Goal: Task Accomplishment & Management: Complete application form

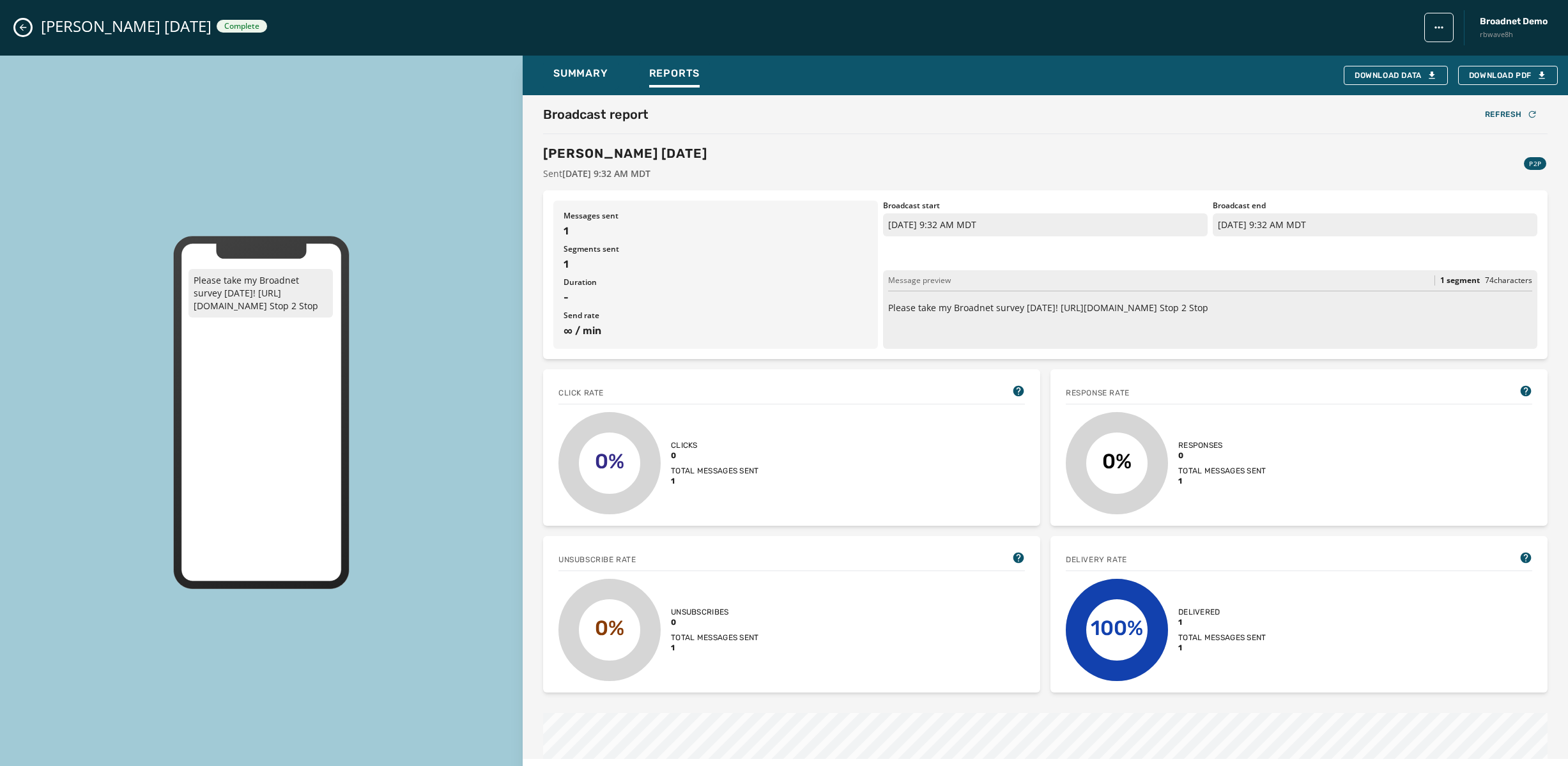
click at [21, 22] on icon "Close admin drawer" at bounding box center [23, 27] width 10 height 10
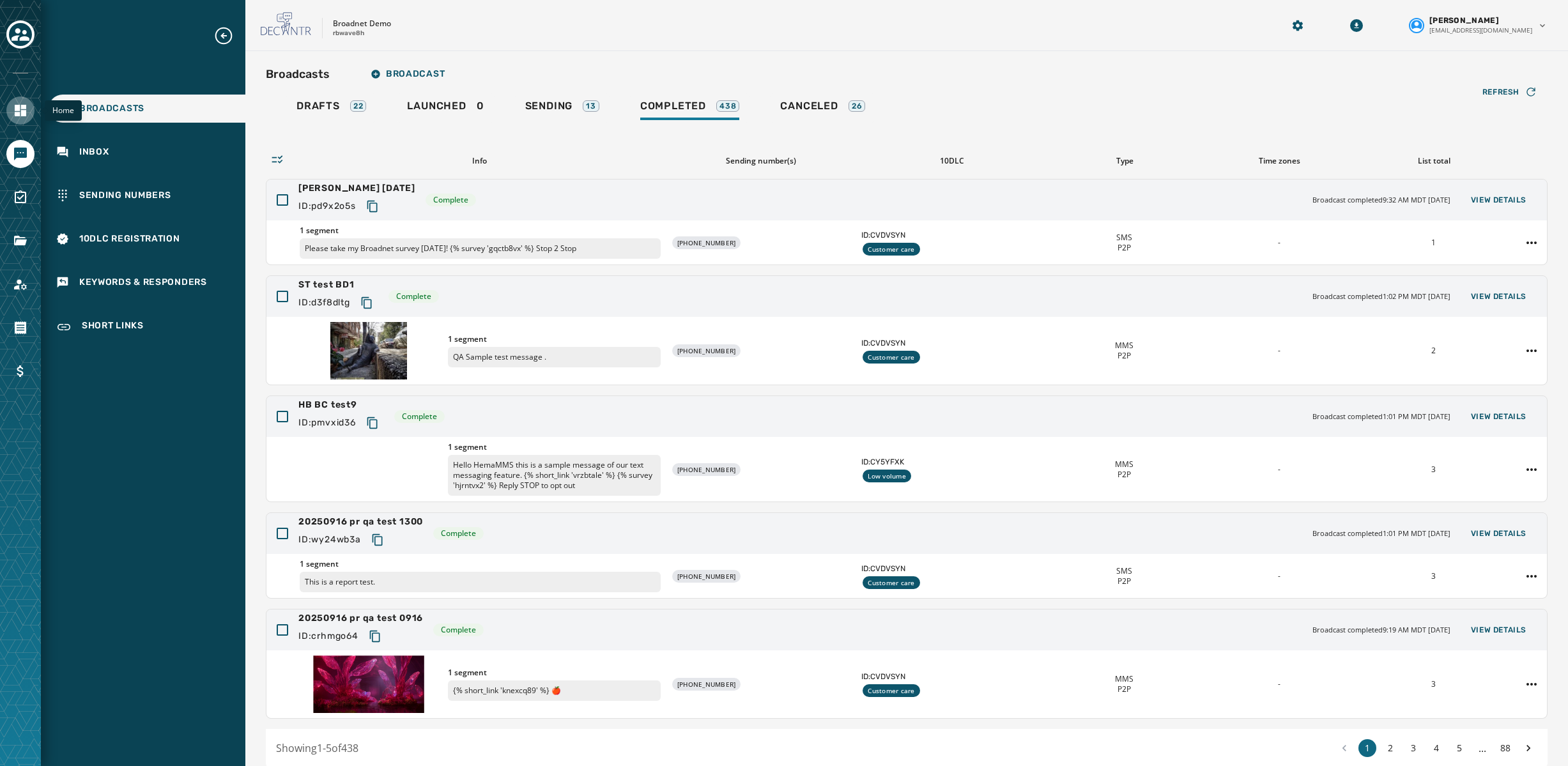
click at [29, 110] on link "Navigate to Home" at bounding box center [20, 110] width 28 height 28
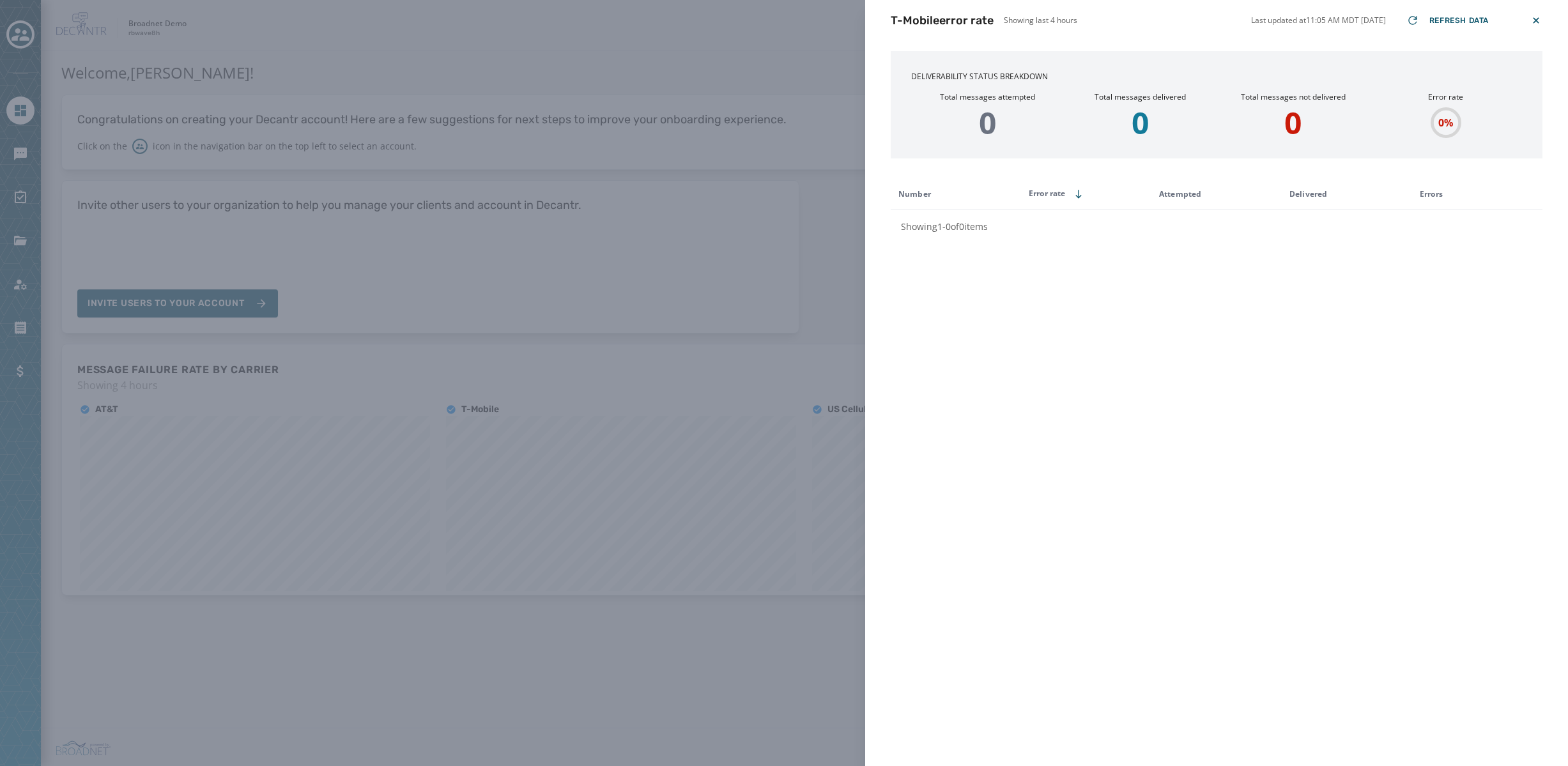
click at [1535, 19] on icon at bounding box center [1535, 20] width 6 height 6
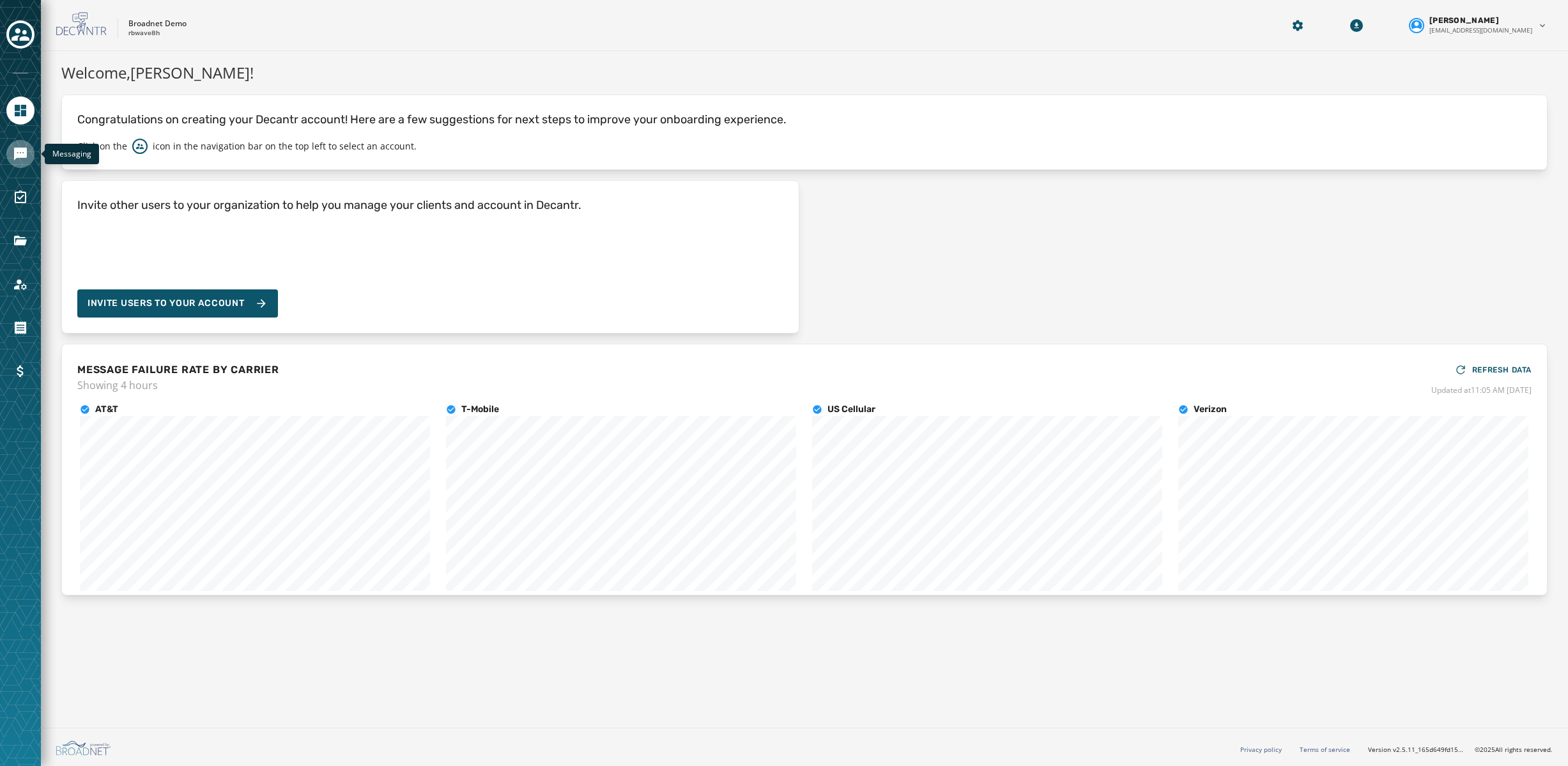
click at [18, 159] on icon "Navigate to Messaging" at bounding box center [20, 153] width 15 height 15
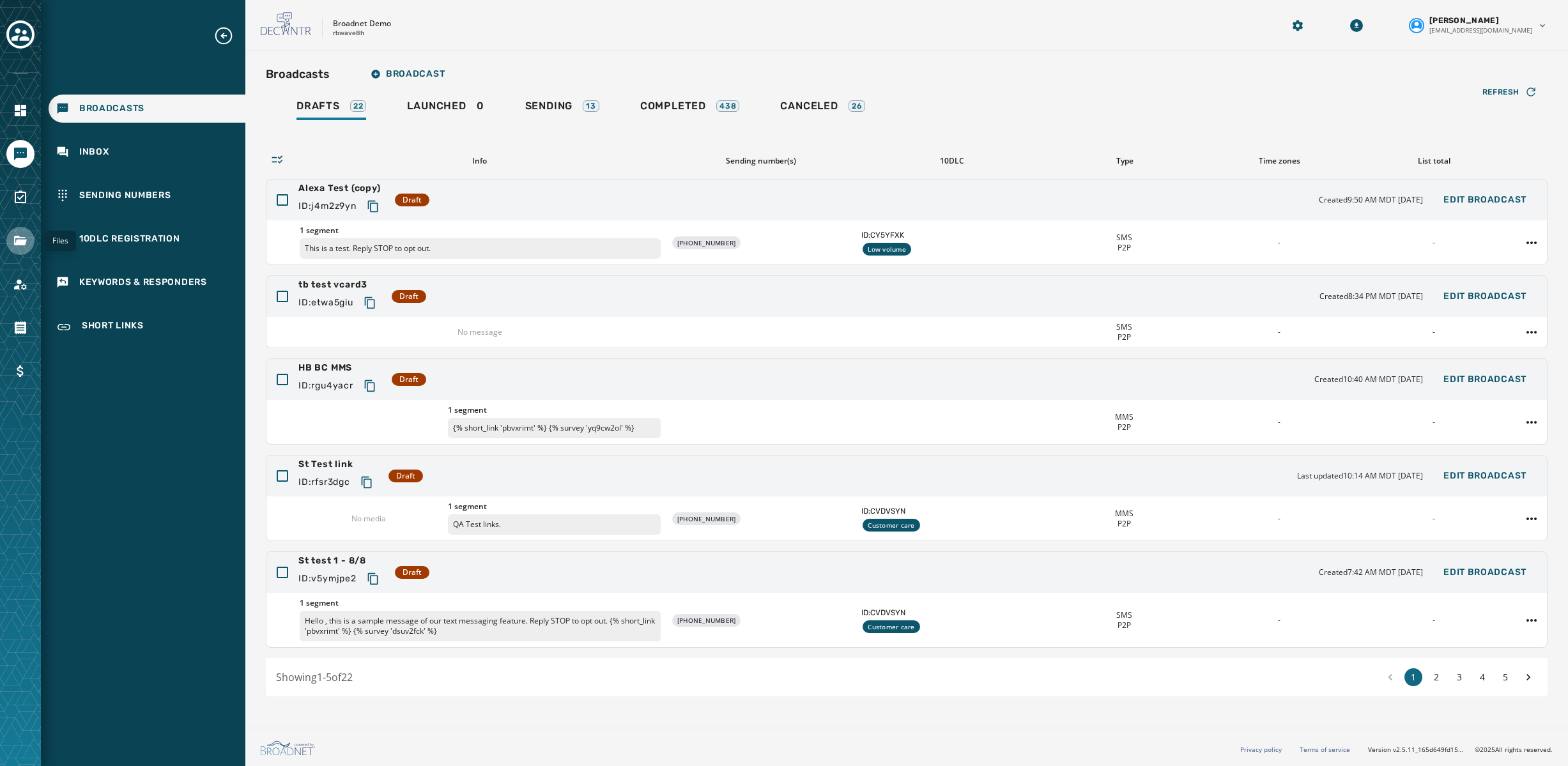
click at [26, 249] on link "Navigate to Files" at bounding box center [20, 240] width 28 height 28
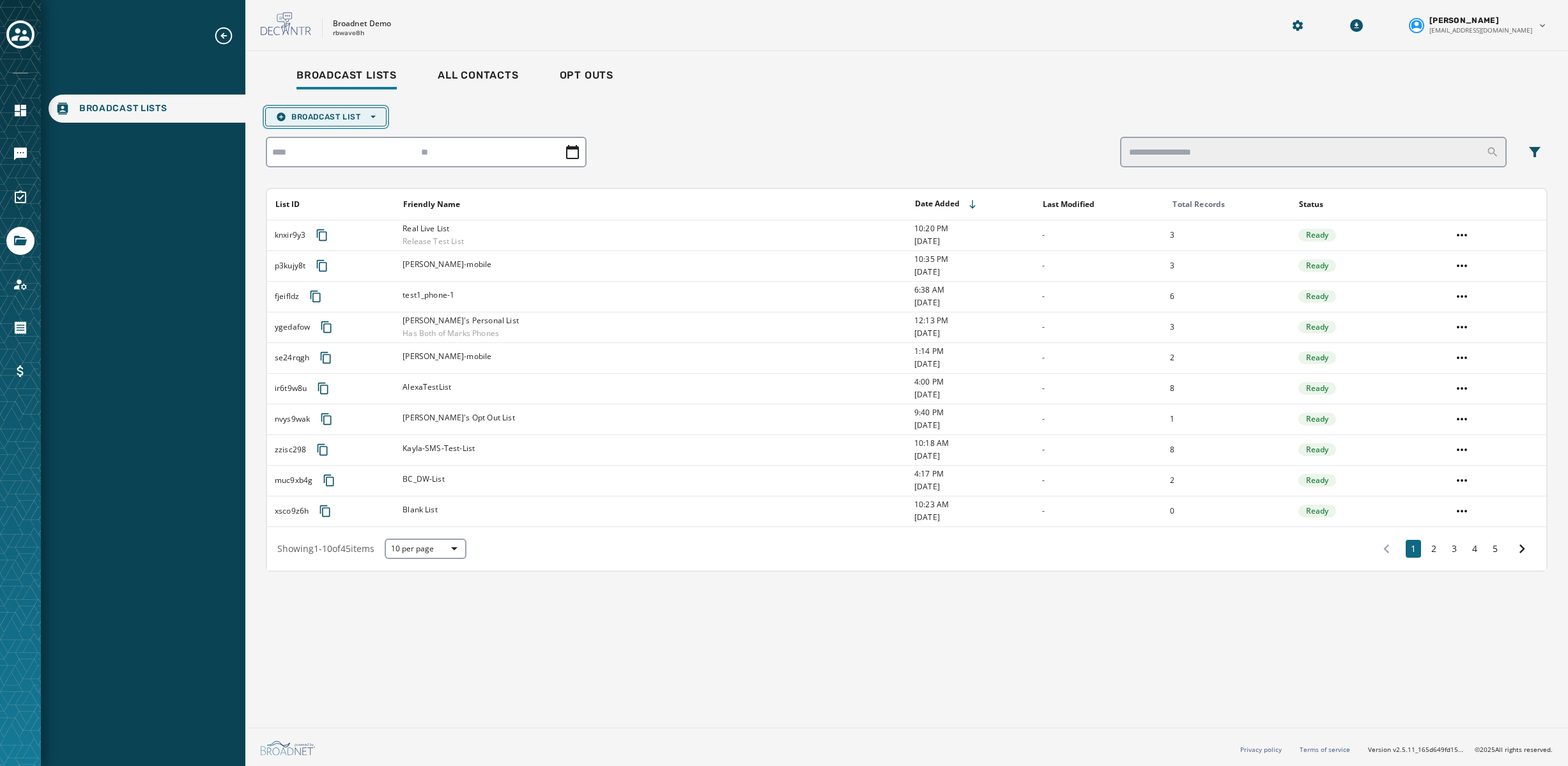
click at [376, 119] on span "Broadcast List Open options" at bounding box center [326, 117] width 100 height 10
click at [317, 136] on span "Upload List" at bounding box center [326, 136] width 100 height 10
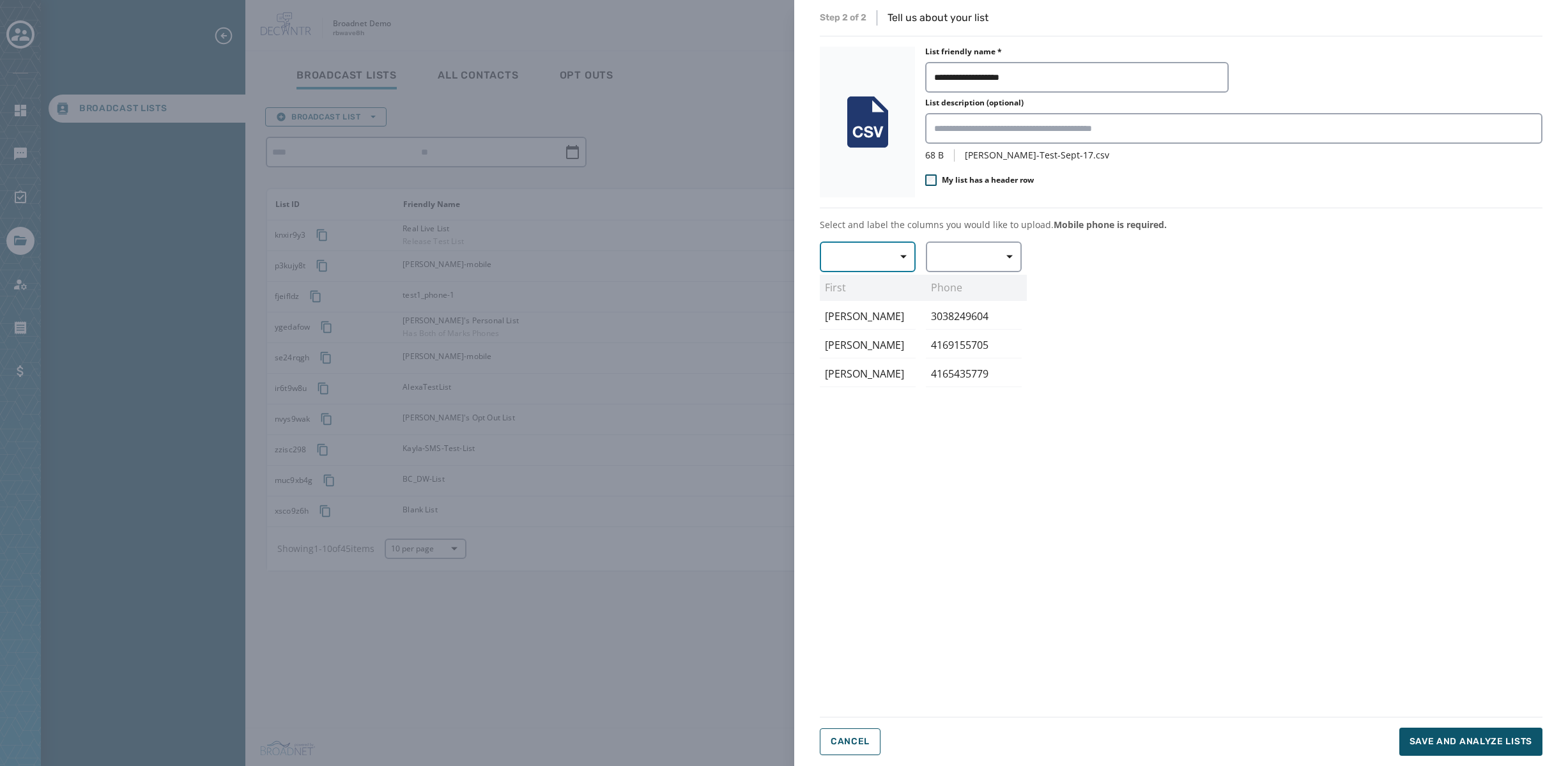
click at [895, 245] on span "button" at bounding box center [899, 256] width 31 height 25
click at [859, 327] on span "First Name" at bounding box center [864, 332] width 59 height 13
click at [1009, 254] on icon "button" at bounding box center [1010, 257] width 7 height 7
drag, startPoint x: 962, startPoint y: 285, endPoint x: 977, endPoint y: 299, distance: 20.5
click at [962, 285] on span "Mobile Phone" at bounding box center [971, 286] width 59 height 13
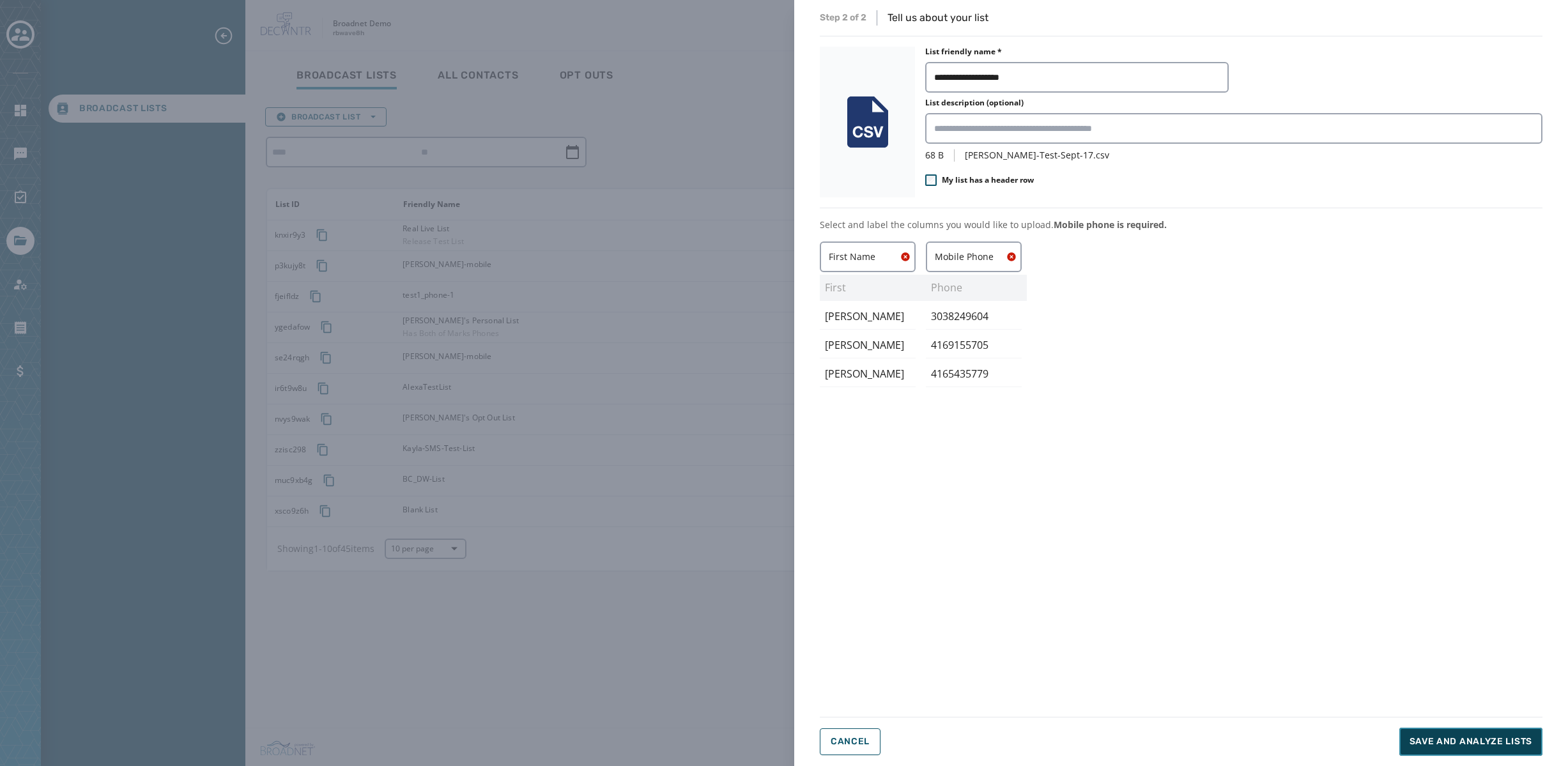
click at [1443, 743] on span "Save and analyze lists" at bounding box center [1471, 742] width 123 height 13
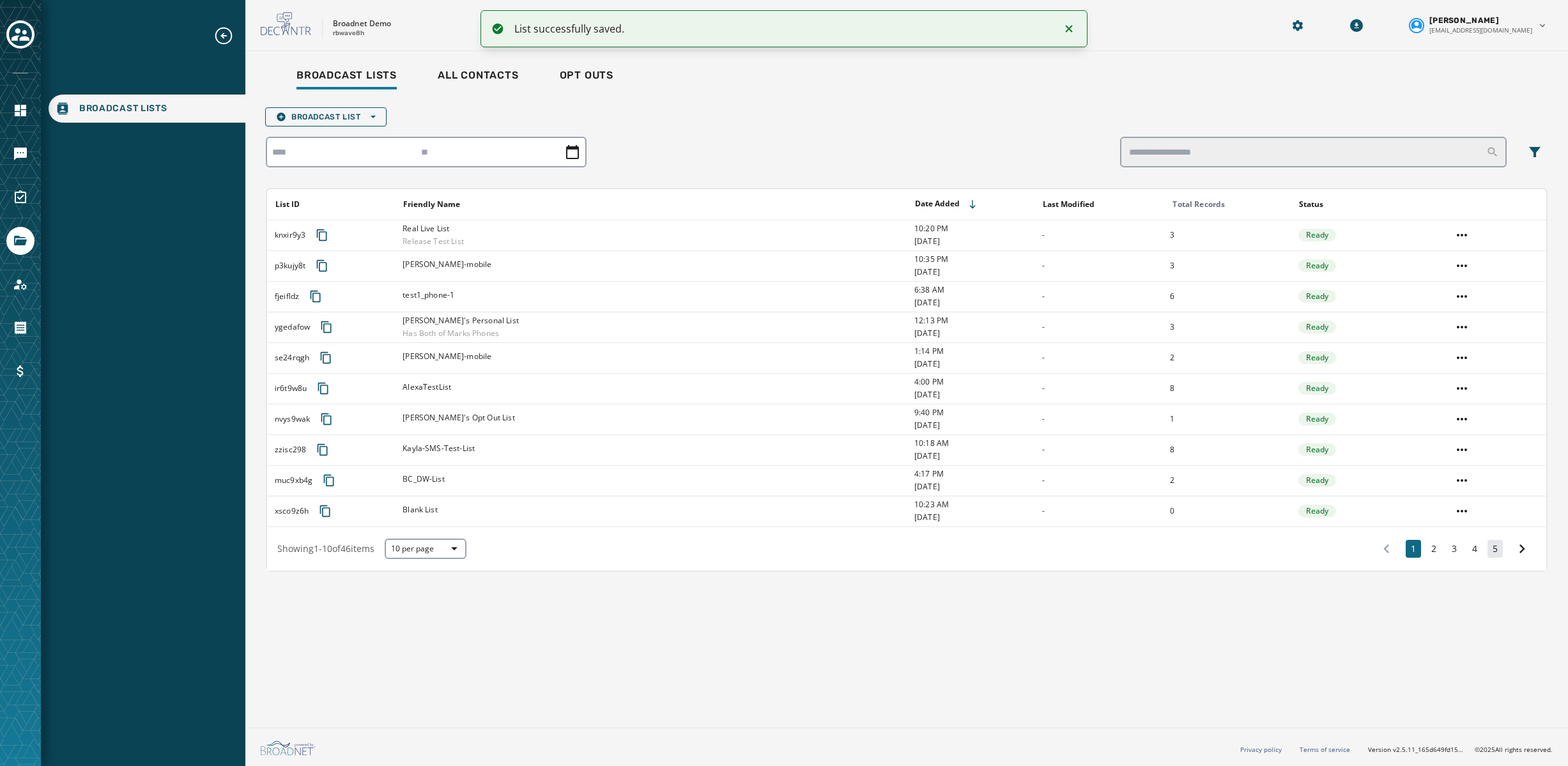
click at [1496, 553] on button "5" at bounding box center [1495, 548] width 15 height 18
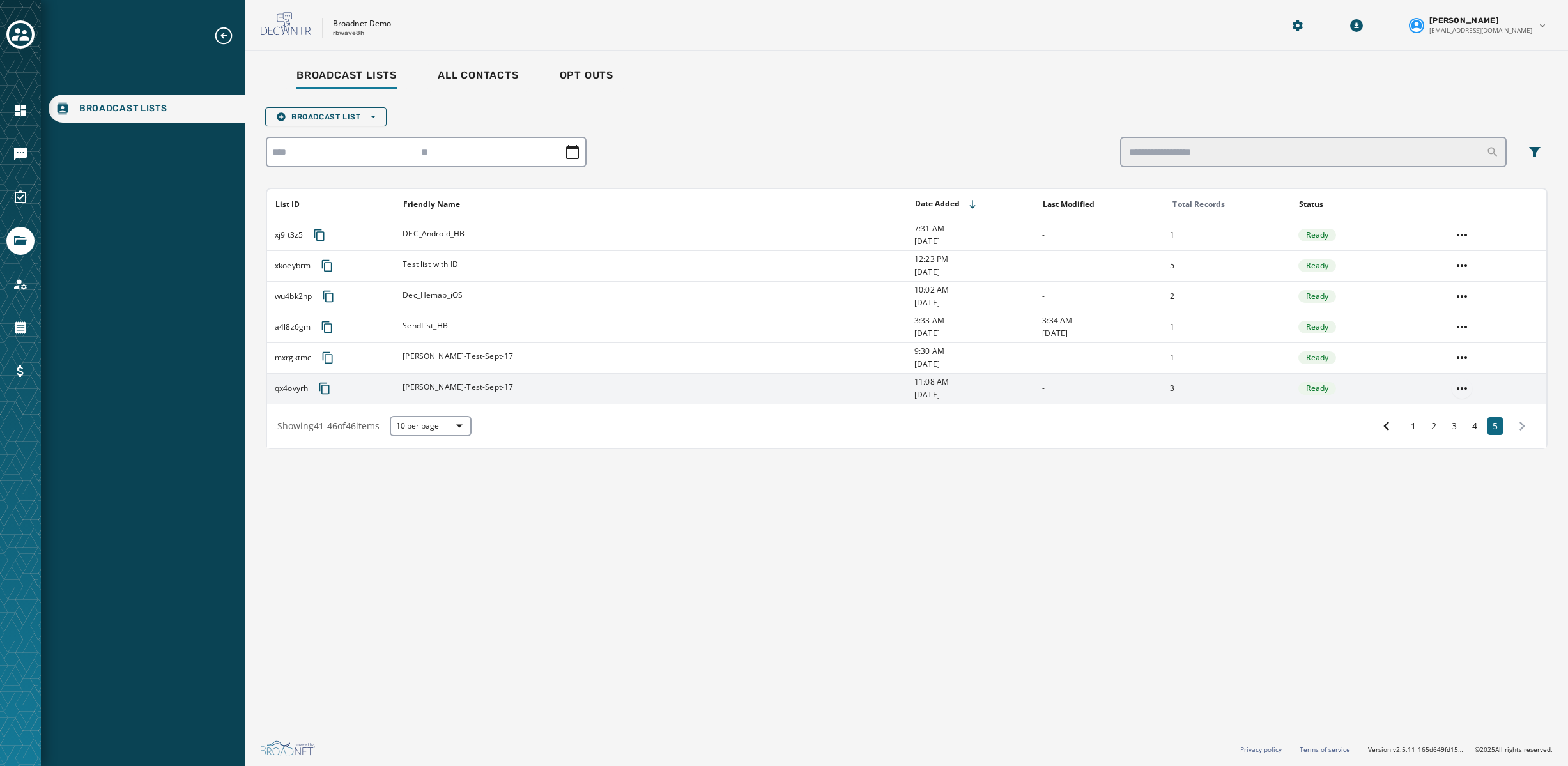
click at [1463, 393] on html "Broadcast Lists Skip To Main Content Broadnet Demo rbwave8h [PERSON_NAME] [EMAI…" at bounding box center [784, 383] width 1568 height 766
click at [1462, 416] on div "View List" at bounding box center [1462, 414] width 57 height 20
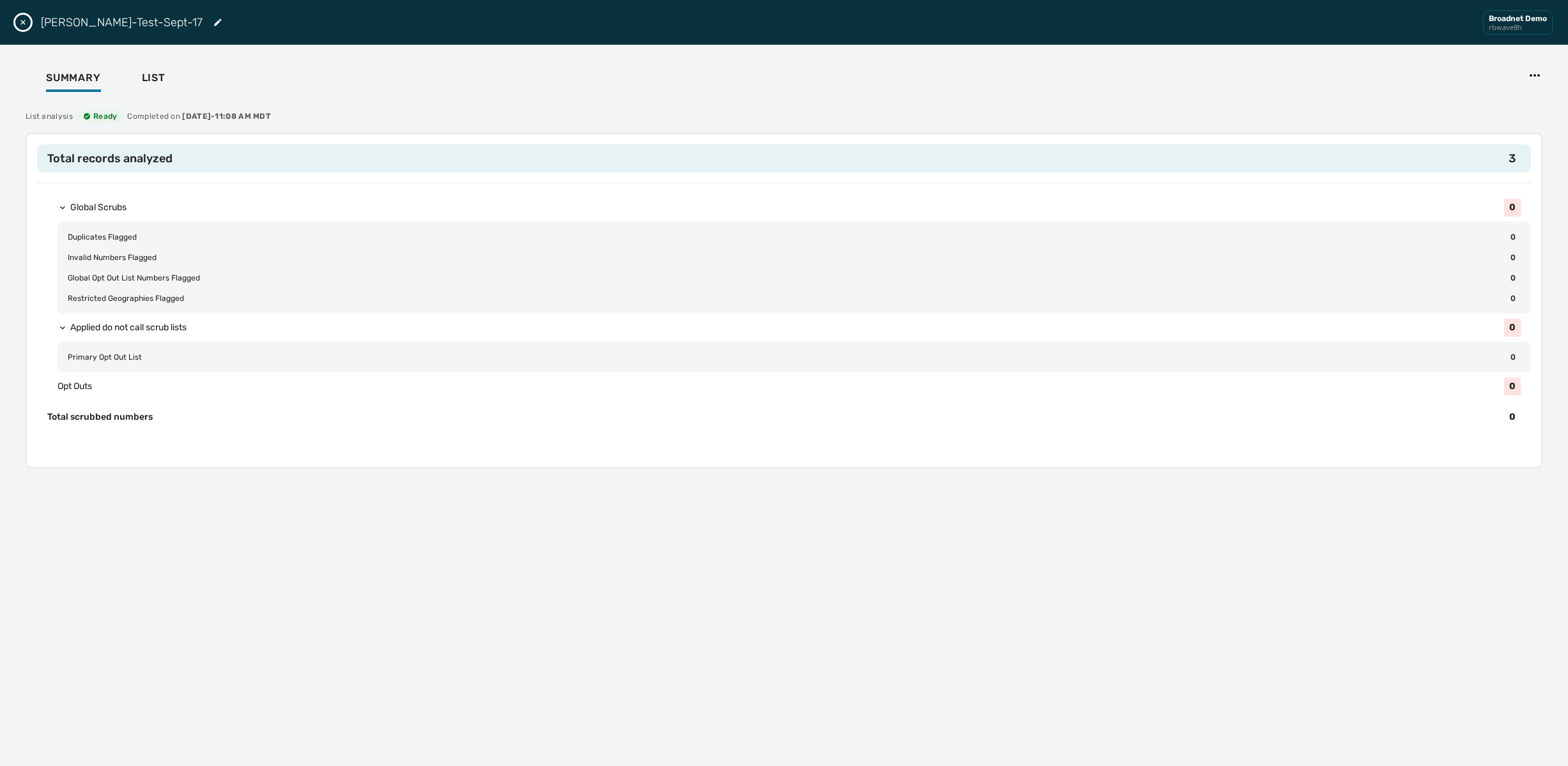
click at [24, 23] on icon "Close drawer" at bounding box center [23, 22] width 10 height 10
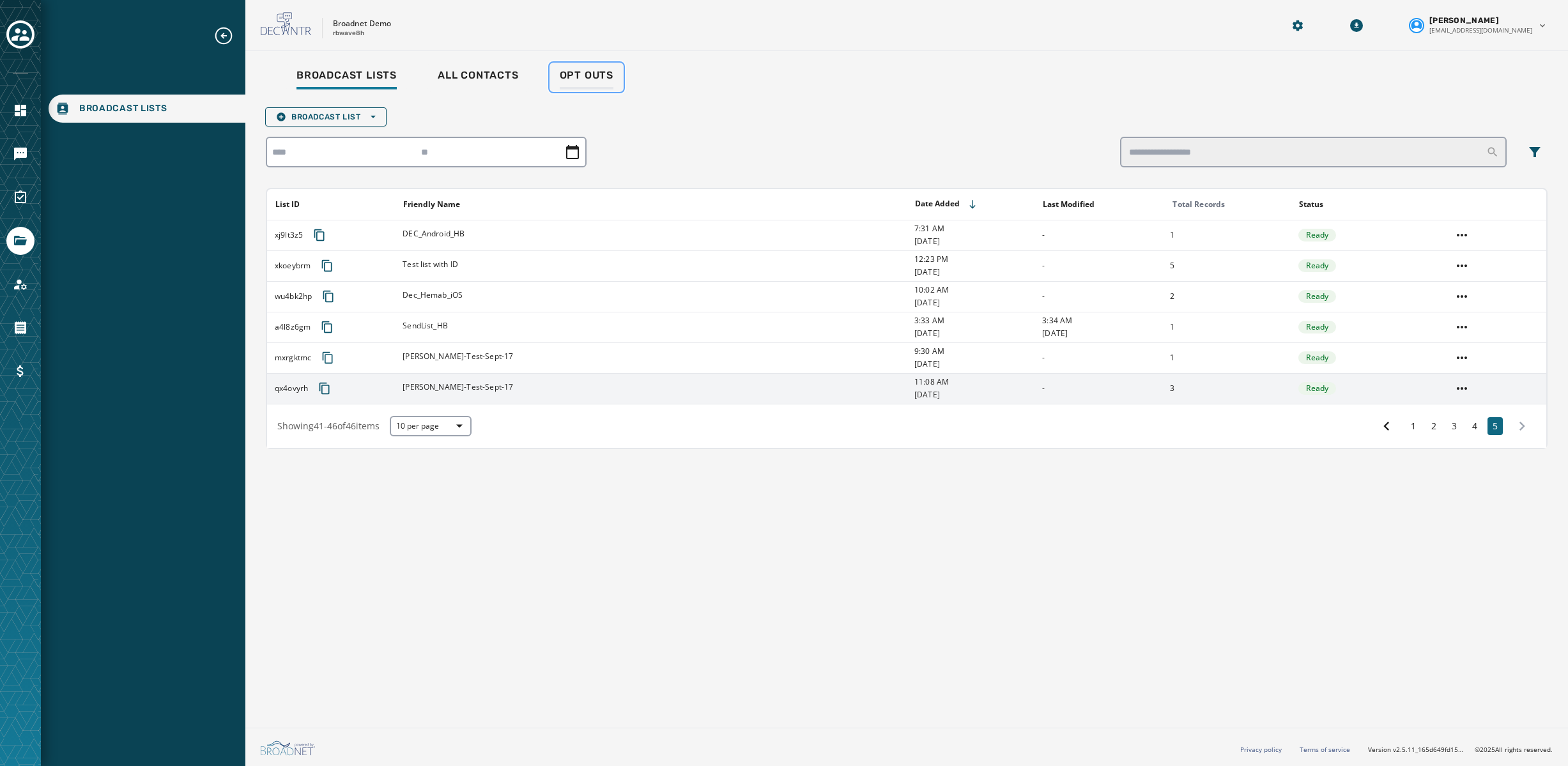
click at [580, 72] on span "Opt Outs" at bounding box center [586, 76] width 54 height 13
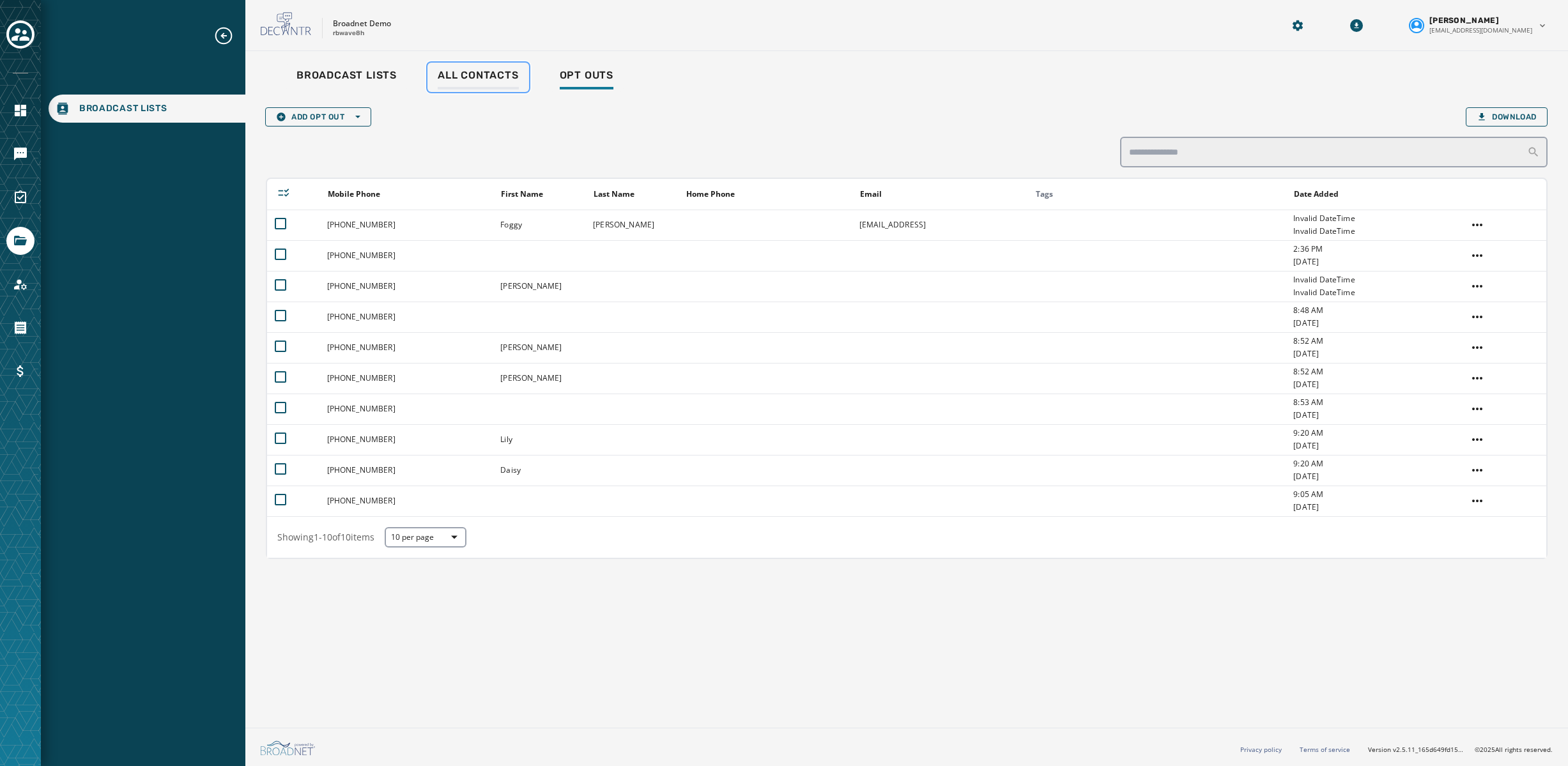
click at [494, 69] on span "All Contacts" at bounding box center [478, 76] width 81 height 13
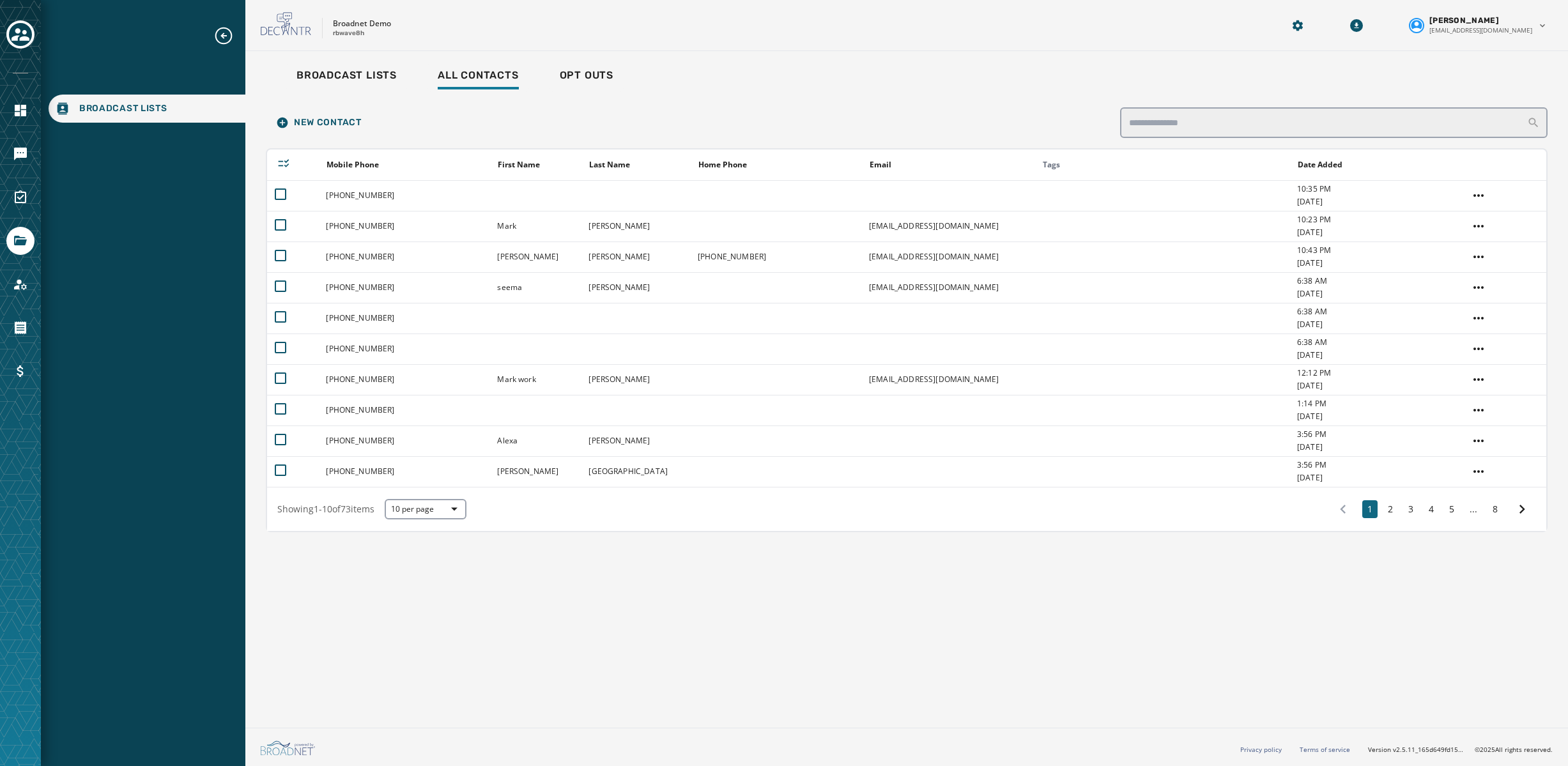
click at [226, 35] on icon "Expand sub nav menu" at bounding box center [224, 36] width 17 height 17
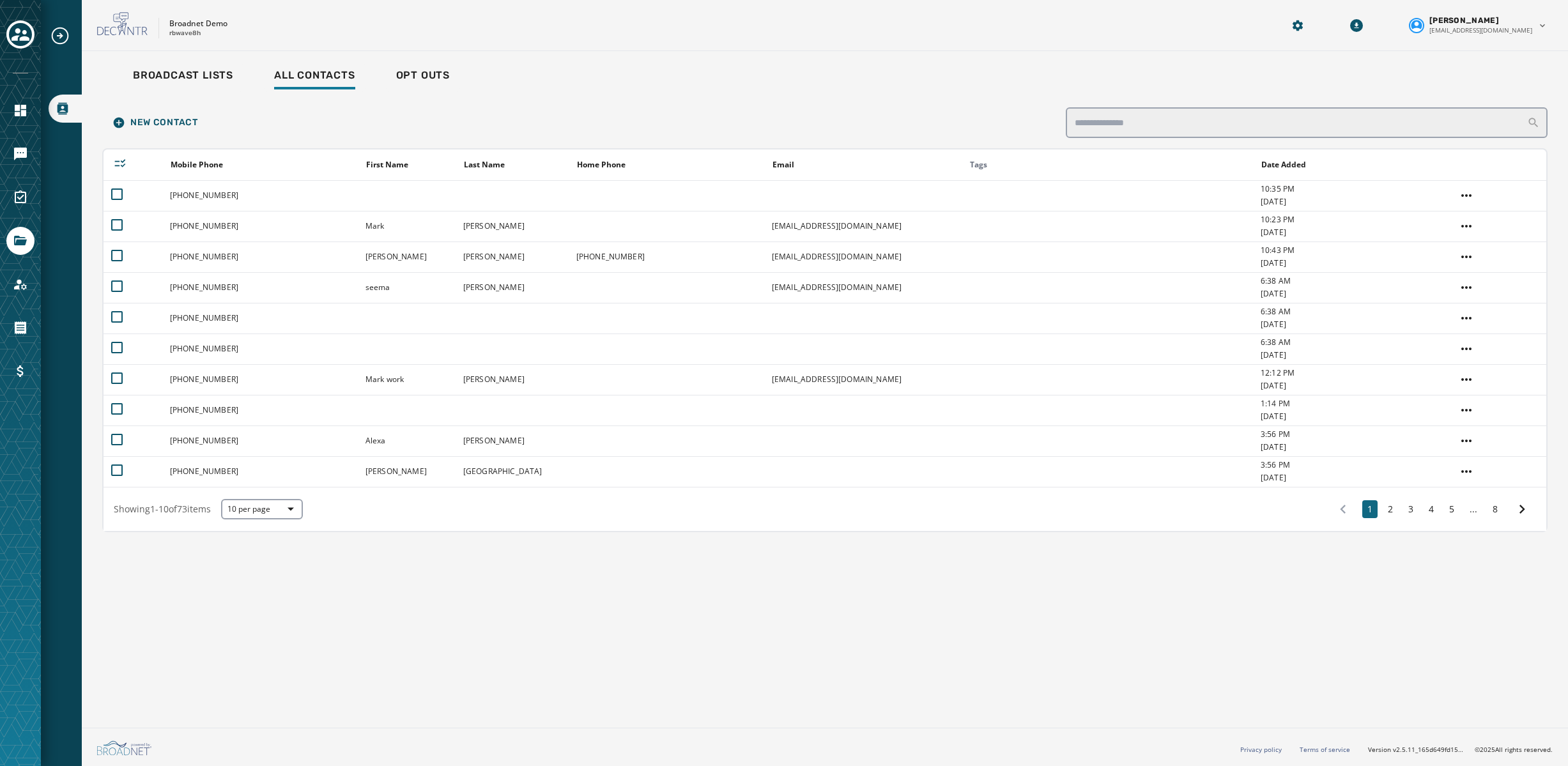
click at [60, 36] on icon "Expand sub nav menu" at bounding box center [60, 36] width 17 height 17
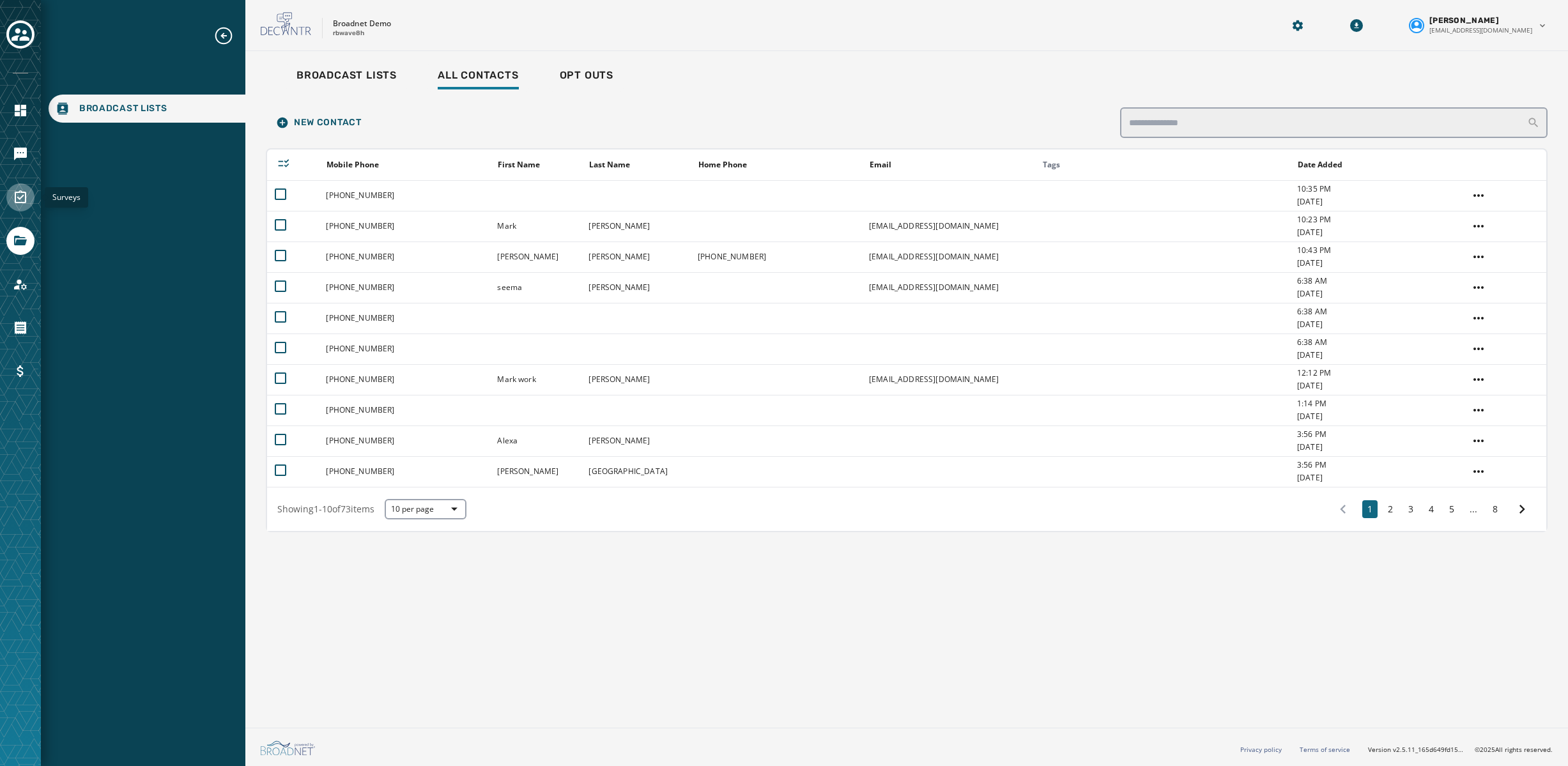
click at [22, 198] on icon "Navigate to Surveys" at bounding box center [20, 197] width 15 height 15
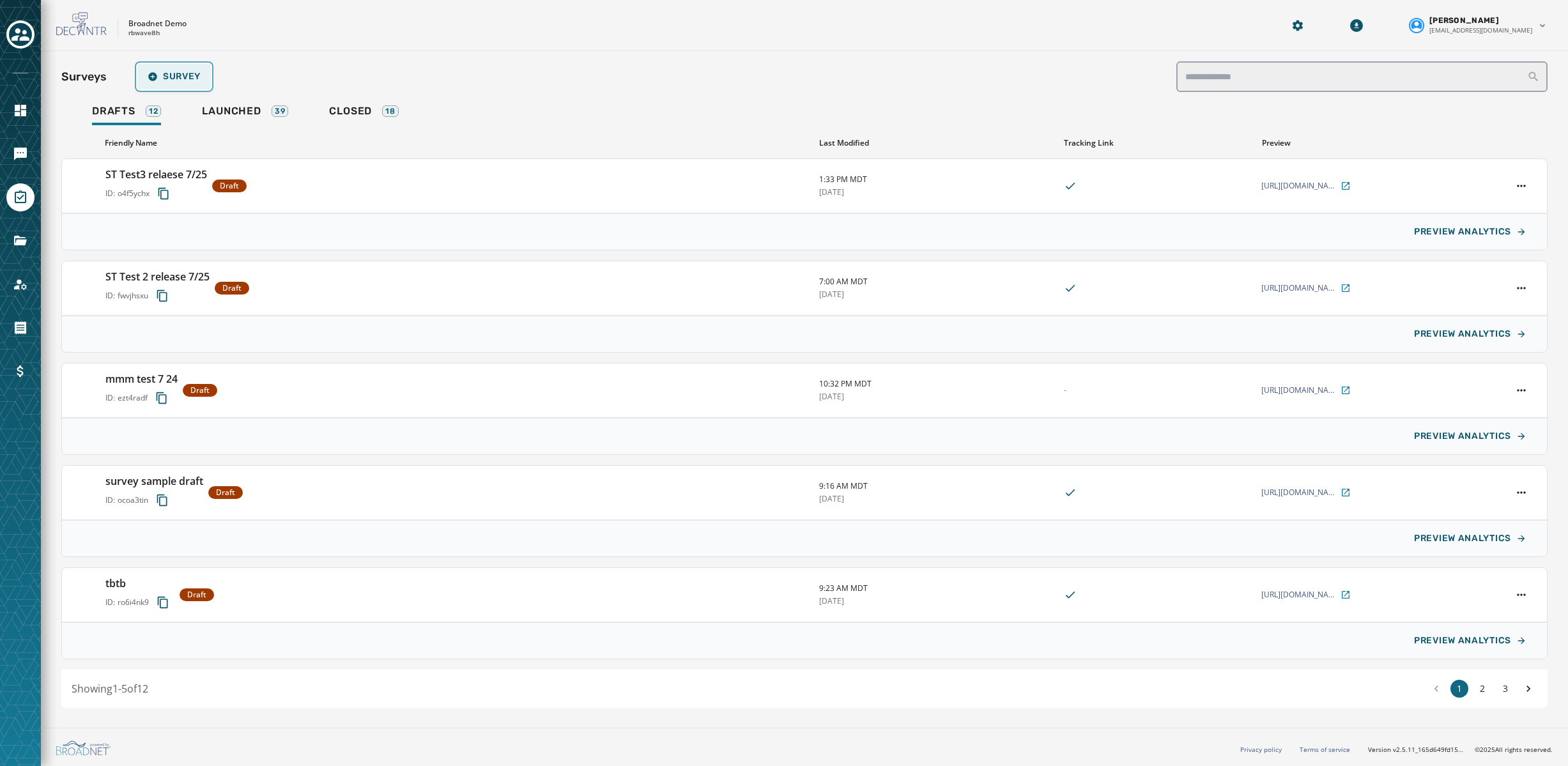
click at [187, 73] on span "Survey" at bounding box center [174, 77] width 53 height 10
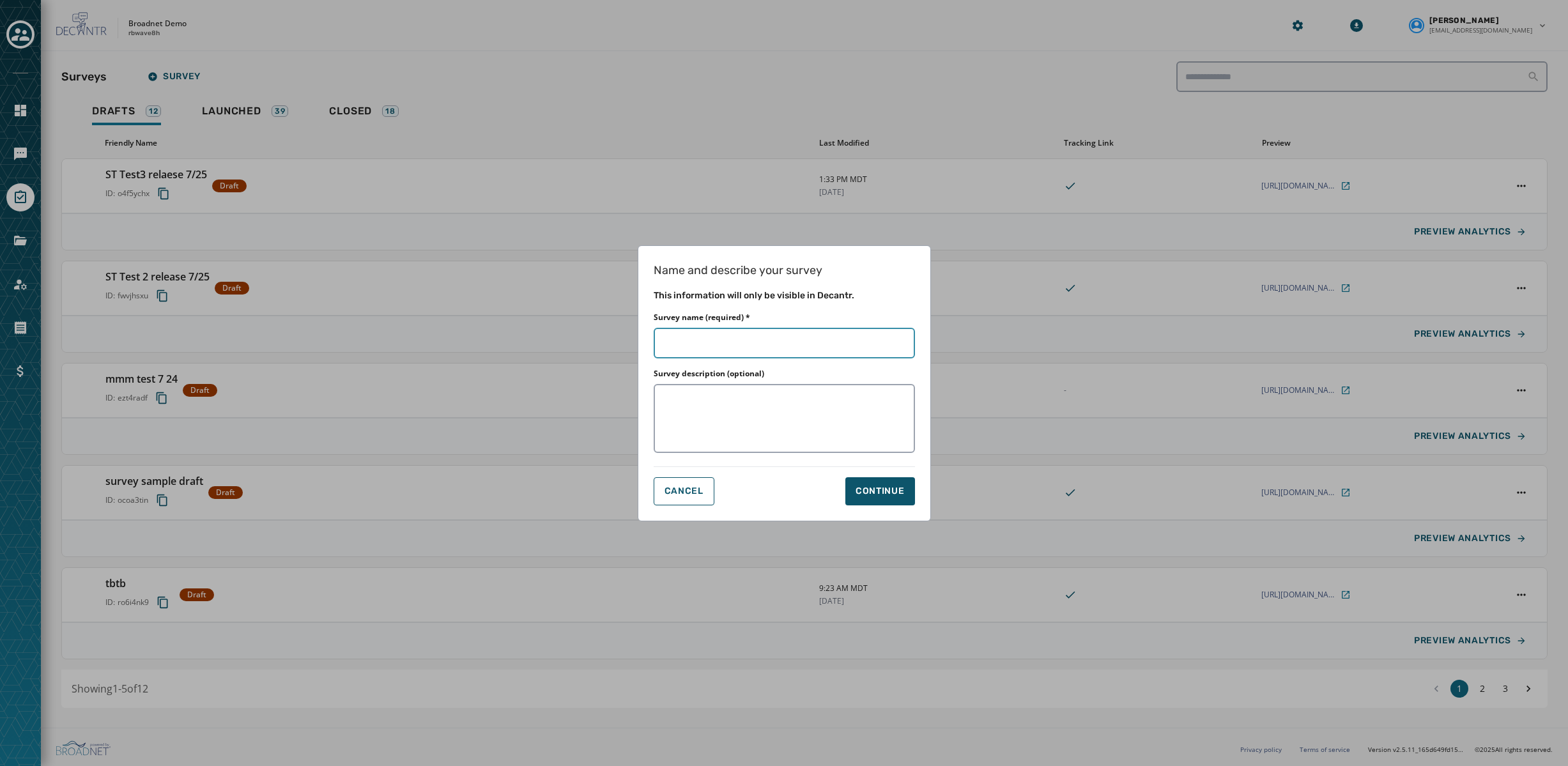
click at [716, 348] on input "Survey name (required) *" at bounding box center [784, 343] width 261 height 31
type input "*"
type input "**"
type input "***"
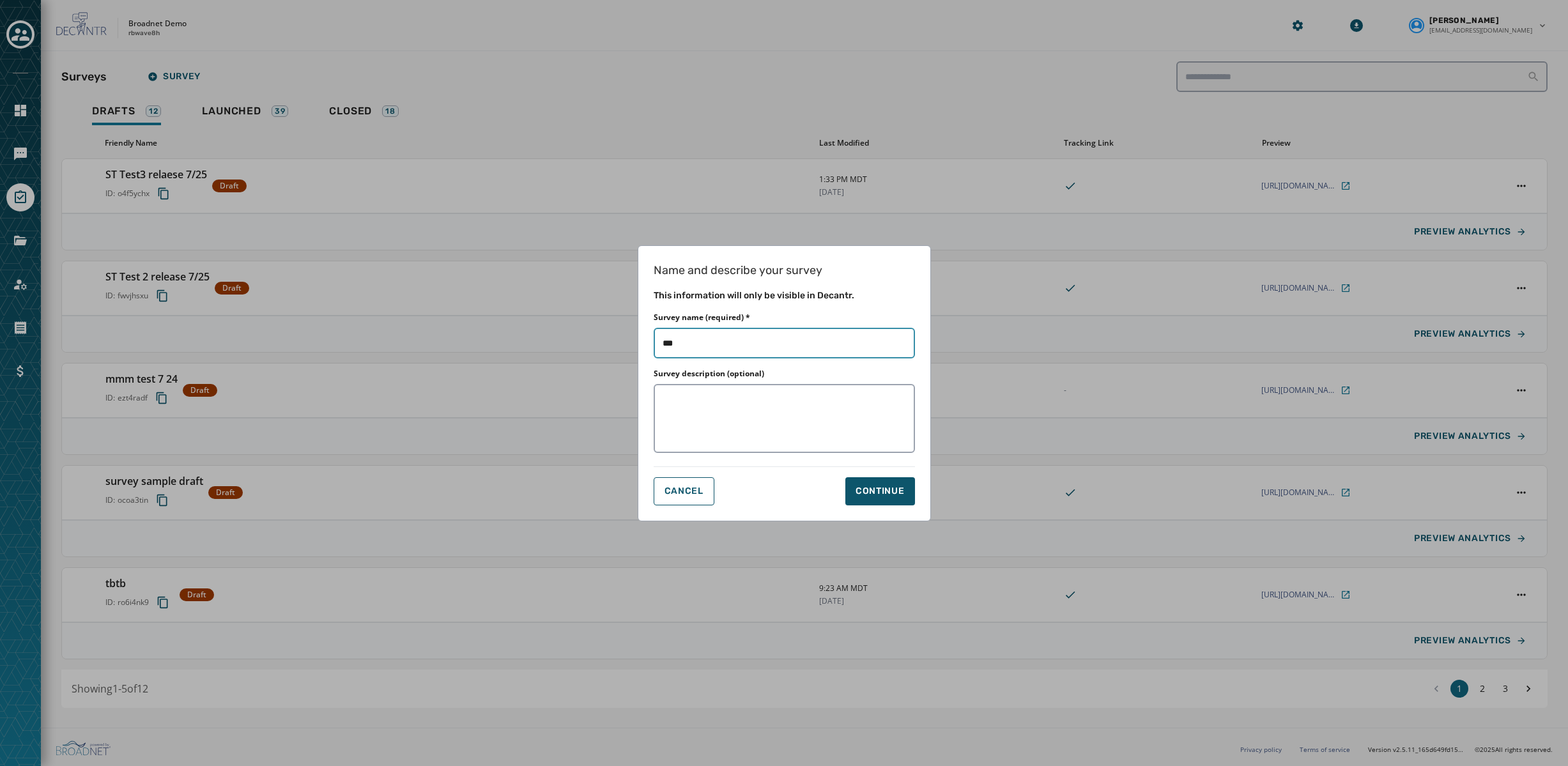
type input "****"
type input "*****"
type input "******"
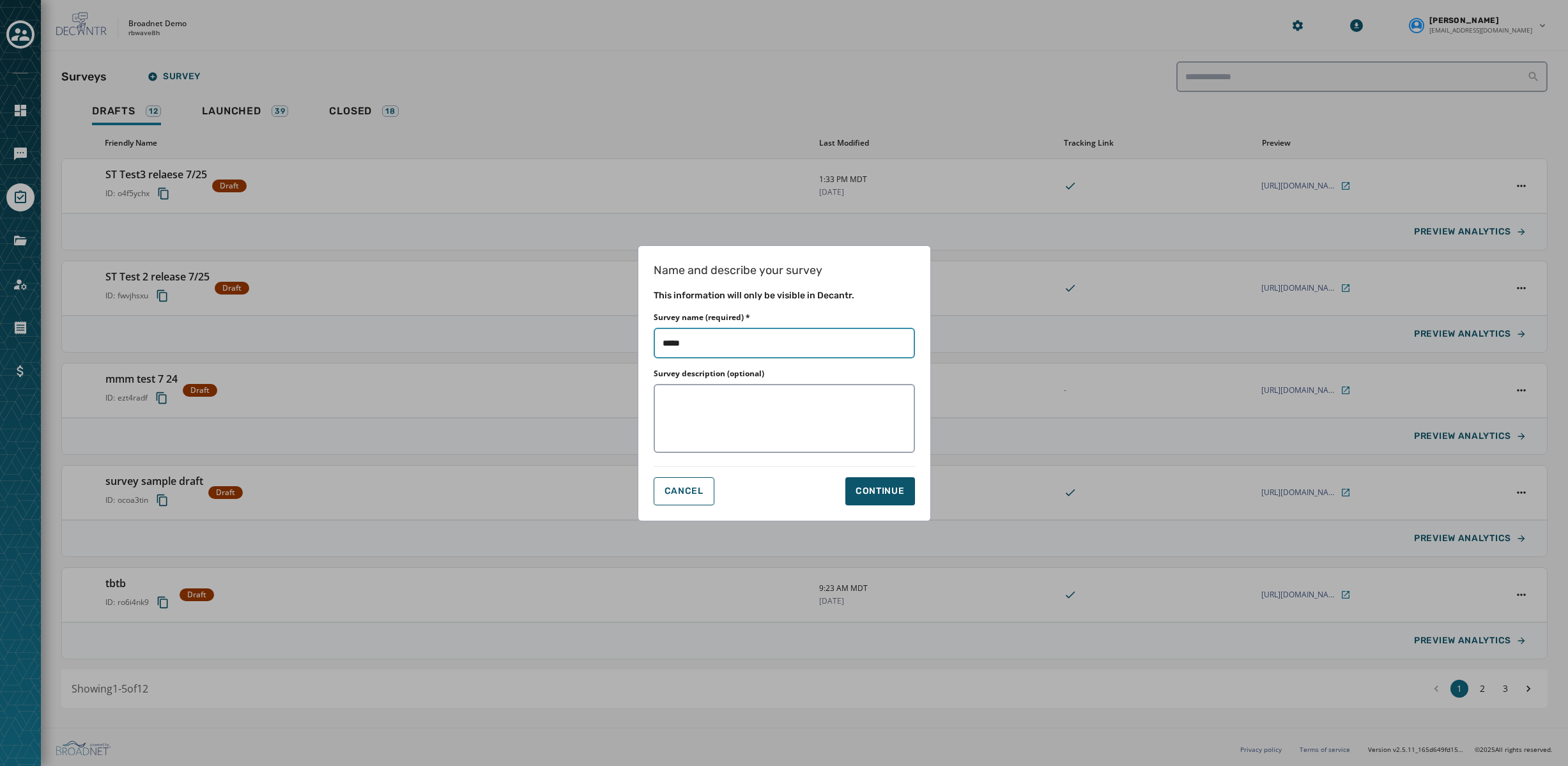
type input "******"
type input "*******"
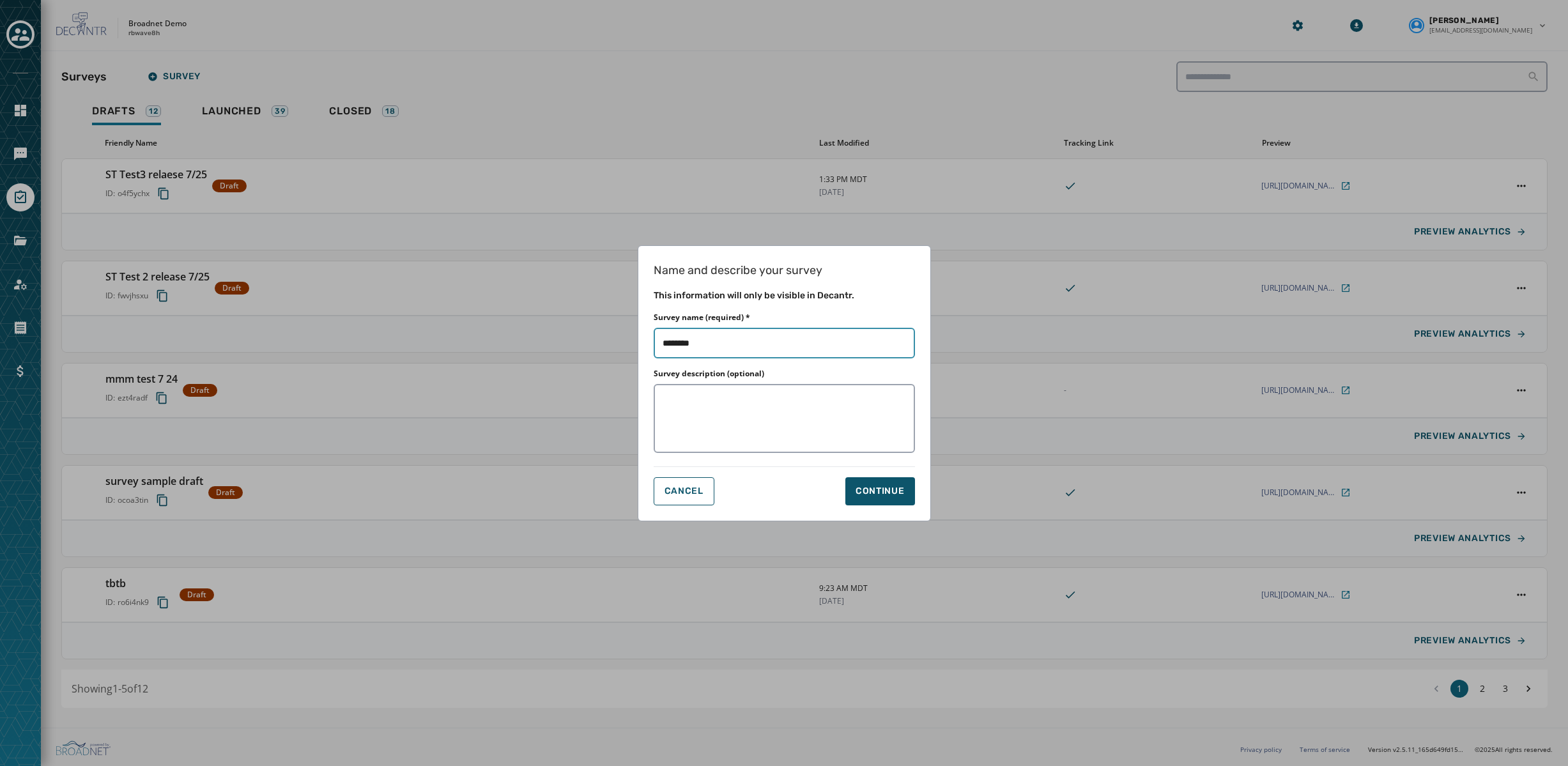
type input "*********"
type input "**********"
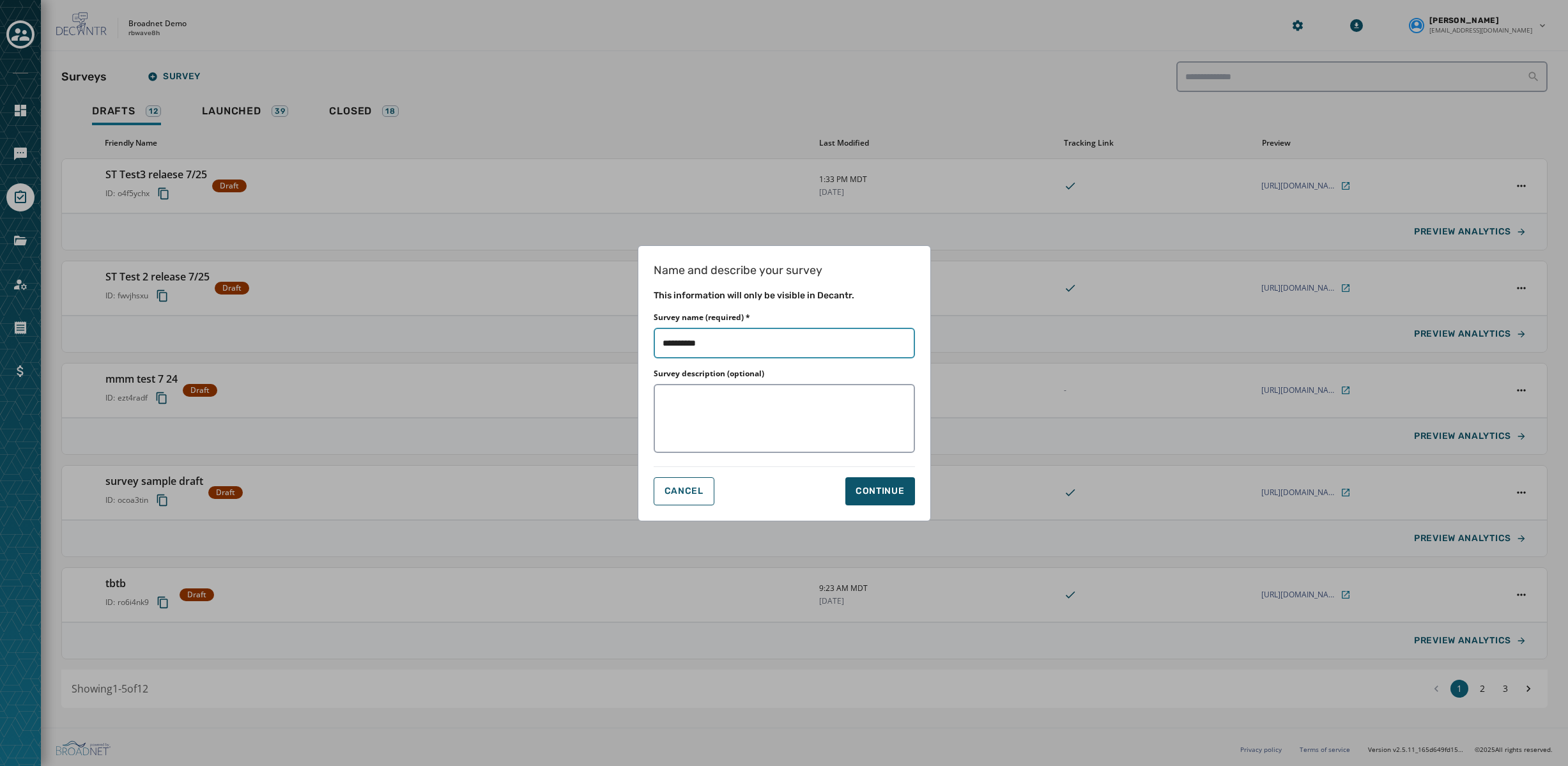
type input "**********"
click at [885, 491] on div "Continue" at bounding box center [880, 491] width 49 height 13
type input "**********"
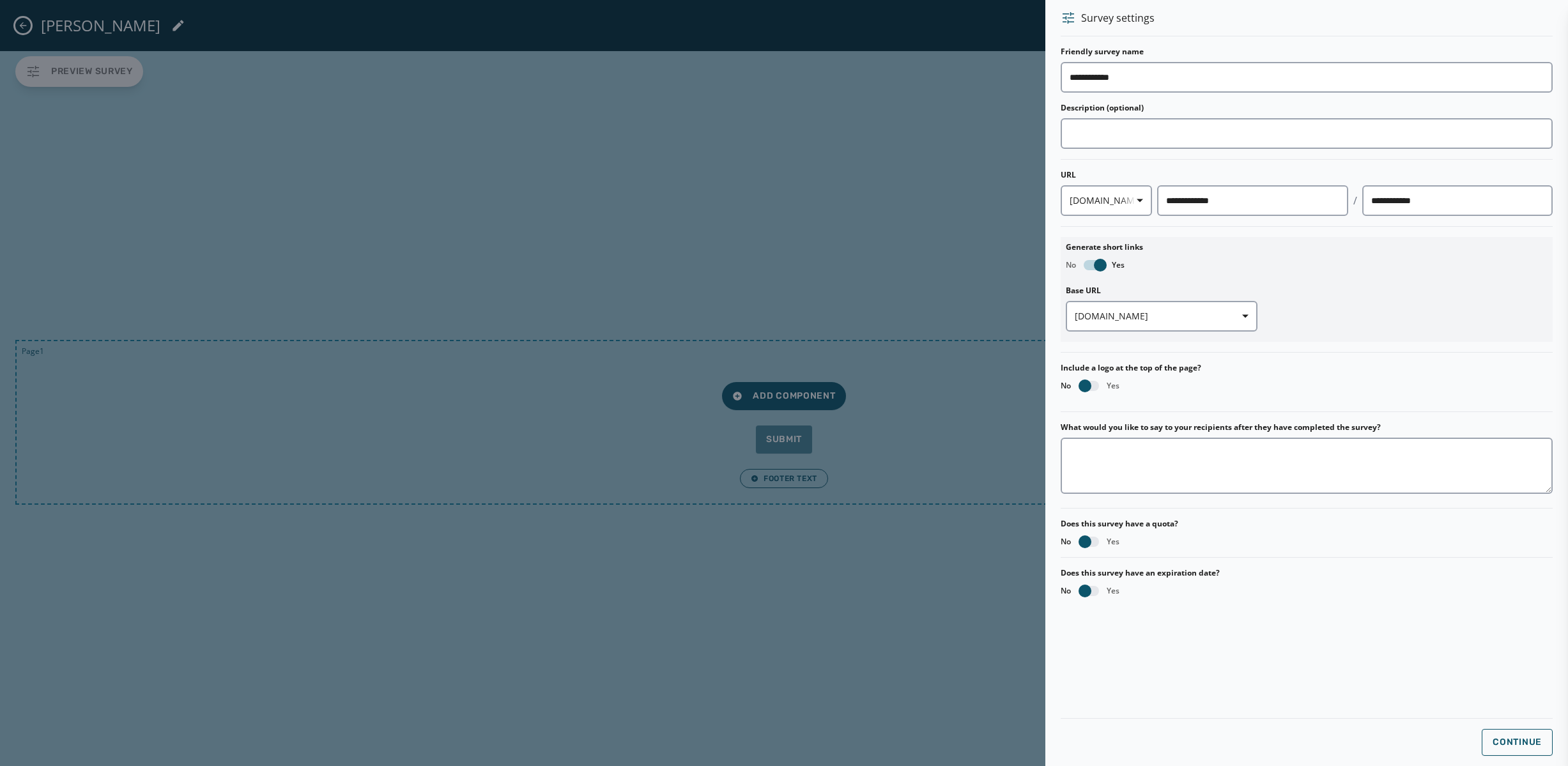
click at [926, 128] on div at bounding box center [784, 383] width 1568 height 766
click at [791, 262] on div at bounding box center [784, 383] width 1568 height 766
click at [100, 17] on div at bounding box center [784, 383] width 1568 height 766
click at [25, 25] on div at bounding box center [784, 383] width 1568 height 766
click at [1520, 735] on button "Continue" at bounding box center [1517, 742] width 71 height 27
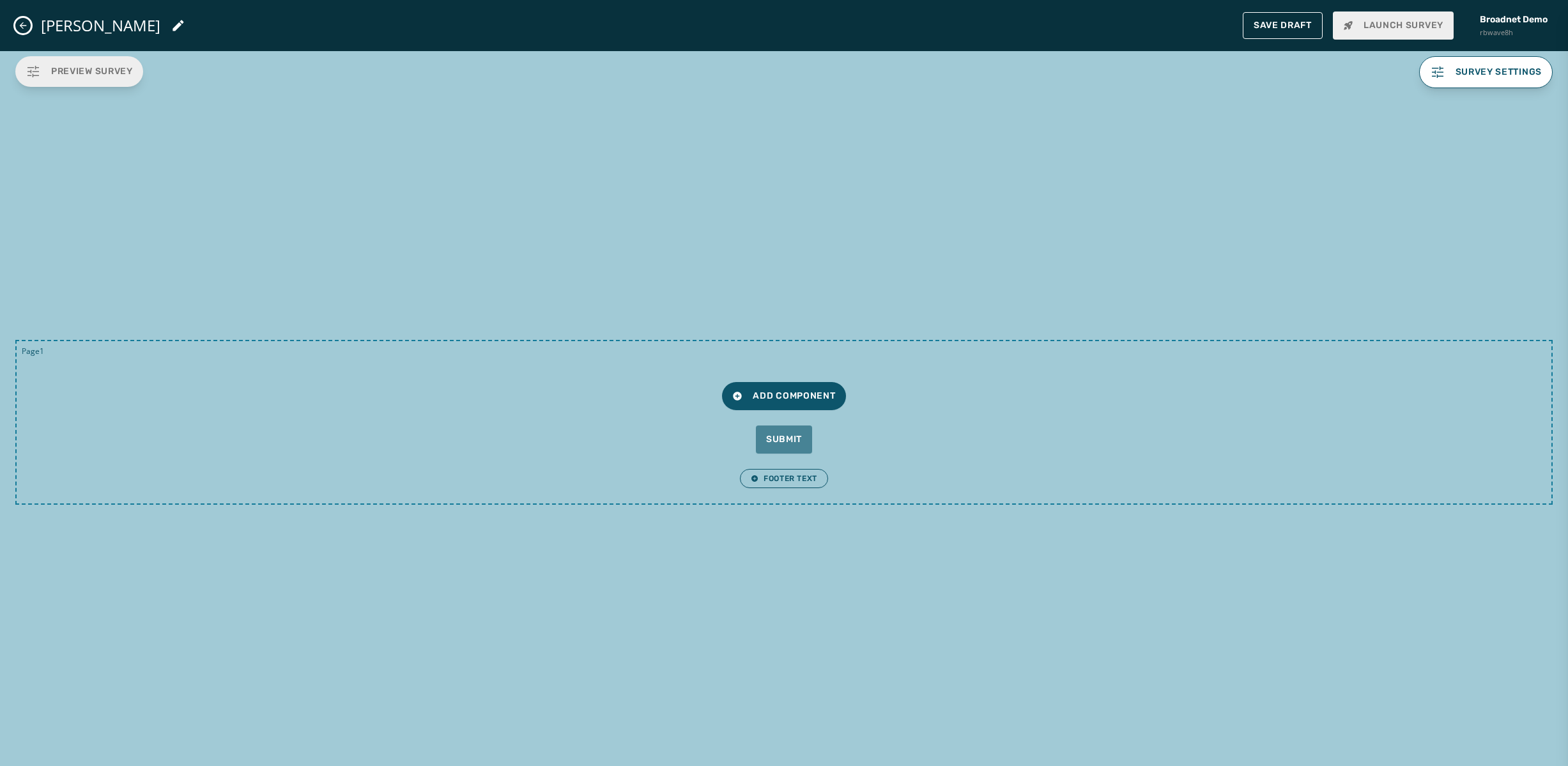
click at [26, 20] on icon "Close admin drawer" at bounding box center [23, 25] width 10 height 10
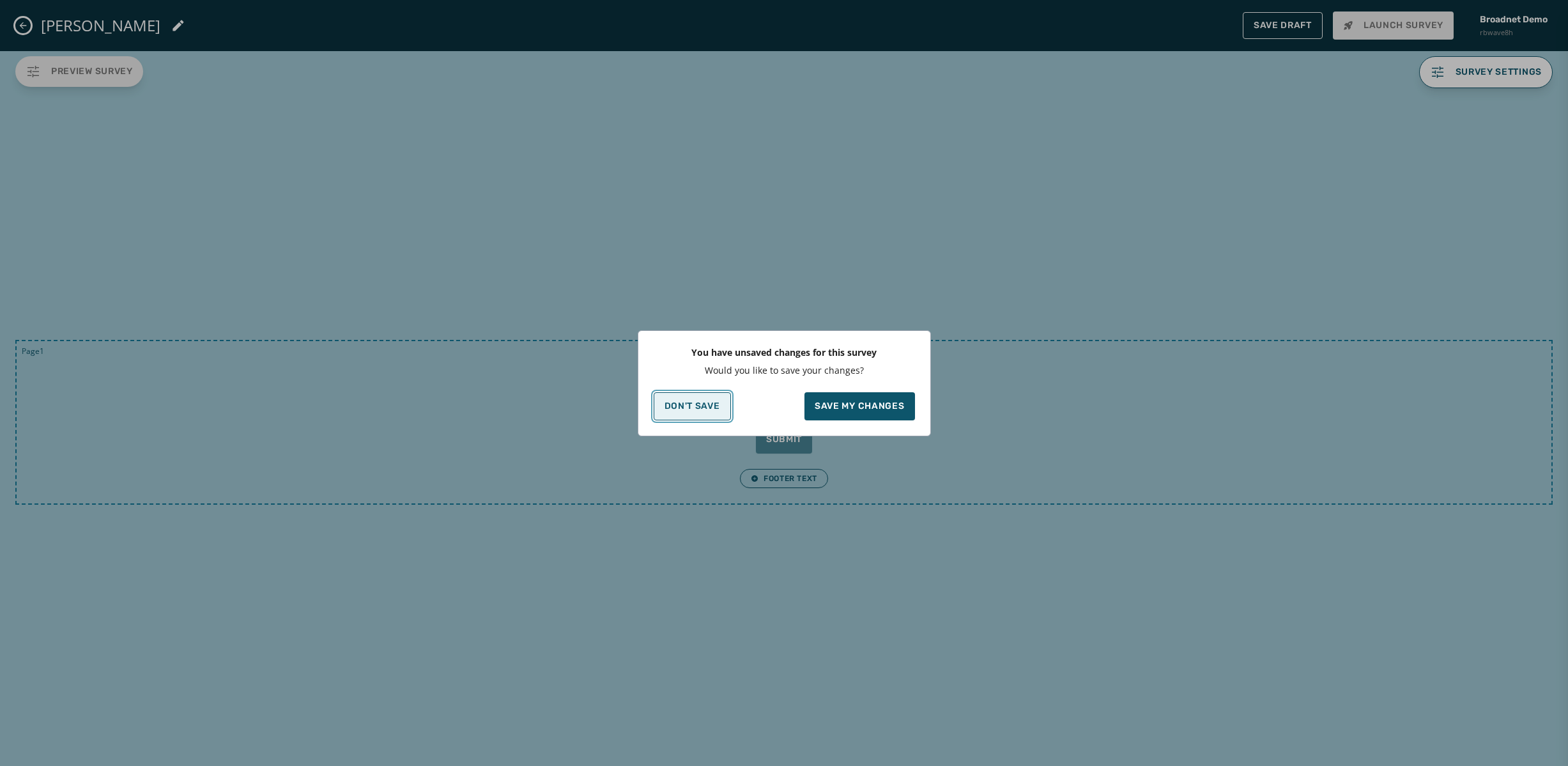
click at [672, 401] on p "Don't Save" at bounding box center [692, 406] width 55 height 10
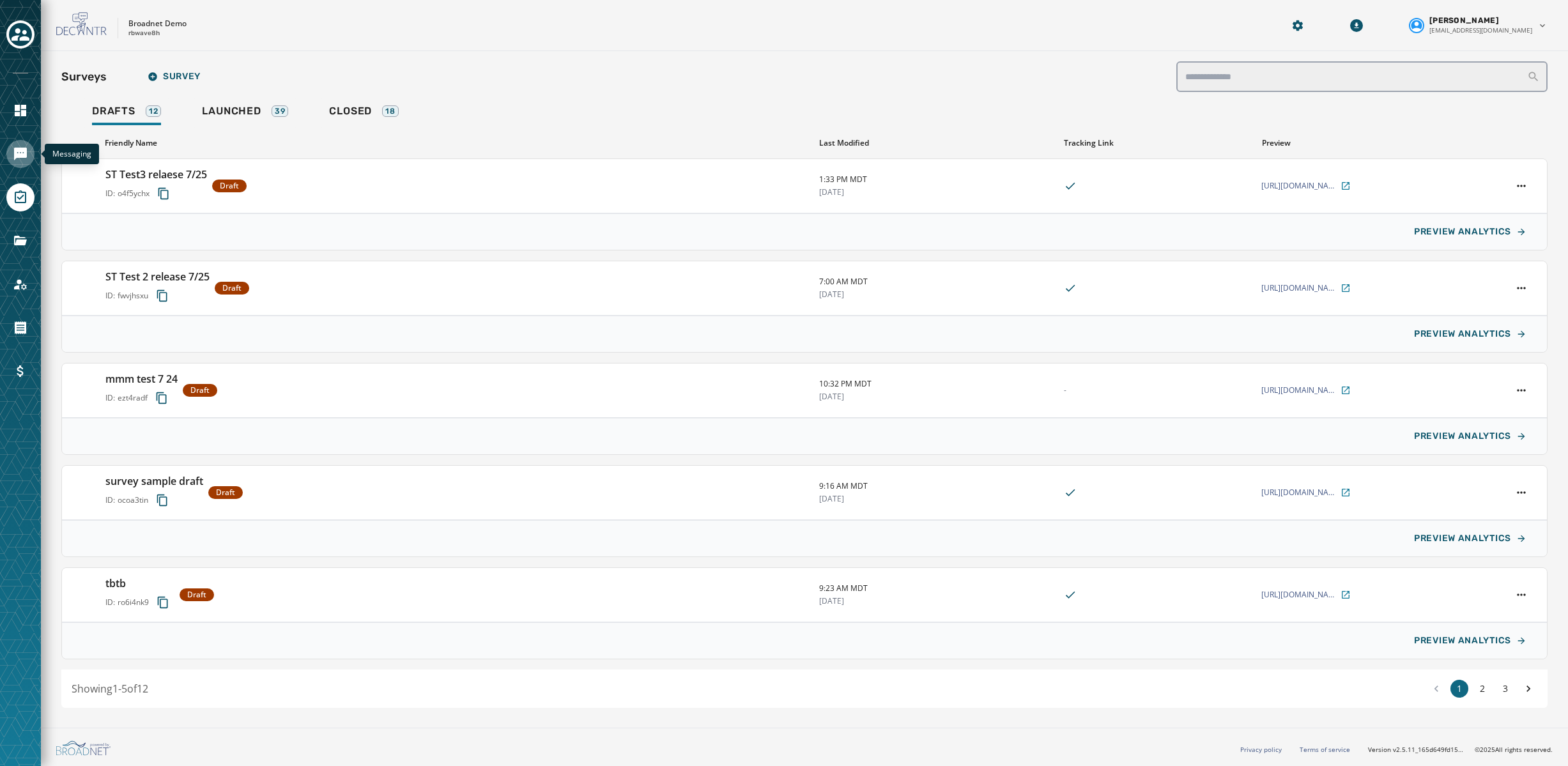
click at [20, 152] on icon "Navigate to Messaging" at bounding box center [20, 153] width 15 height 15
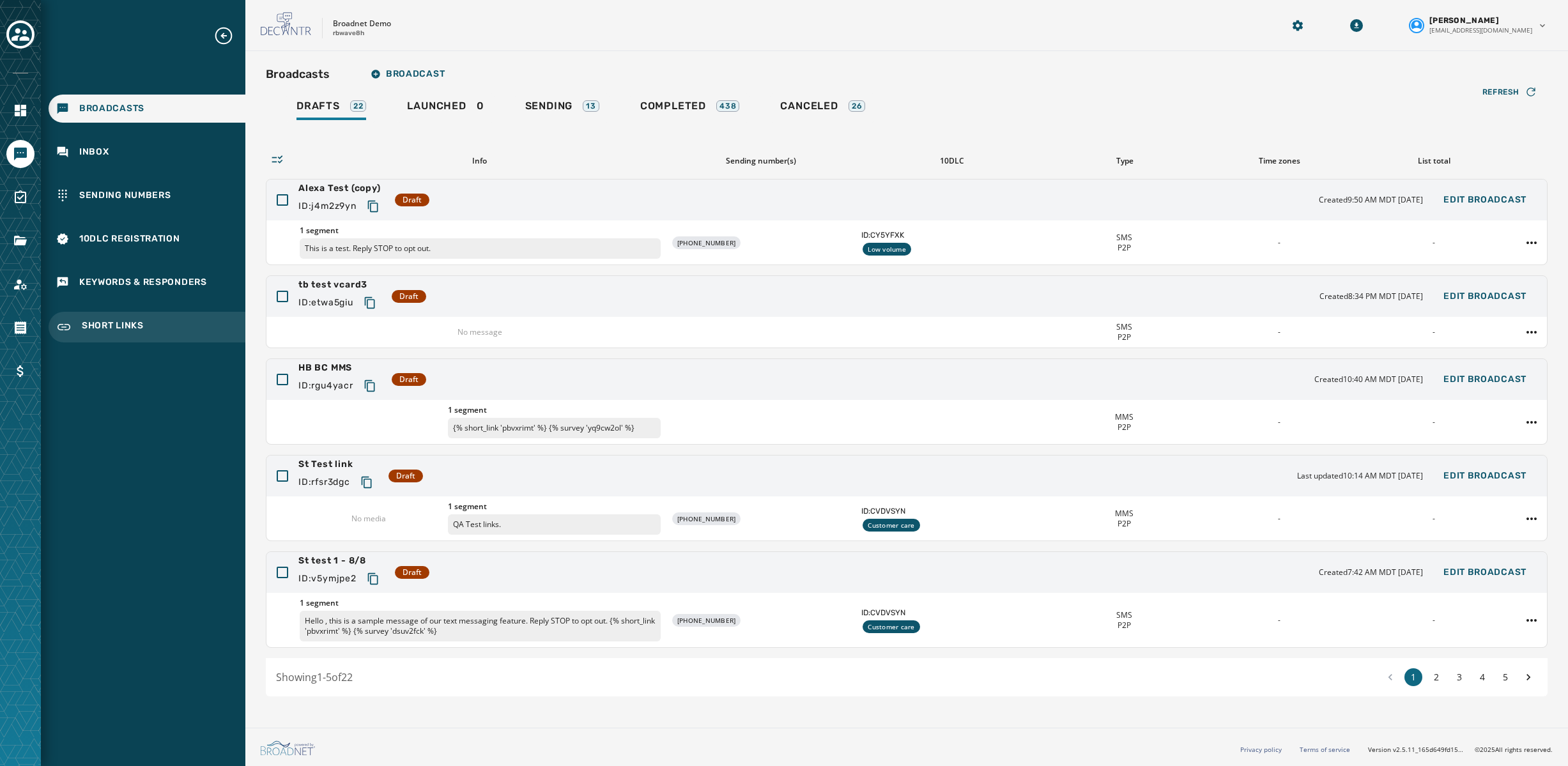
click at [125, 323] on span "Short Links" at bounding box center [112, 326] width 62 height 15
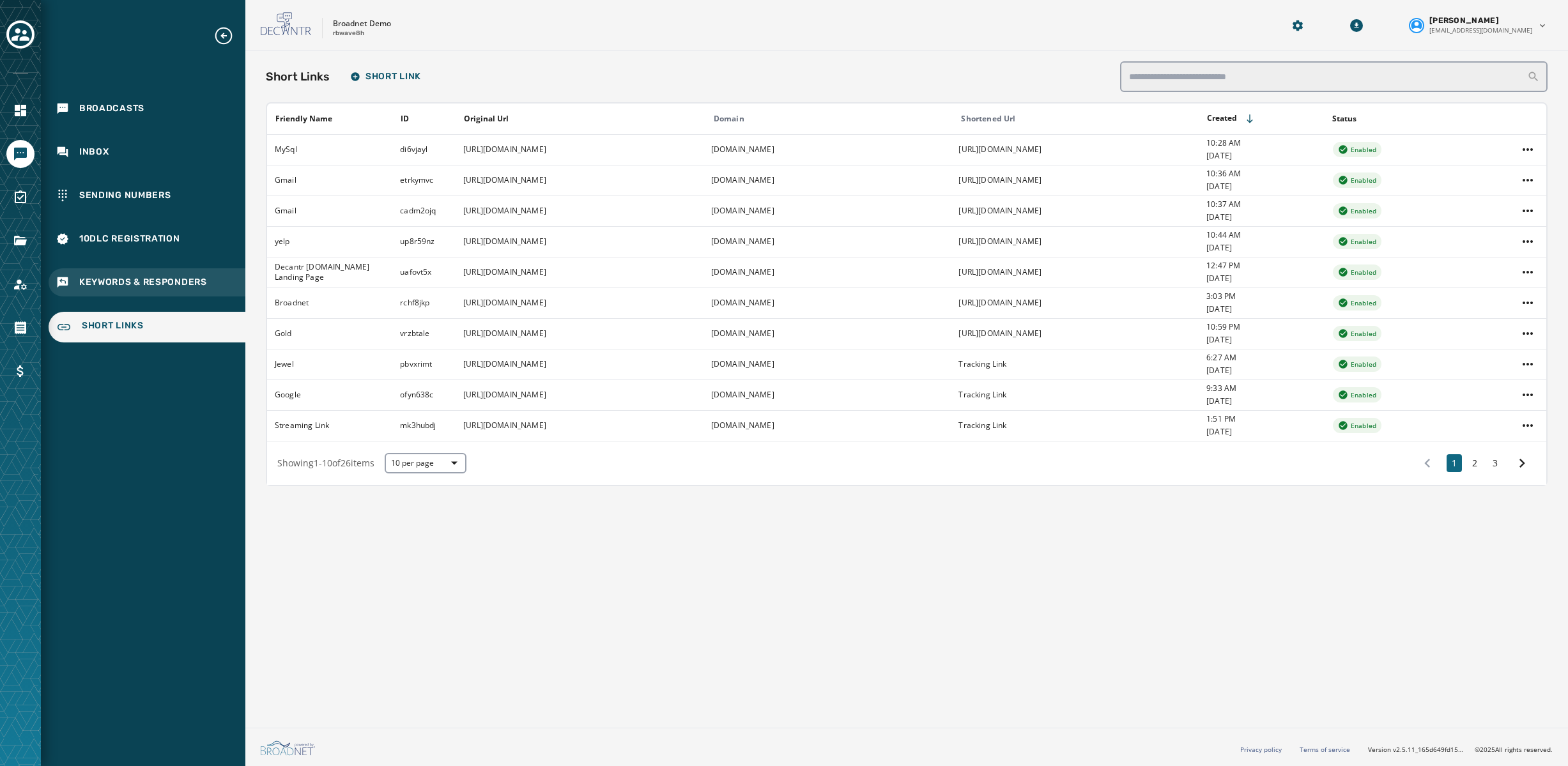
click at [116, 279] on span "Keywords & Responders" at bounding box center [143, 283] width 128 height 13
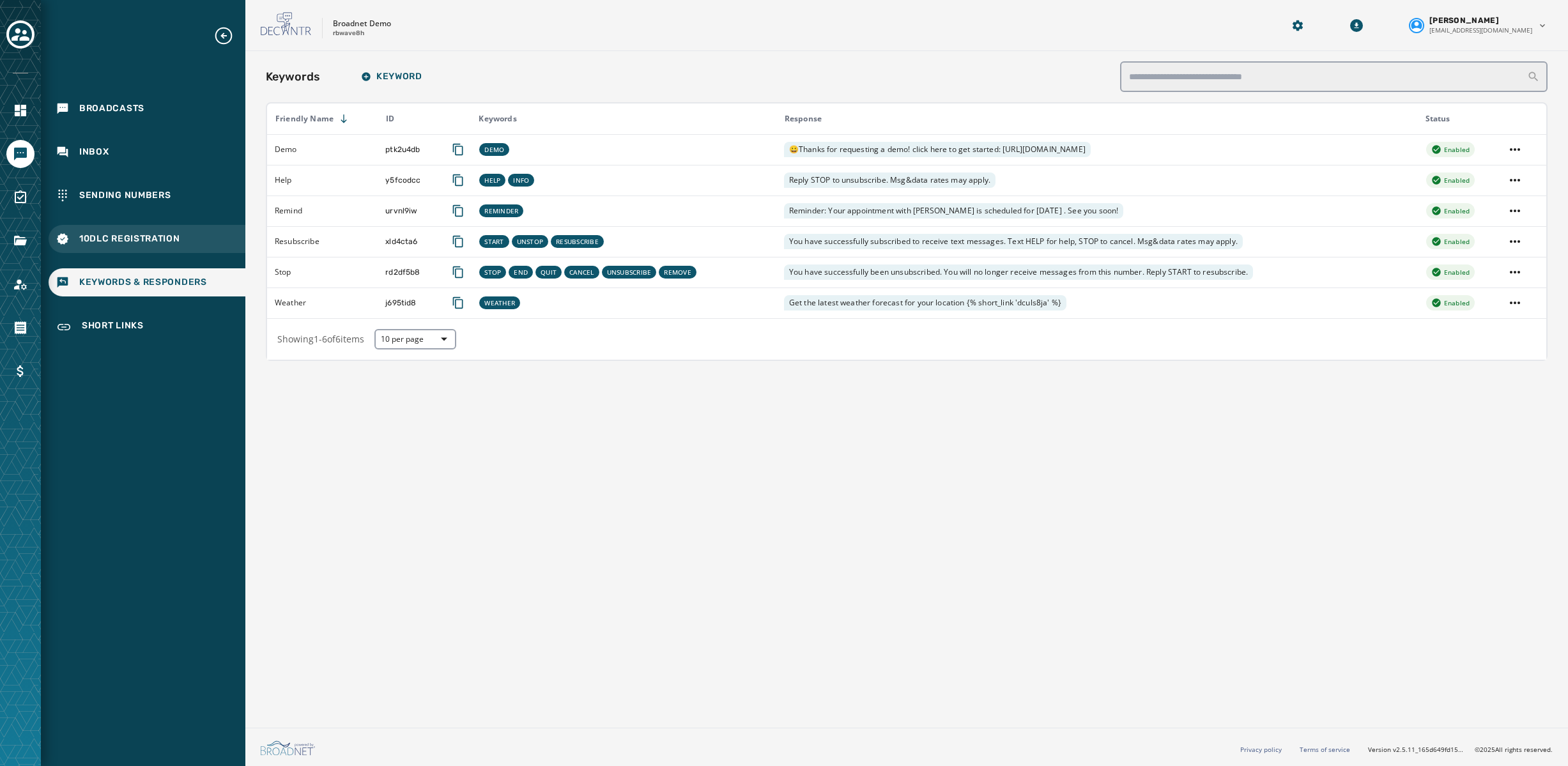
click at [134, 232] on span "10DLC Registration" at bounding box center [129, 239] width 101 height 13
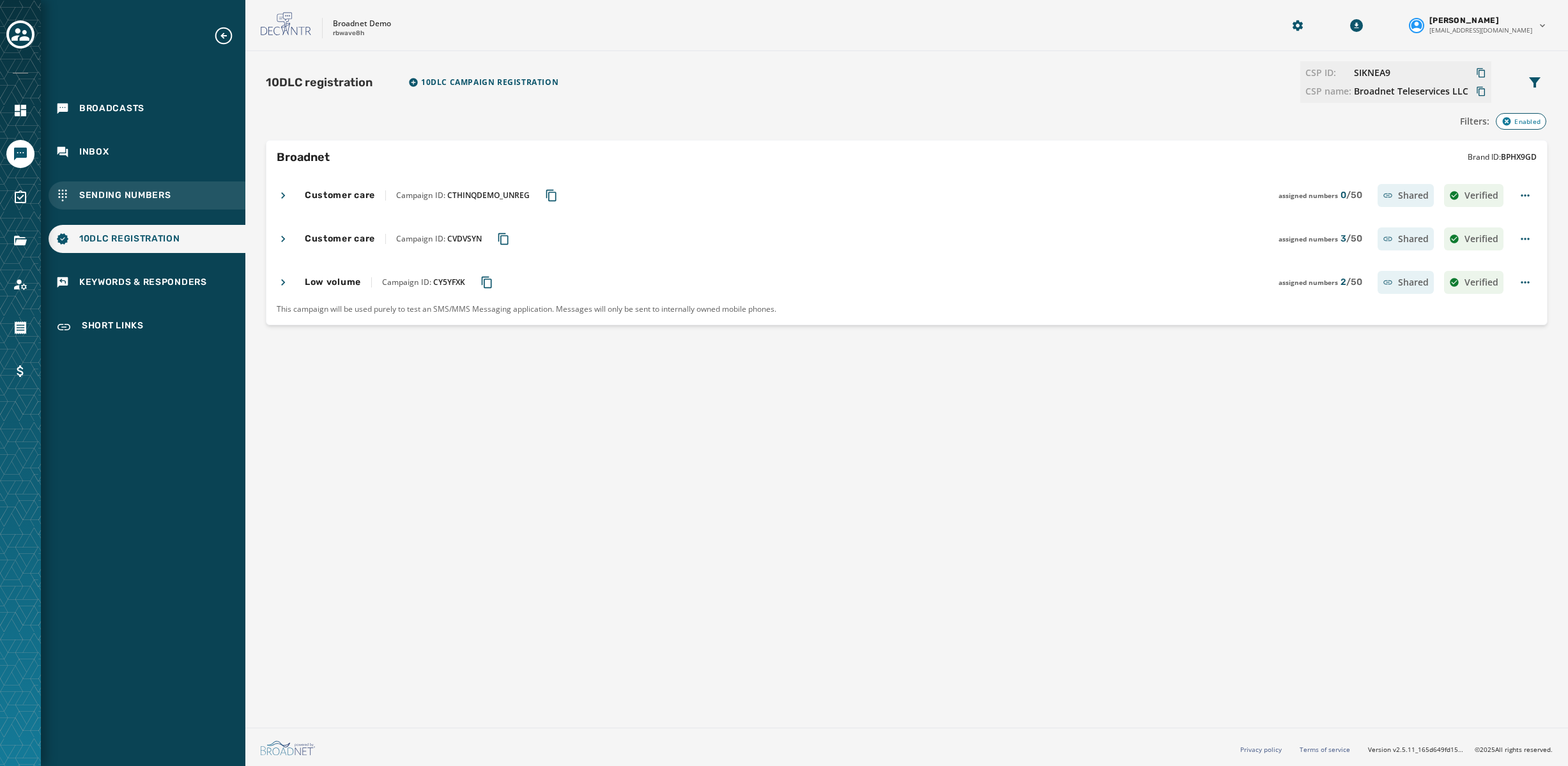
click at [106, 193] on span "Sending Numbers" at bounding box center [125, 196] width 92 height 13
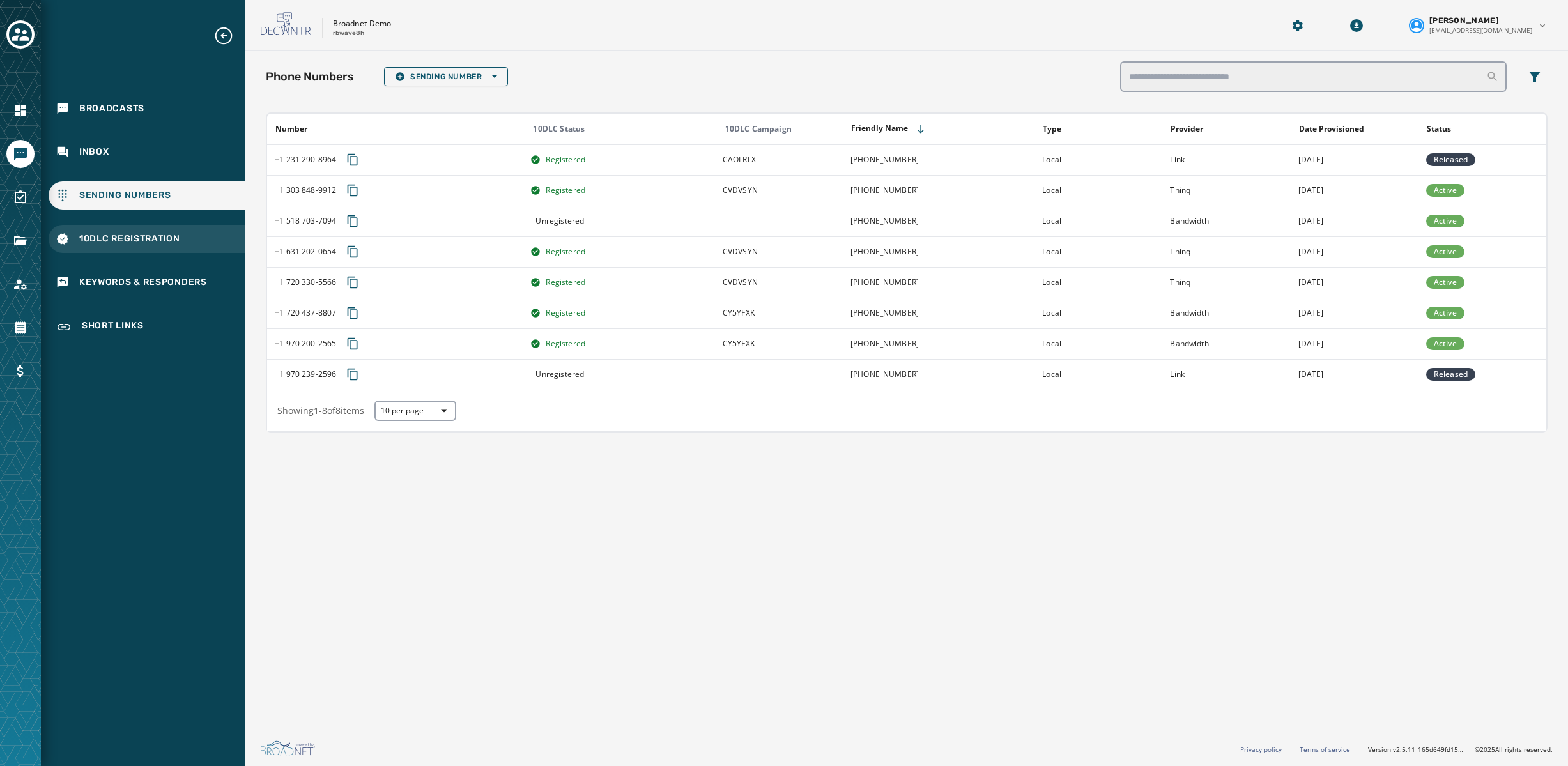
click at [102, 231] on div "10DLC Registration" at bounding box center [146, 239] width 196 height 28
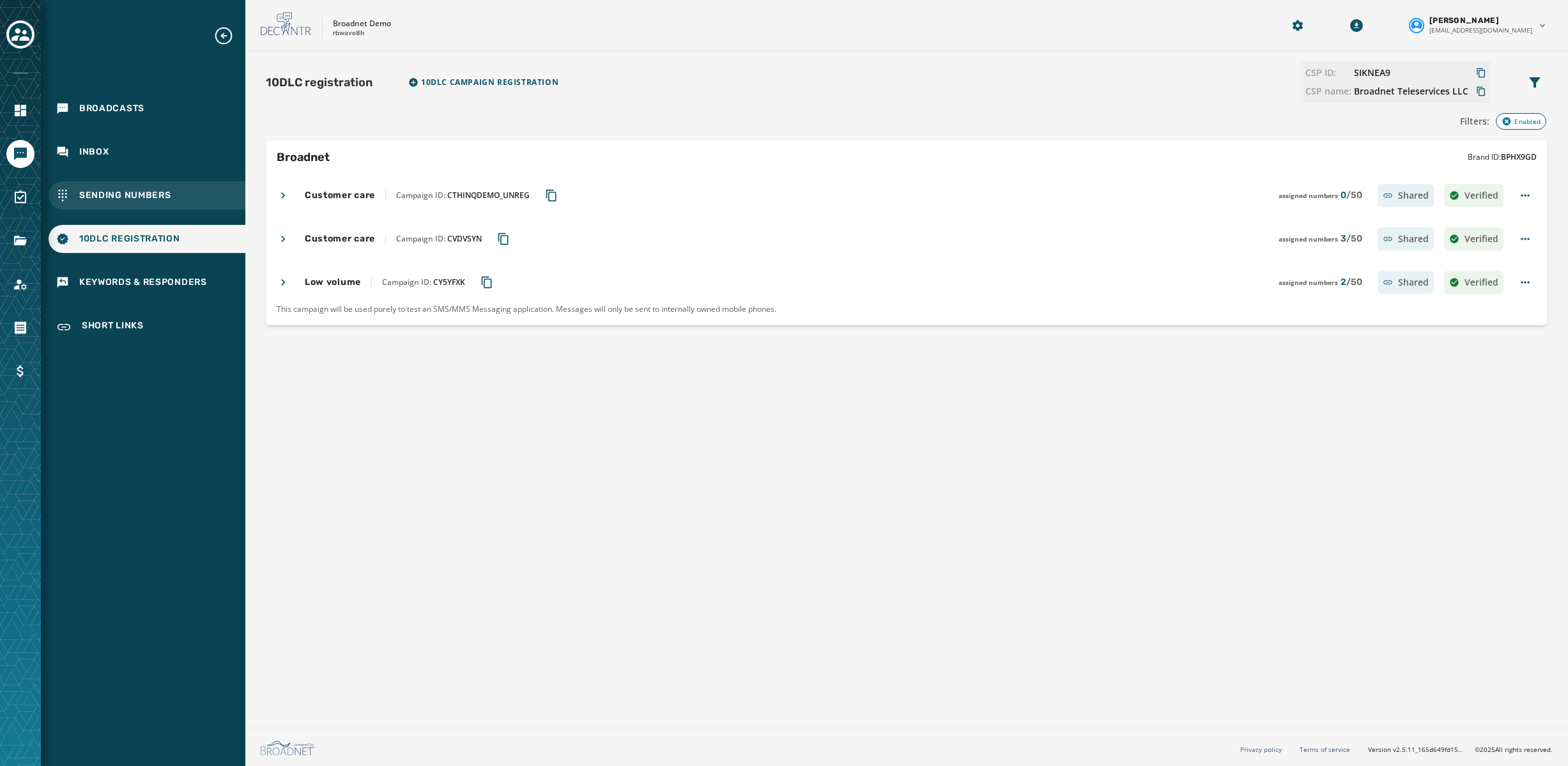
click at [134, 187] on div "Sending Numbers" at bounding box center [146, 195] width 196 height 28
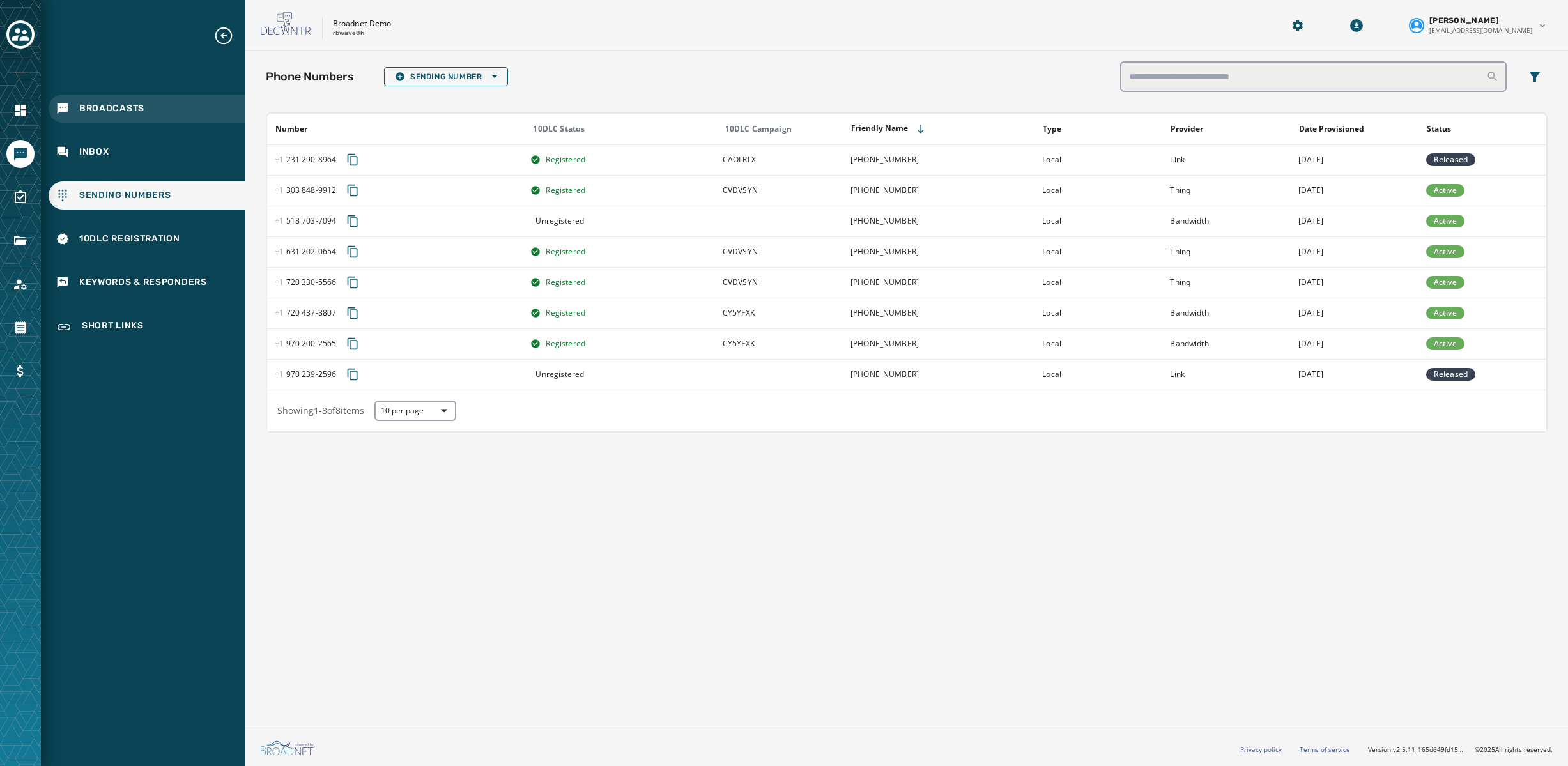
click at [99, 113] on span "Broadcasts" at bounding box center [112, 109] width 65 height 13
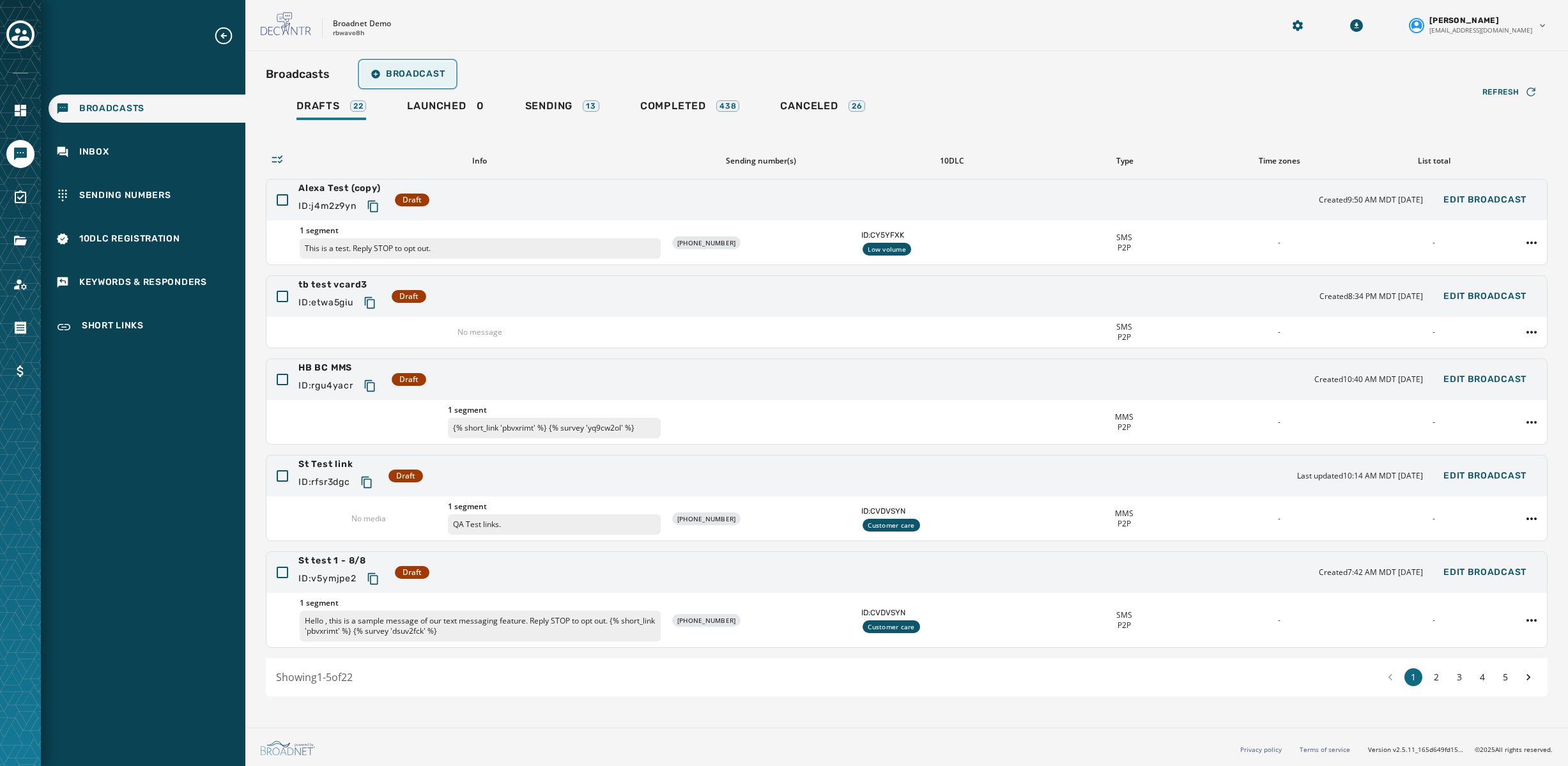
click at [424, 76] on span "Broadcast" at bounding box center [408, 74] width 74 height 10
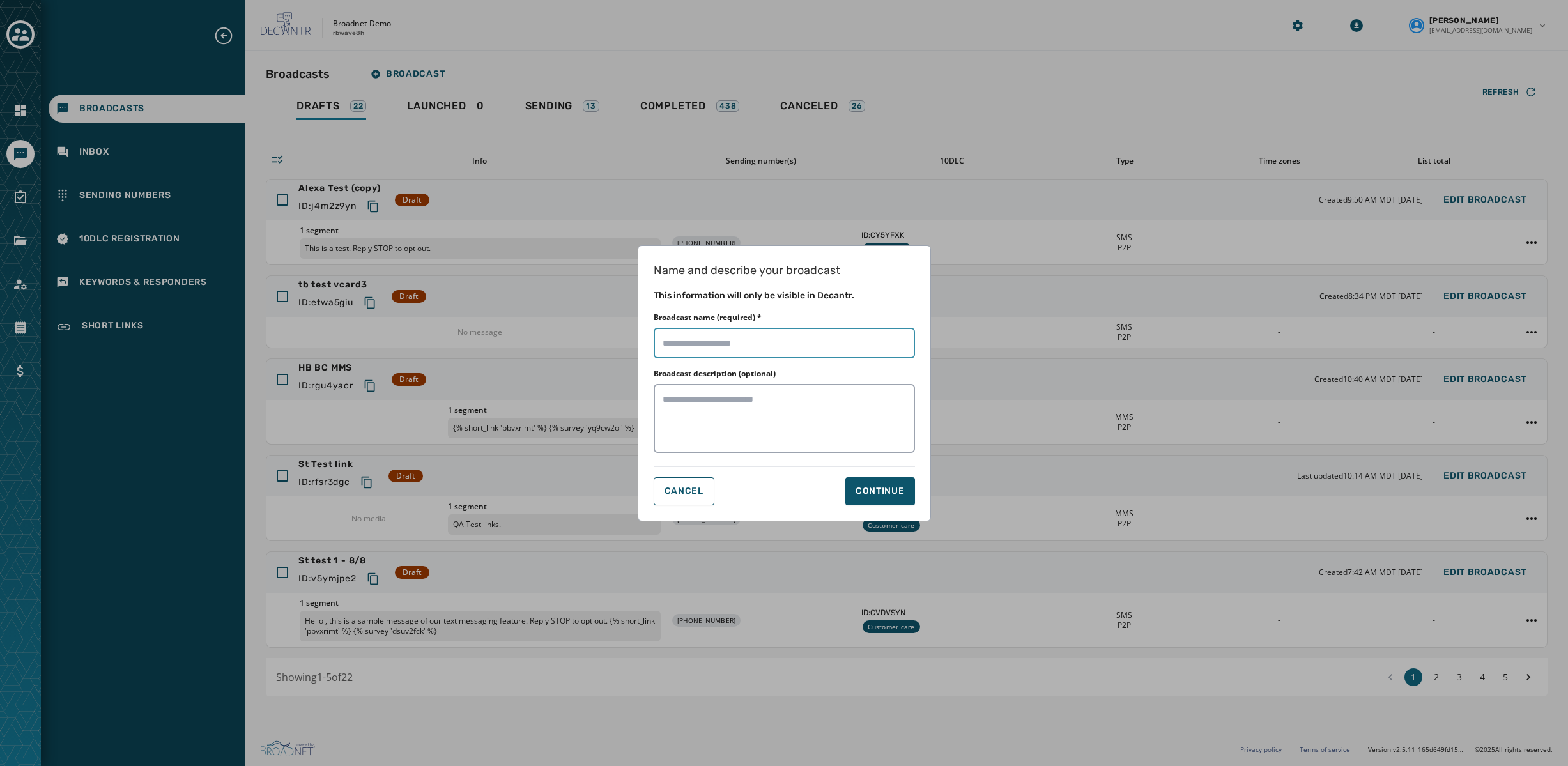
click at [796, 345] on input "Broadcast name (required) *" at bounding box center [784, 343] width 261 height 31
type input "**********"
click at [889, 491] on div "Continue" at bounding box center [880, 491] width 49 height 13
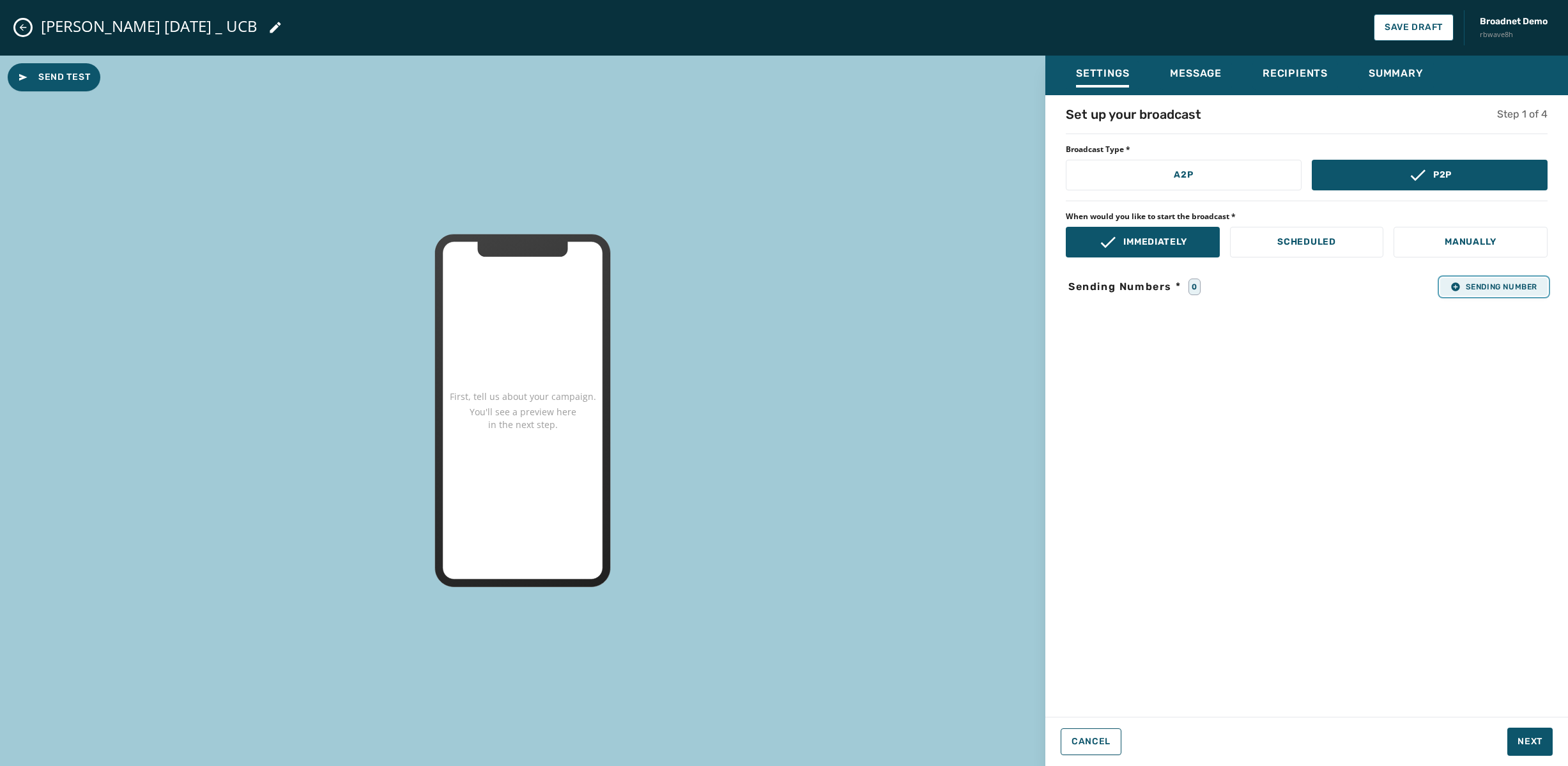
click at [1492, 288] on span "Sending Number" at bounding box center [1494, 287] width 87 height 10
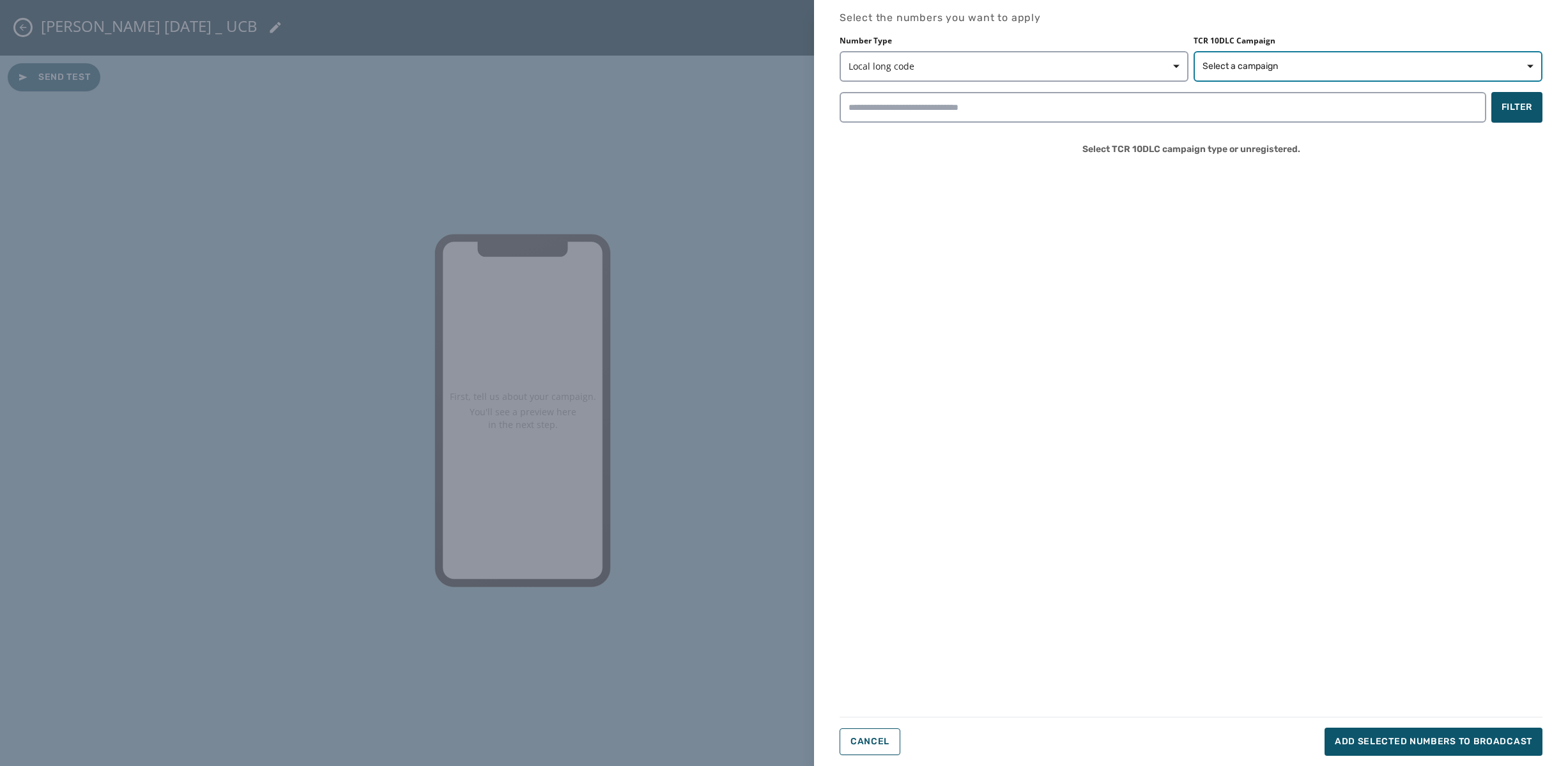
click at [1298, 67] on span "Select a campaign" at bounding box center [1368, 67] width 331 height 13
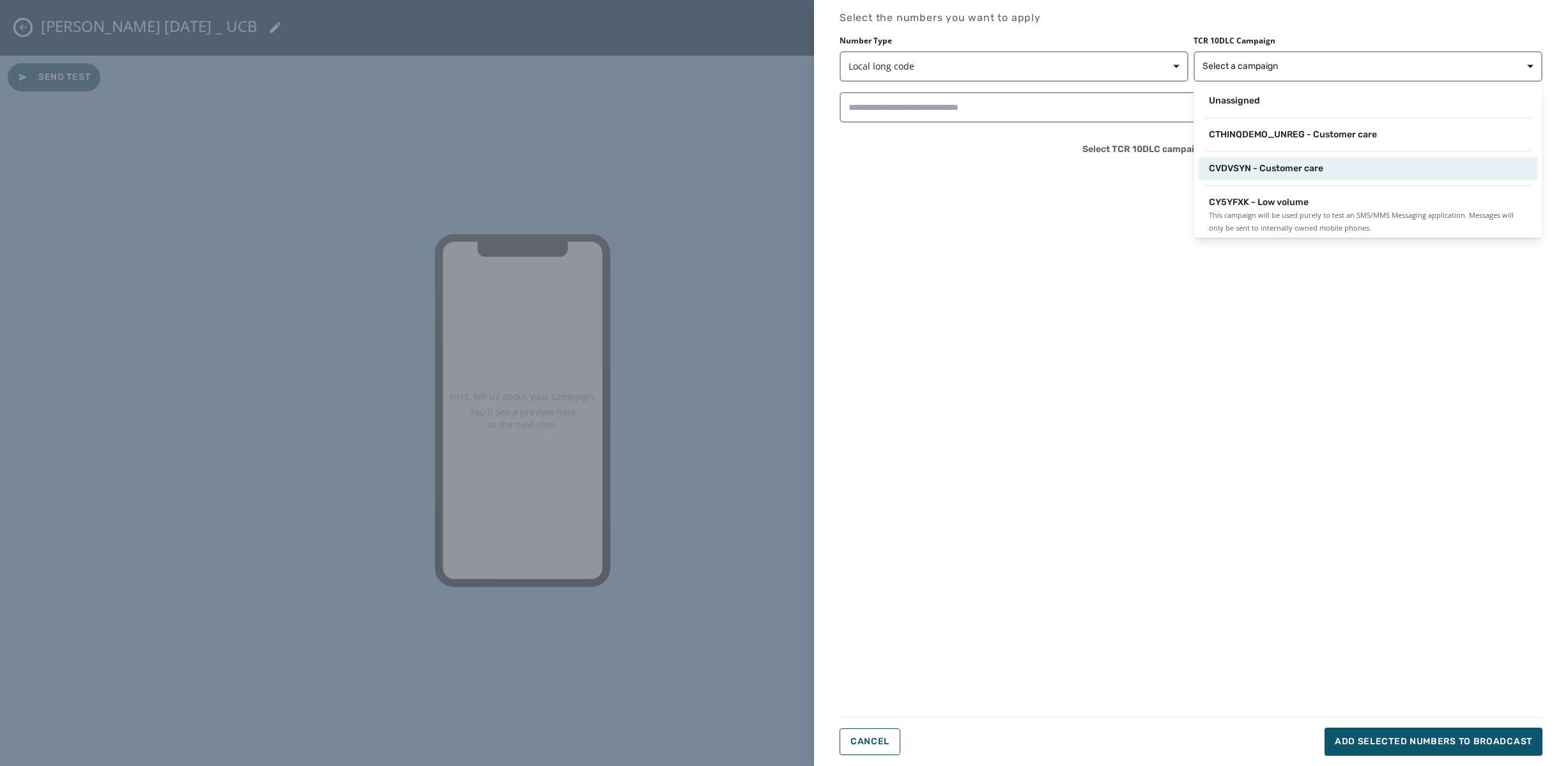
click at [1311, 164] on span "CVDVSYN - Customer care" at bounding box center [1266, 169] width 114 height 13
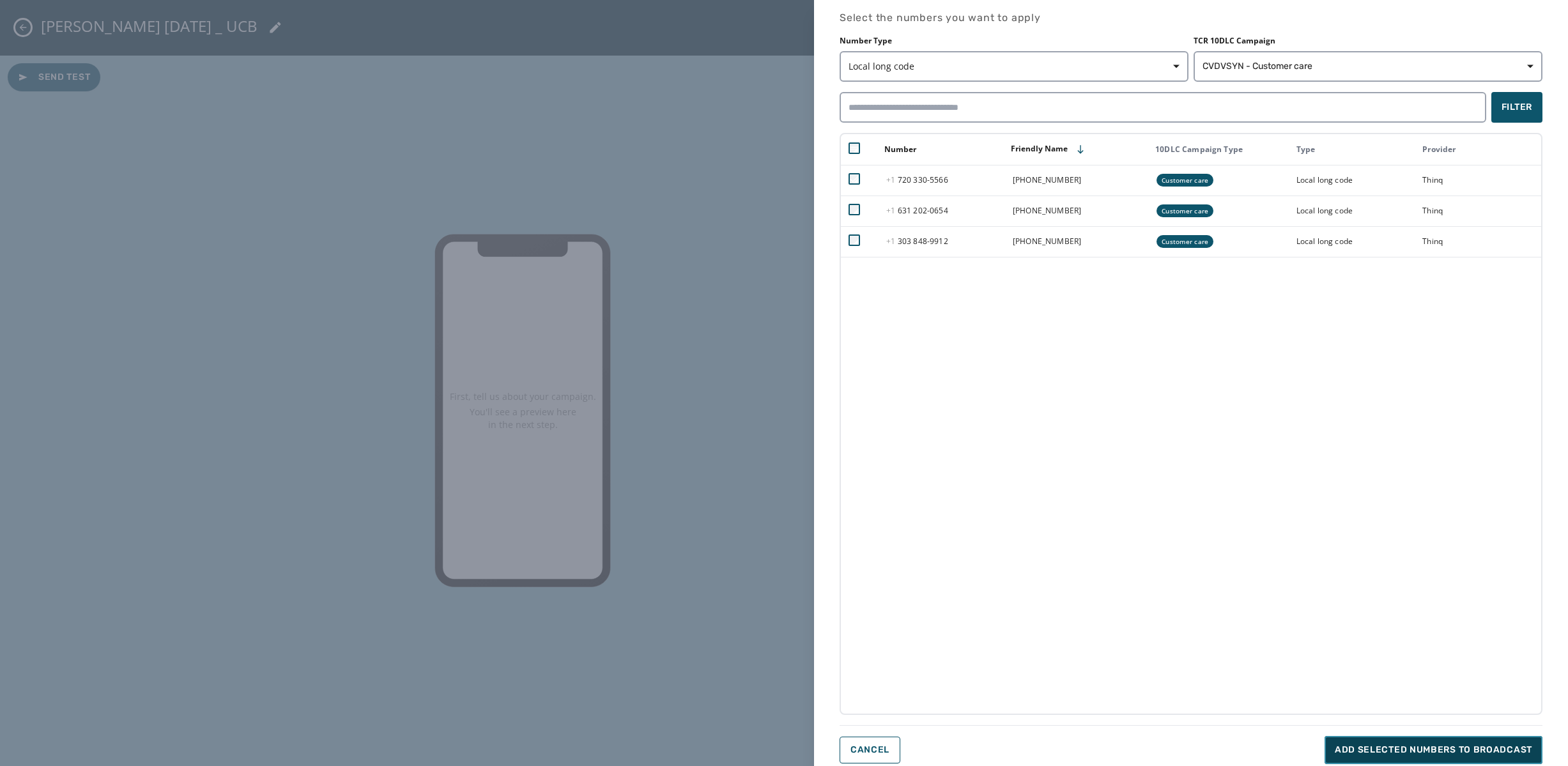
click at [1425, 749] on span "Add selected numbers to broadcast" at bounding box center [1434, 750] width 197 height 13
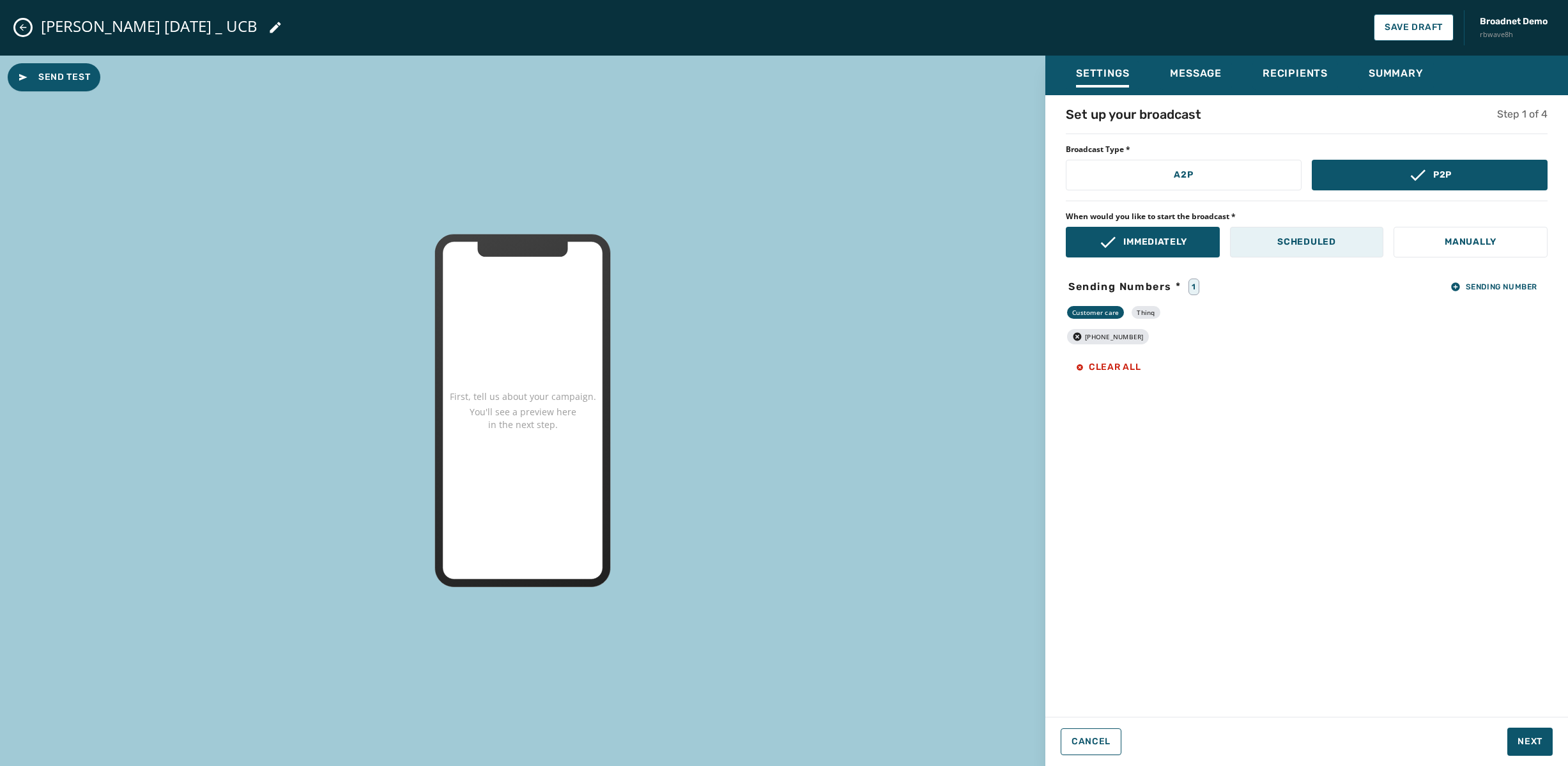
click at [1321, 239] on p "Scheduled" at bounding box center [1306, 242] width 58 height 13
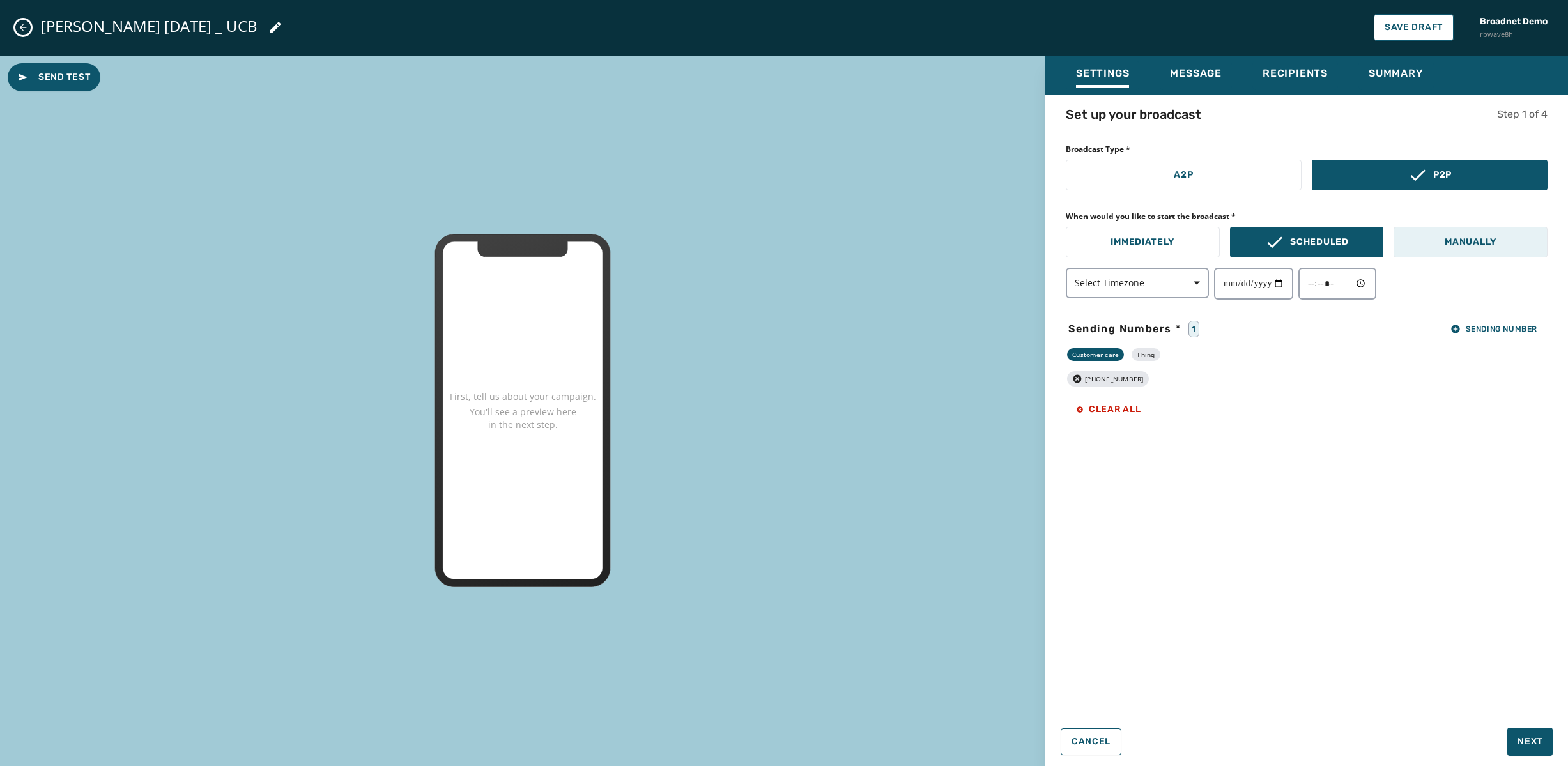
click at [1460, 241] on p "Manually" at bounding box center [1470, 242] width 52 height 13
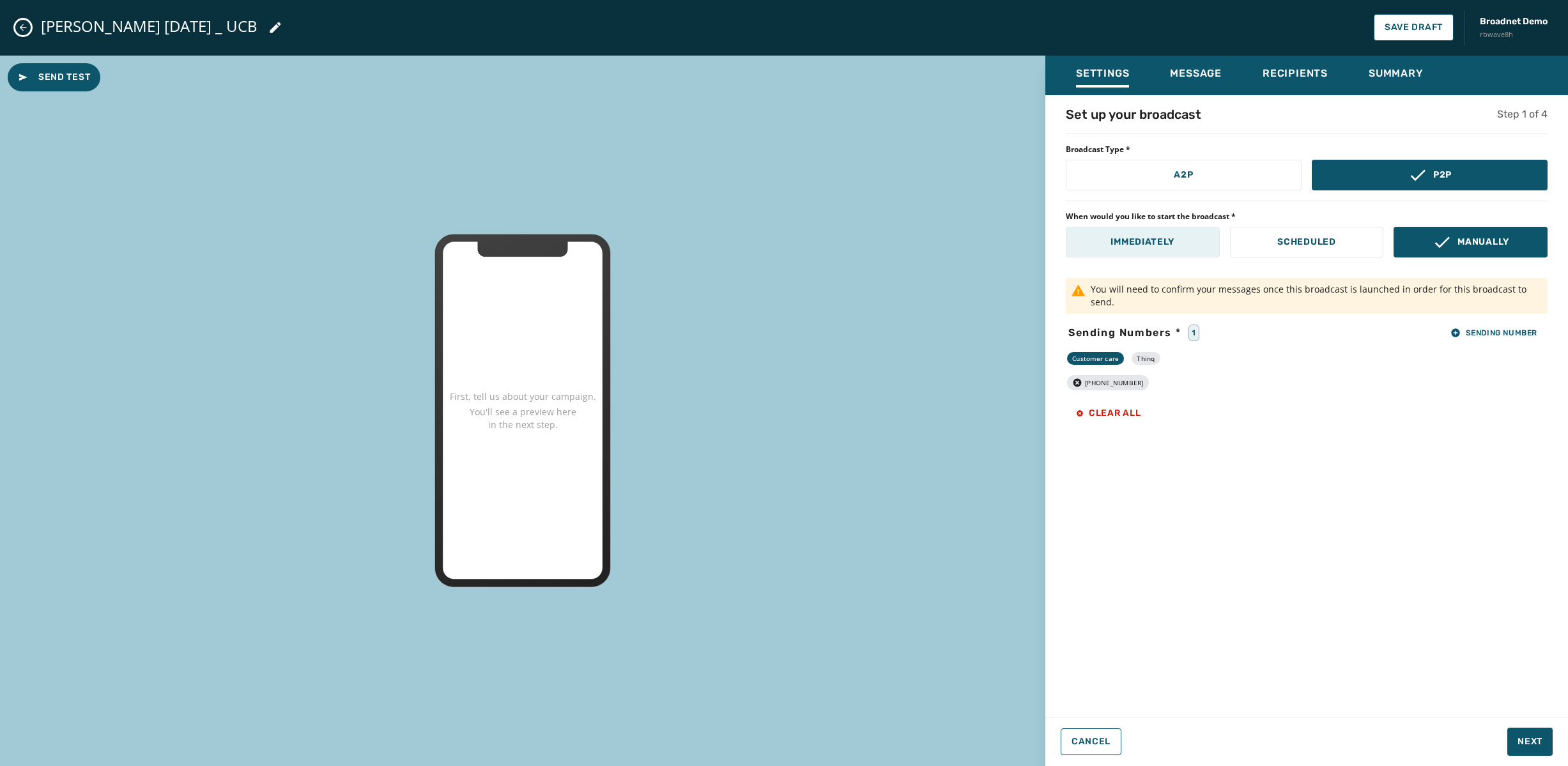
click at [1168, 243] on p "Immediately" at bounding box center [1142, 242] width 64 height 13
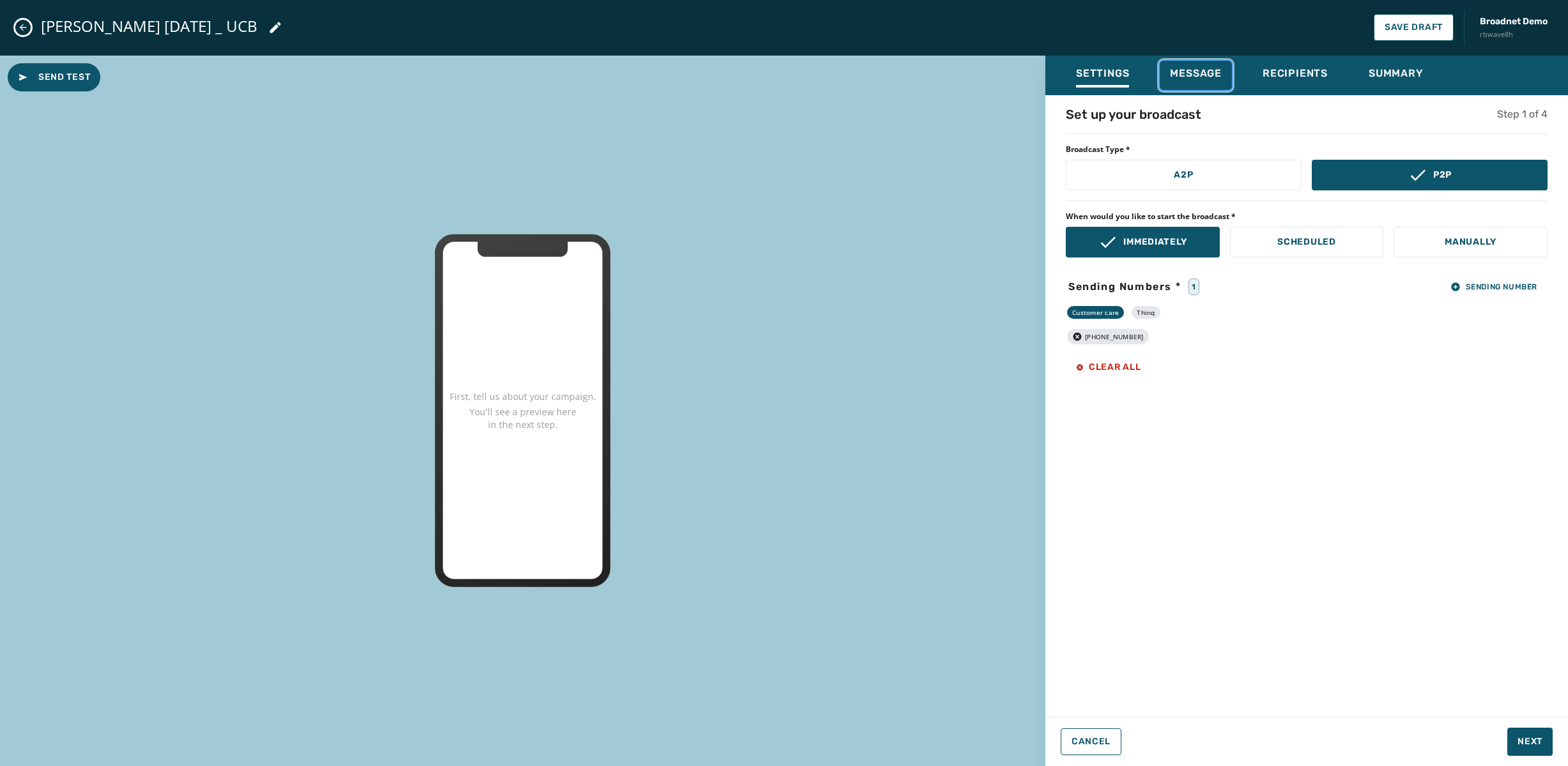
click at [1204, 70] on span "Message" at bounding box center [1195, 74] width 52 height 13
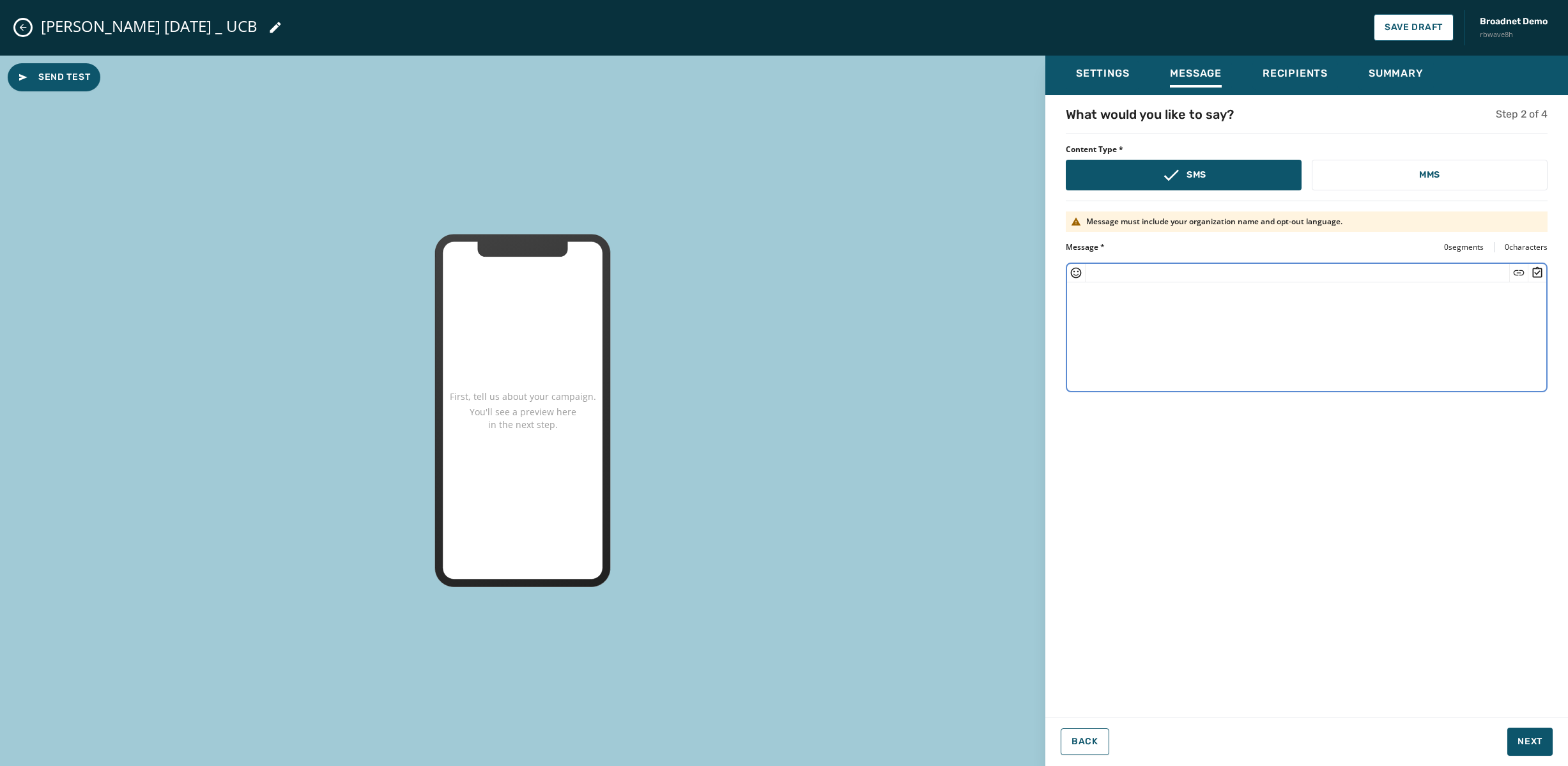
click at [1247, 325] on textarea at bounding box center [1307, 335] width 479 height 105
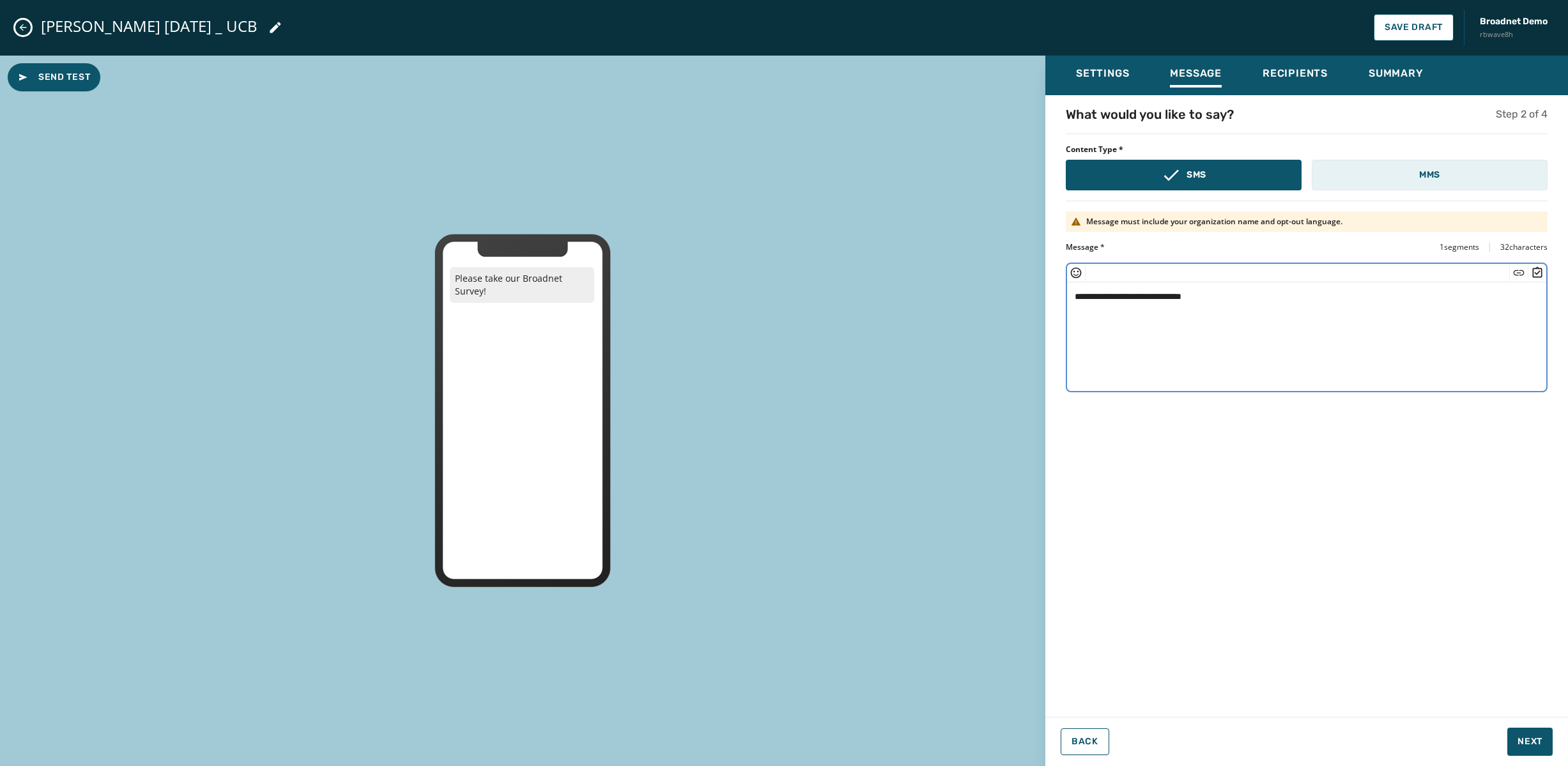
type textarea "**********"
click at [1437, 174] on p "MMS" at bounding box center [1430, 175] width 21 height 13
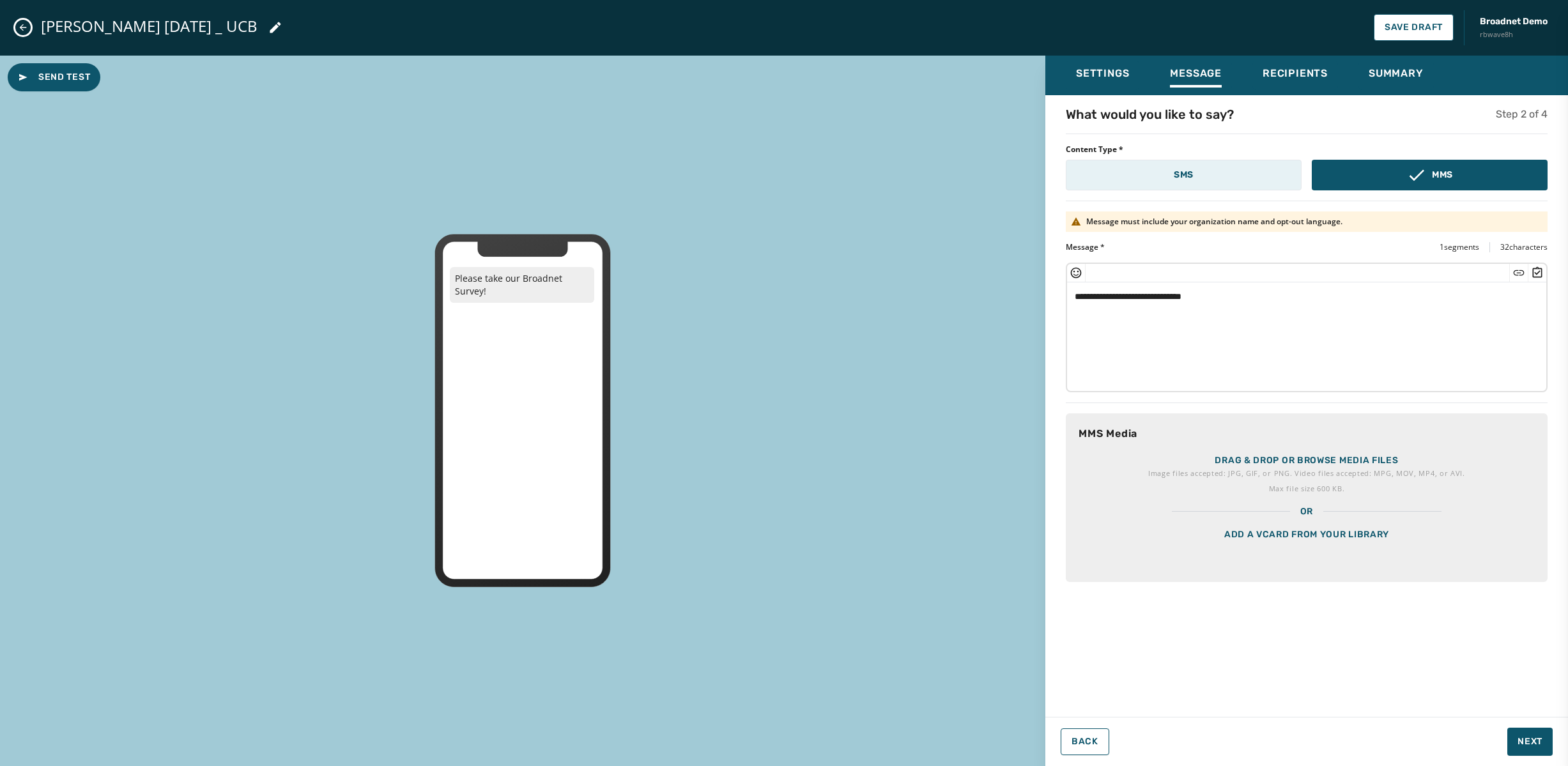
click at [1228, 172] on button "SMS" at bounding box center [1184, 175] width 236 height 31
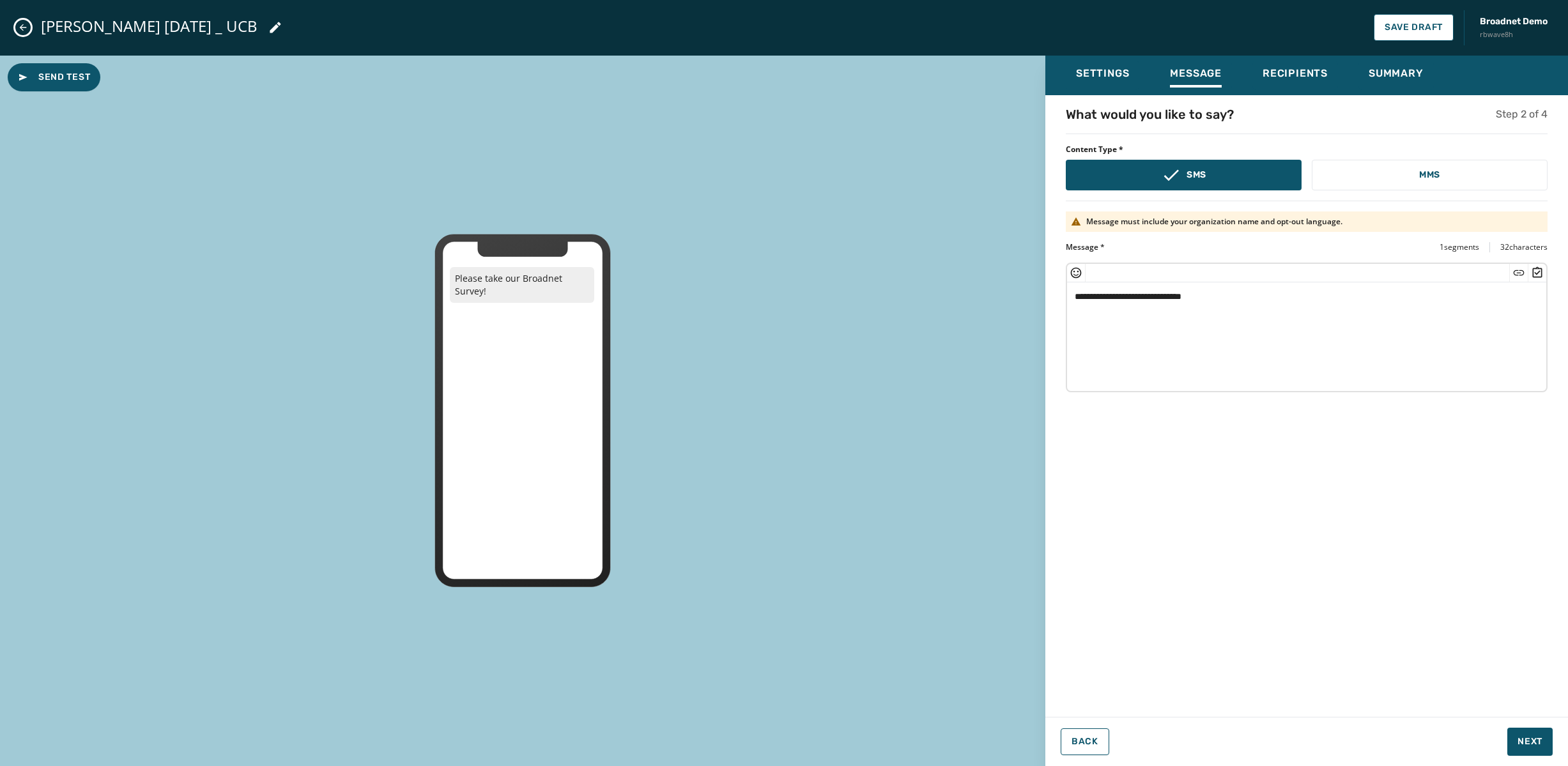
click at [1537, 272] on icon "Insert Survey" at bounding box center [1537, 273] width 13 height 13
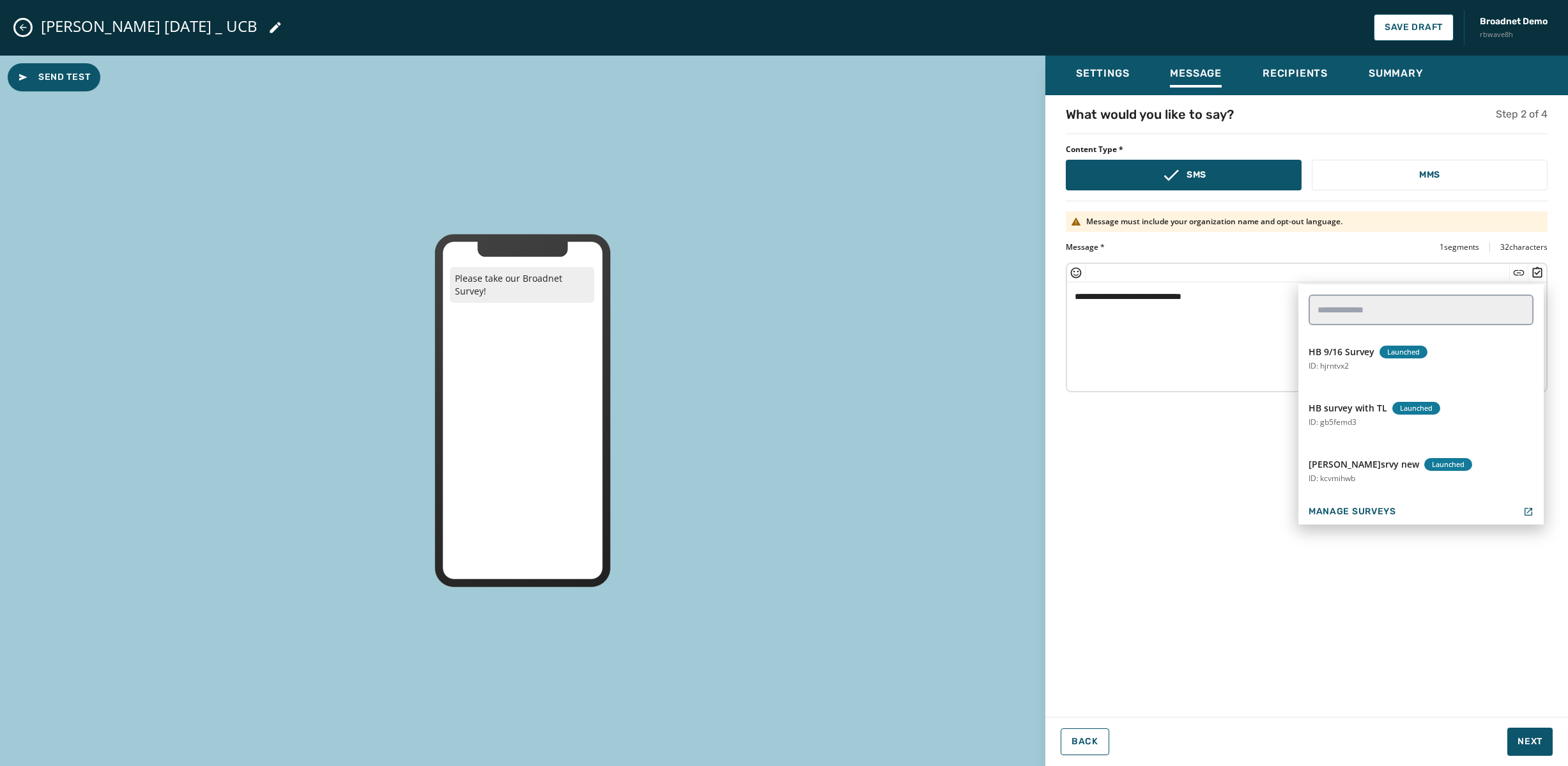
drag, startPoint x: 1214, startPoint y: 305, endPoint x: 1234, endPoint y: 305, distance: 20.0
click at [1214, 305] on textarea "**********" at bounding box center [1307, 335] width 479 height 105
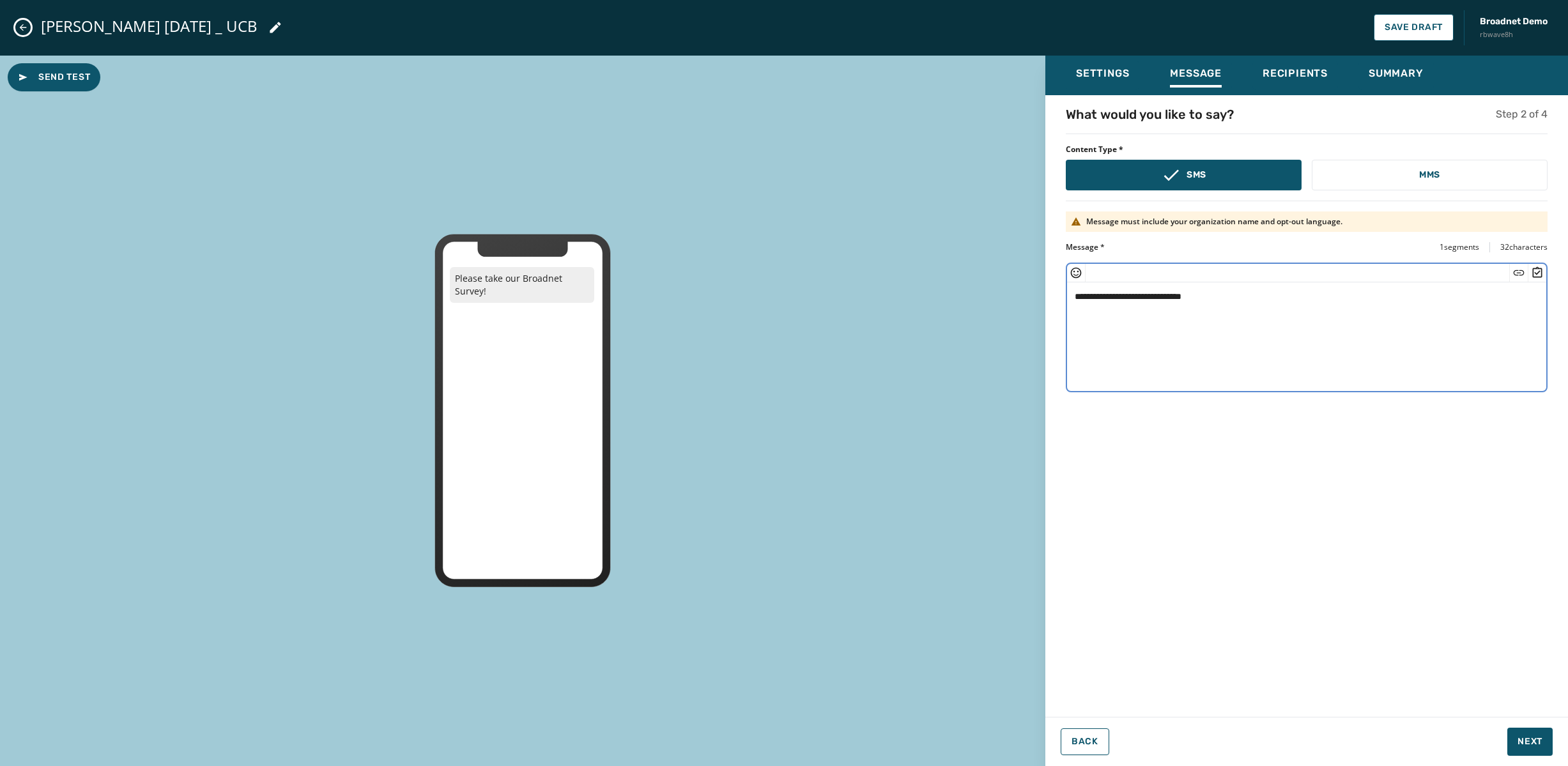
click at [1533, 269] on icon "Insert Survey" at bounding box center [1537, 273] width 13 height 13
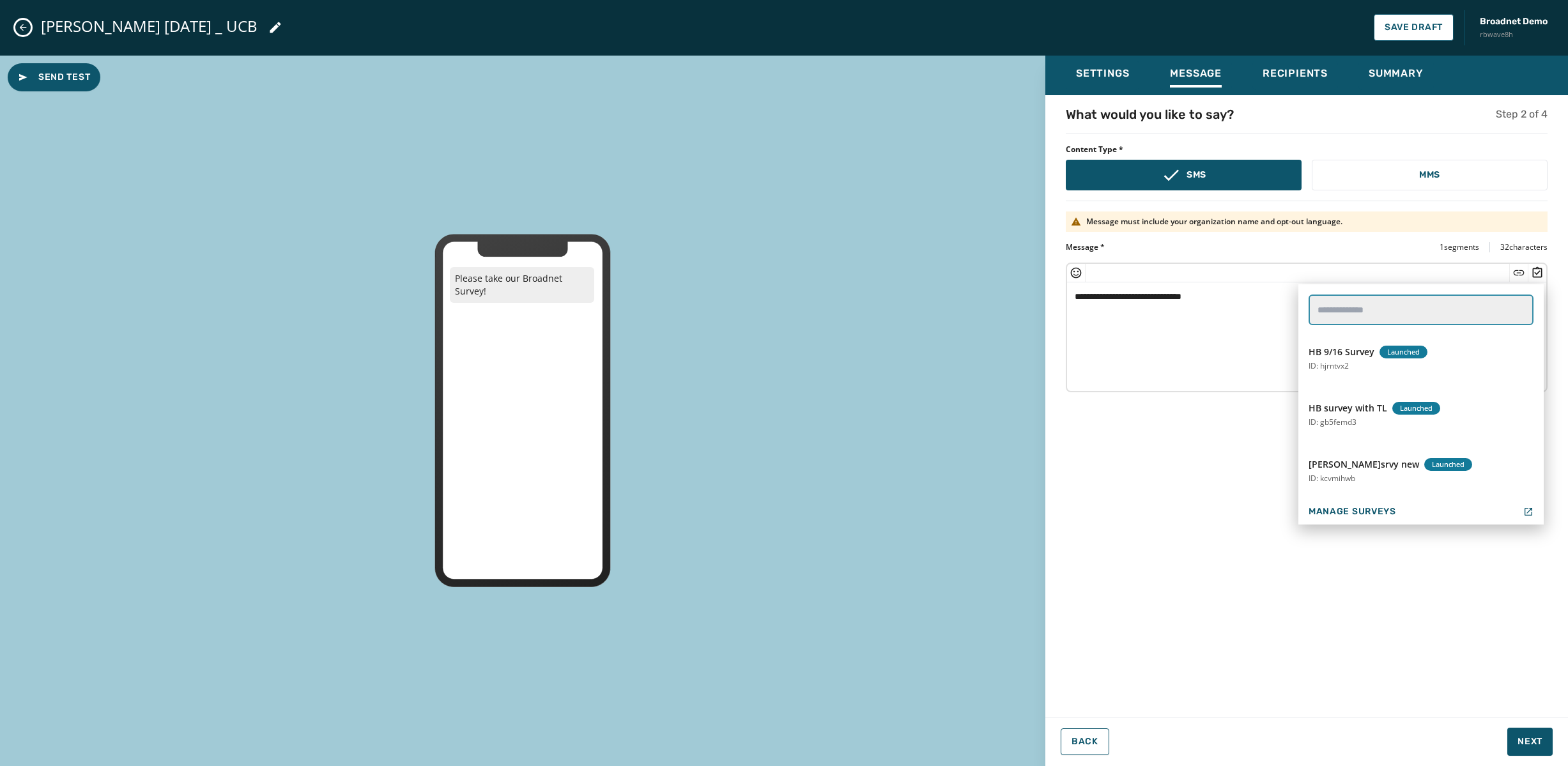
click at [1418, 324] on input "text" at bounding box center [1421, 309] width 225 height 31
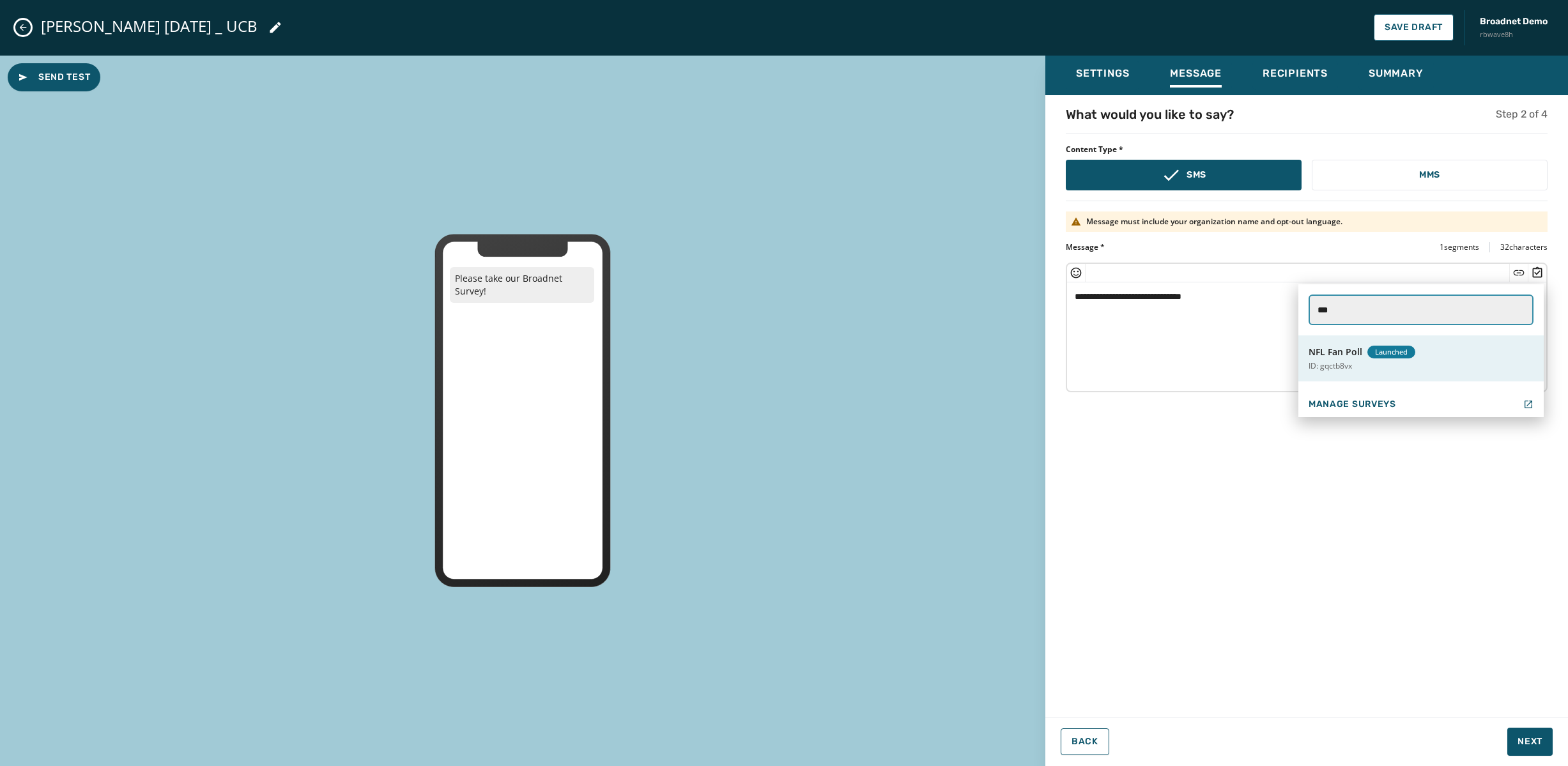
type input "***"
click at [1351, 346] on span "NFL Fan Poll" at bounding box center [1336, 352] width 54 height 13
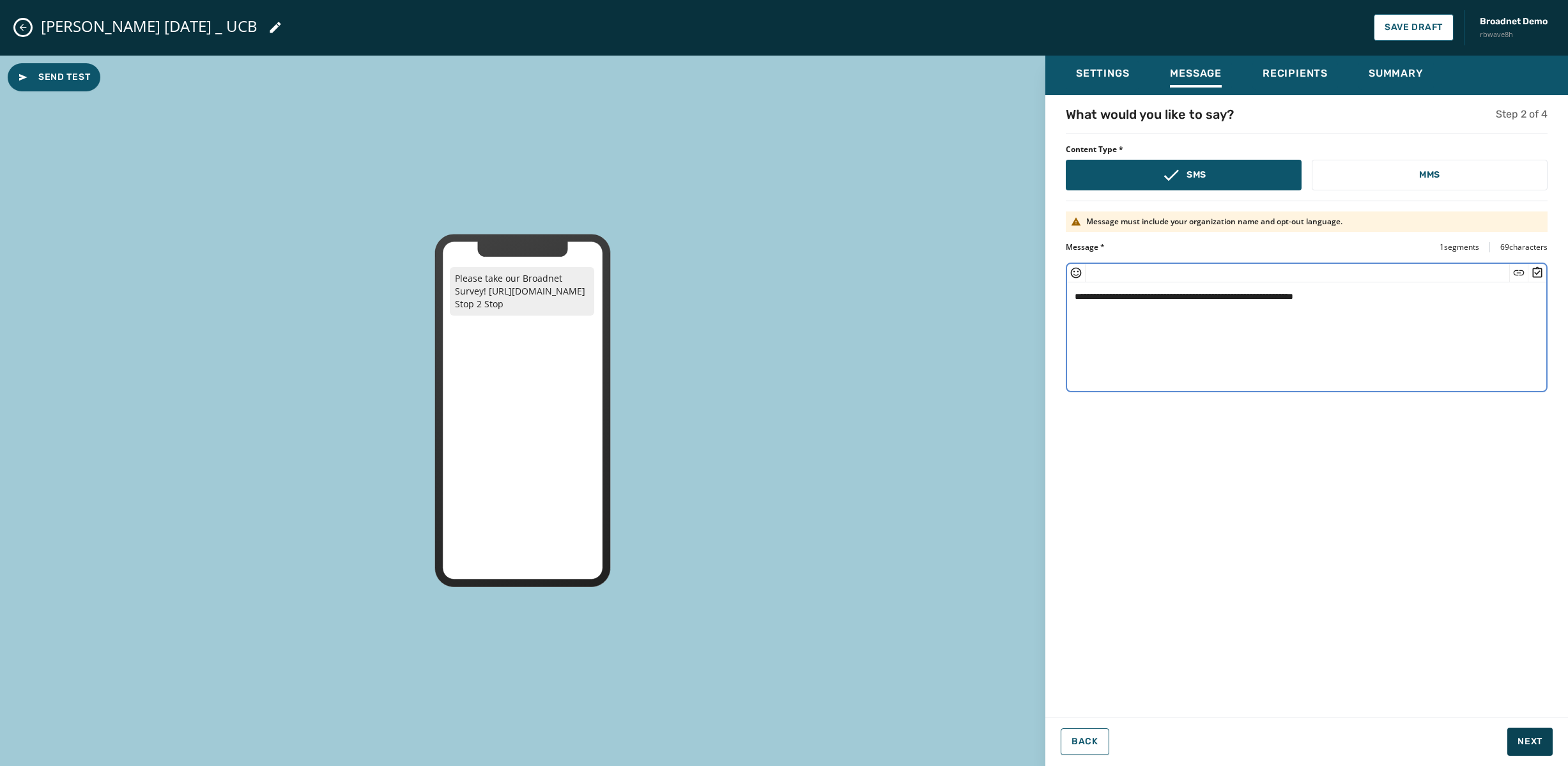
type textarea "**********"
click at [1528, 743] on span "Next" at bounding box center [1530, 742] width 25 height 13
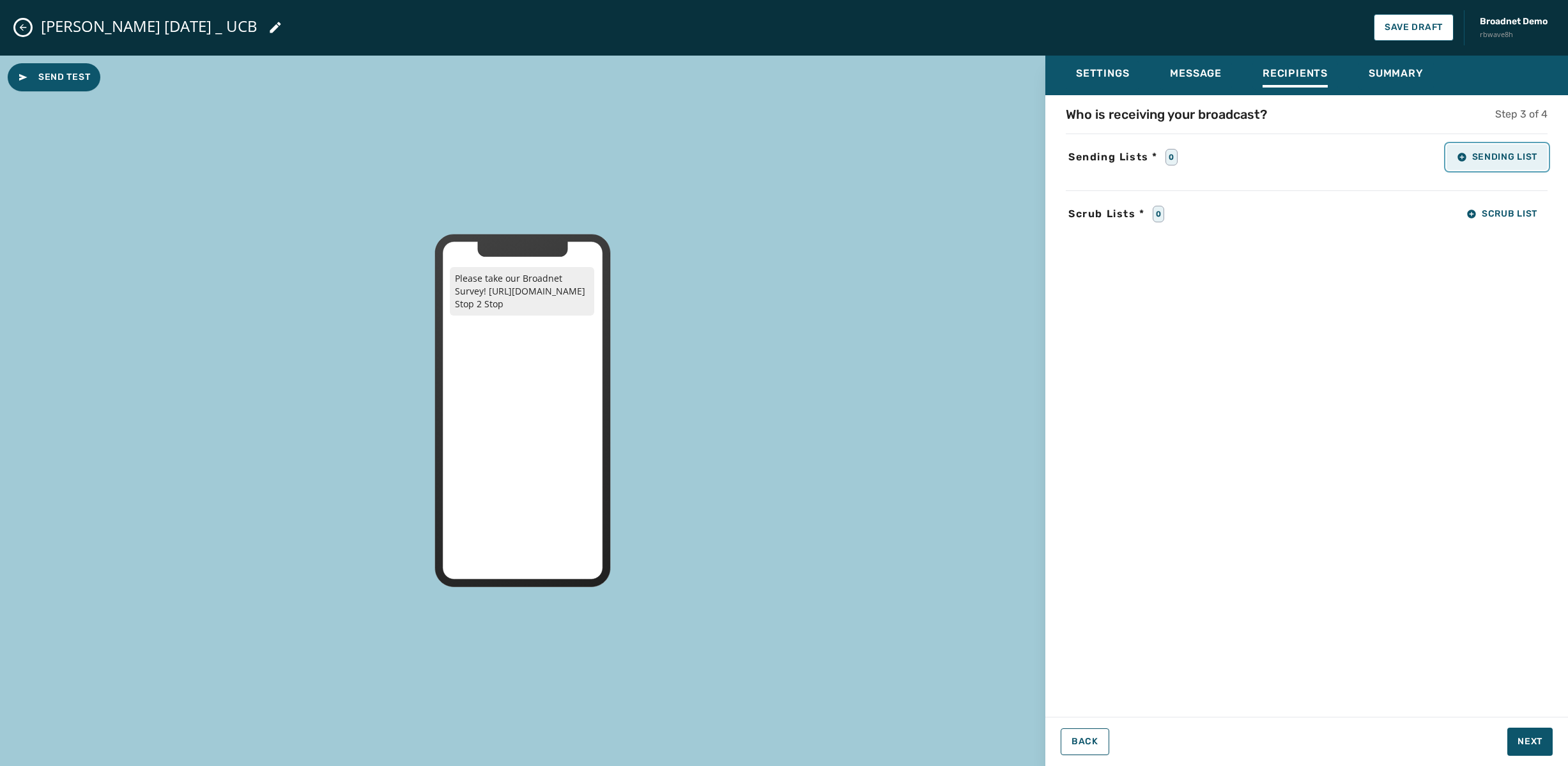
click at [1481, 155] on span "Sending List" at bounding box center [1497, 157] width 80 height 10
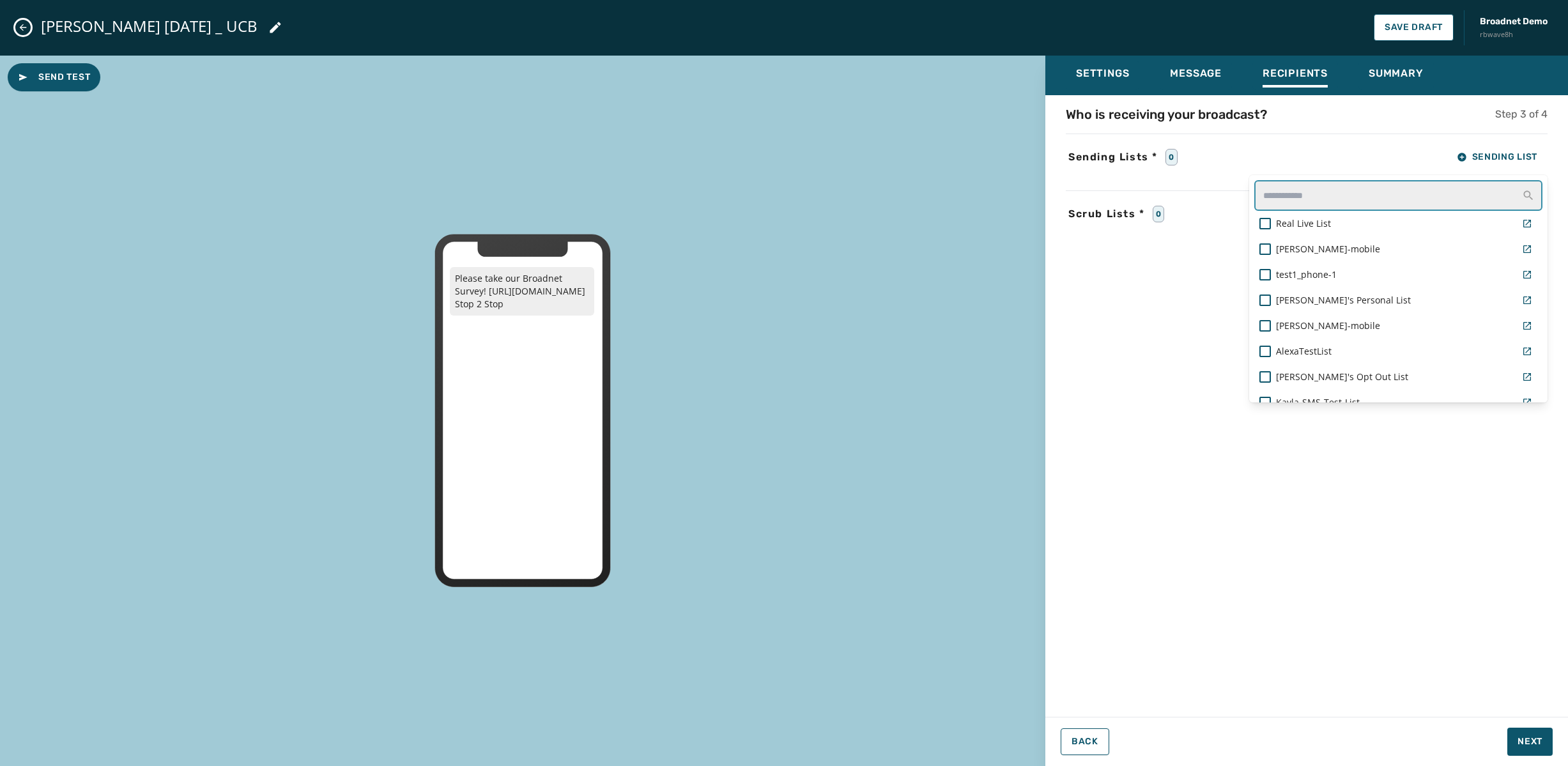
click at [1352, 209] on input "text" at bounding box center [1398, 195] width 288 height 31
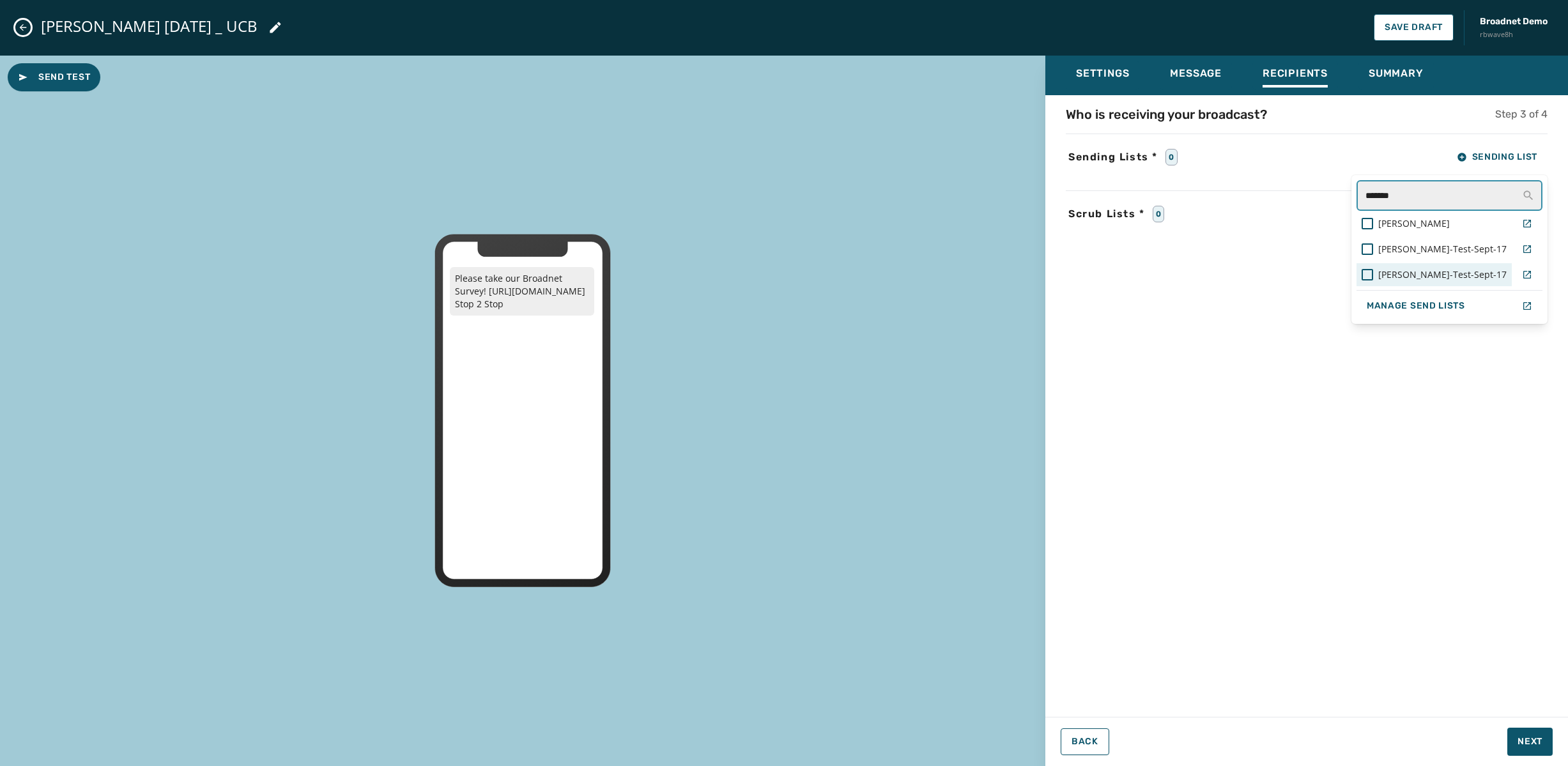
type input "*******"
click at [1396, 275] on div "[PERSON_NAME]-Test-Sept-17" at bounding box center [1434, 274] width 155 height 23
click at [1464, 271] on span "[PERSON_NAME]-Test-Sept-17" at bounding box center [1441, 275] width 131 height 13
click at [1373, 273] on div at bounding box center [1368, 275] width 12 height 12
click at [1371, 247] on div at bounding box center [1365, 249] width 12 height 12
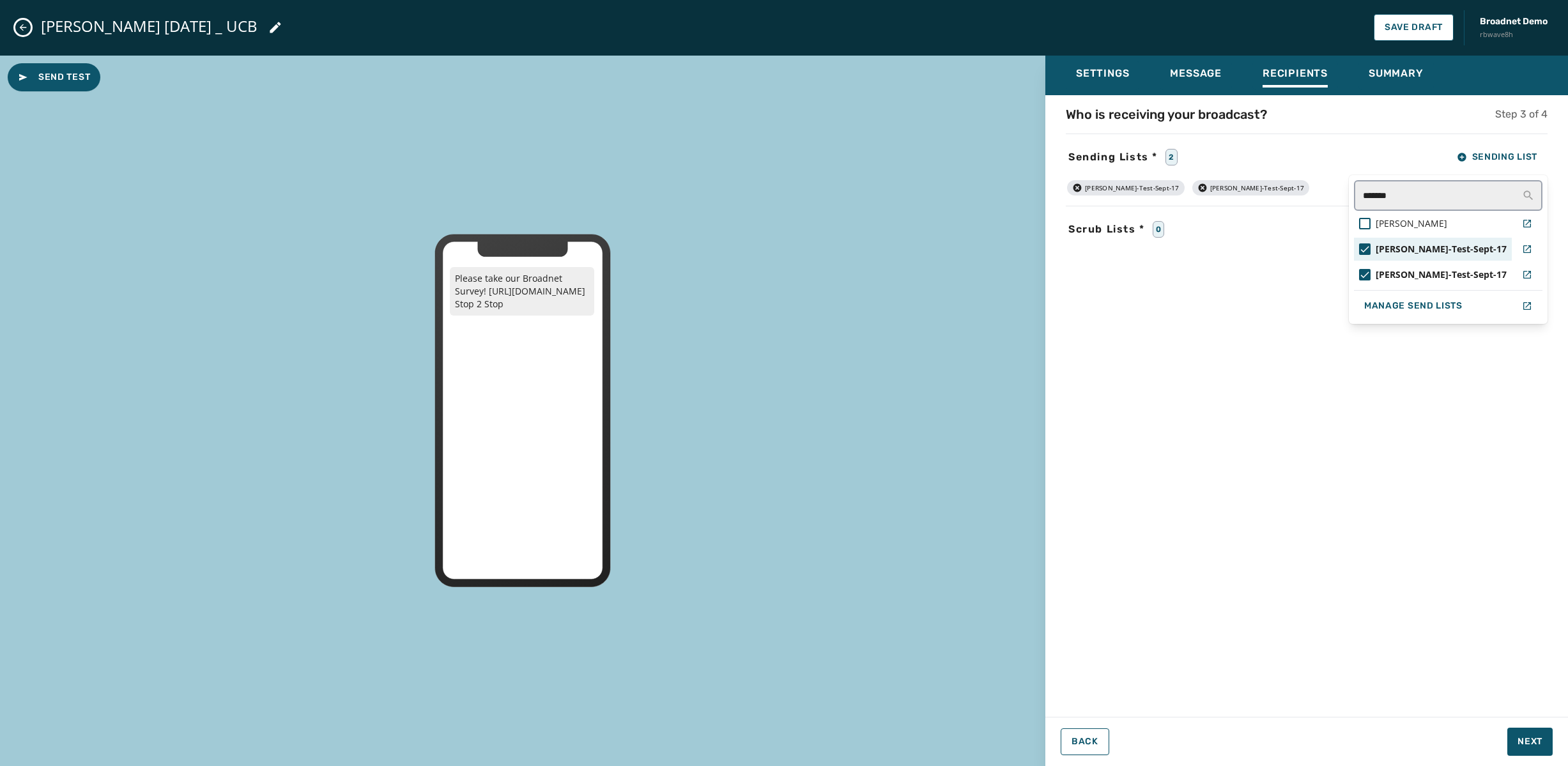
click at [1439, 397] on div "Who is receiving your broadcast? Step 3 of 4 Sending Lists * 2 Sending List ***…" at bounding box center [1306, 402] width 523 height 593
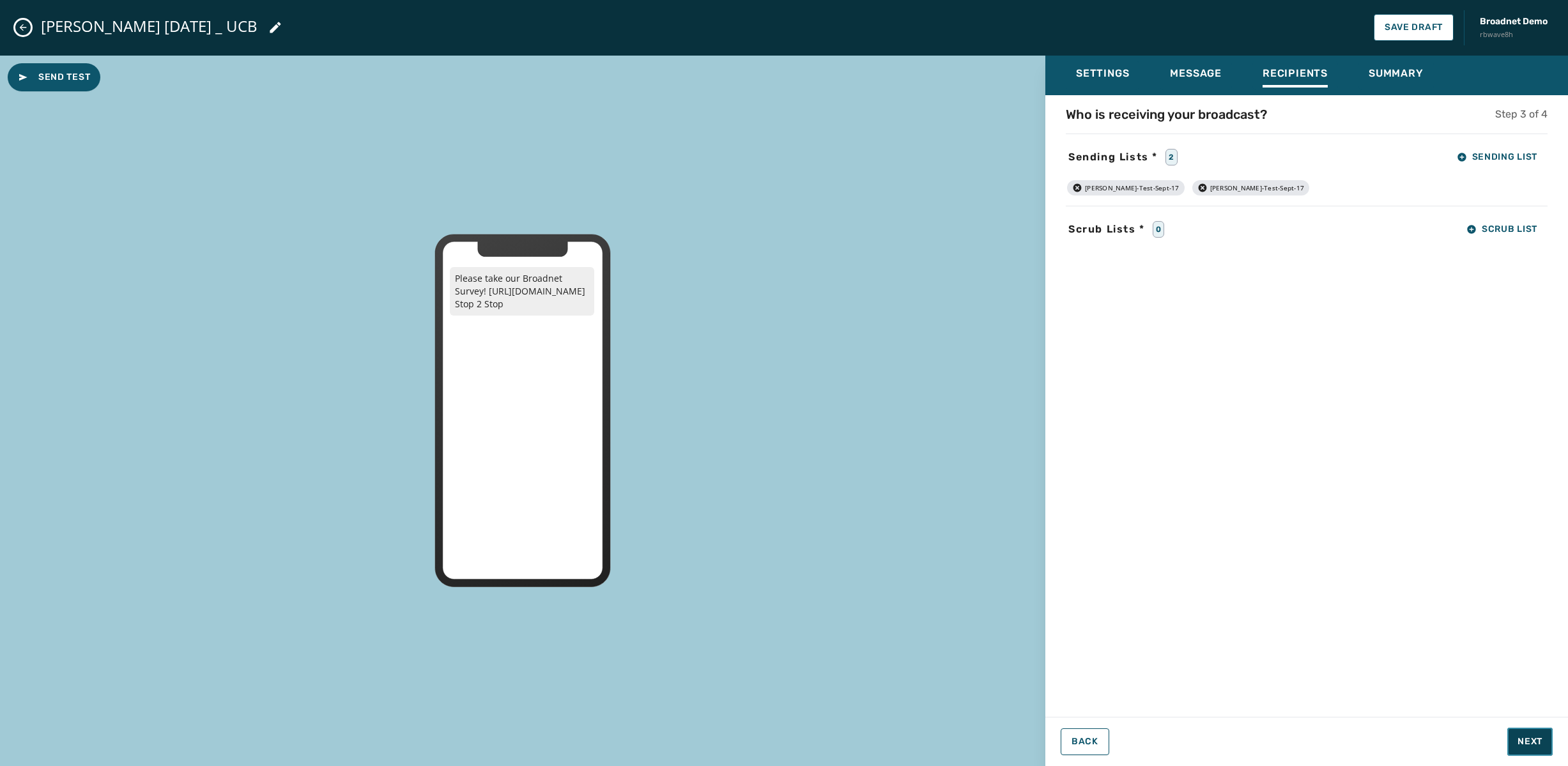
click at [1536, 747] on span "Next" at bounding box center [1530, 742] width 25 height 13
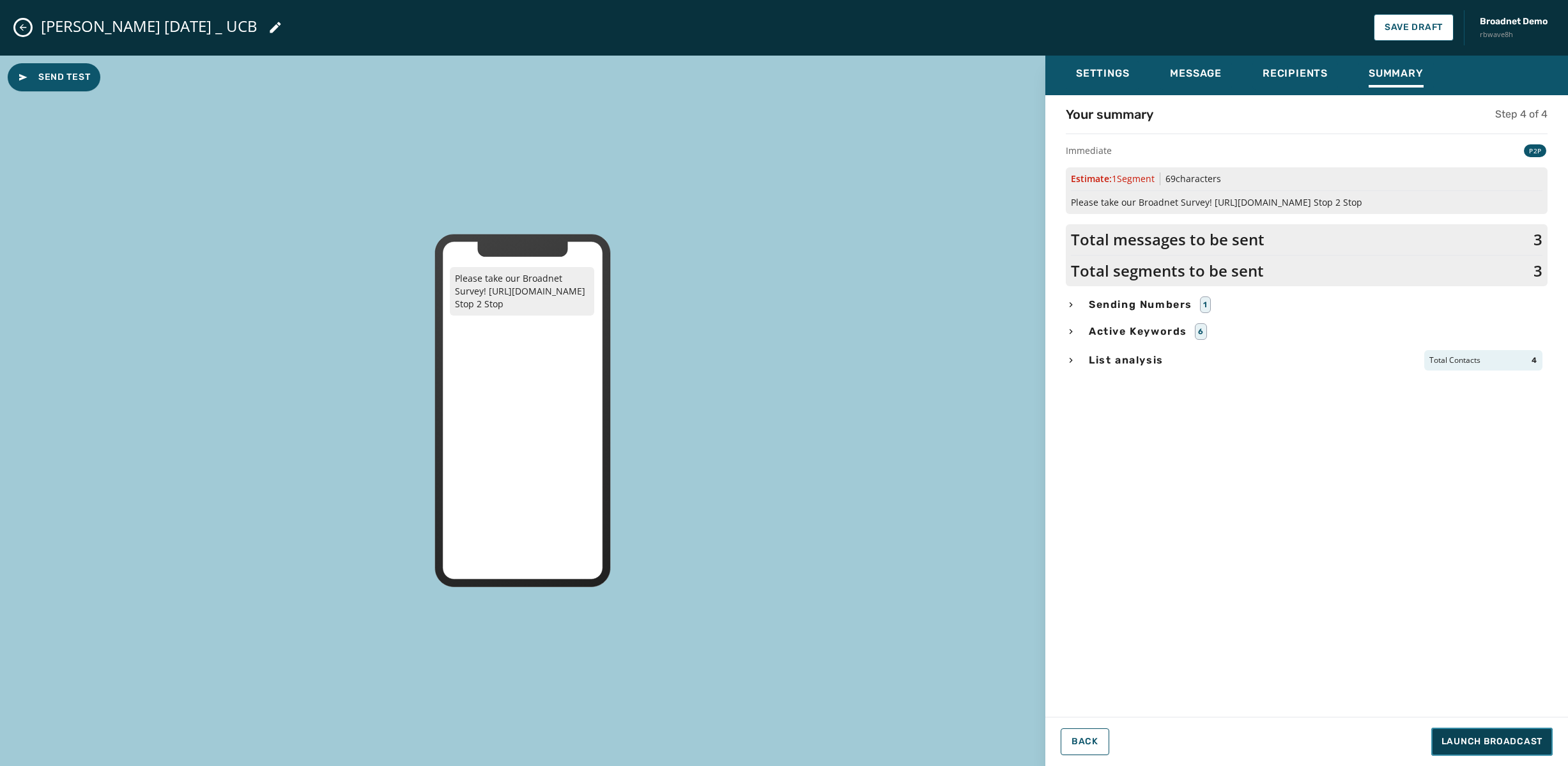
click at [1466, 740] on span "Launch Broadcast" at bounding box center [1492, 742] width 101 height 13
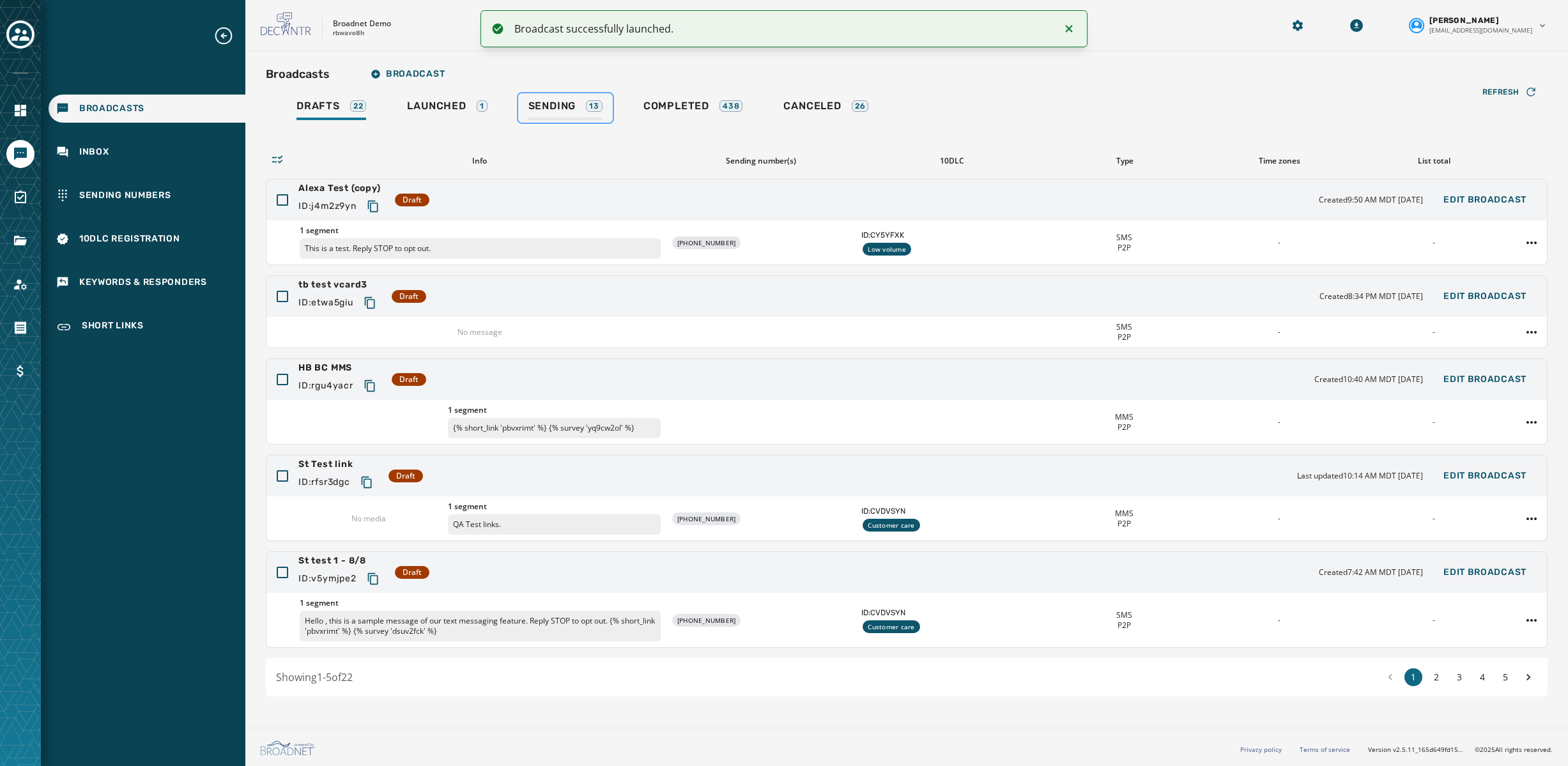
click at [548, 100] on span "Sending" at bounding box center [552, 106] width 48 height 13
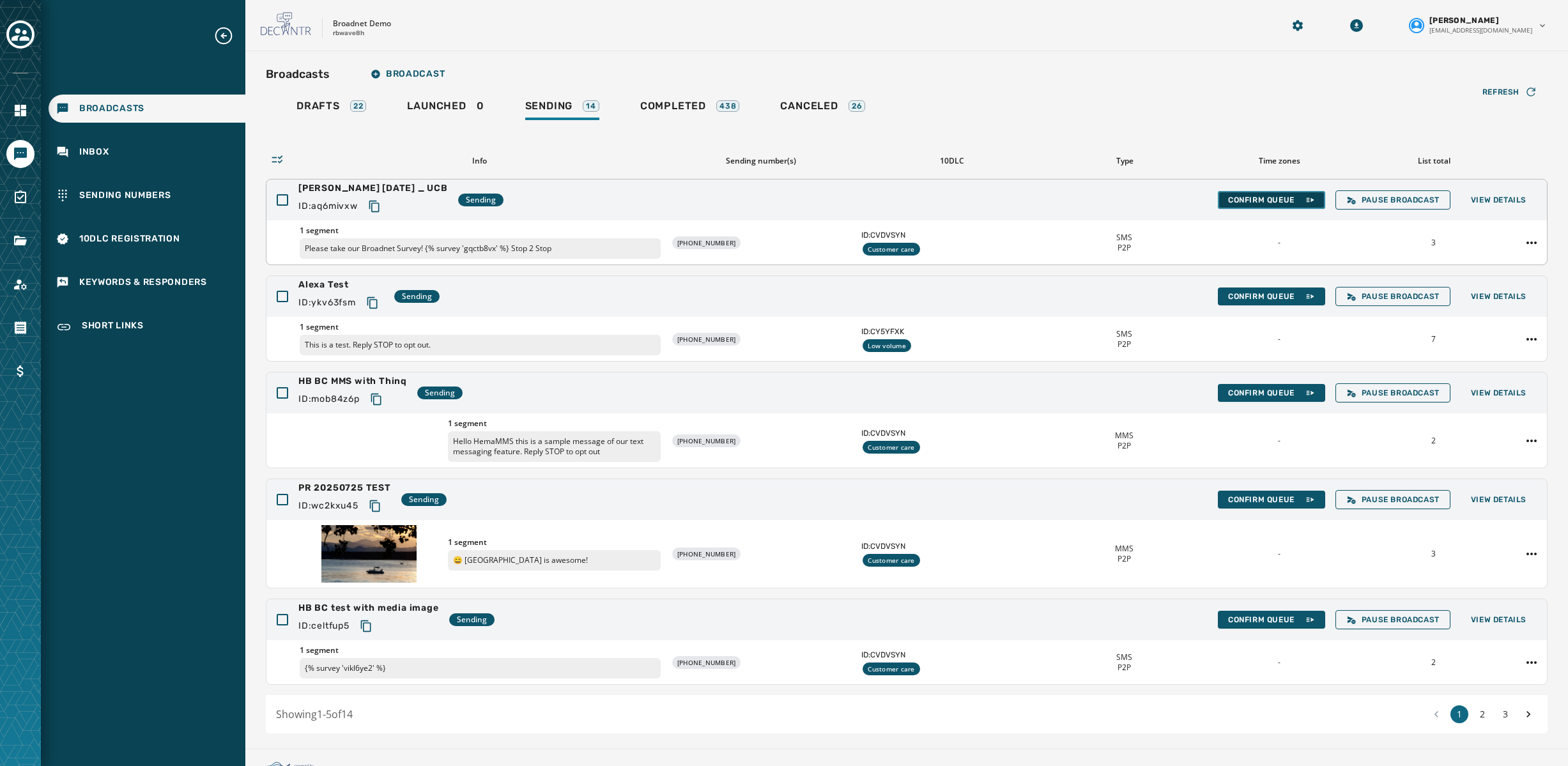
click at [1277, 200] on span "Confirm Queue" at bounding box center [1271, 200] width 87 height 10
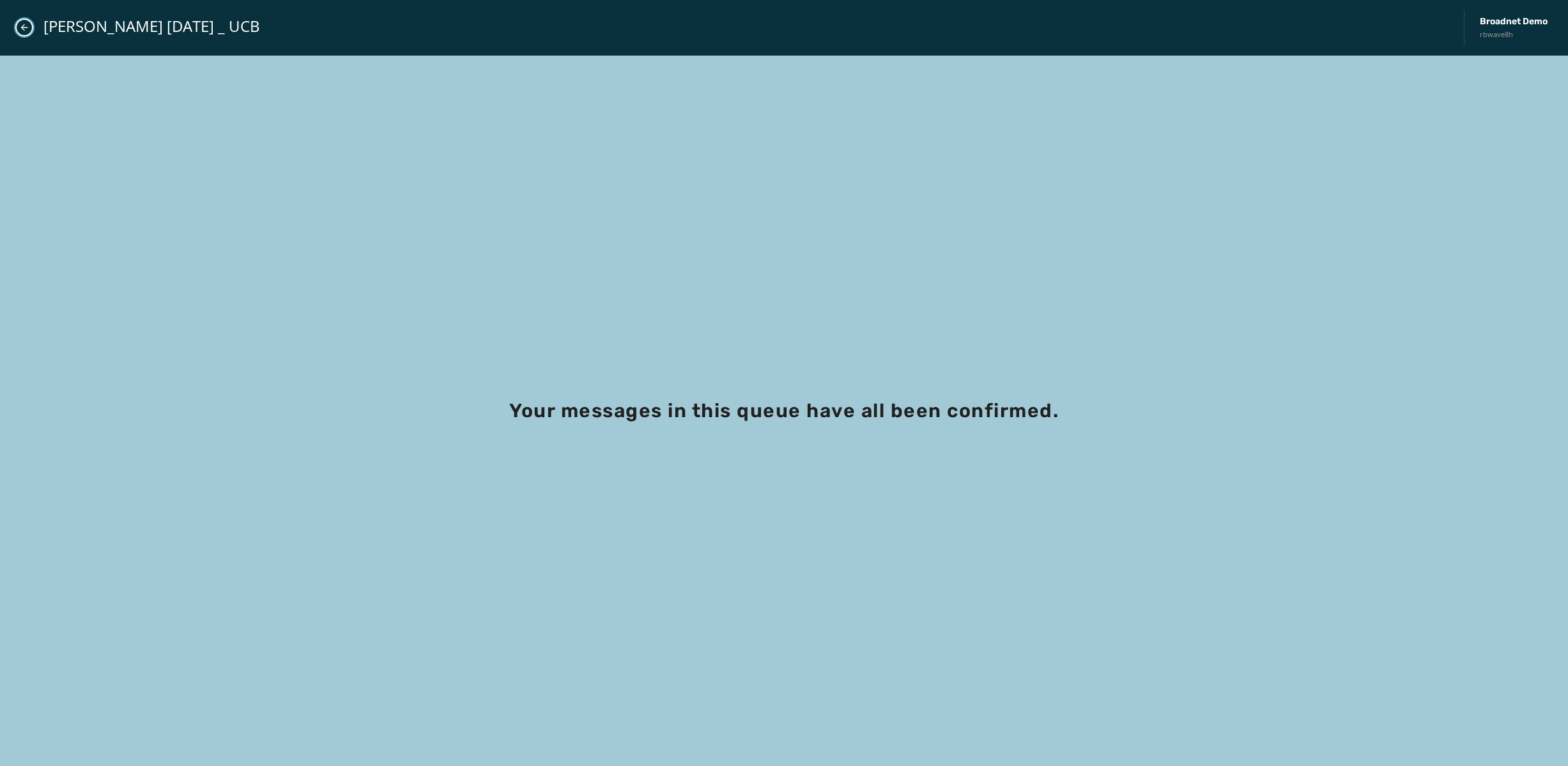
click at [26, 29] on icon "Close admin drawer" at bounding box center [24, 27] width 10 height 10
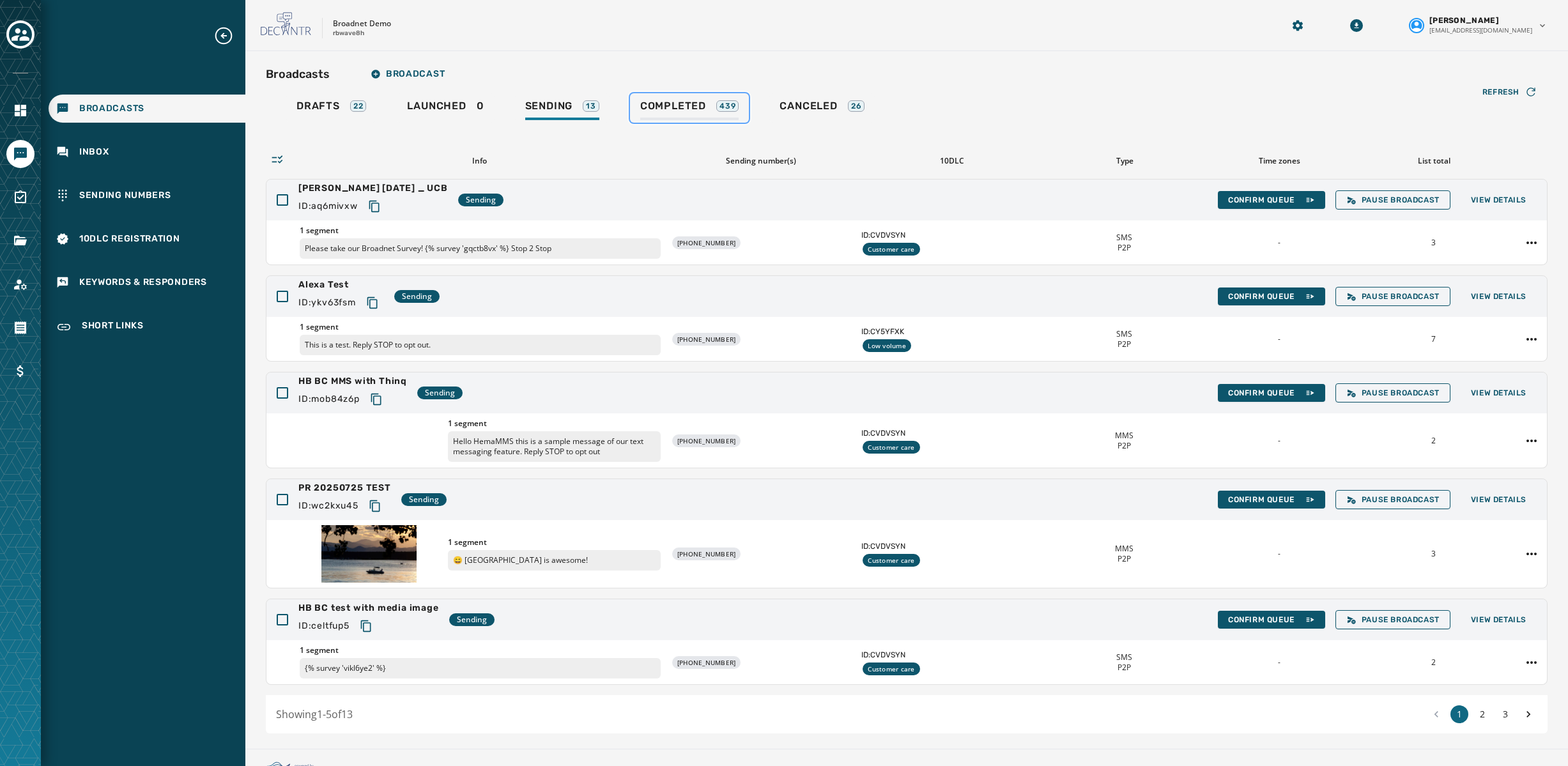
click at [682, 95] on link "Completed 439" at bounding box center [689, 108] width 119 height 29
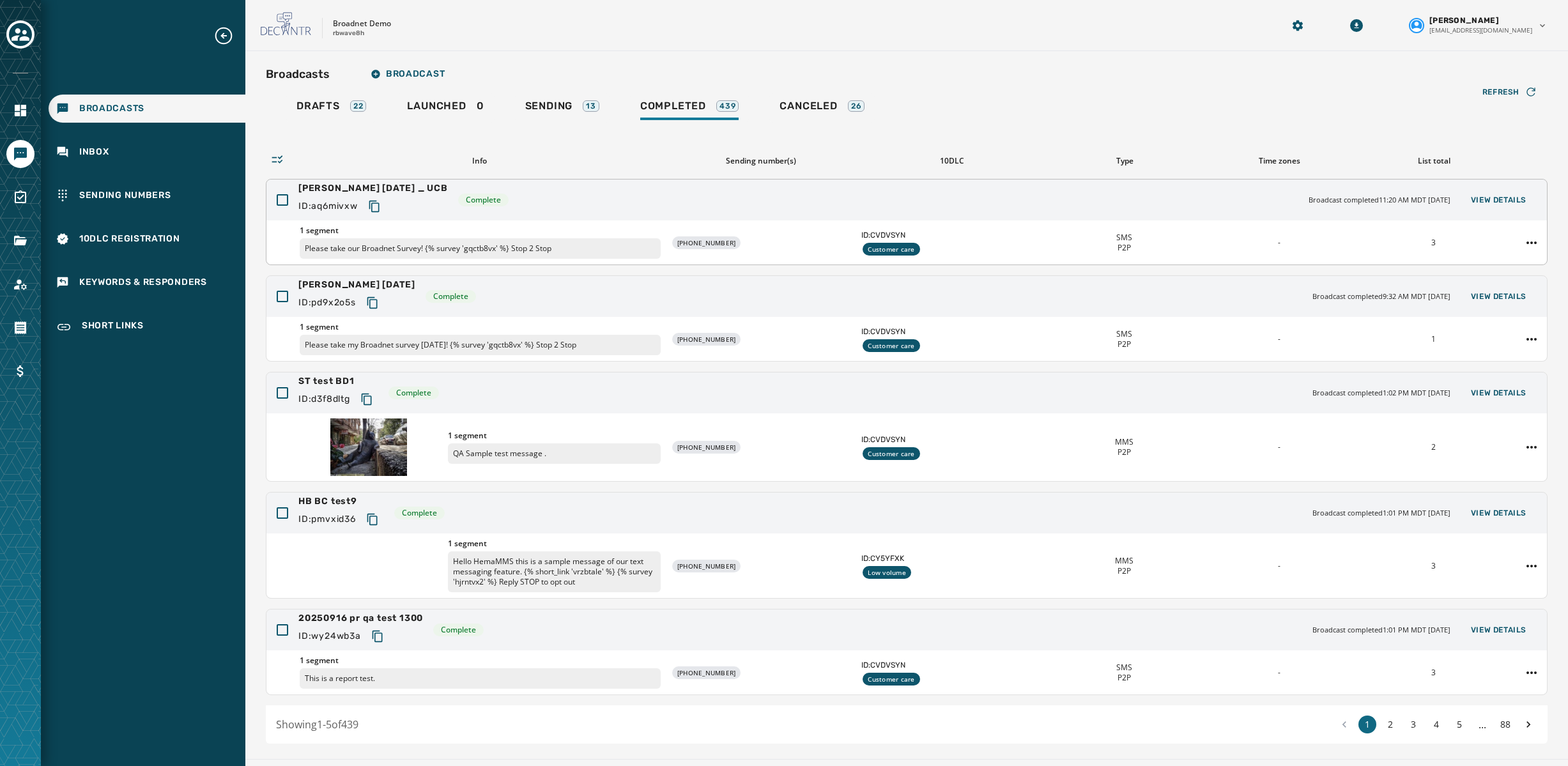
click at [716, 198] on div "[PERSON_NAME] [DATE] _ UCB ID: aq6mivxw Complete Broadcast completed 11:20 AM M…" at bounding box center [907, 200] width 1281 height 41
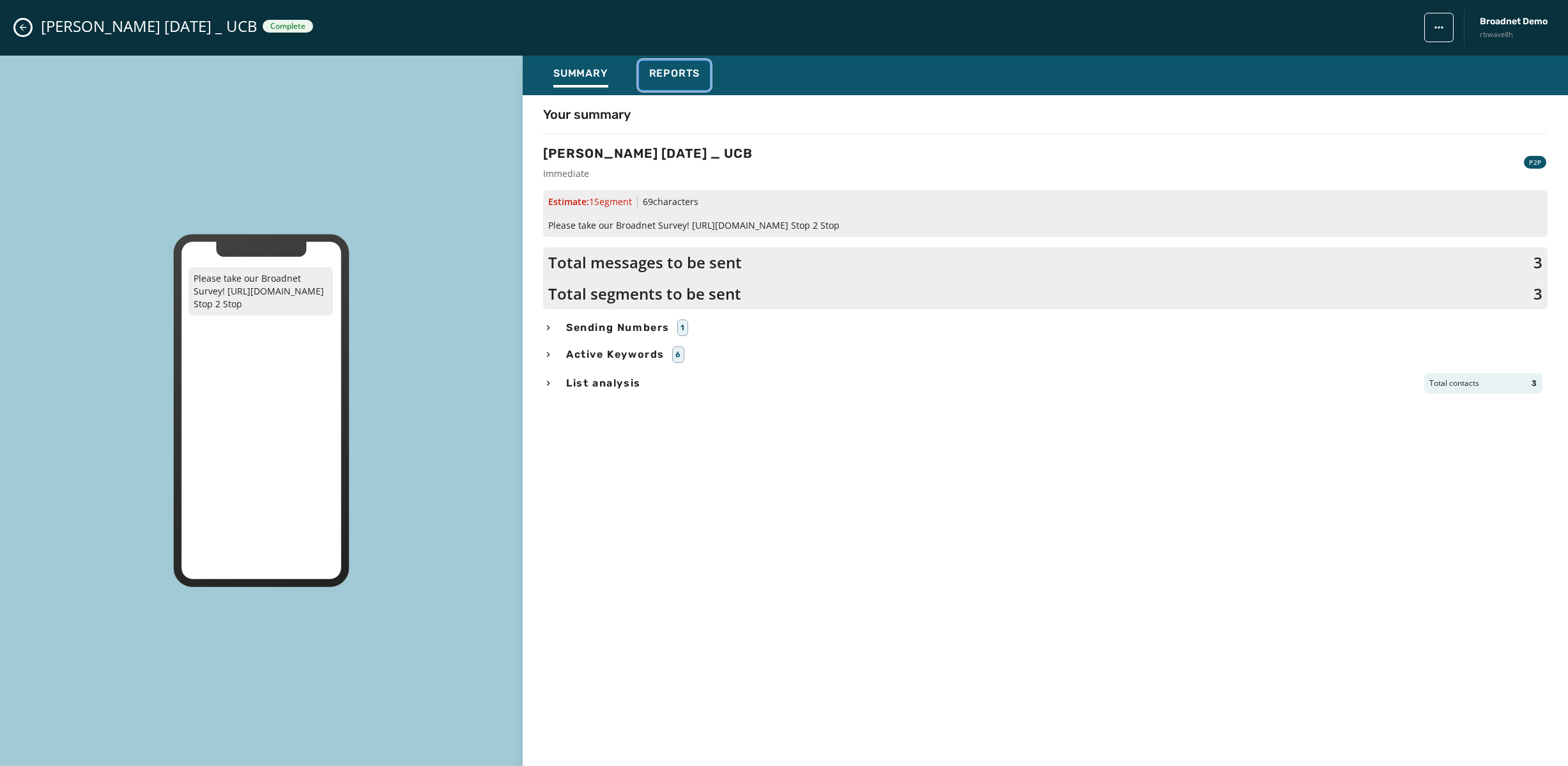
click at [687, 68] on span "Reports" at bounding box center [675, 74] width 51 height 13
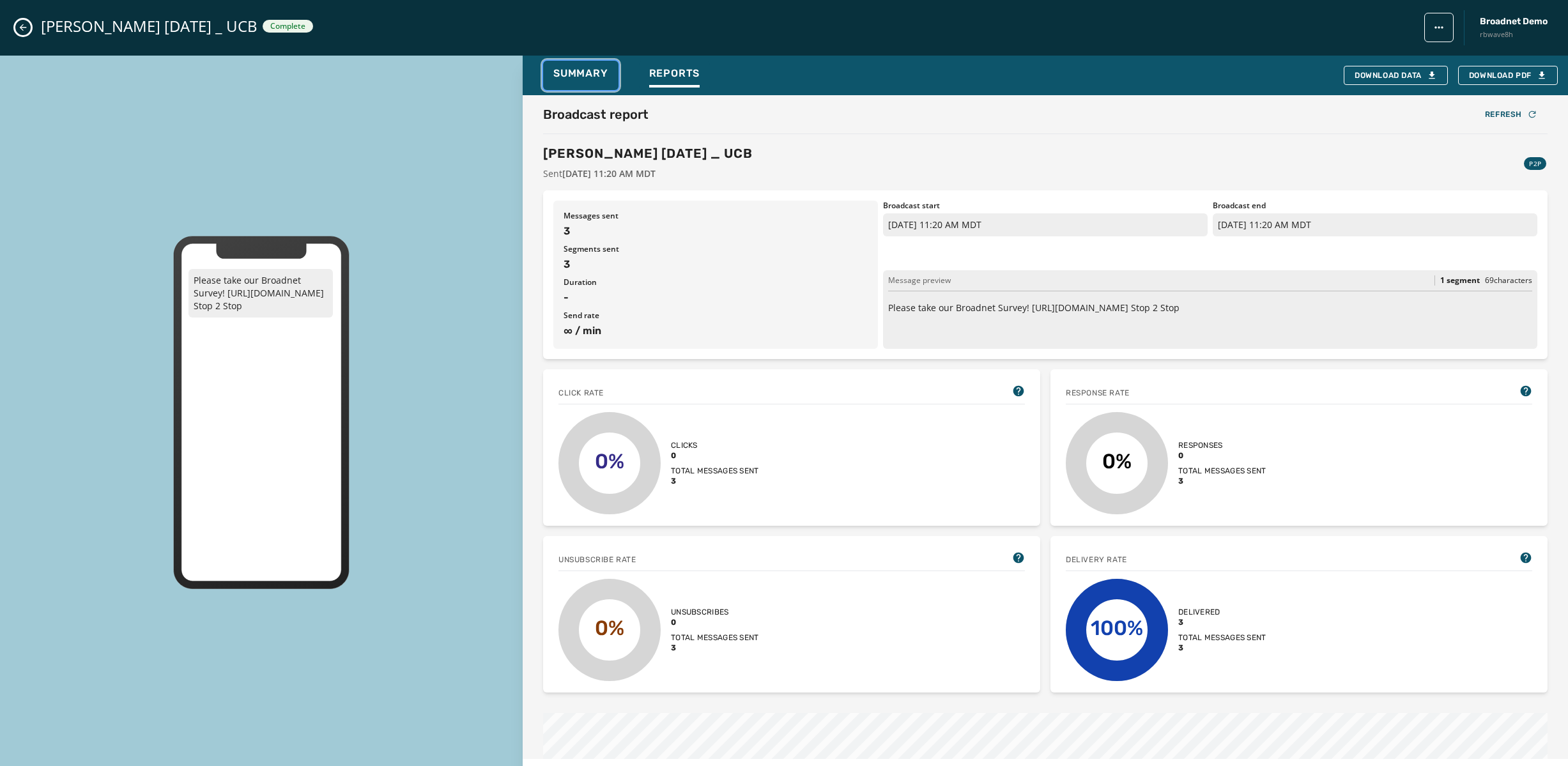
click at [582, 70] on span "Summary" at bounding box center [581, 74] width 55 height 13
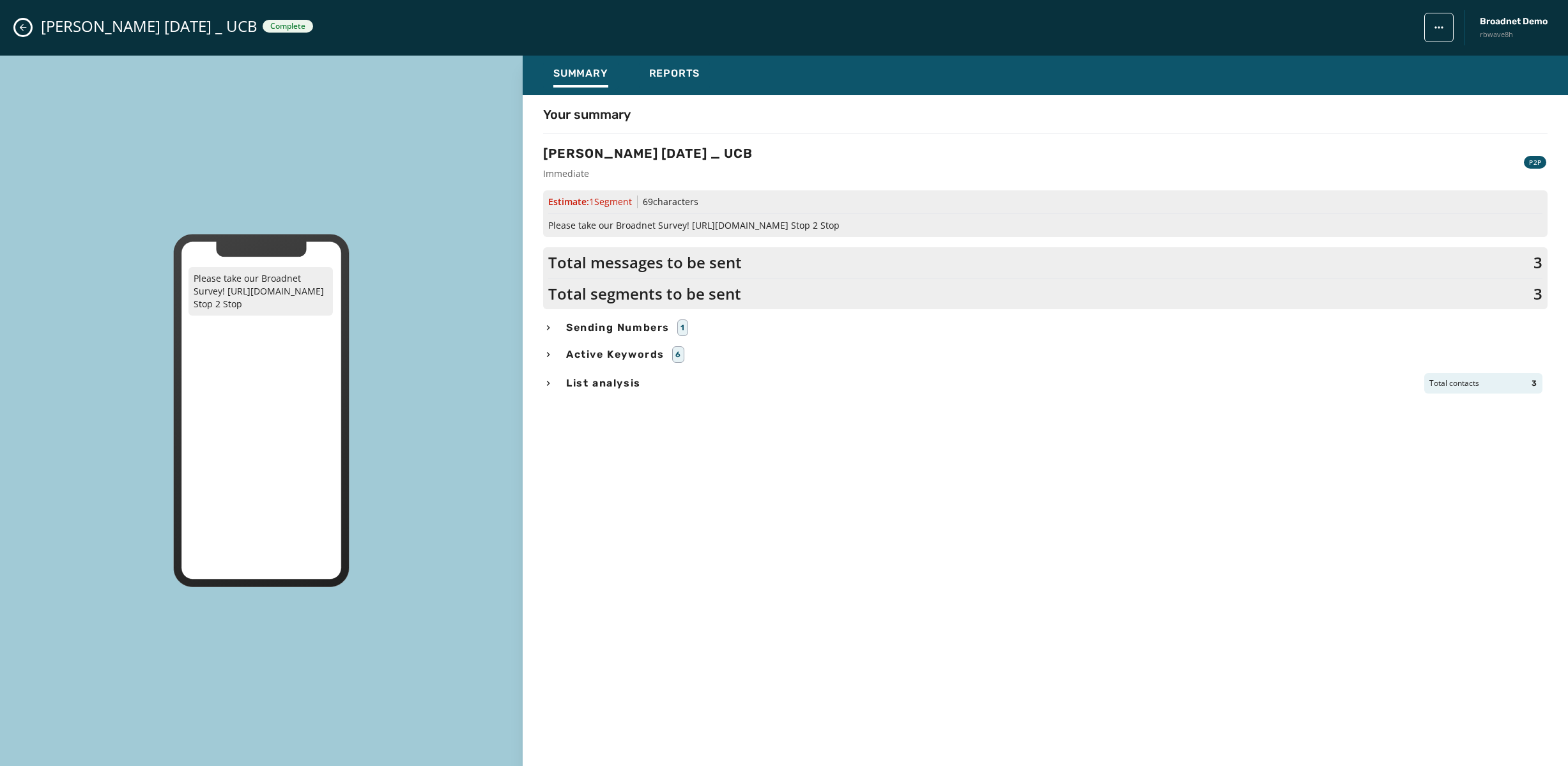
drag, startPoint x: 22, startPoint y: 29, endPoint x: 66, endPoint y: 34, distance: 44.3
click at [22, 29] on icon "Close admin drawer" at bounding box center [23, 27] width 10 height 10
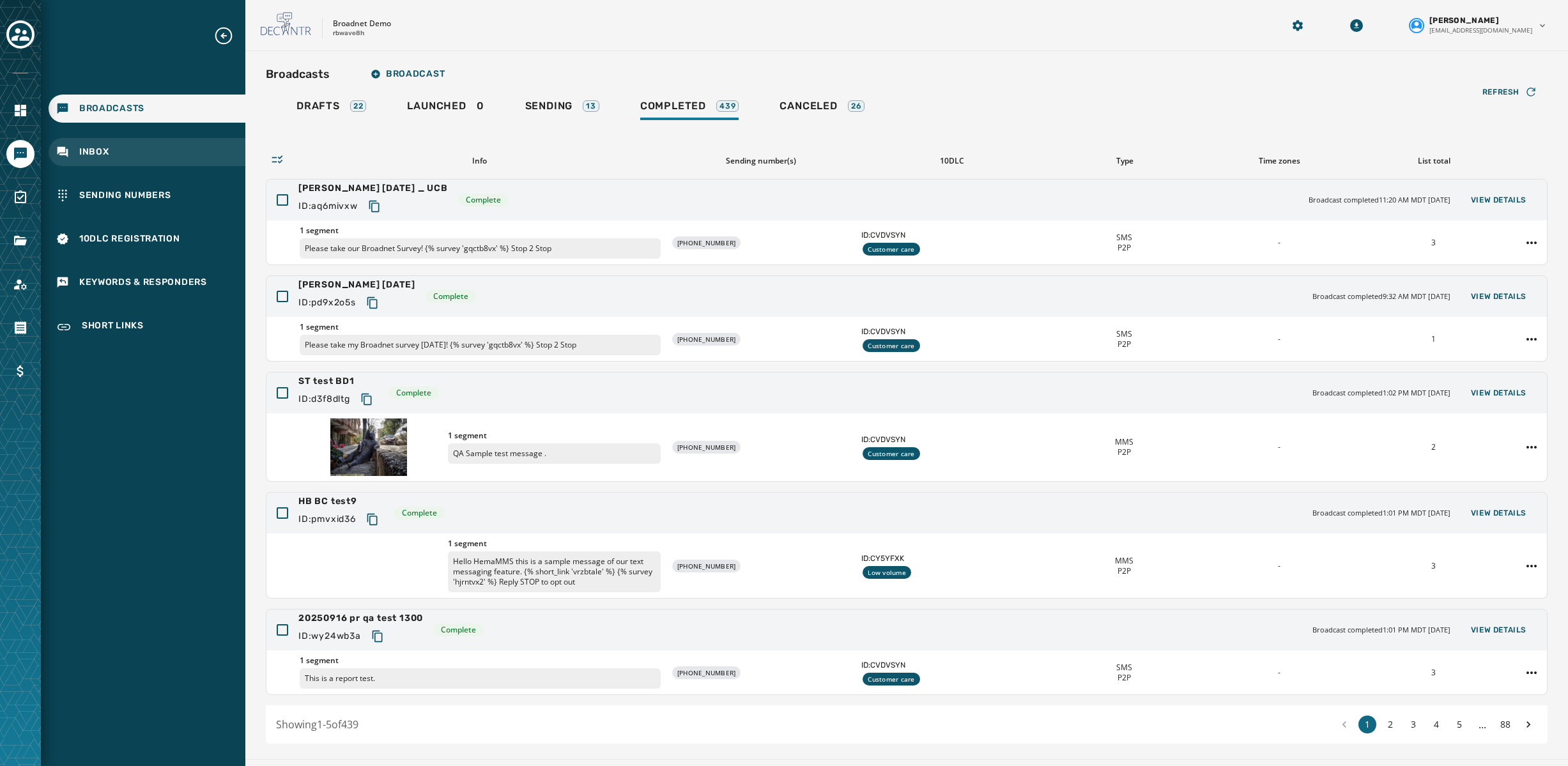
click at [87, 155] on span "Inbox" at bounding box center [94, 152] width 30 height 13
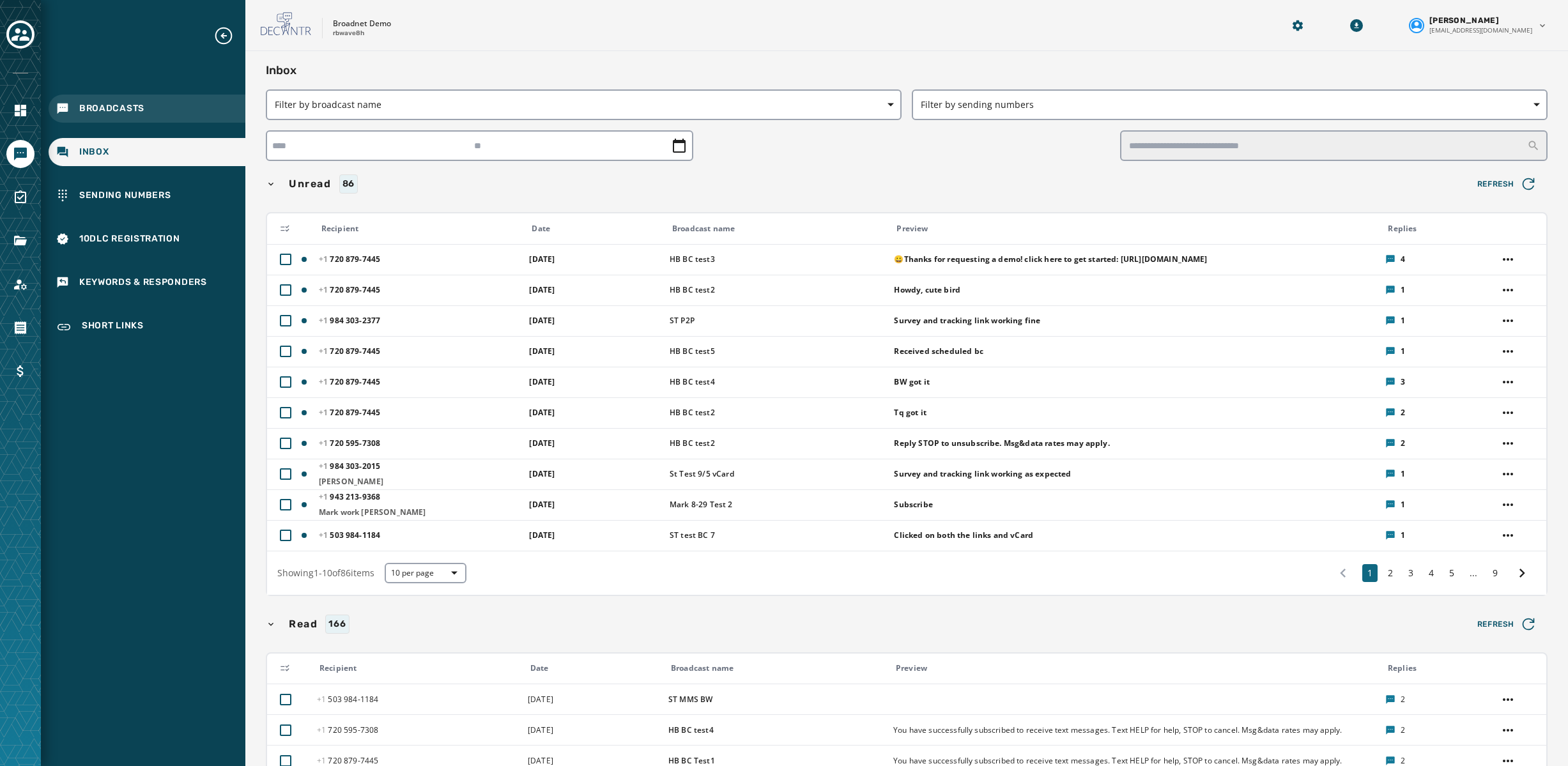
click at [102, 108] on span "Broadcasts" at bounding box center [112, 109] width 65 height 13
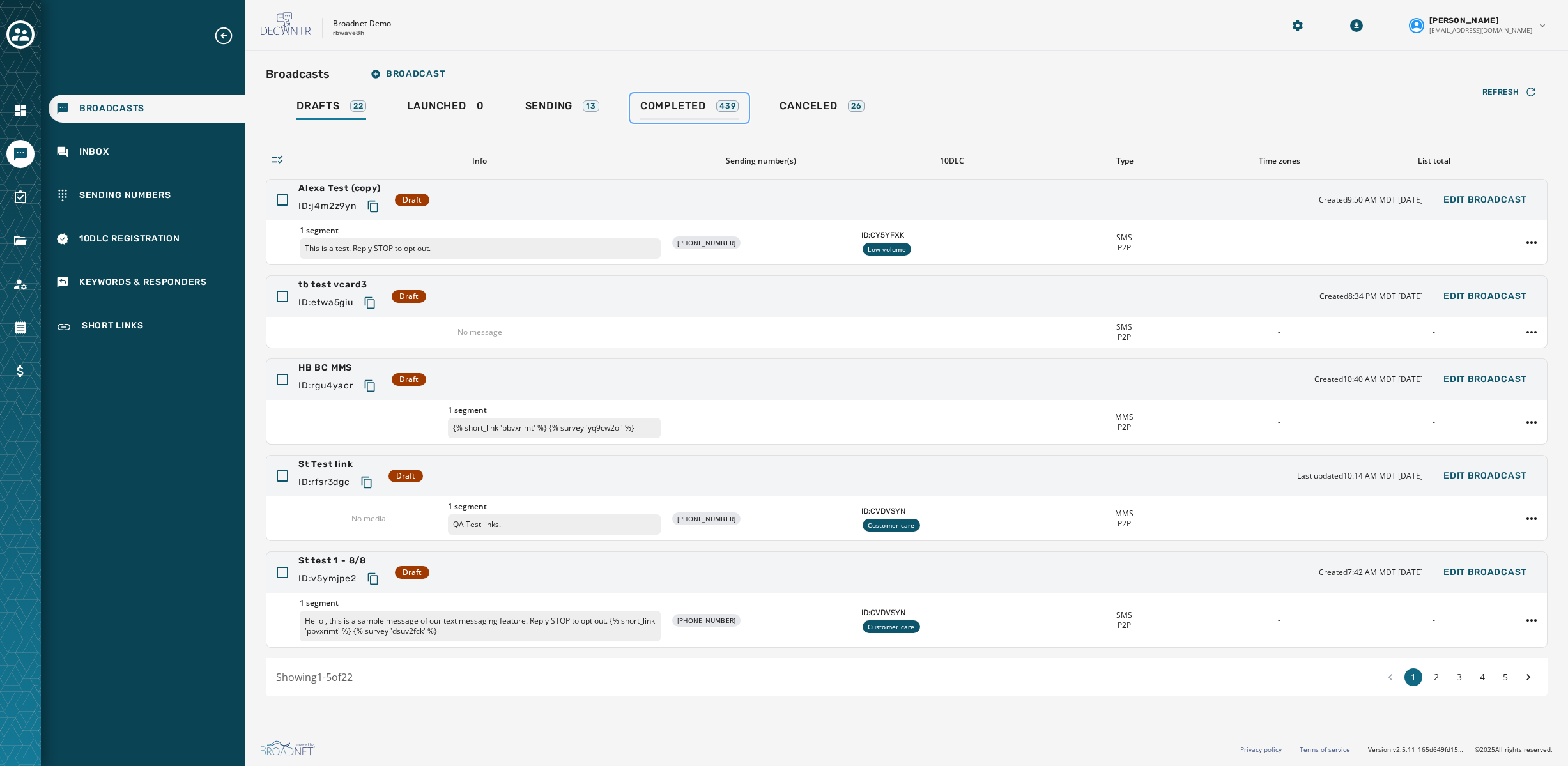
click at [692, 110] on span "Completed" at bounding box center [673, 106] width 66 height 13
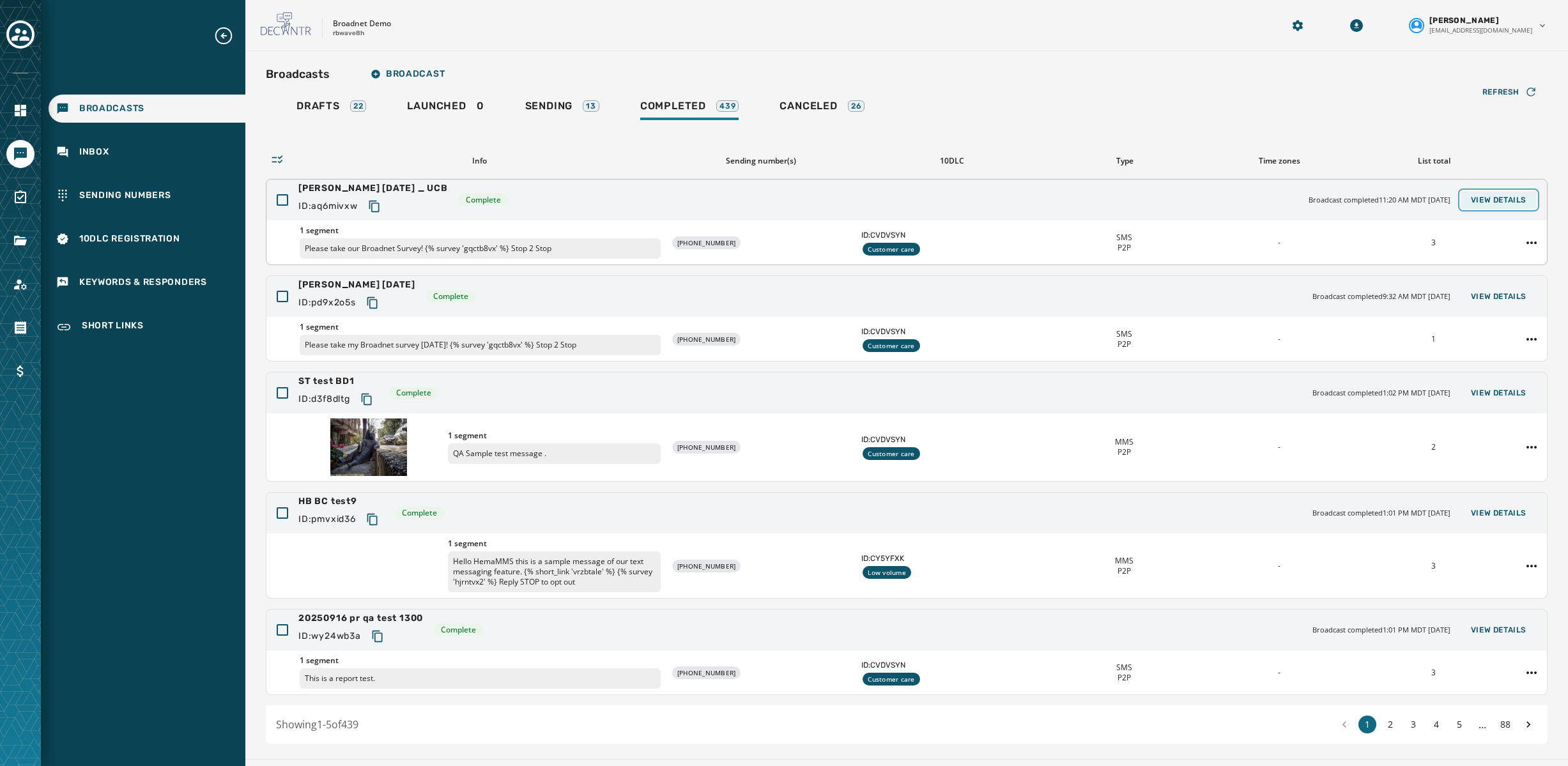
click at [1514, 200] on span "View Details" at bounding box center [1498, 200] width 55 height 10
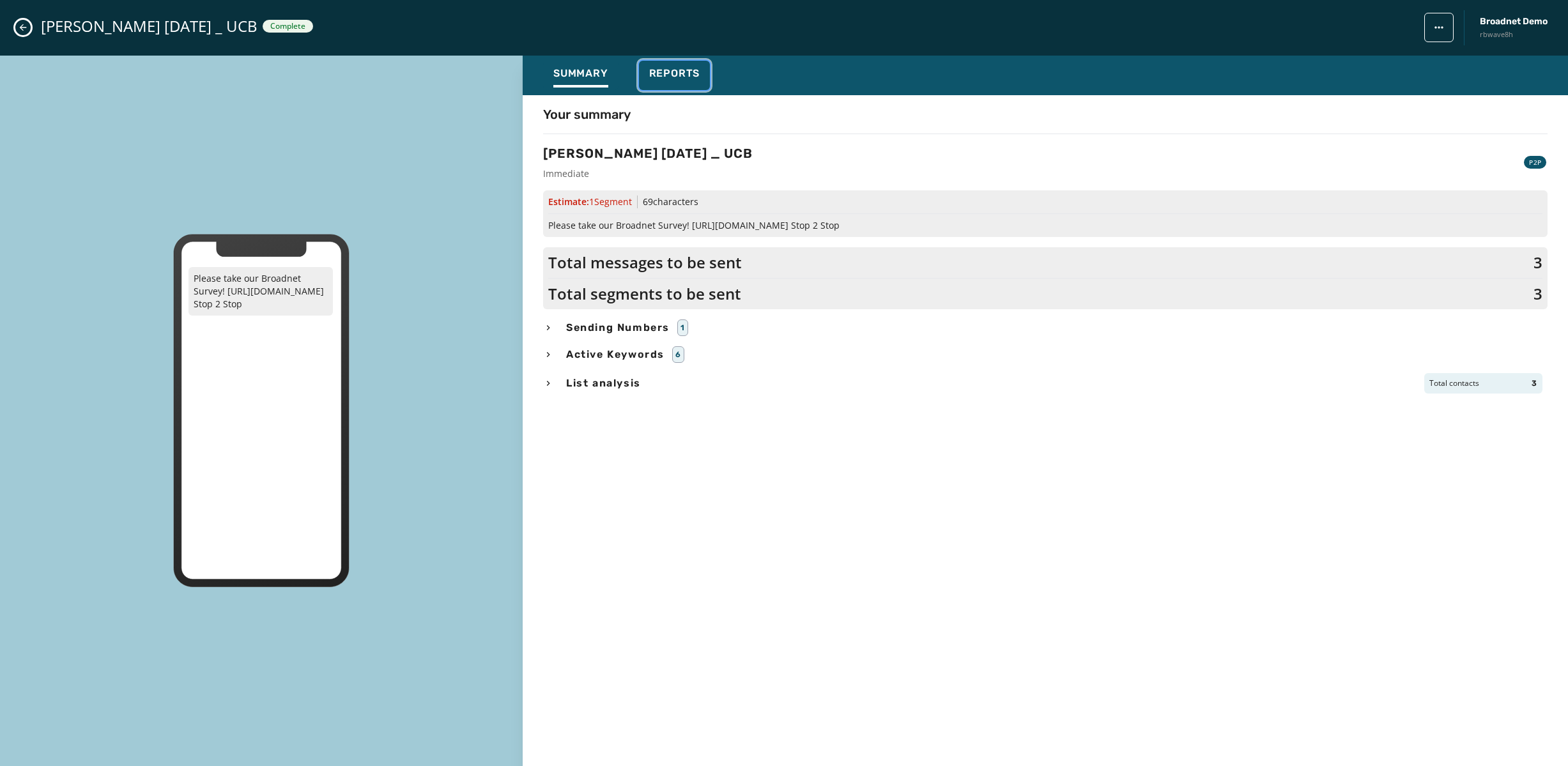
click at [687, 75] on span "Reports" at bounding box center [675, 74] width 51 height 13
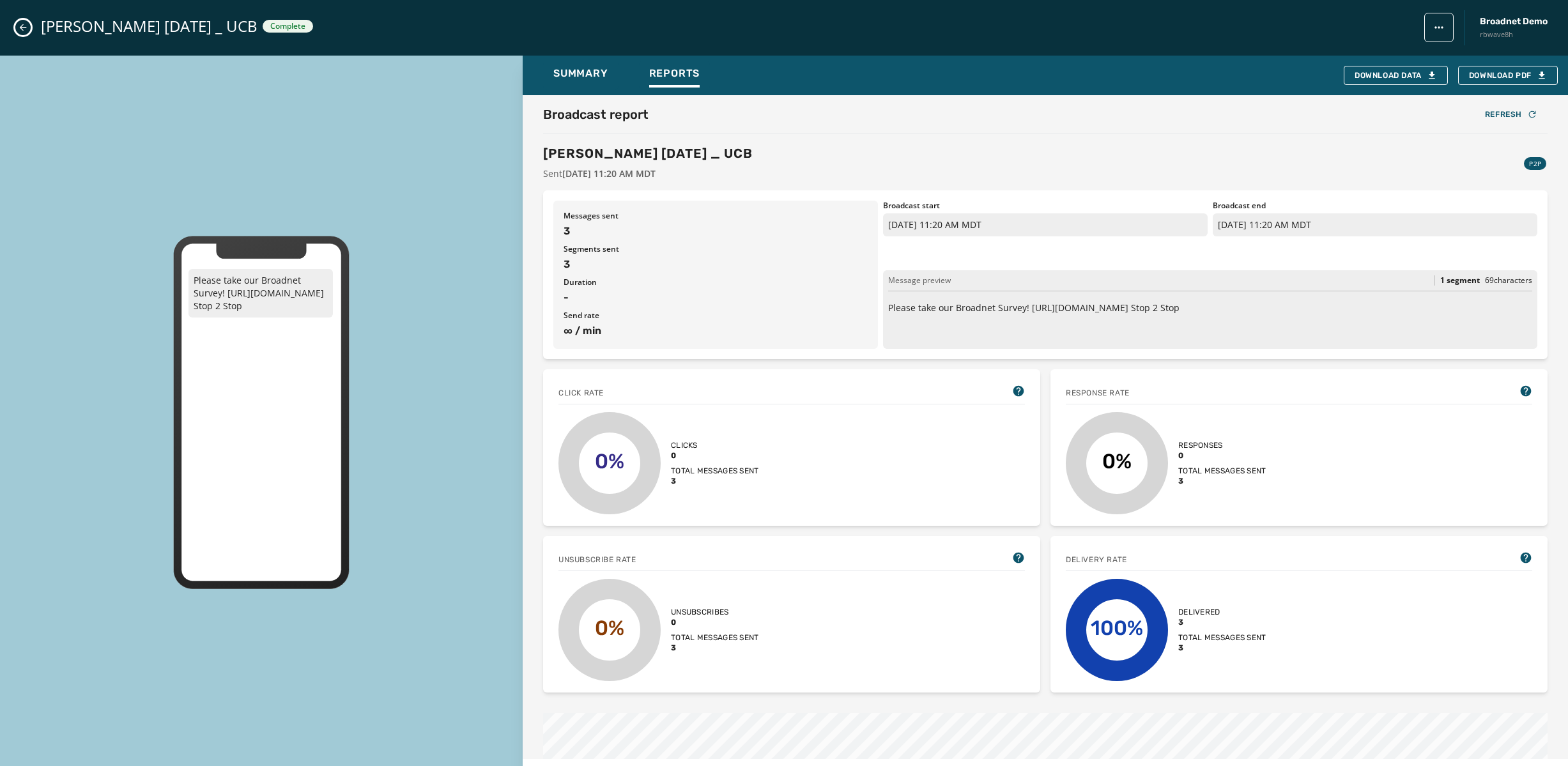
click at [24, 26] on icon "Close admin drawer" at bounding box center [23, 27] width 10 height 10
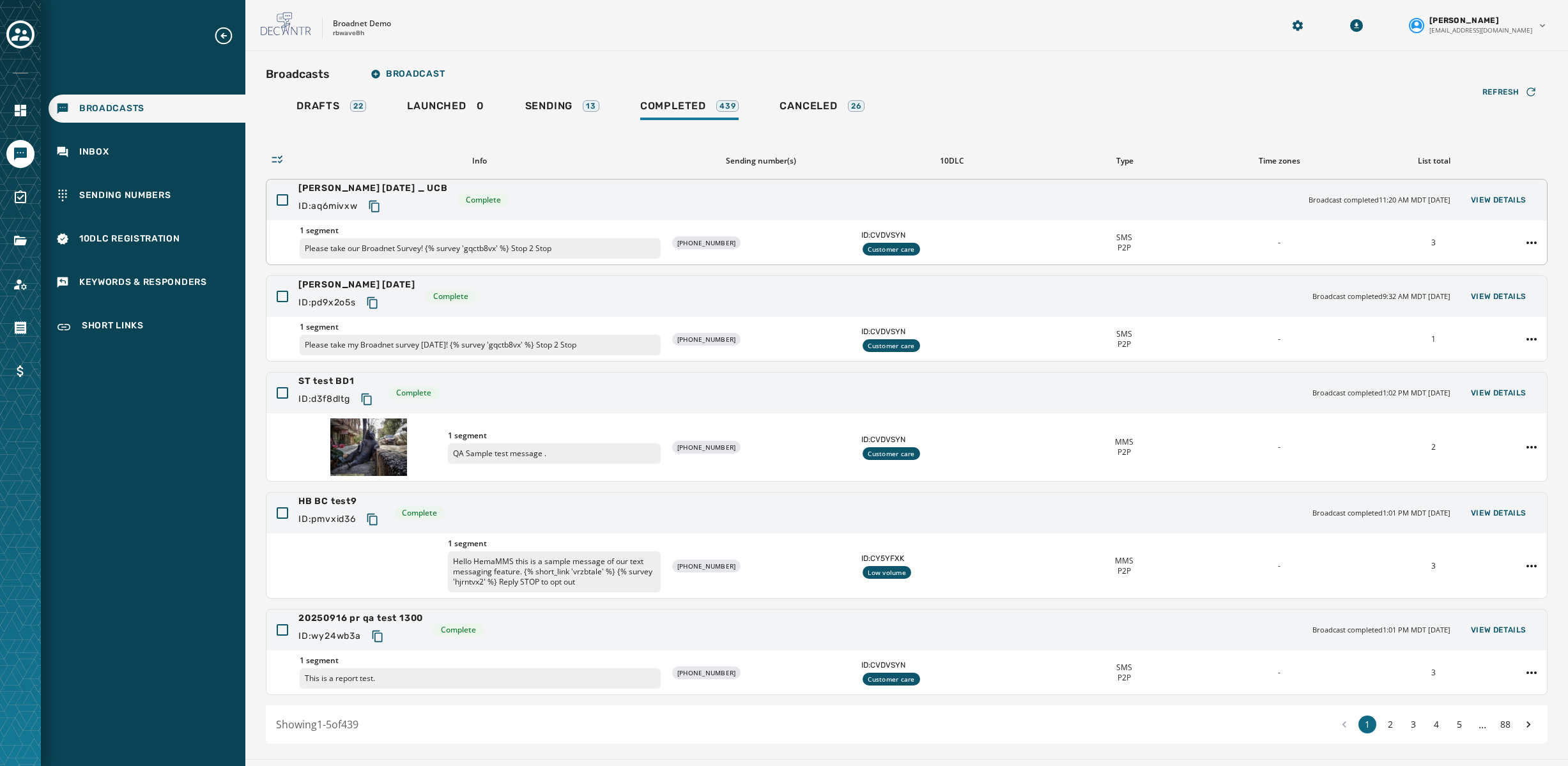
click at [1067, 196] on div "[PERSON_NAME] [DATE] _ UCB ID: aq6mivxw Complete Broadcast completed 11:20 AM M…" at bounding box center [907, 200] width 1281 height 41
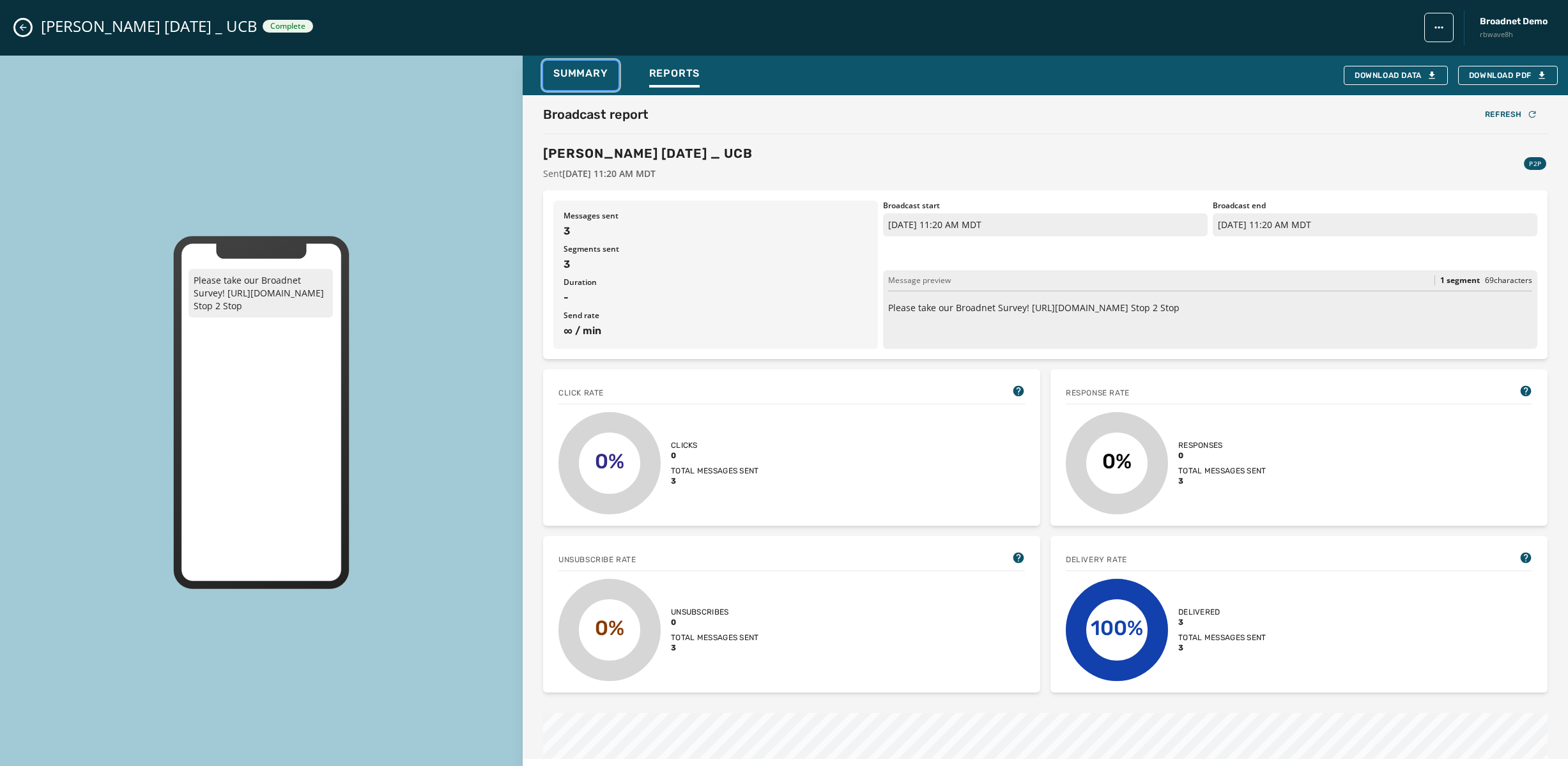
click at [595, 69] on span "Summary" at bounding box center [581, 74] width 55 height 13
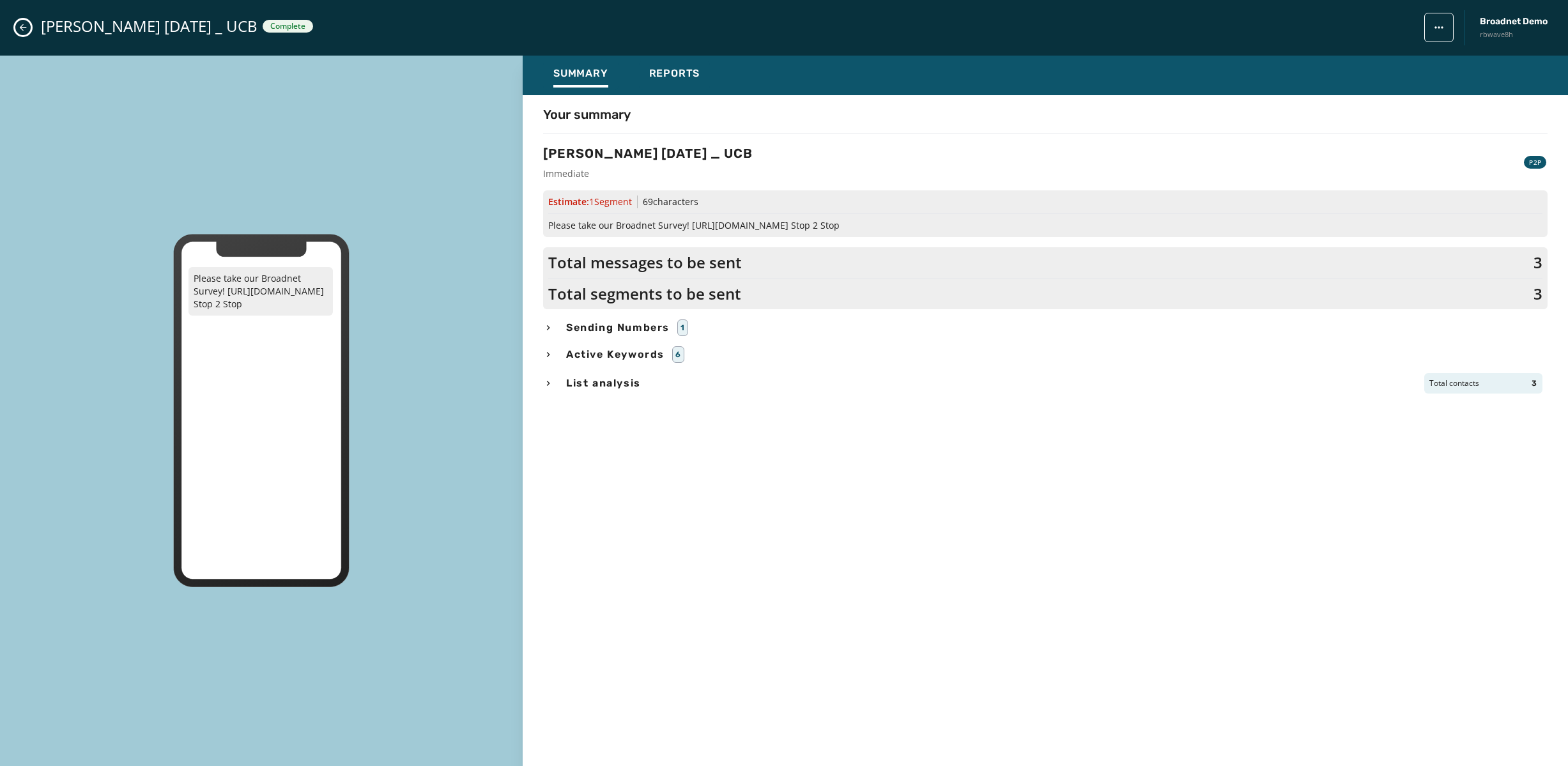
click at [24, 26] on icon "Close admin drawer" at bounding box center [23, 27] width 10 height 10
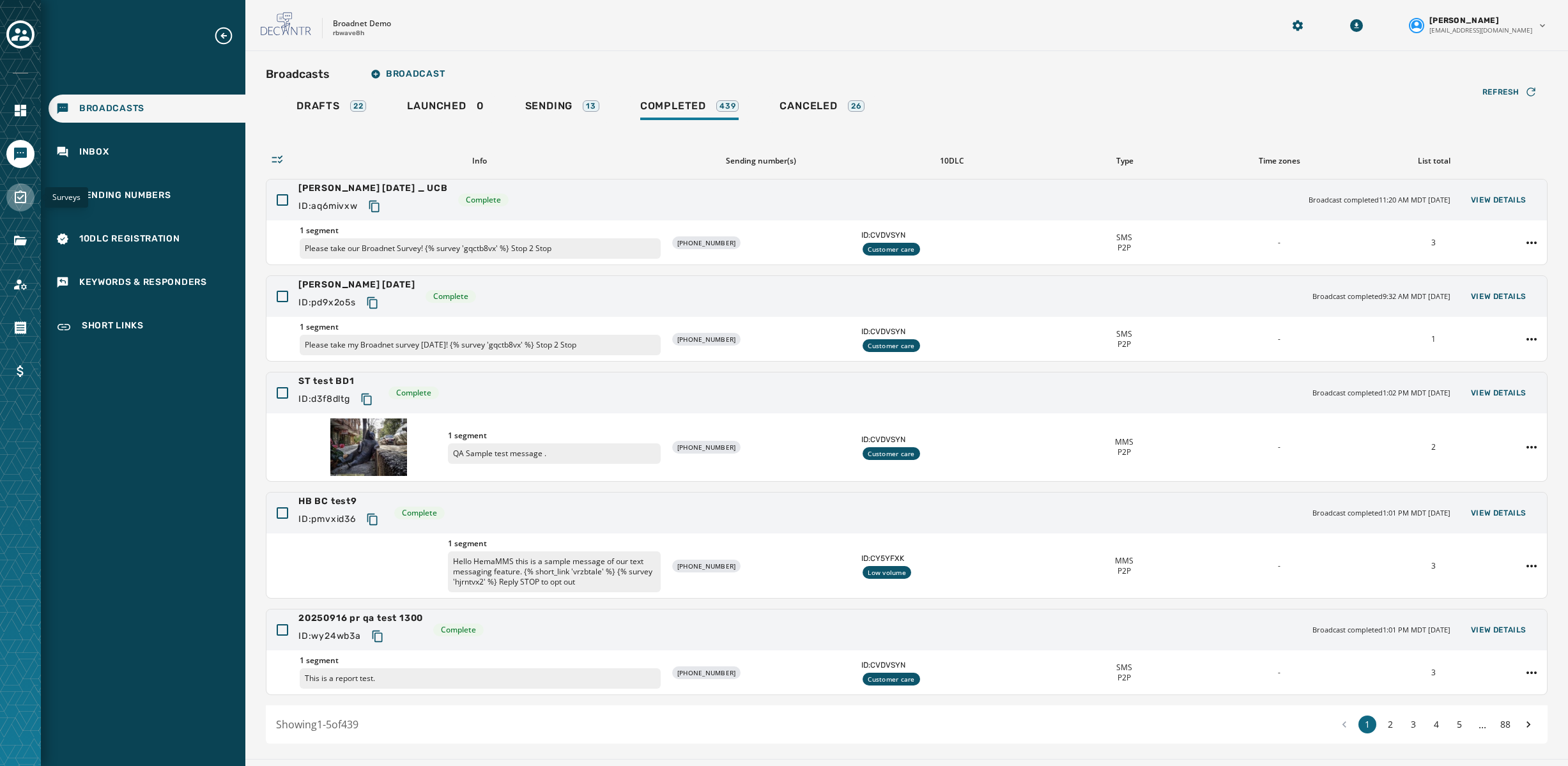
click at [18, 200] on icon "Navigate to Surveys" at bounding box center [20, 197] width 15 height 15
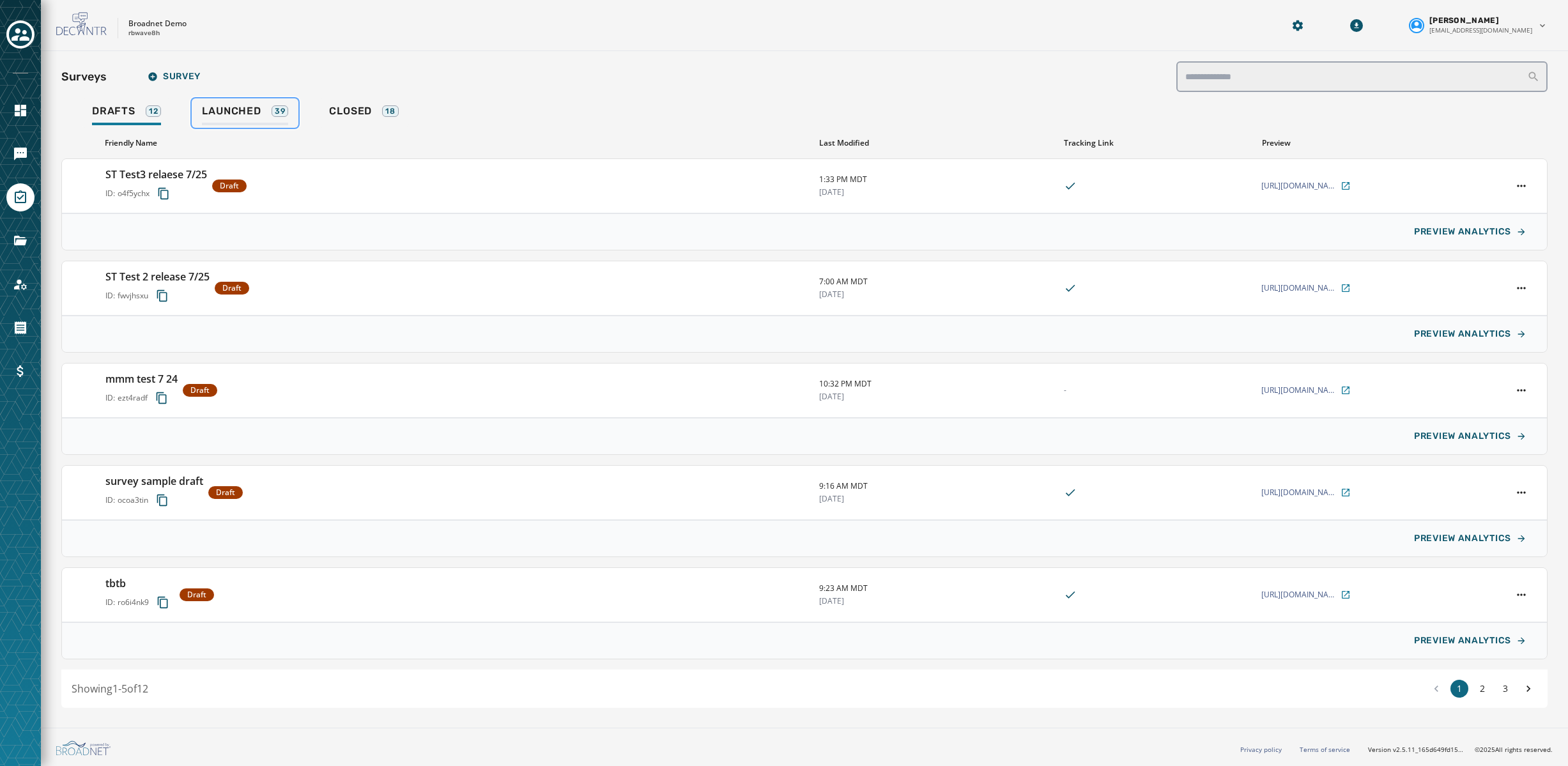
click at [238, 108] on span "Launched" at bounding box center [231, 112] width 59 height 13
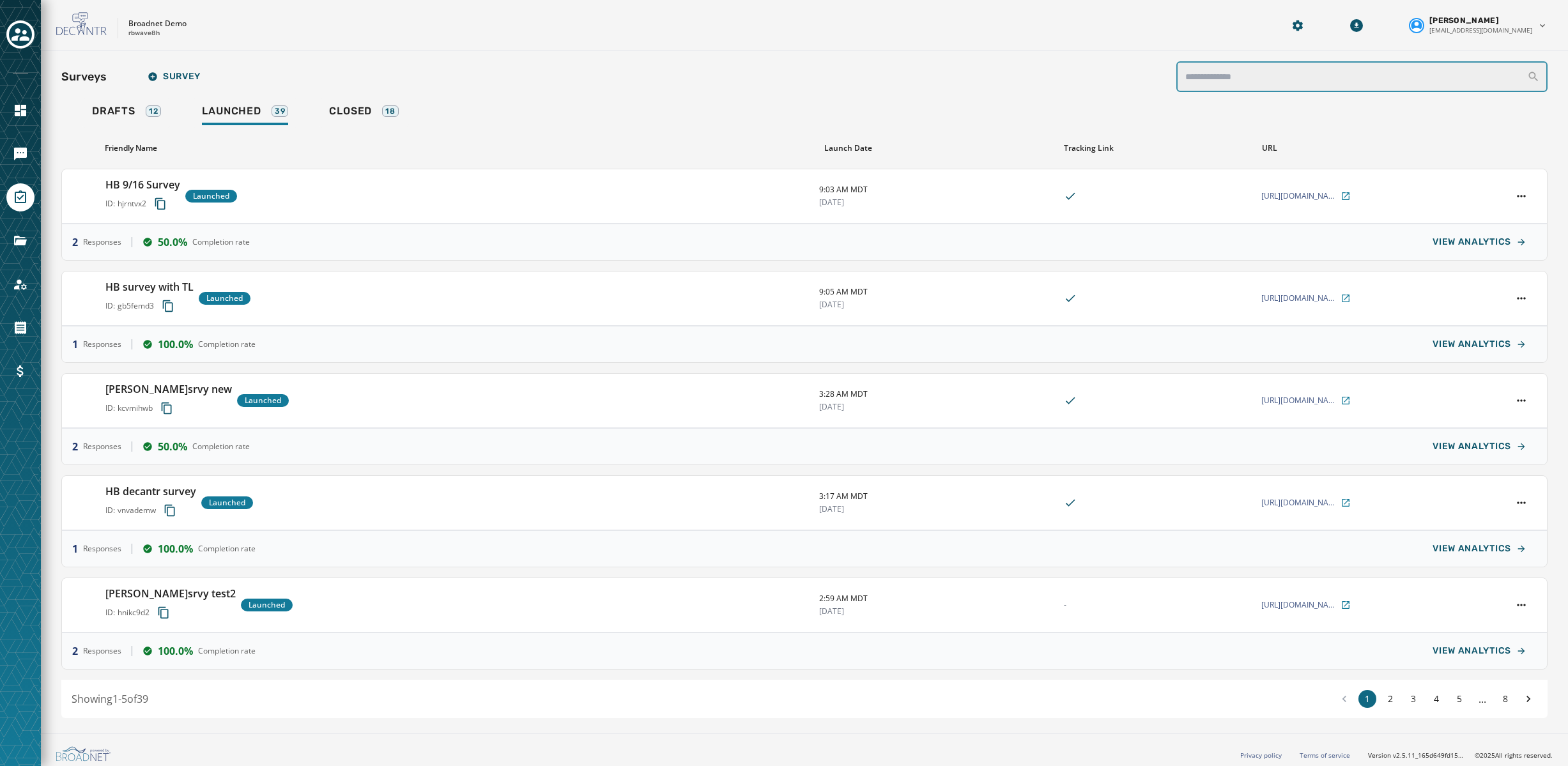
click at [1247, 70] on input "search" at bounding box center [1362, 76] width 372 height 31
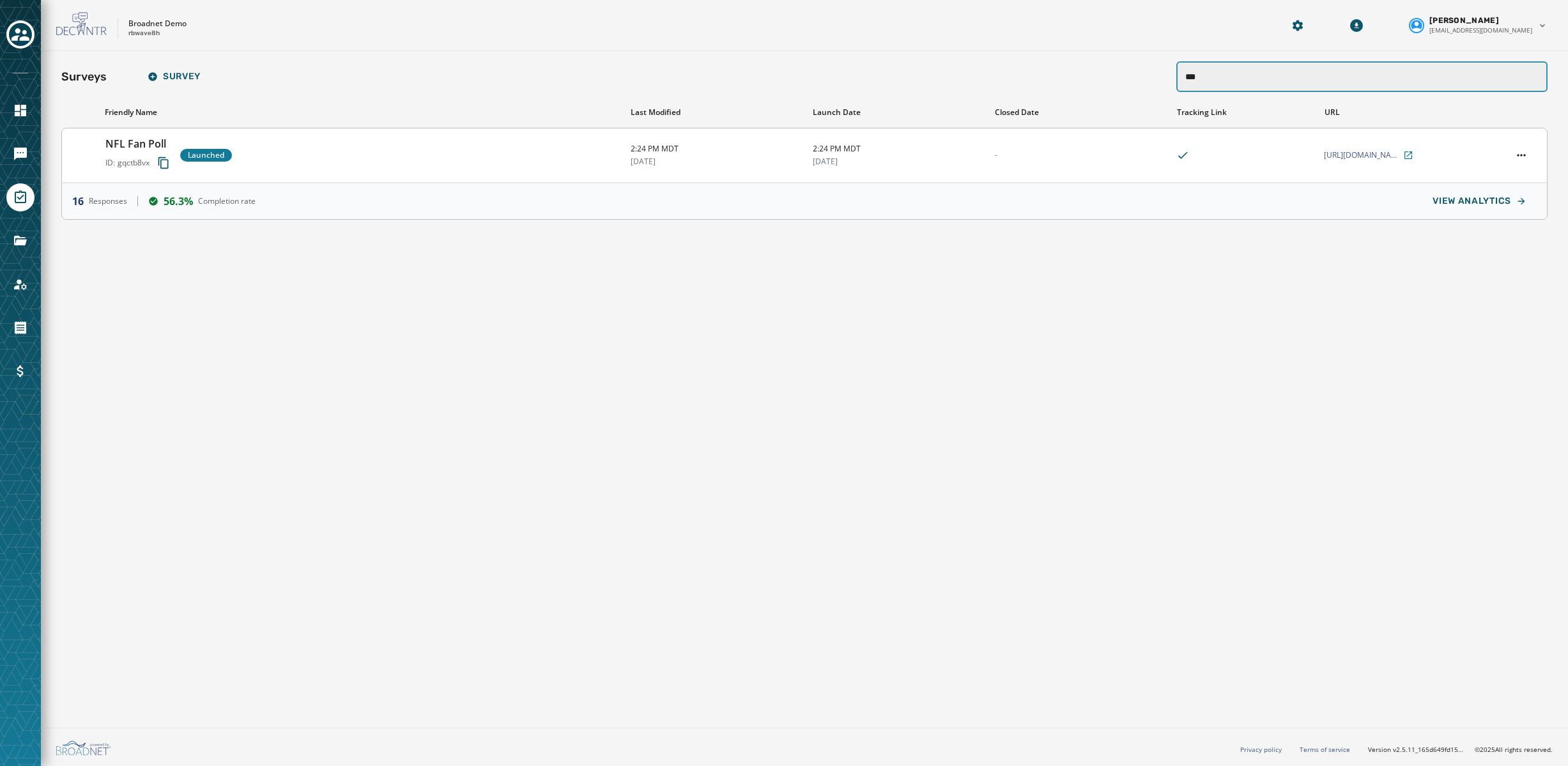
type input "***"
click at [534, 150] on div "NFL Fan Poll ID: gqctb8vx Launched" at bounding box center [363, 155] width 515 height 38
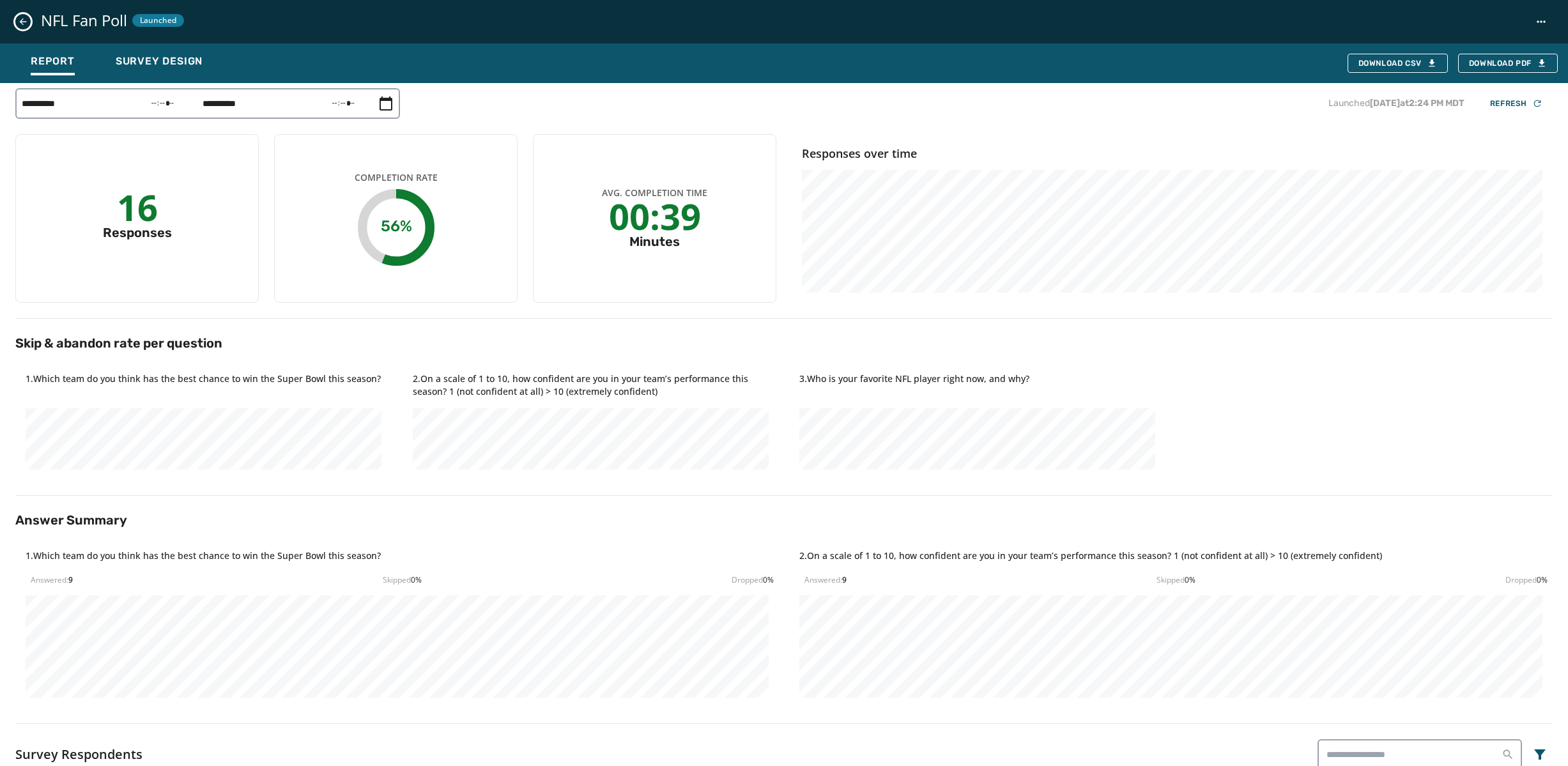
click at [20, 22] on icon "Close survey details drawer" at bounding box center [23, 22] width 7 height 7
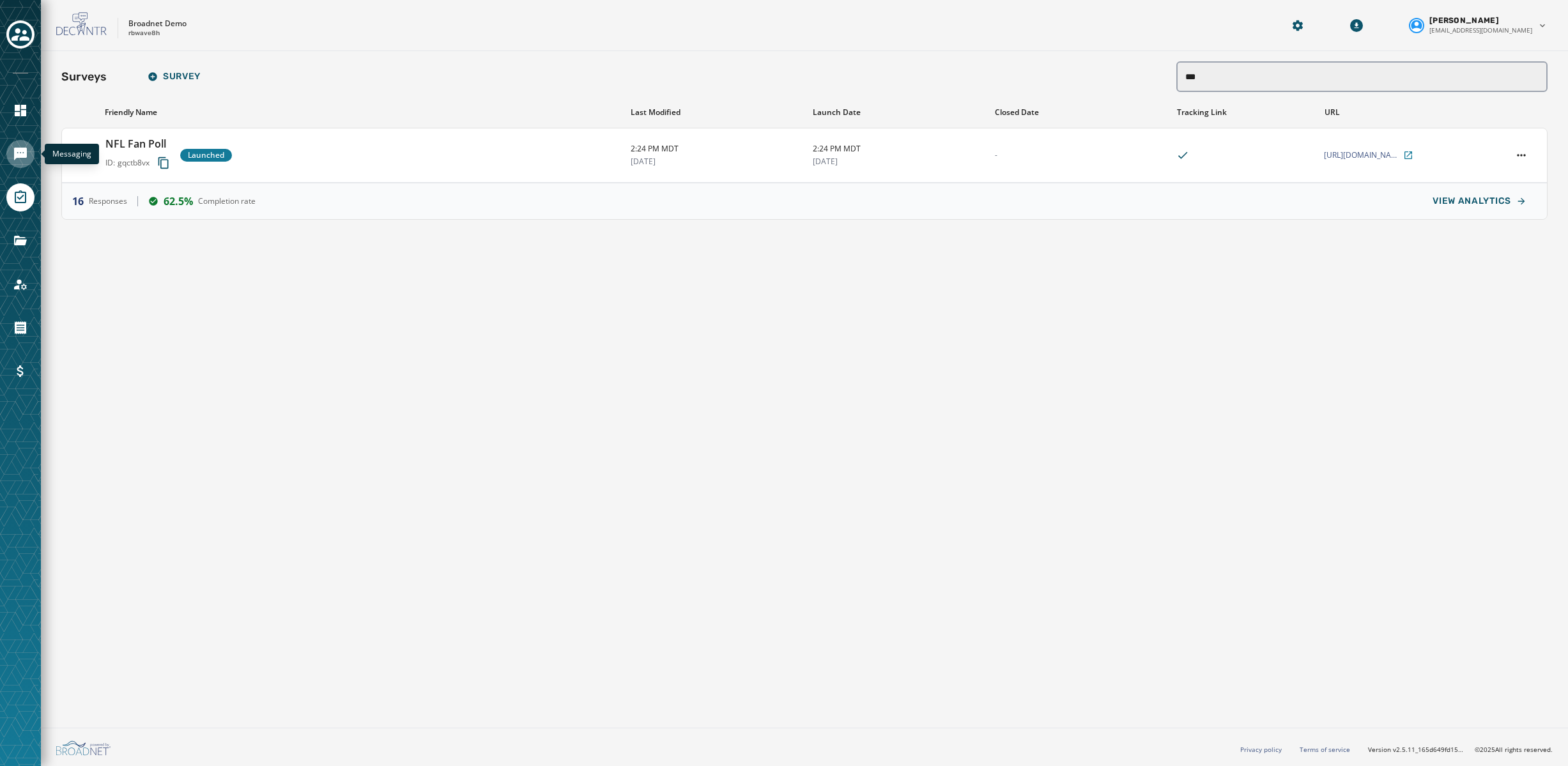
click at [20, 155] on icon "Navigate to Messaging" at bounding box center [21, 154] width 13 height 13
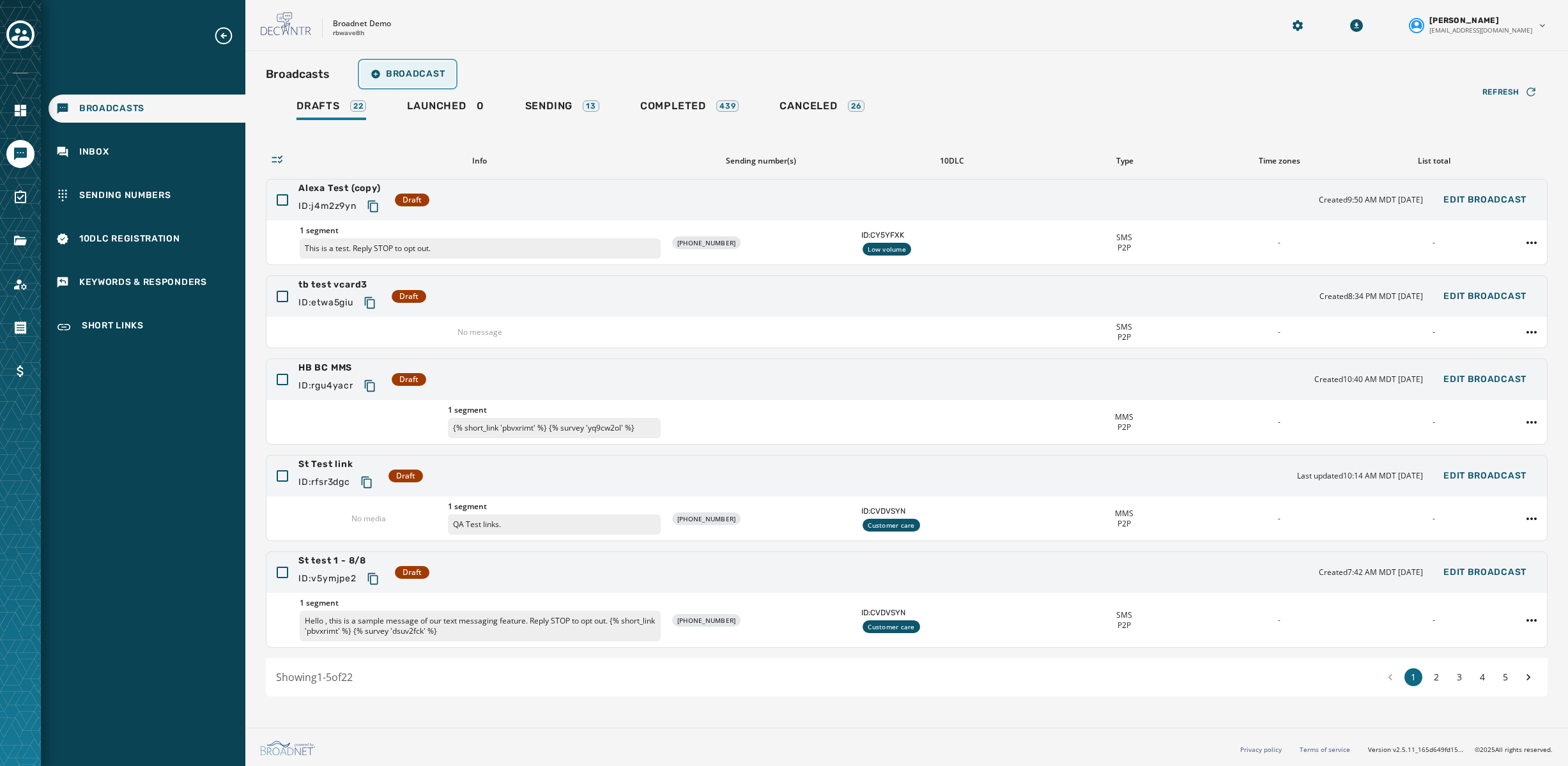
click at [403, 76] on span "Broadcast" at bounding box center [408, 74] width 74 height 10
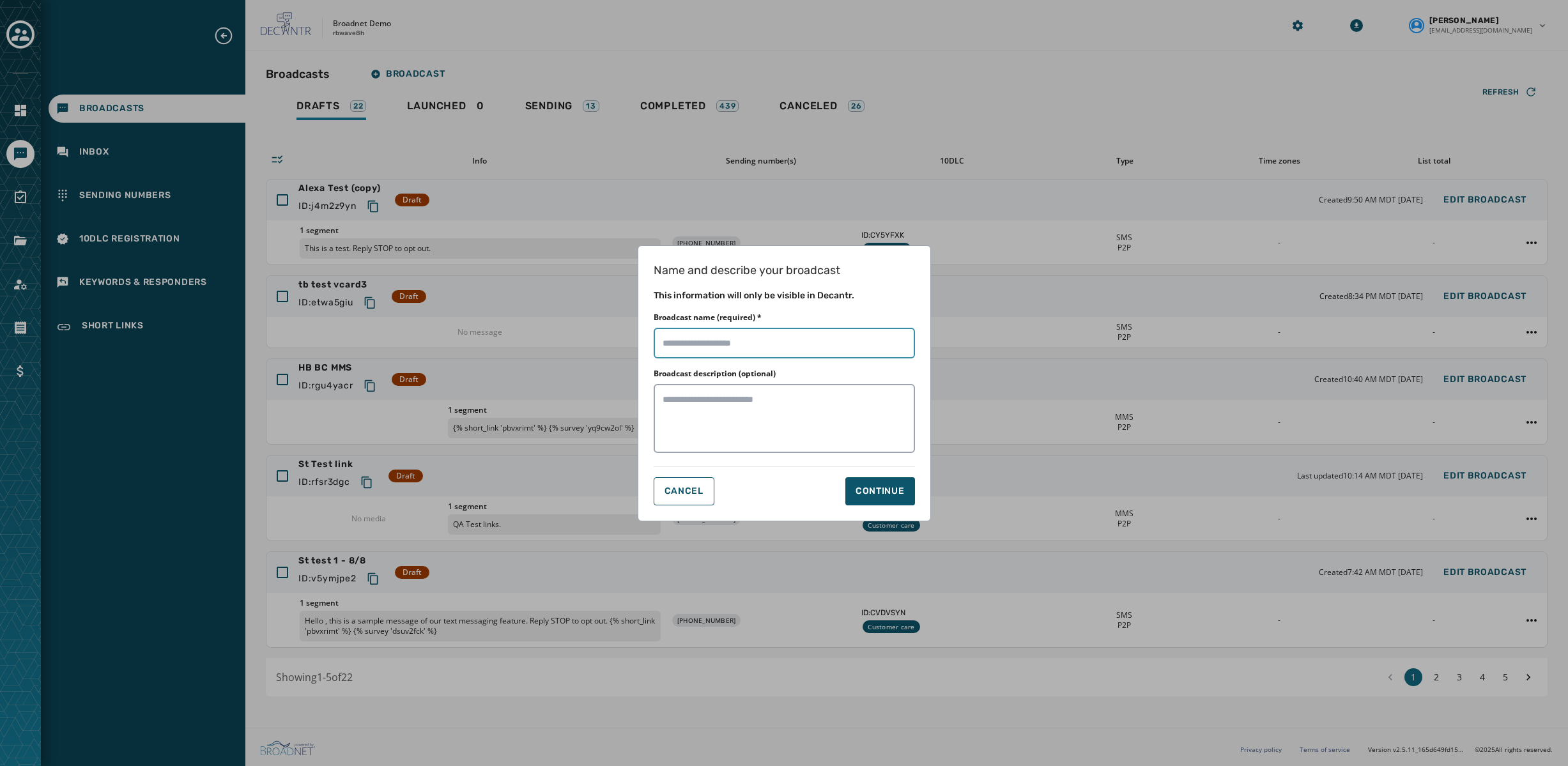
click at [851, 354] on input "Broadcast name (required) *" at bounding box center [784, 343] width 261 height 31
type input "**********"
click at [880, 489] on div "Continue" at bounding box center [880, 491] width 49 height 13
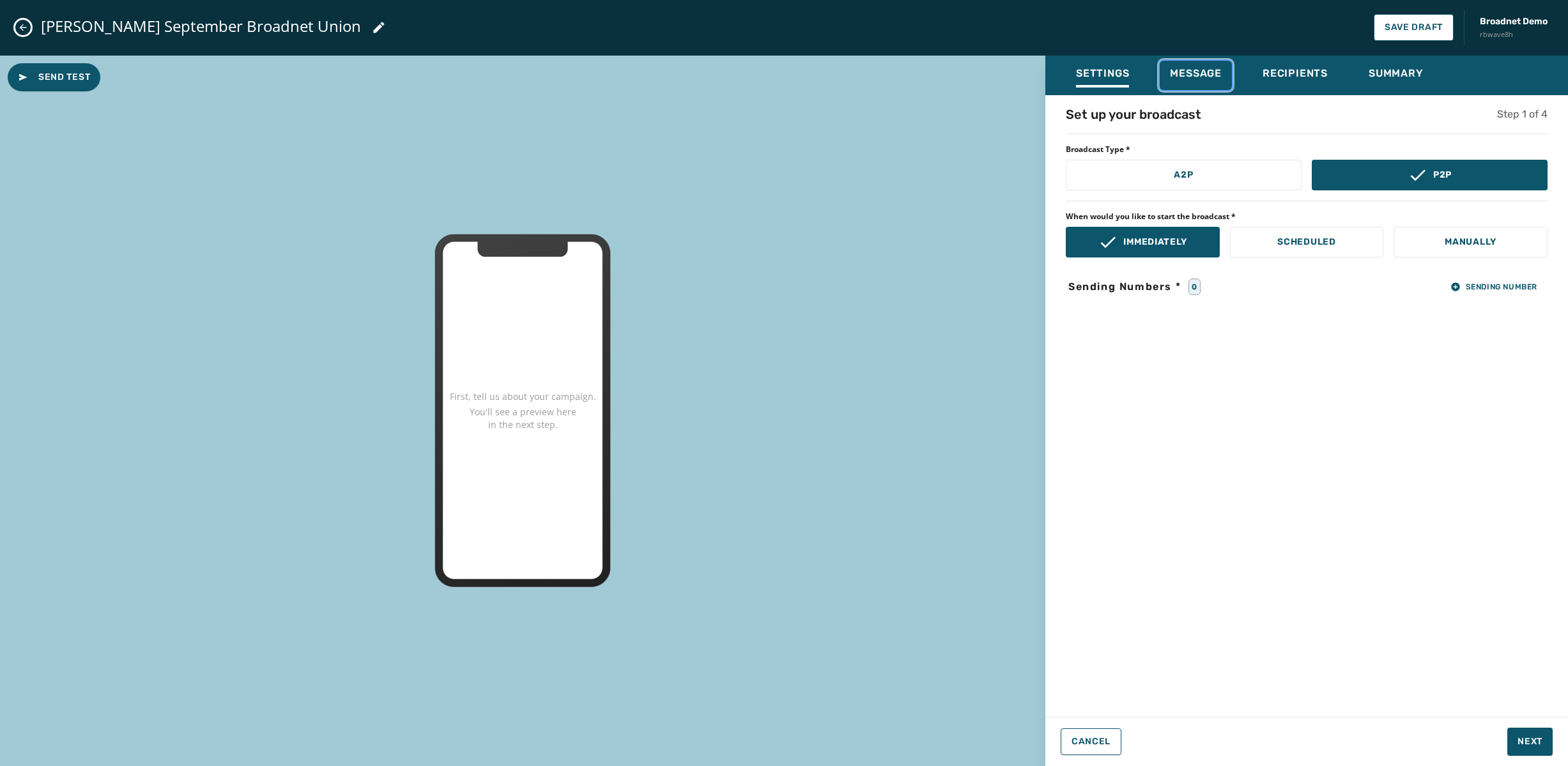
click at [1195, 72] on span "Message" at bounding box center [1195, 74] width 52 height 13
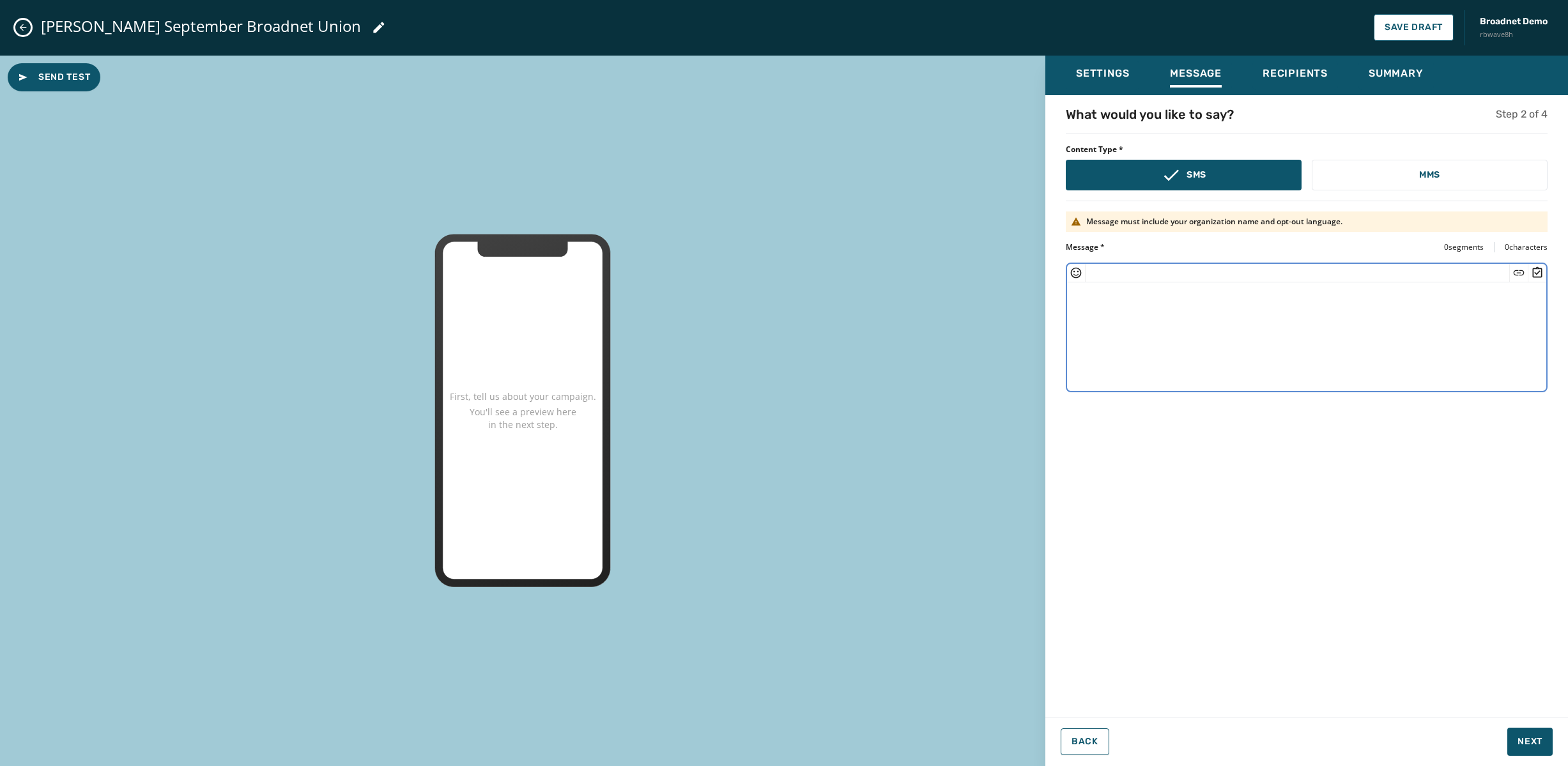
click at [1190, 318] on textarea at bounding box center [1307, 335] width 479 height 105
click at [1538, 270] on icon "Insert Survey" at bounding box center [1537, 273] width 13 height 13
type textarea "**********"
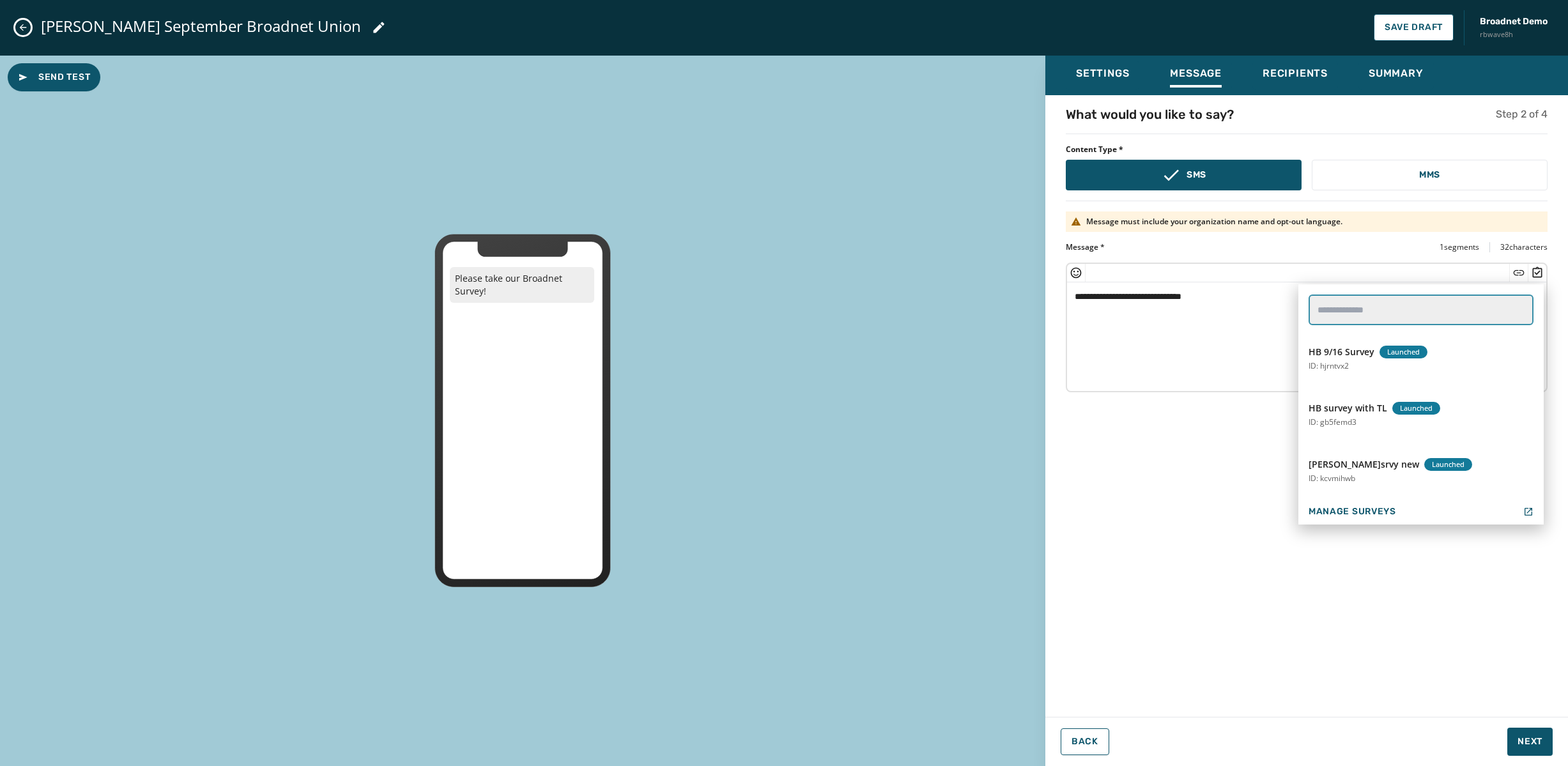
click at [1406, 311] on input "text" at bounding box center [1421, 309] width 225 height 31
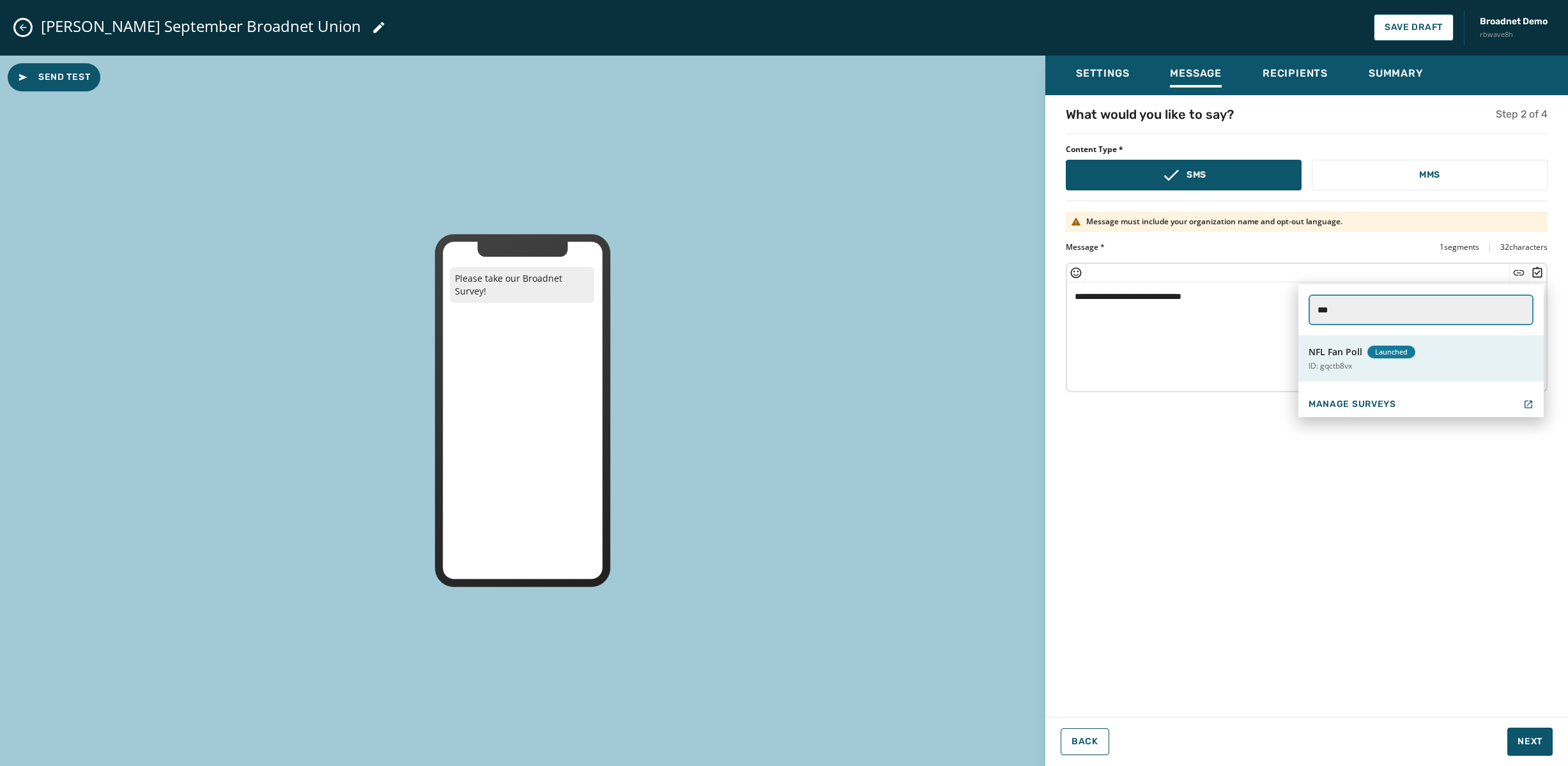
type input "***"
click at [1326, 346] on span "NFL Fan Poll" at bounding box center [1336, 352] width 54 height 13
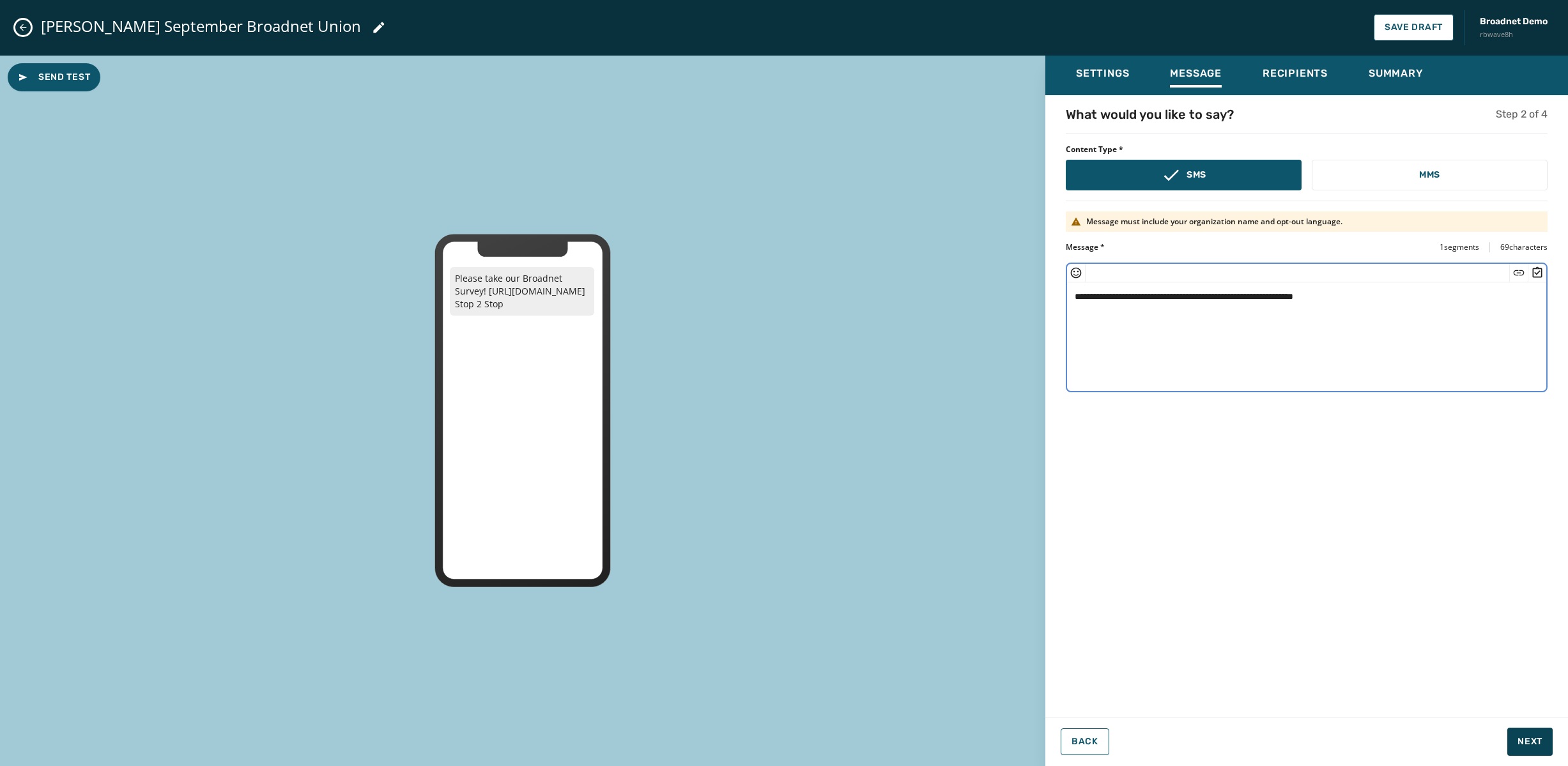
type textarea "**********"
click at [1532, 743] on span "Next" at bounding box center [1530, 742] width 25 height 13
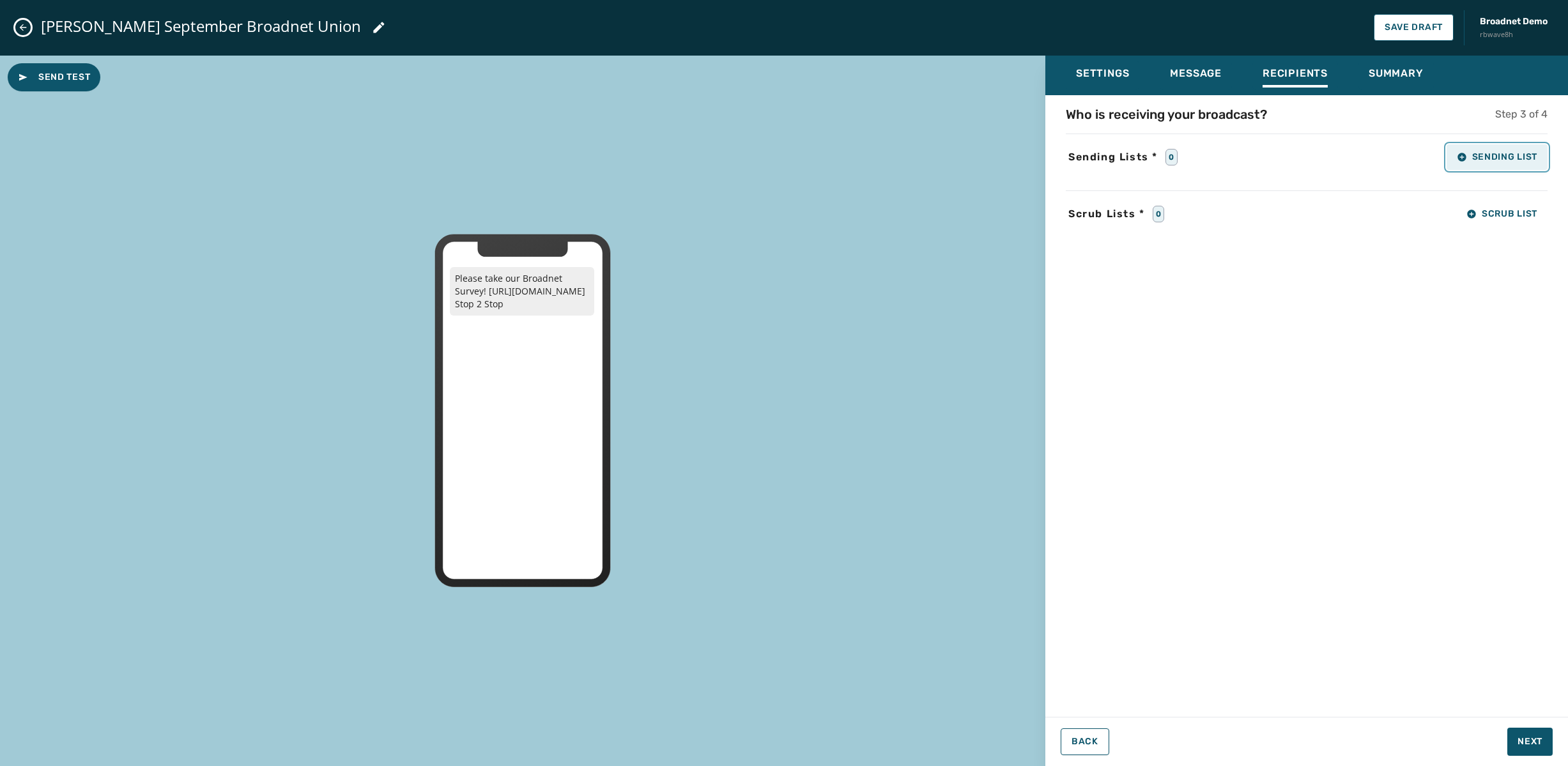
click at [1516, 158] on span "Sending List" at bounding box center [1497, 157] width 80 height 10
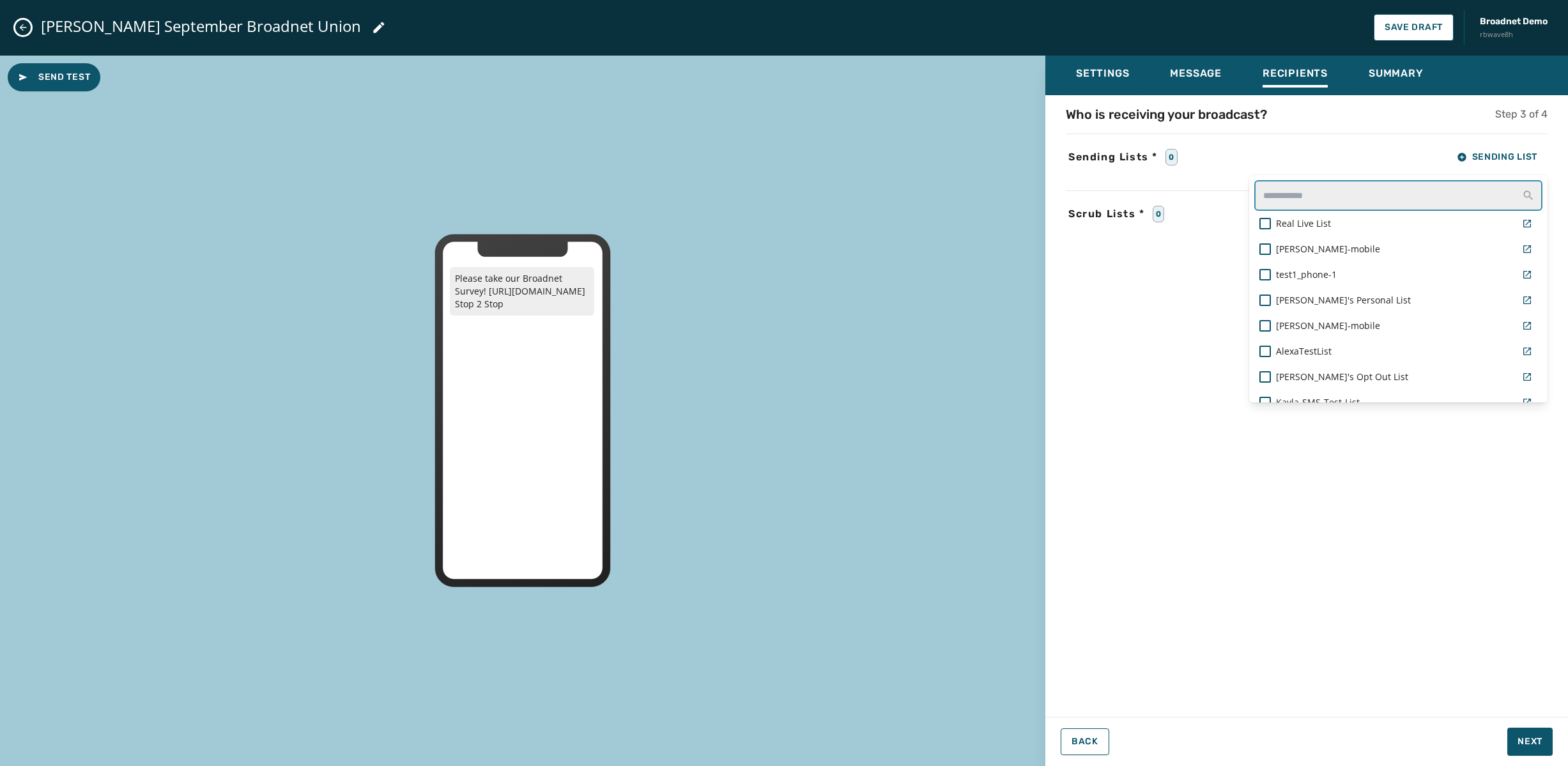
click at [1313, 202] on input "text" at bounding box center [1398, 195] width 288 height 31
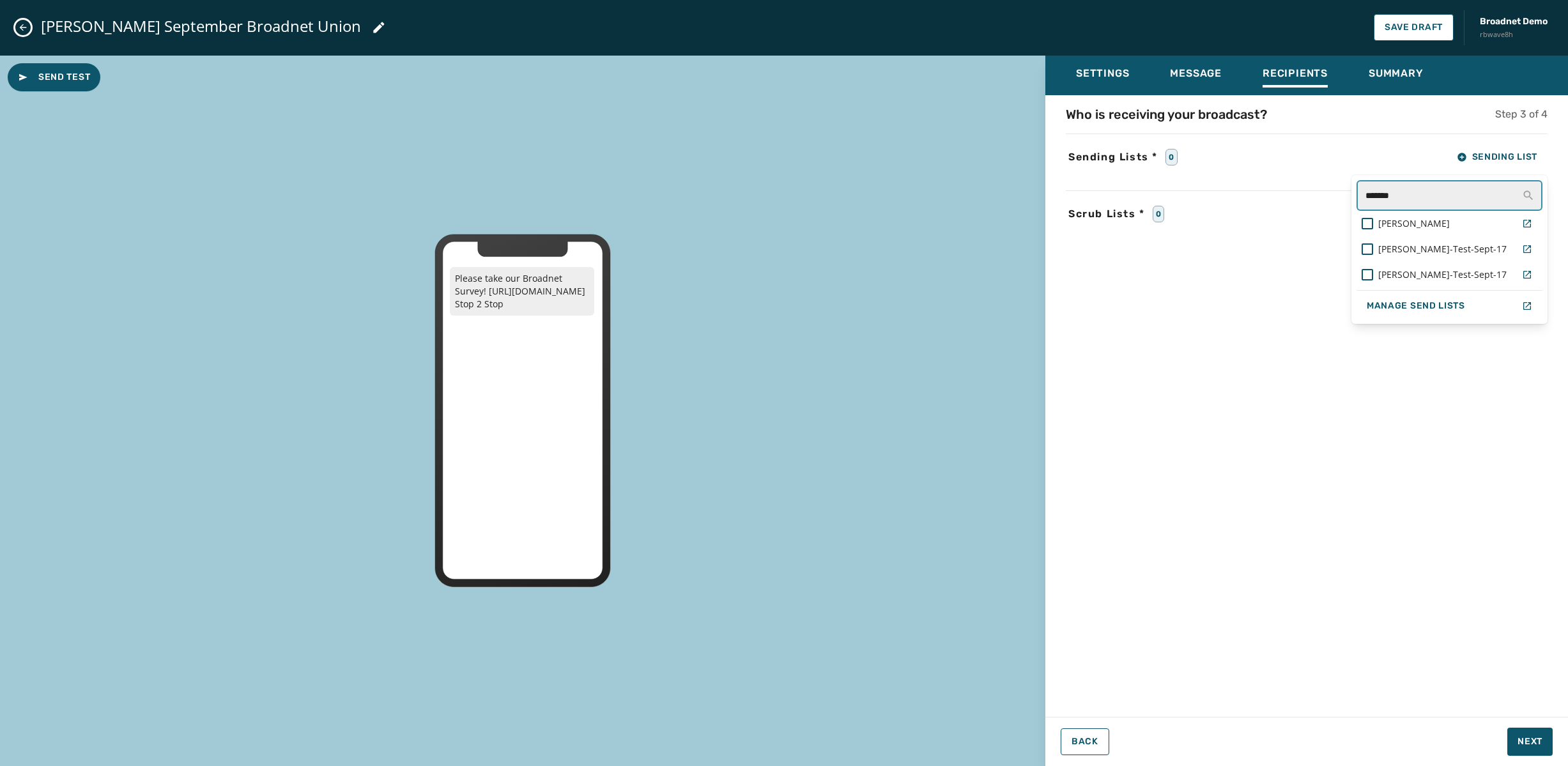
type input "*******"
drag, startPoint x: 1308, startPoint y: 400, endPoint x: 1212, endPoint y: 230, distance: 195.2
click at [1306, 399] on div "Who is receiving your broadcast? Step 3 of 4 Sending Lists * 0 Sending List ***…" at bounding box center [1306, 402] width 523 height 593
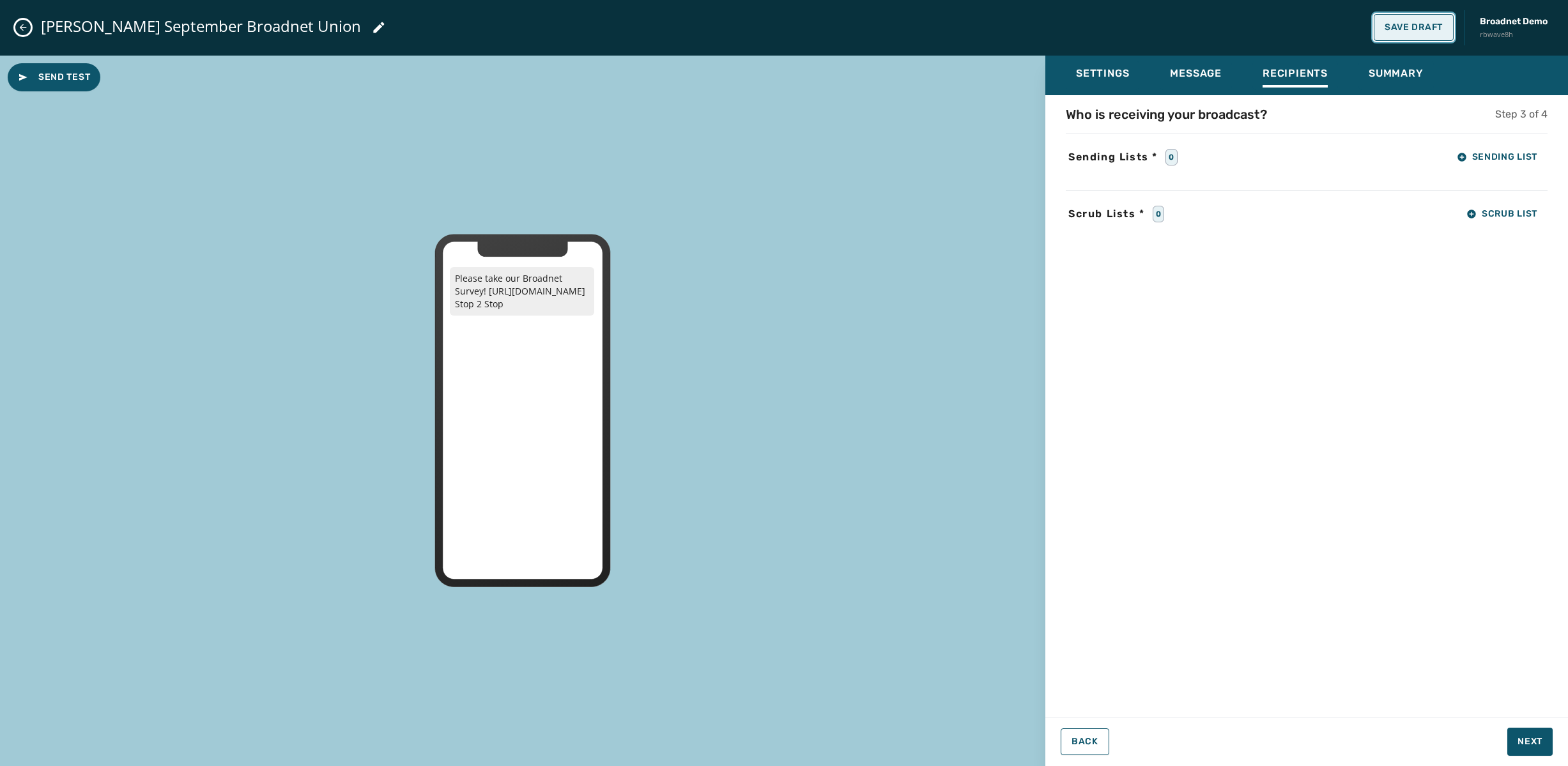
click at [1408, 29] on span "Save Draft" at bounding box center [1413, 27] width 58 height 10
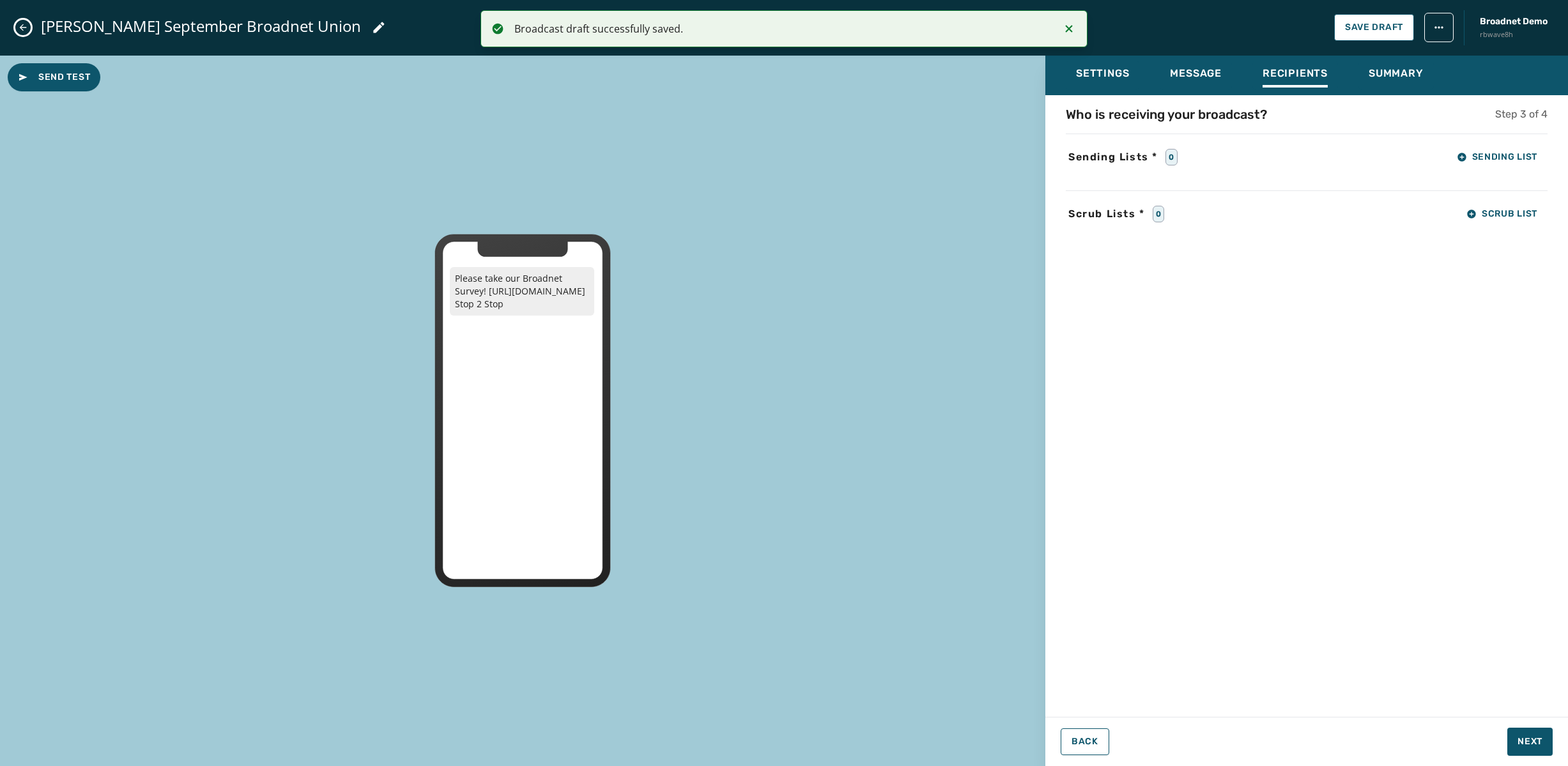
click at [25, 27] on icon "Close admin drawer" at bounding box center [23, 27] width 7 height 7
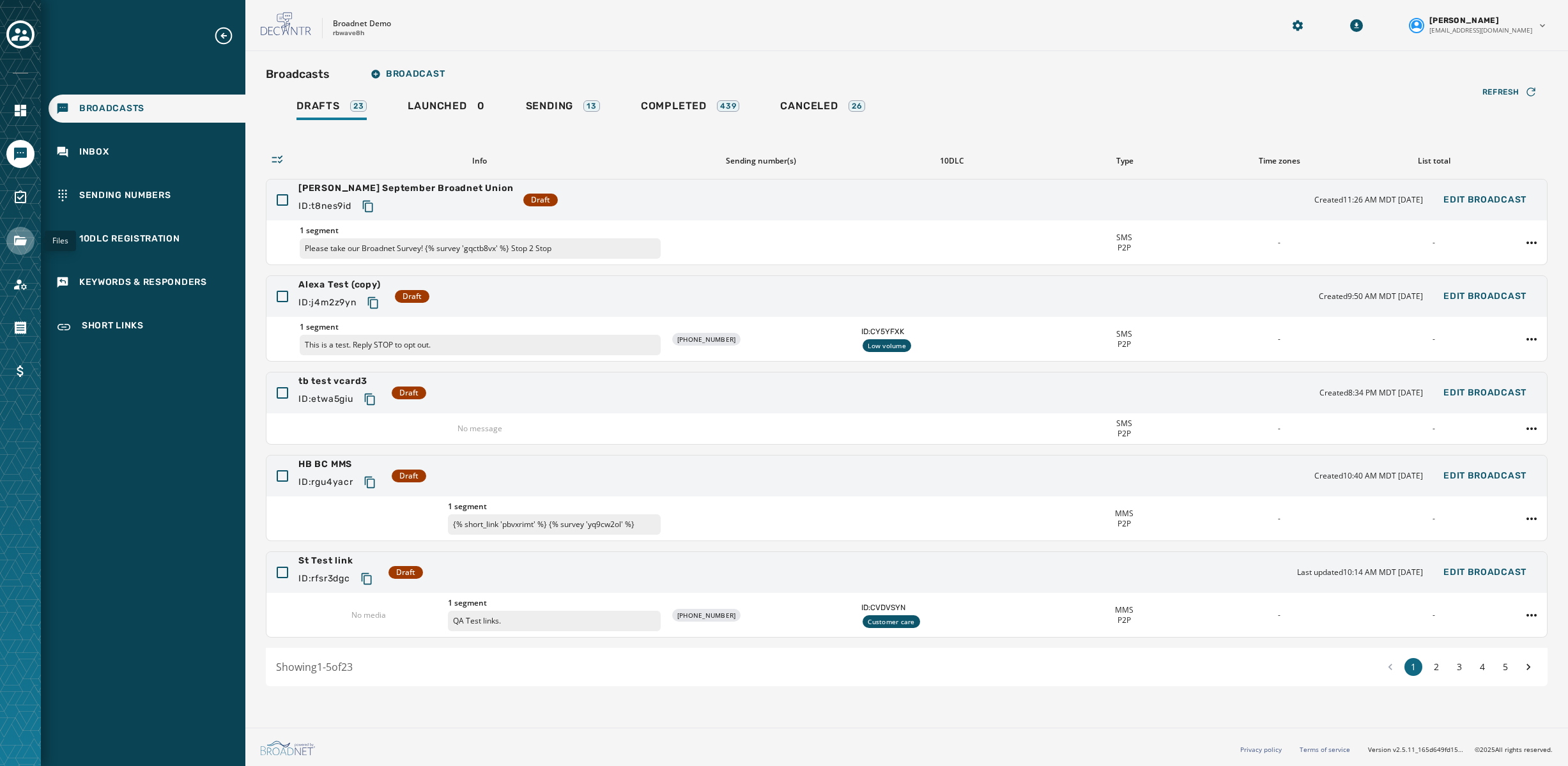
click at [15, 243] on icon "Navigate to Files" at bounding box center [21, 240] width 13 height 10
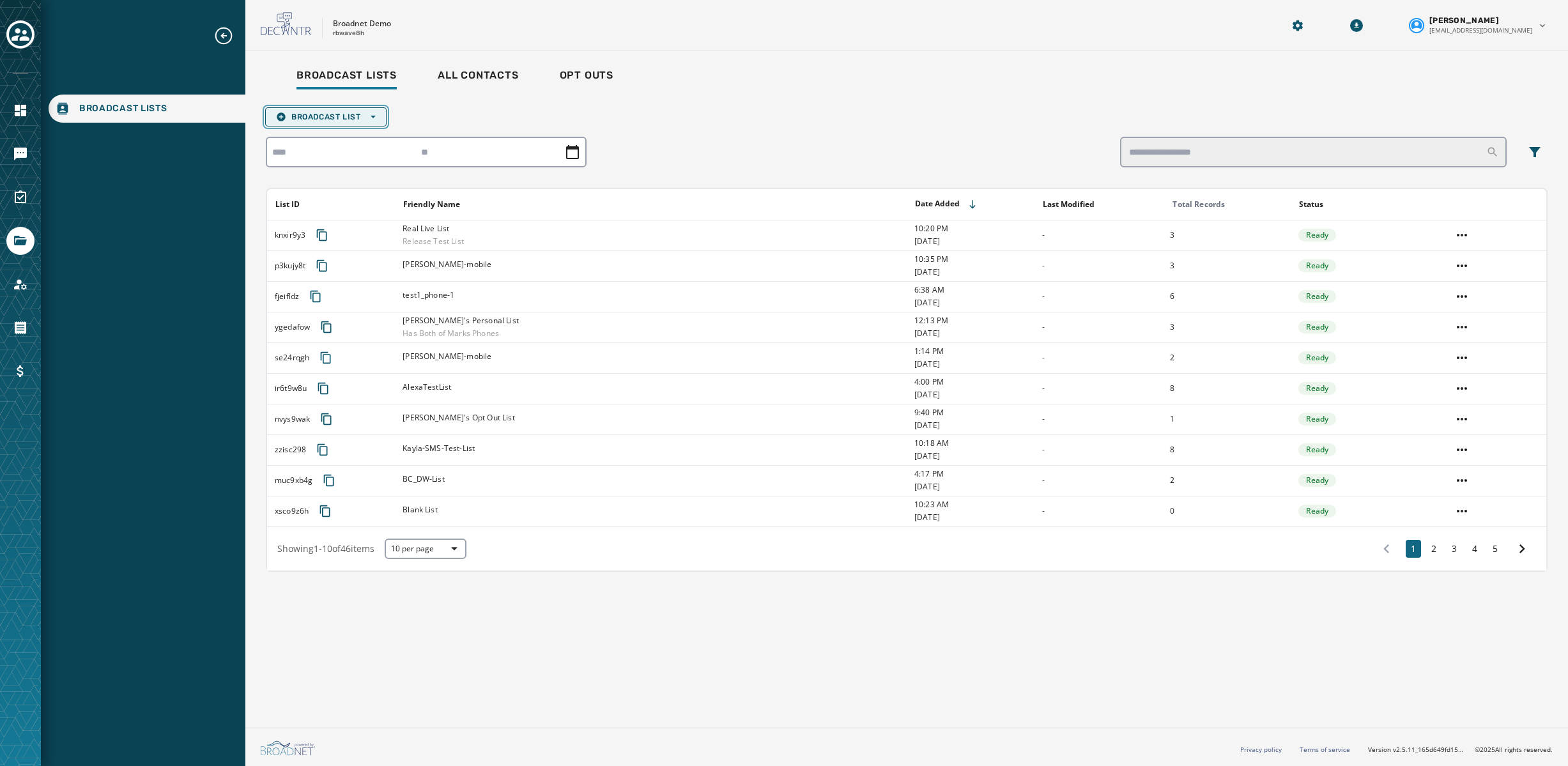
click at [372, 115] on icon "button" at bounding box center [373, 117] width 5 height 3
click at [358, 134] on span "Upload List" at bounding box center [326, 136] width 100 height 10
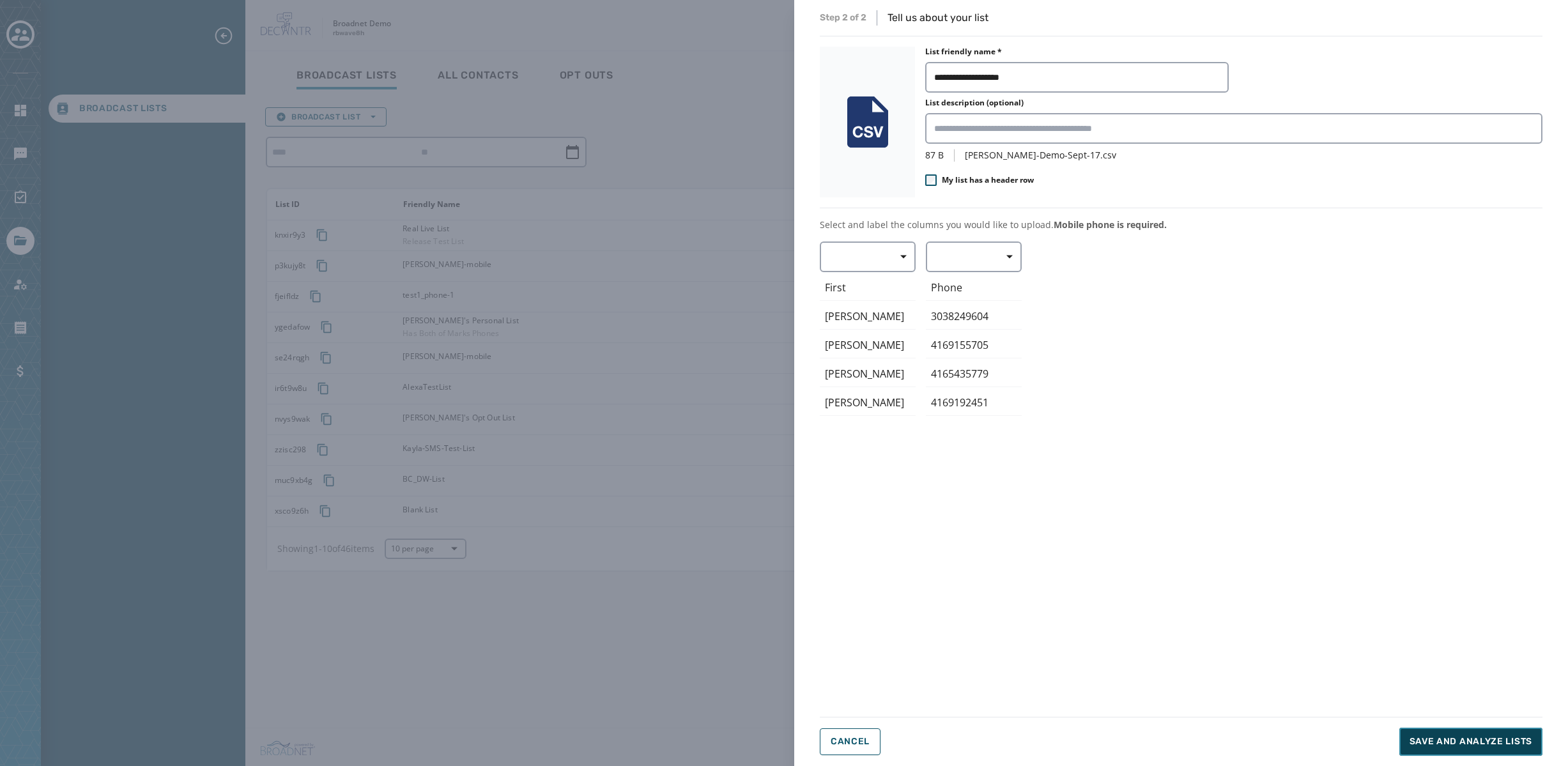
click at [1464, 736] on span "Save and analyze lists" at bounding box center [1471, 742] width 123 height 13
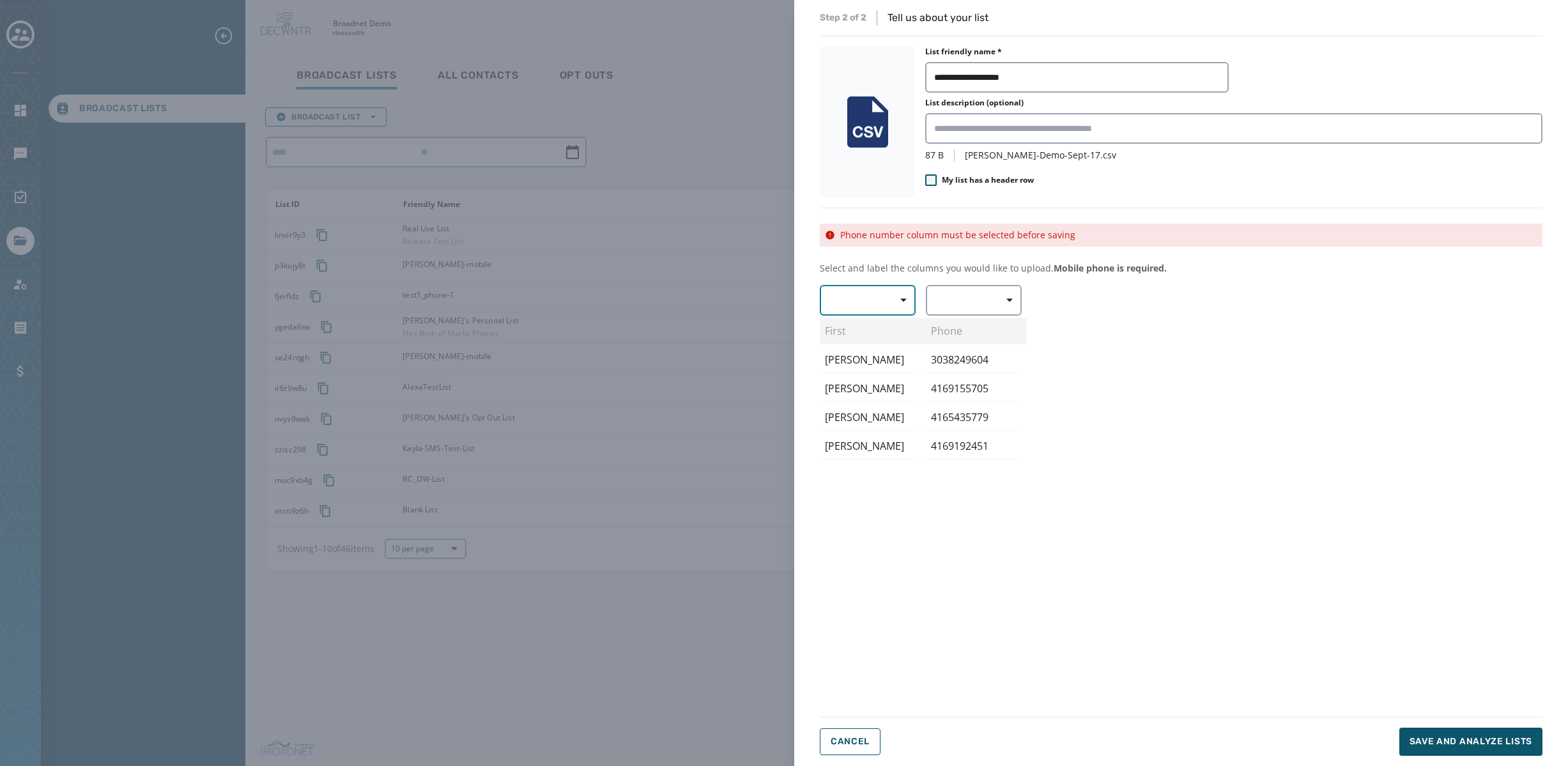
click at [907, 297] on span "button" at bounding box center [899, 299] width 31 height 25
click at [862, 369] on span "First Name" at bounding box center [864, 376] width 59 height 13
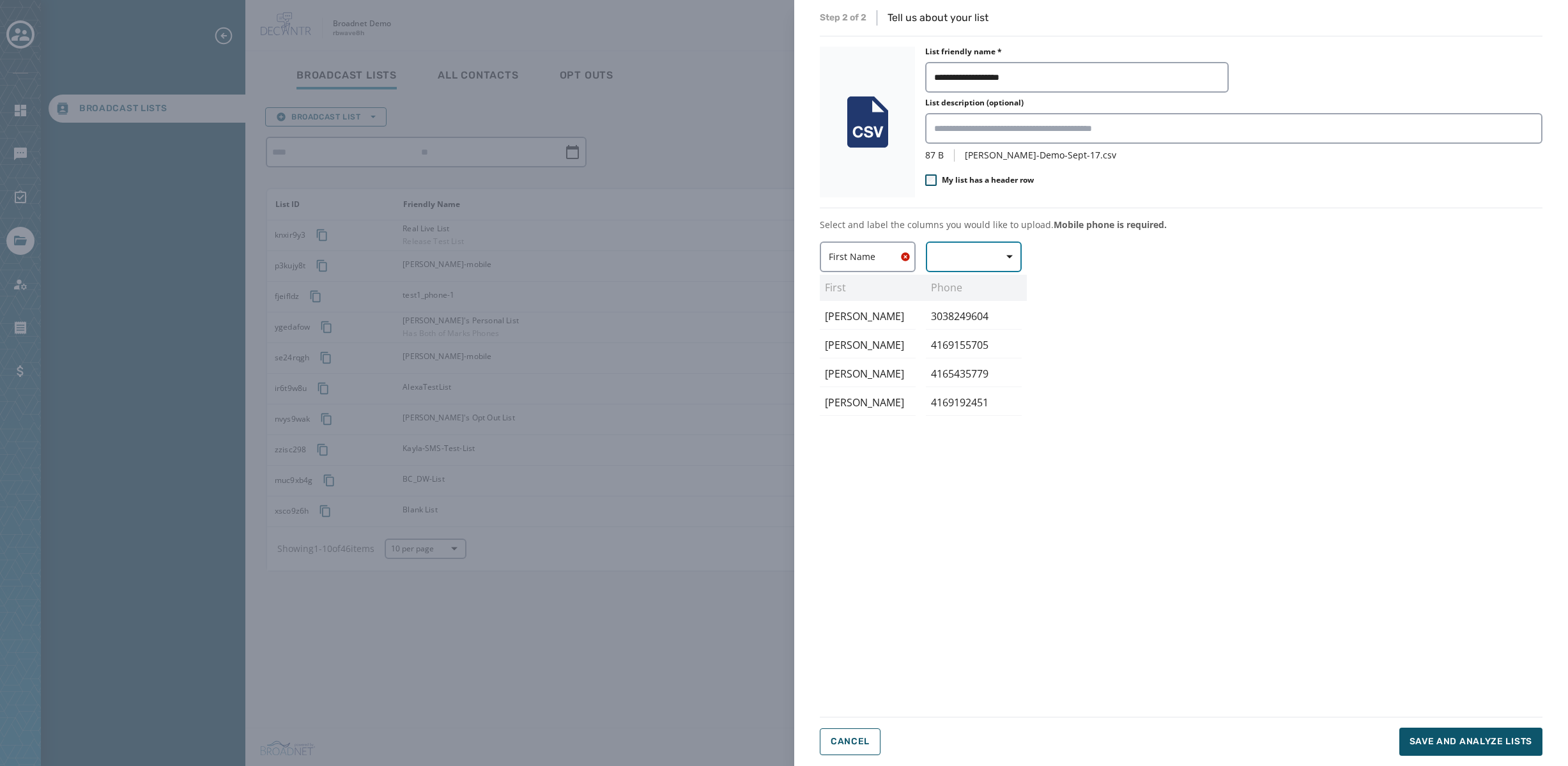
click at [1011, 254] on icon "button" at bounding box center [1010, 257] width 7 height 7
click at [961, 279] on div "Mobile Phone" at bounding box center [970, 286] width 89 height 23
click at [1466, 741] on span "Save and analyze lists" at bounding box center [1471, 742] width 123 height 13
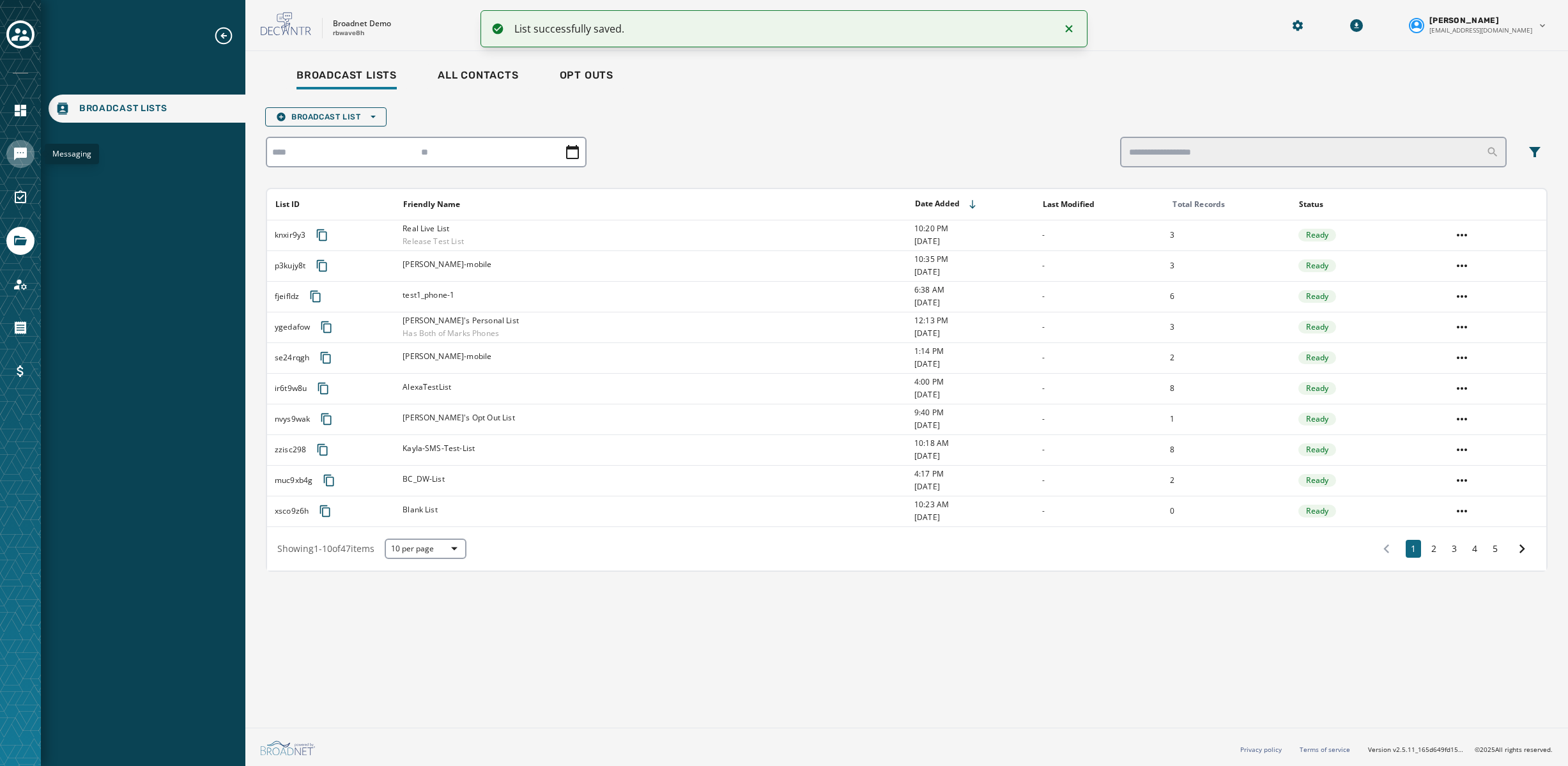
click at [21, 151] on icon "Navigate to Messaging" at bounding box center [21, 154] width 13 height 13
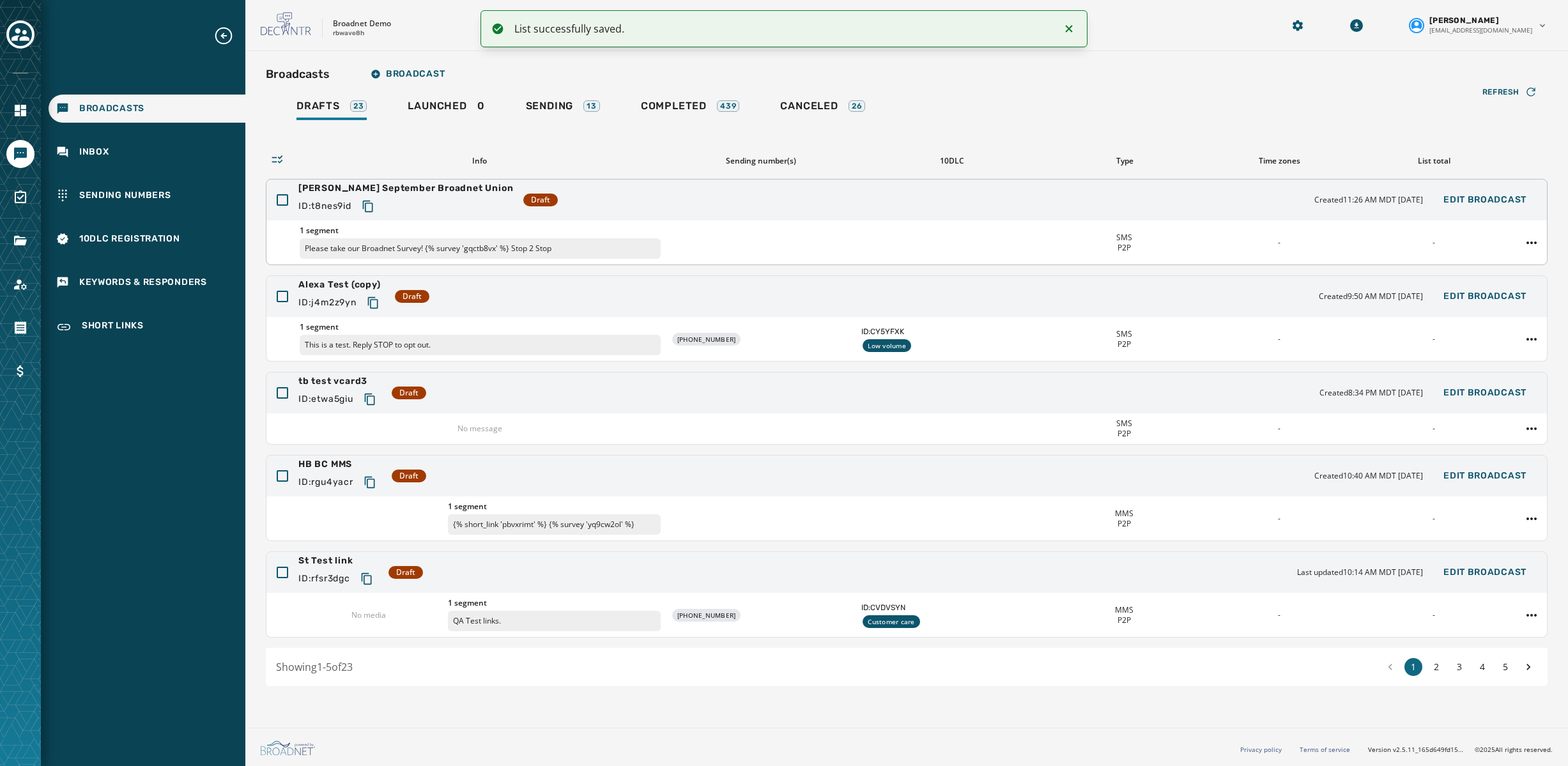
click at [802, 200] on div "[PERSON_NAME] September Broadnet Union ID: t8nes9id Draft Created 11:26 AM MDT …" at bounding box center [907, 200] width 1281 height 41
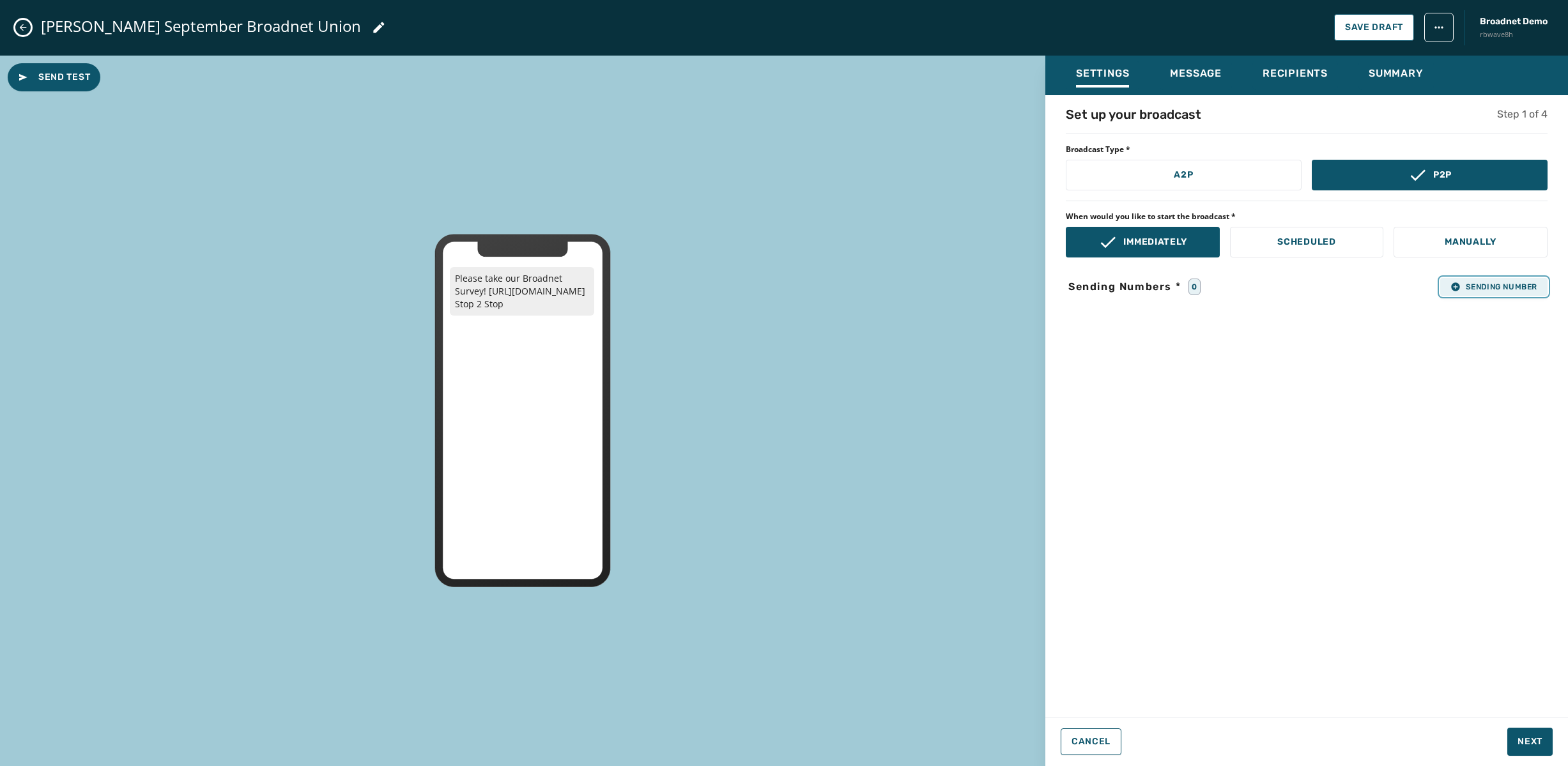
click at [1460, 290] on span "Sending Number" at bounding box center [1494, 287] width 87 height 10
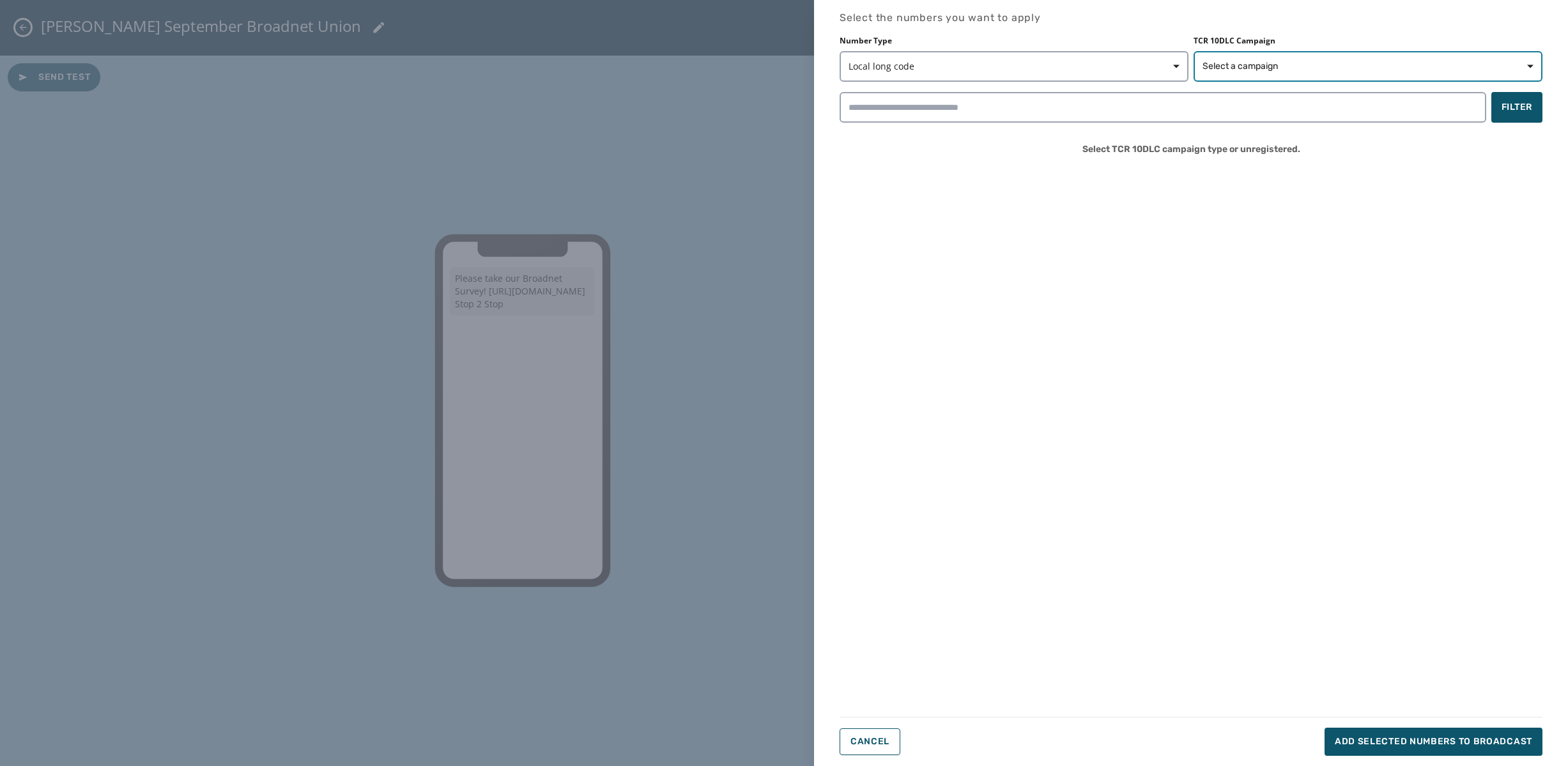
click at [1376, 67] on span "Select a campaign" at bounding box center [1368, 67] width 331 height 13
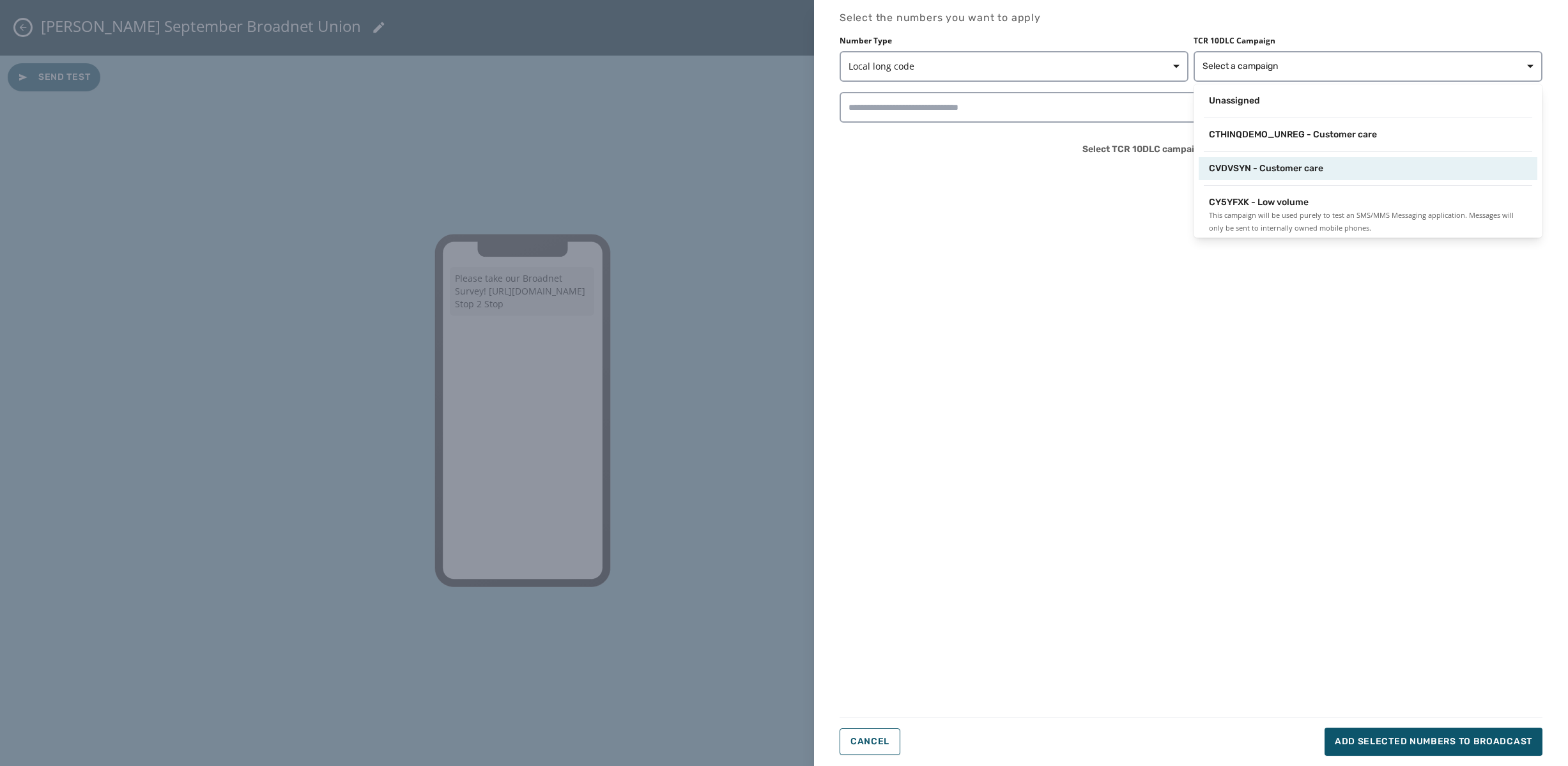
click at [1246, 165] on span "CVDVSYN - Customer care" at bounding box center [1266, 169] width 114 height 13
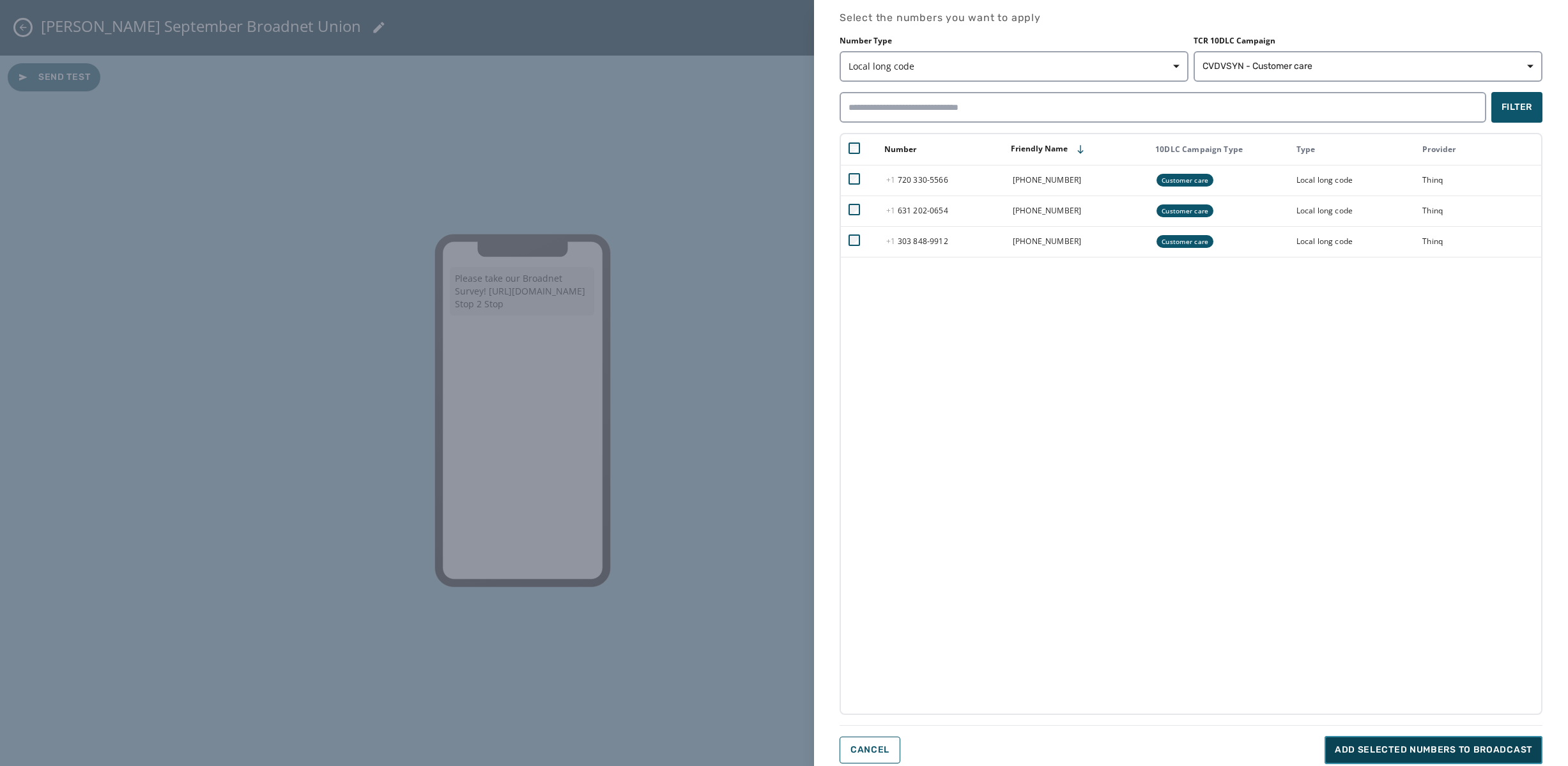
click at [1444, 755] on span "Add selected numbers to broadcast" at bounding box center [1434, 750] width 197 height 13
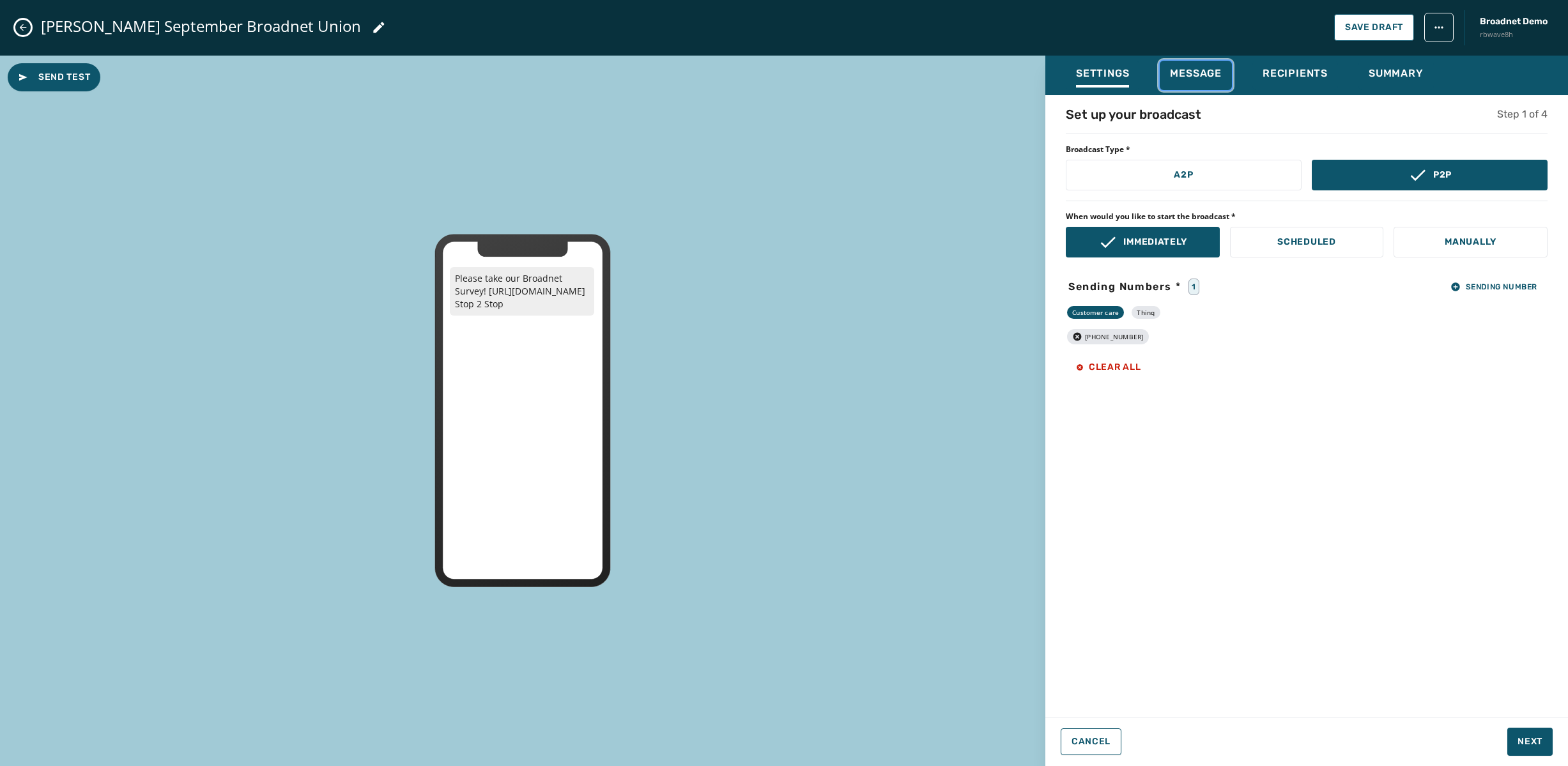
click at [1193, 74] on span "Message" at bounding box center [1195, 74] width 52 height 13
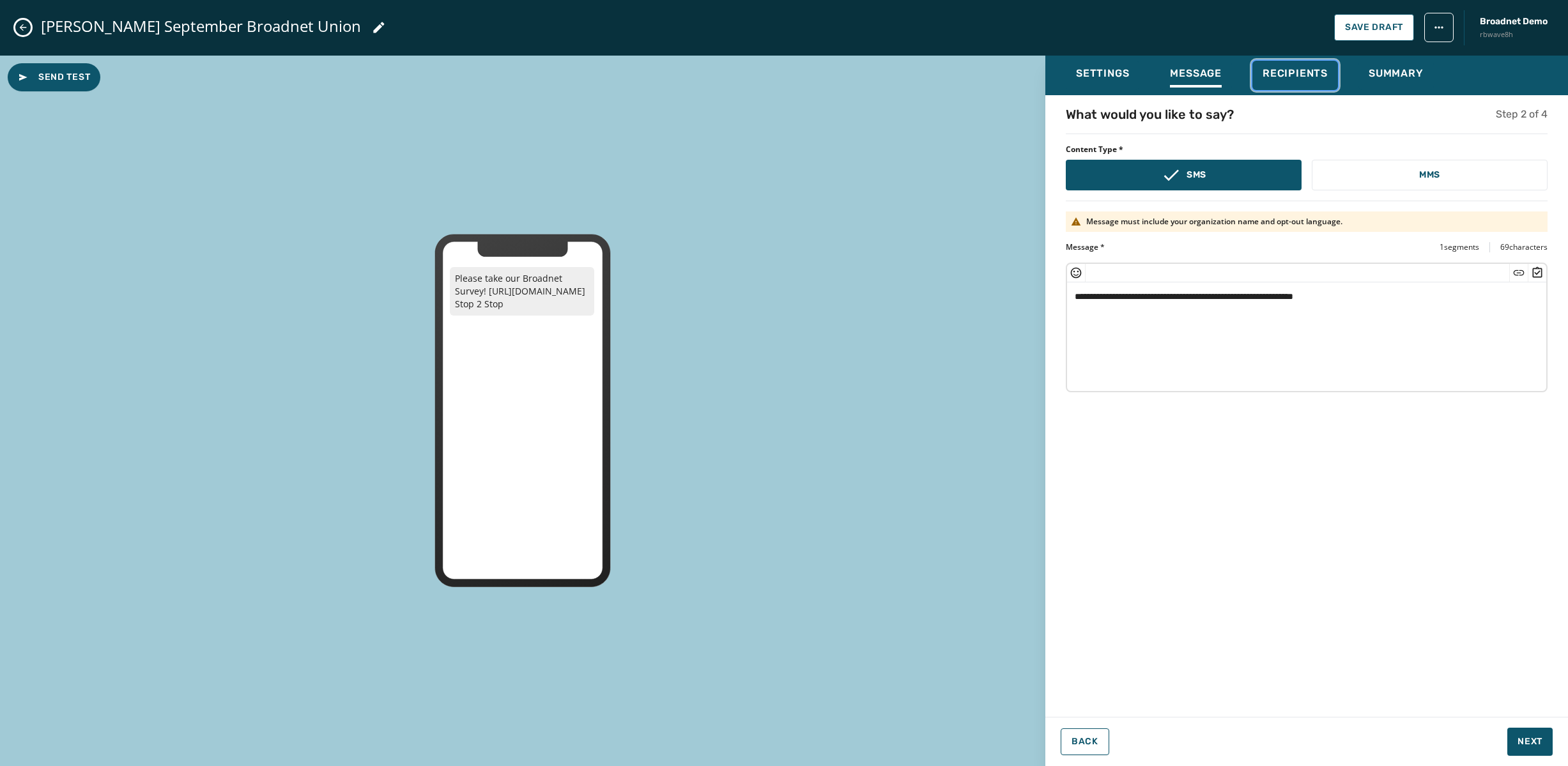
click at [1293, 70] on span "Recipients" at bounding box center [1295, 74] width 65 height 13
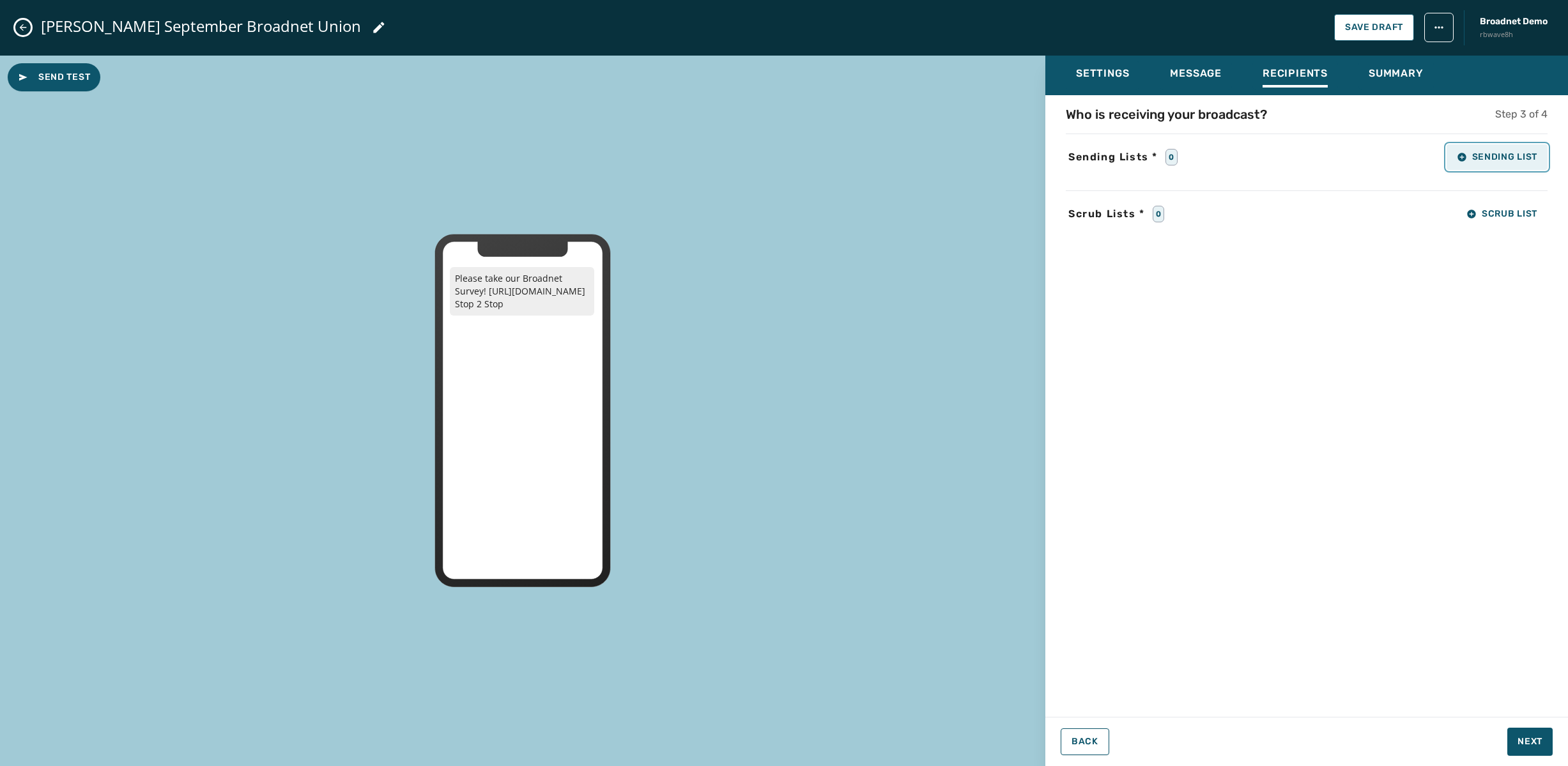
click at [1503, 162] on span "Sending List" at bounding box center [1497, 157] width 80 height 10
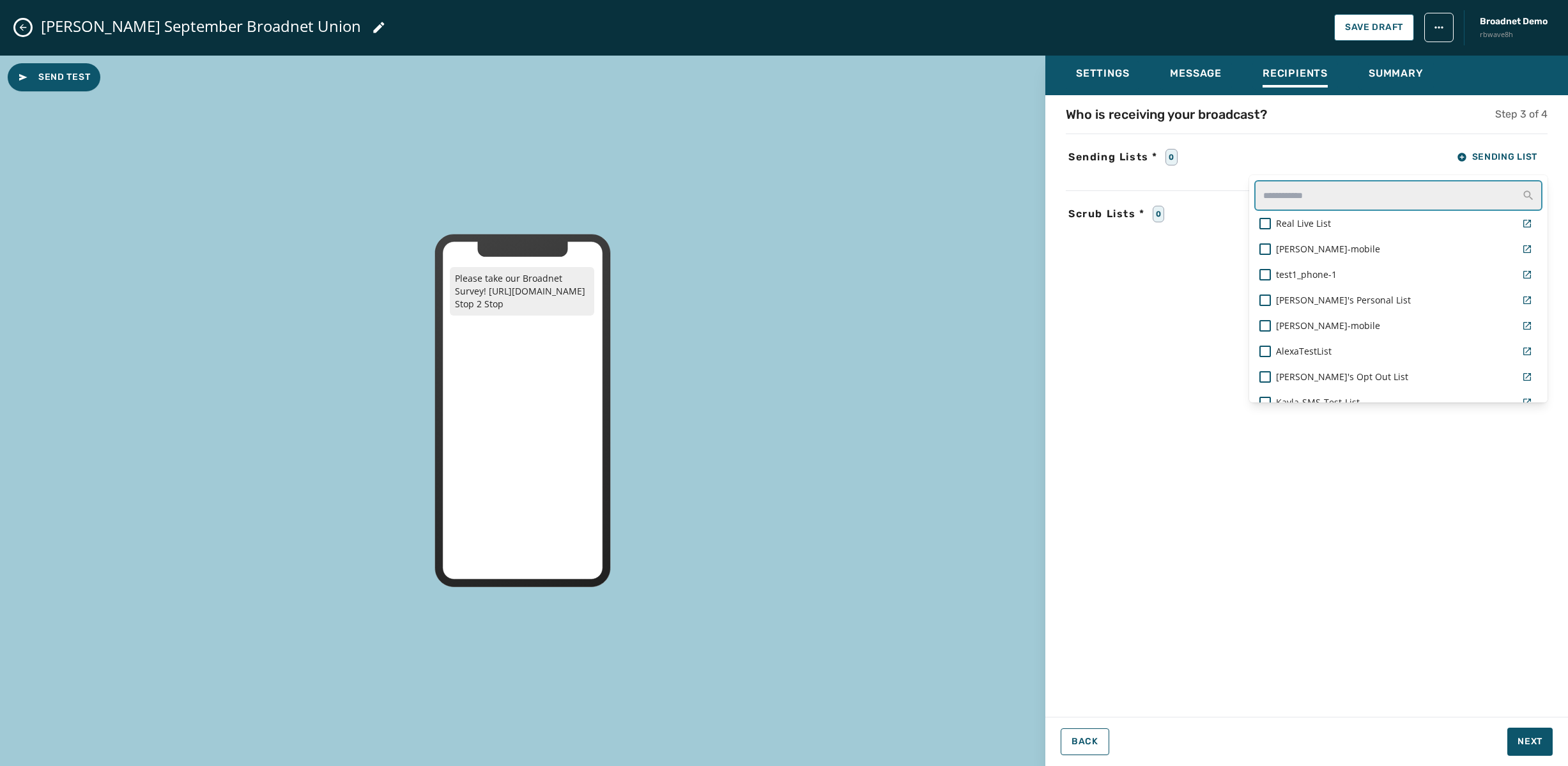
click at [1394, 203] on input "text" at bounding box center [1398, 195] width 288 height 31
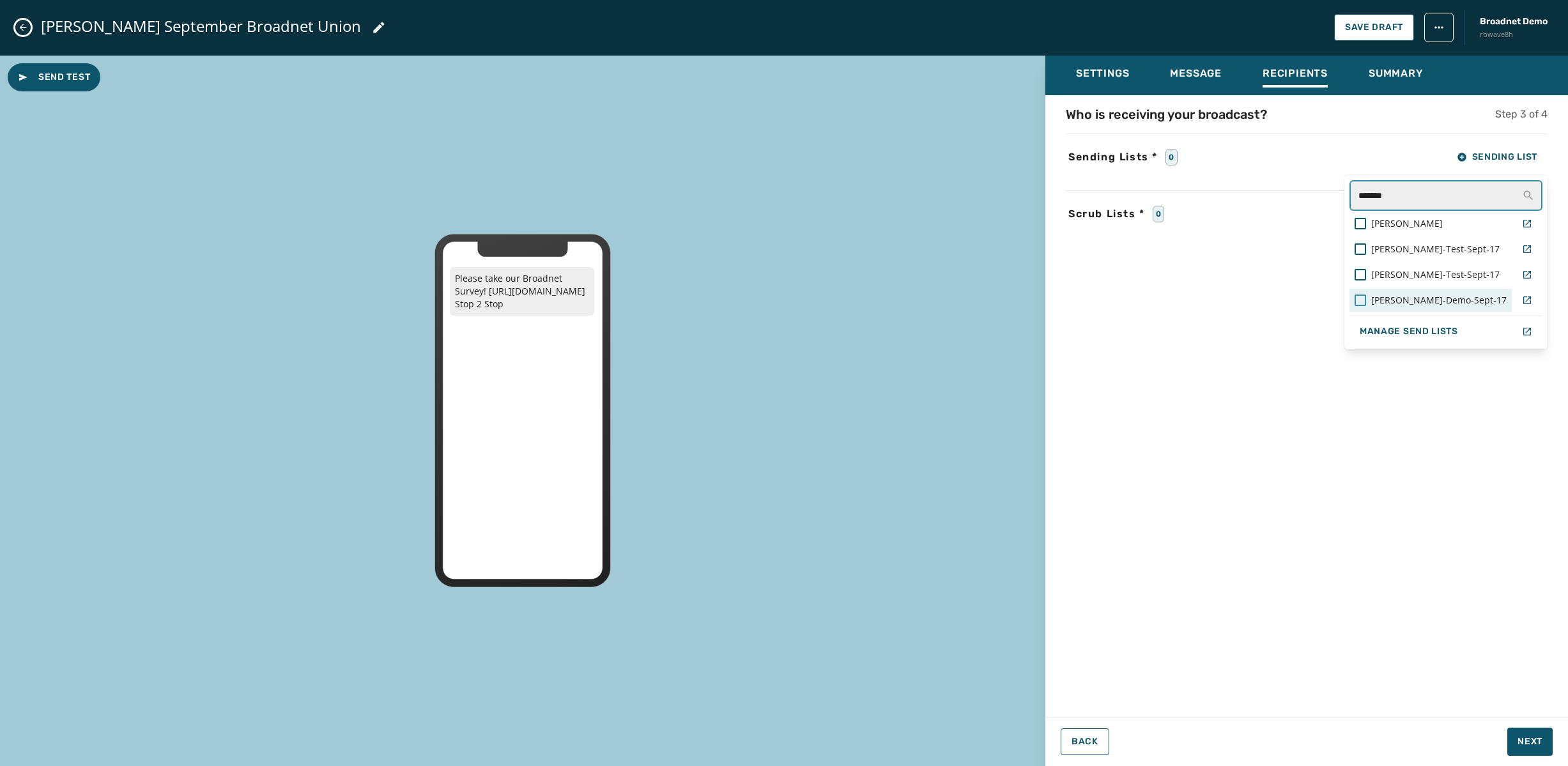
type input "*******"
click at [1366, 300] on div at bounding box center [1360, 300] width 12 height 12
click at [1539, 732] on div "Settings Message Recipients Summary Who is receiving your broadcast? Step 3 of …" at bounding box center [1306, 406] width 523 height 701
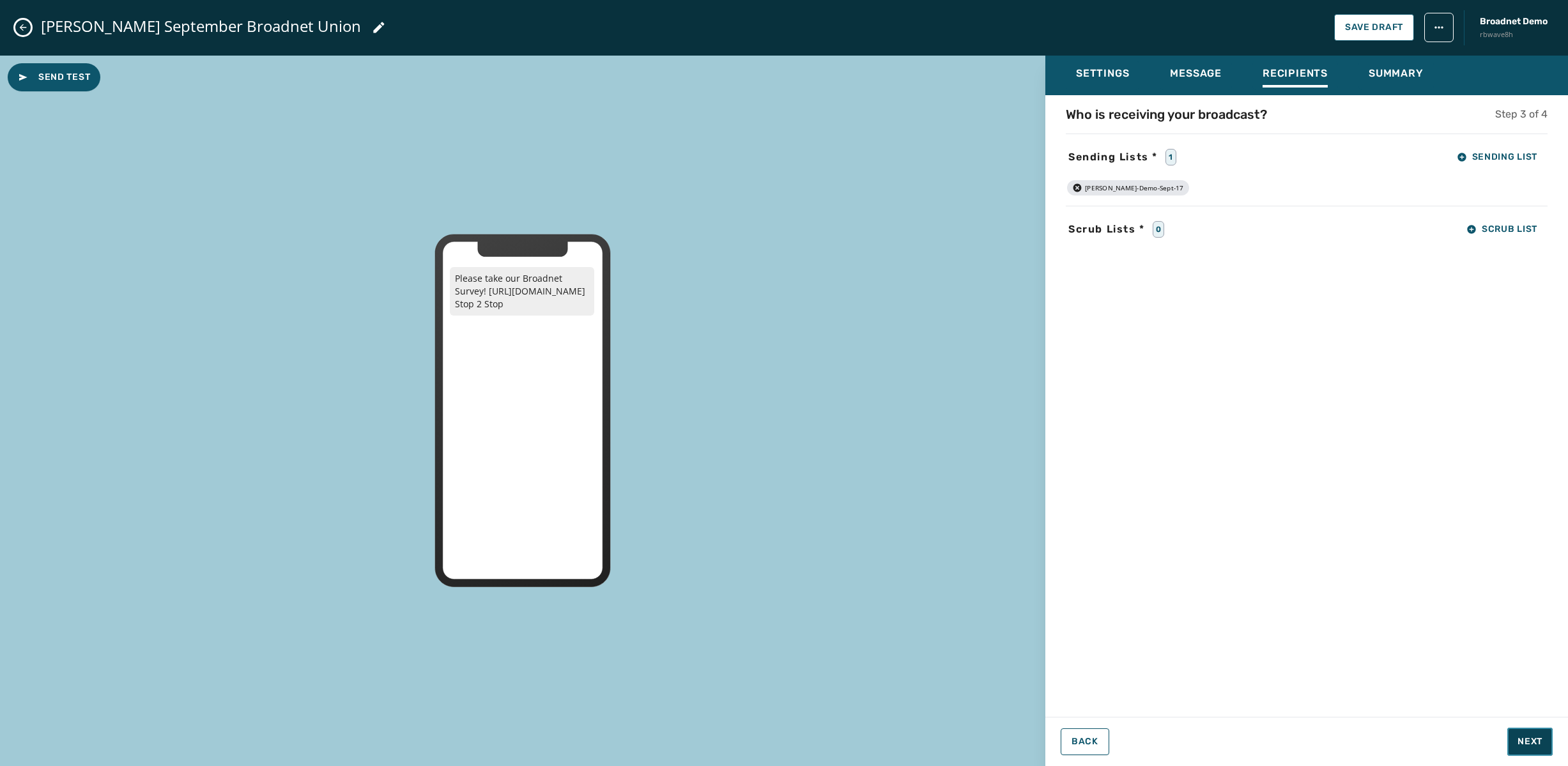
click at [1535, 739] on span "Next" at bounding box center [1530, 742] width 25 height 13
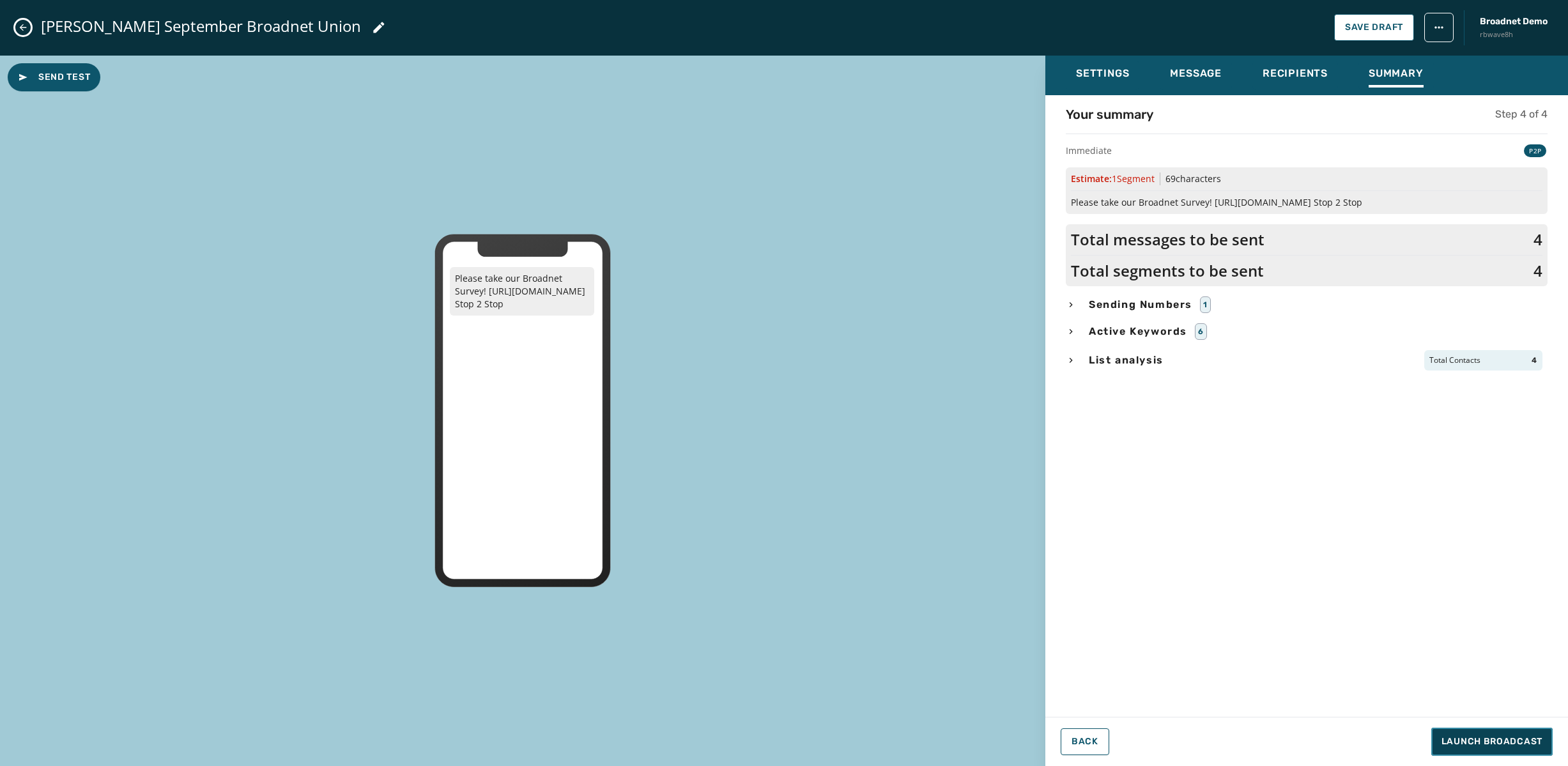
click at [1532, 742] on span "Launch Broadcast" at bounding box center [1492, 742] width 101 height 13
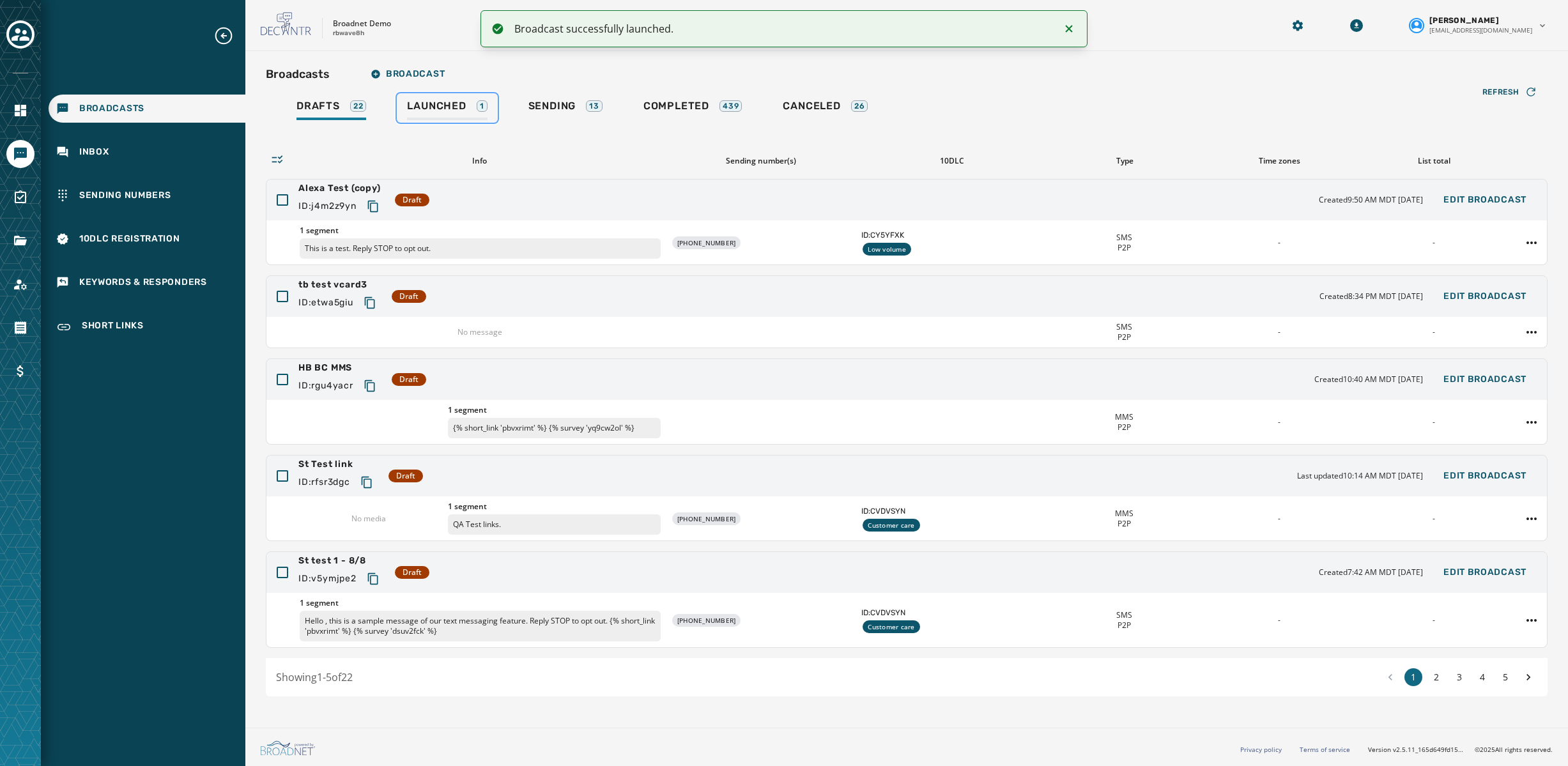
click at [442, 98] on link "Launched 1" at bounding box center [447, 108] width 101 height 29
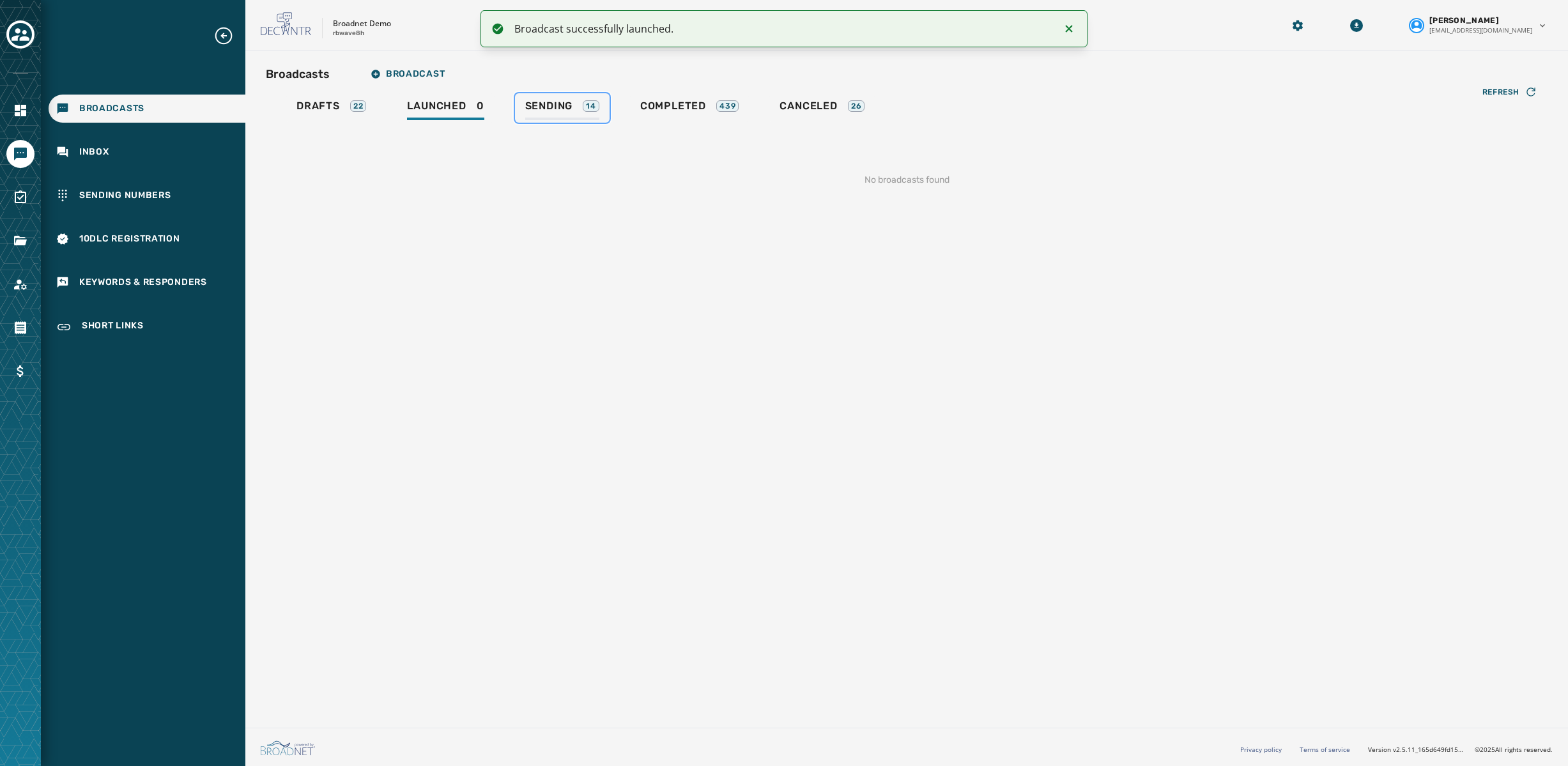
click at [567, 103] on span "Sending" at bounding box center [549, 106] width 48 height 13
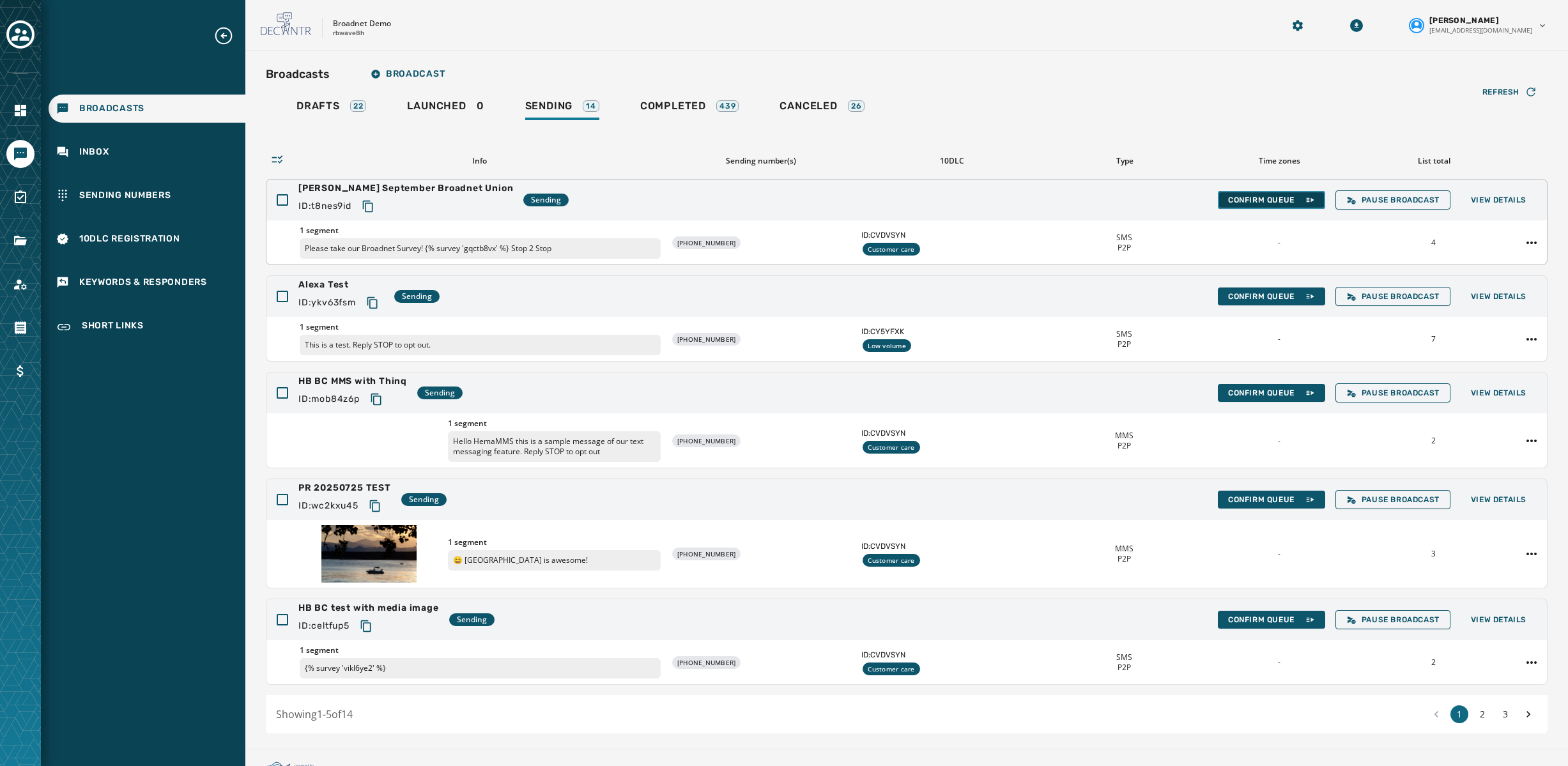
click at [1261, 200] on span "Confirm Queue" at bounding box center [1271, 200] width 87 height 10
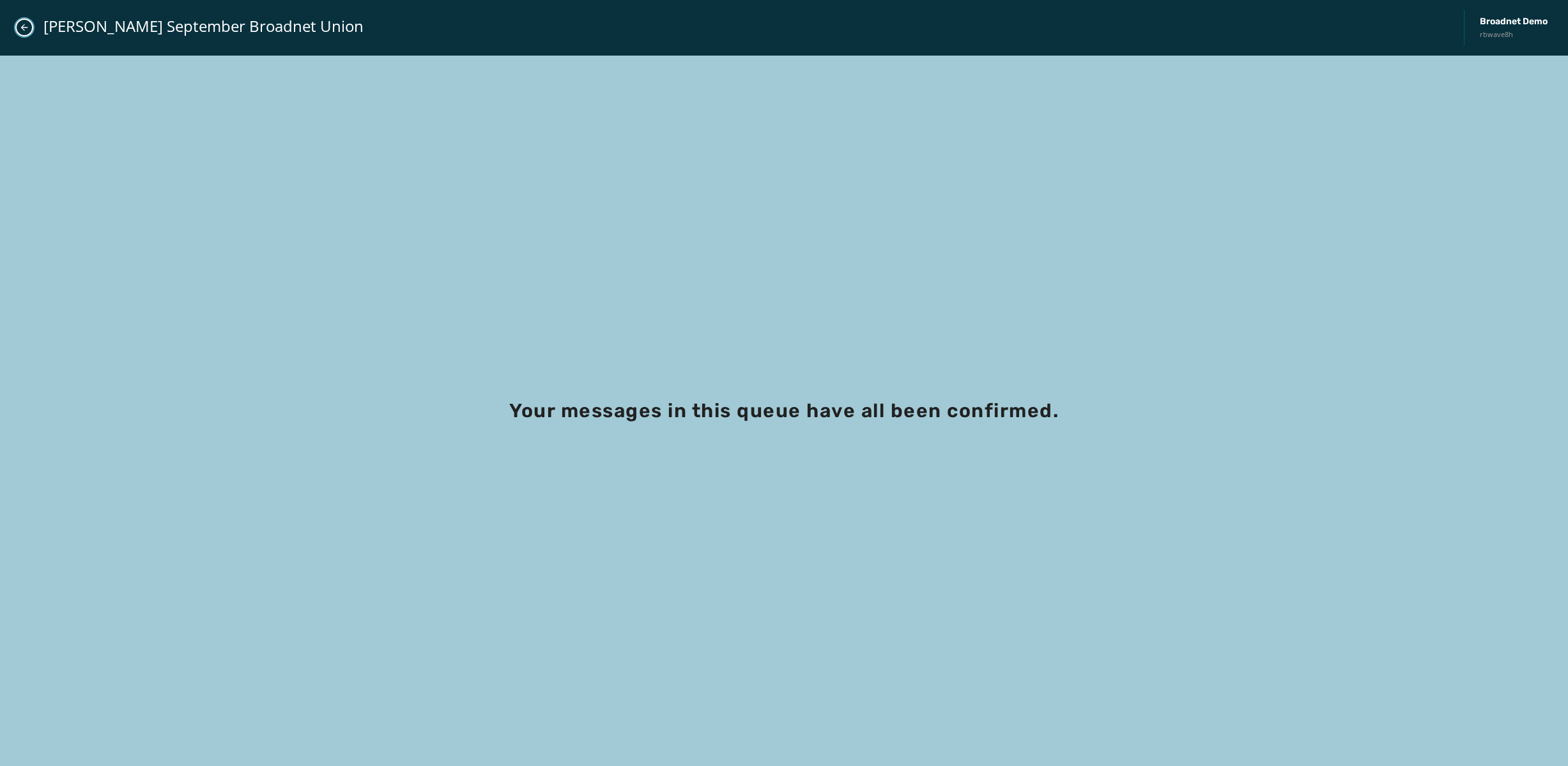
click at [22, 27] on icon "Close admin drawer" at bounding box center [24, 27] width 7 height 7
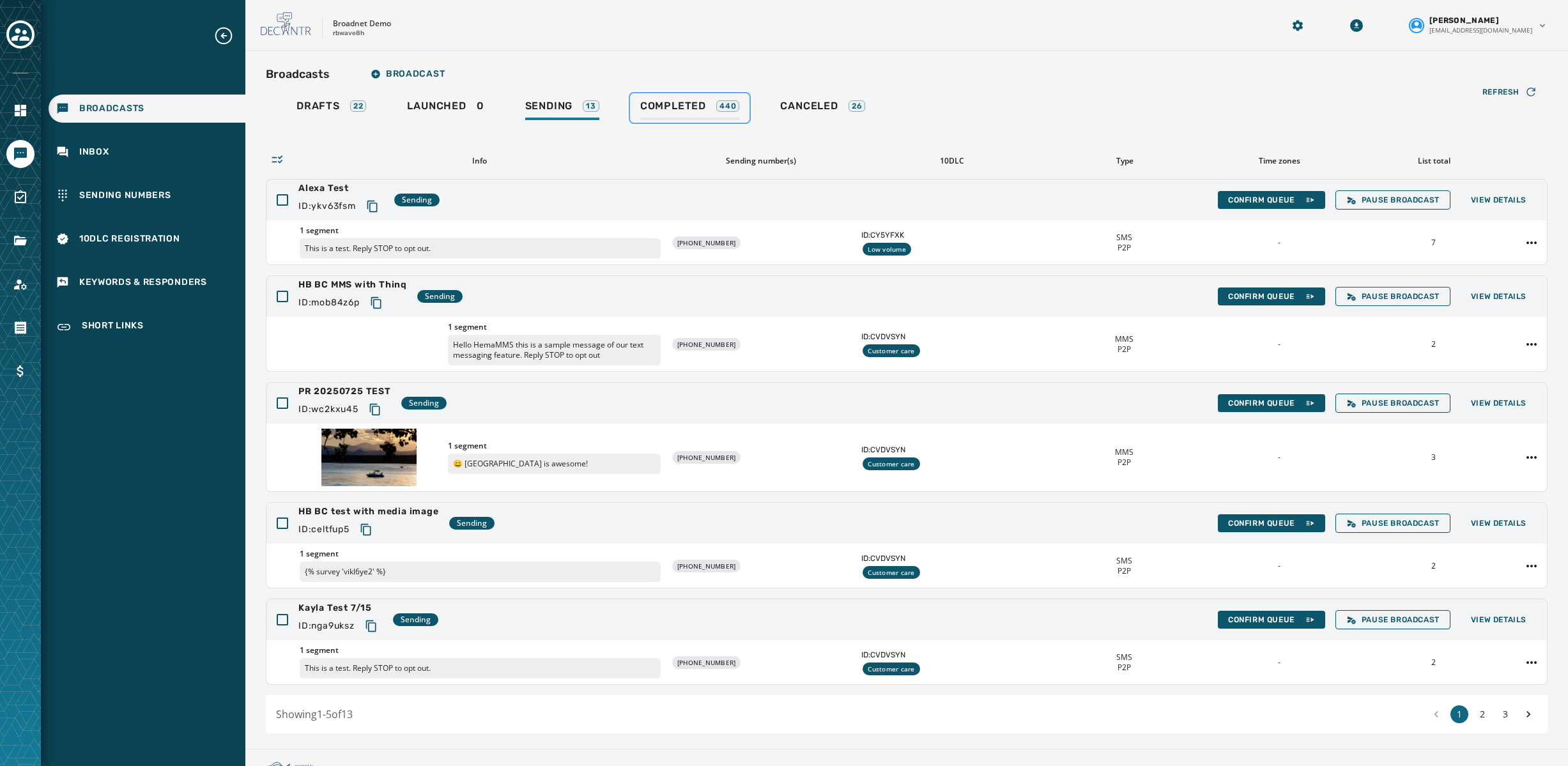
click at [676, 105] on span "Completed" at bounding box center [673, 106] width 66 height 13
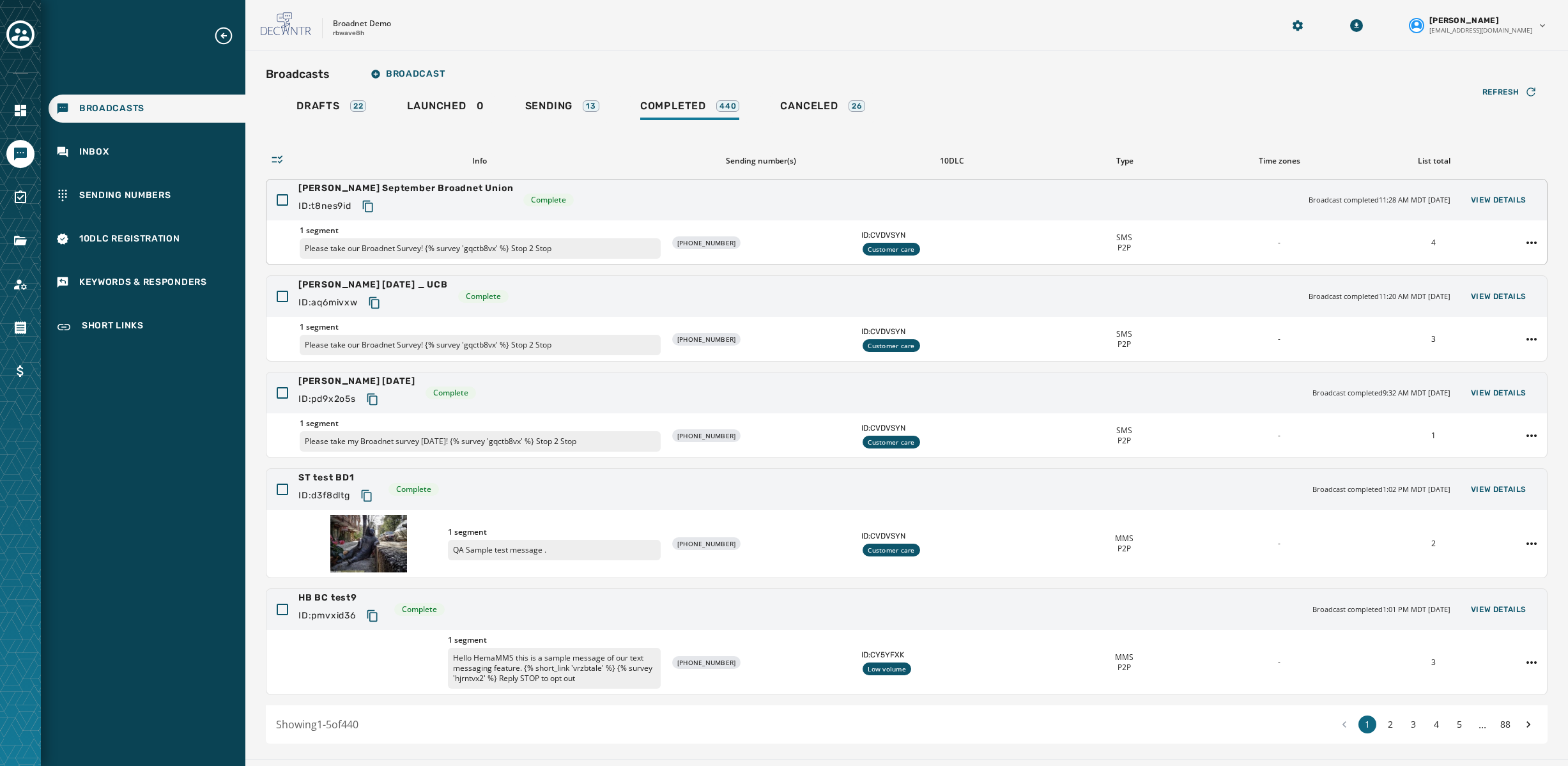
click at [832, 206] on div "[PERSON_NAME] September Broadnet Union ID: t8nes9id Complete Broadcast complete…" at bounding box center [907, 200] width 1281 height 41
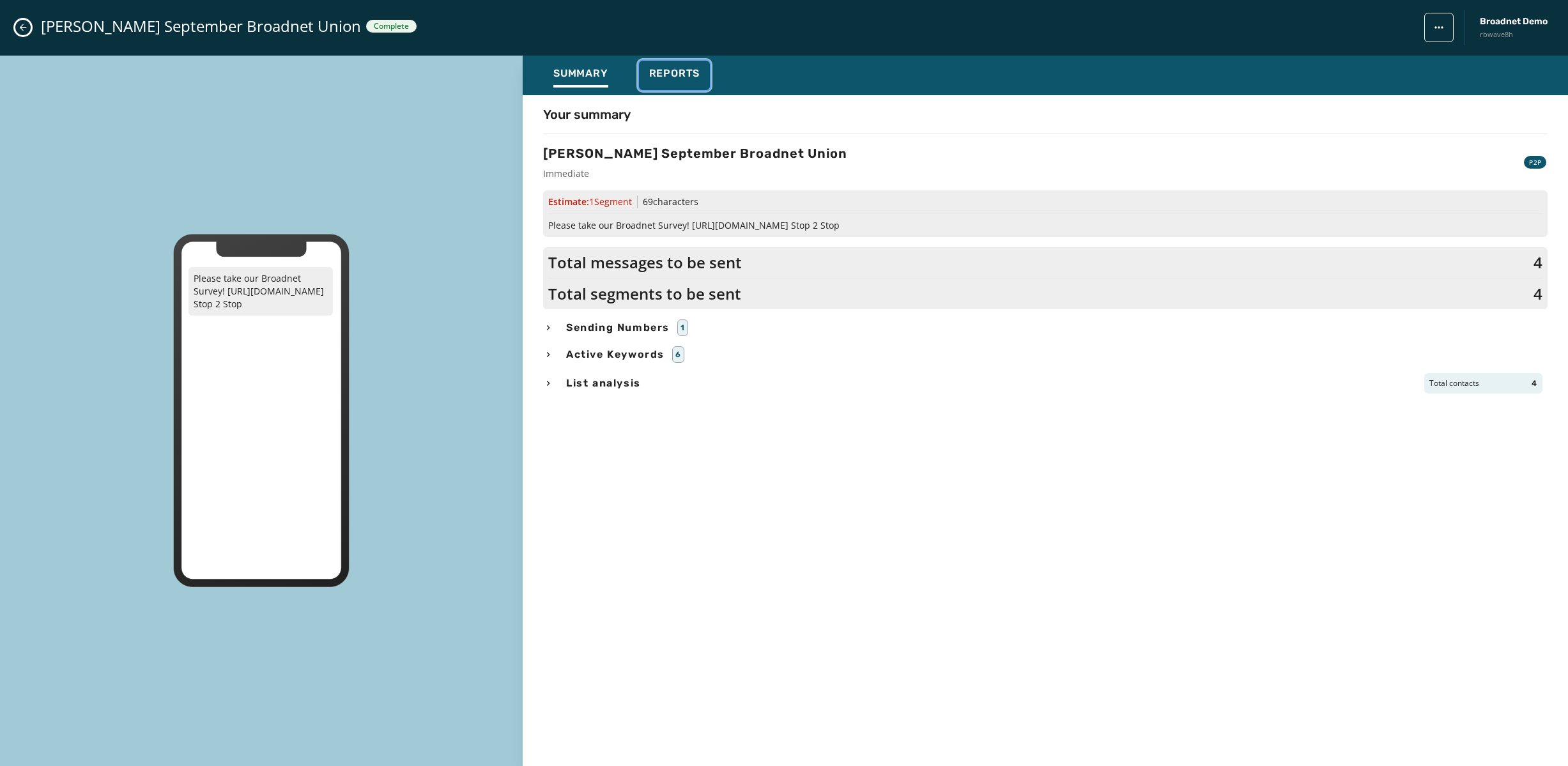
click at [666, 75] on span "Reports" at bounding box center [675, 74] width 51 height 13
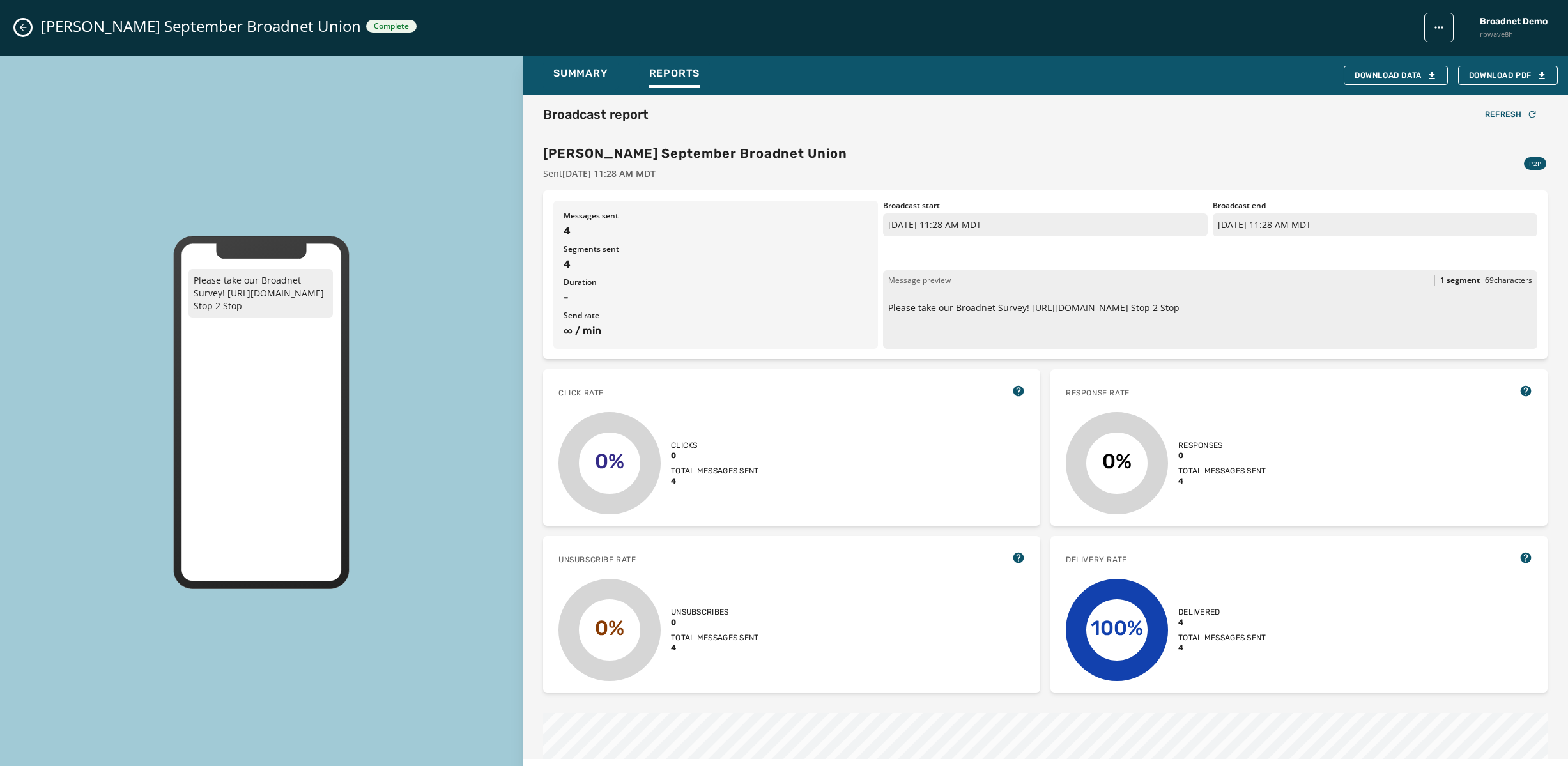
click at [27, 25] on icon "Close admin drawer" at bounding box center [23, 27] width 10 height 10
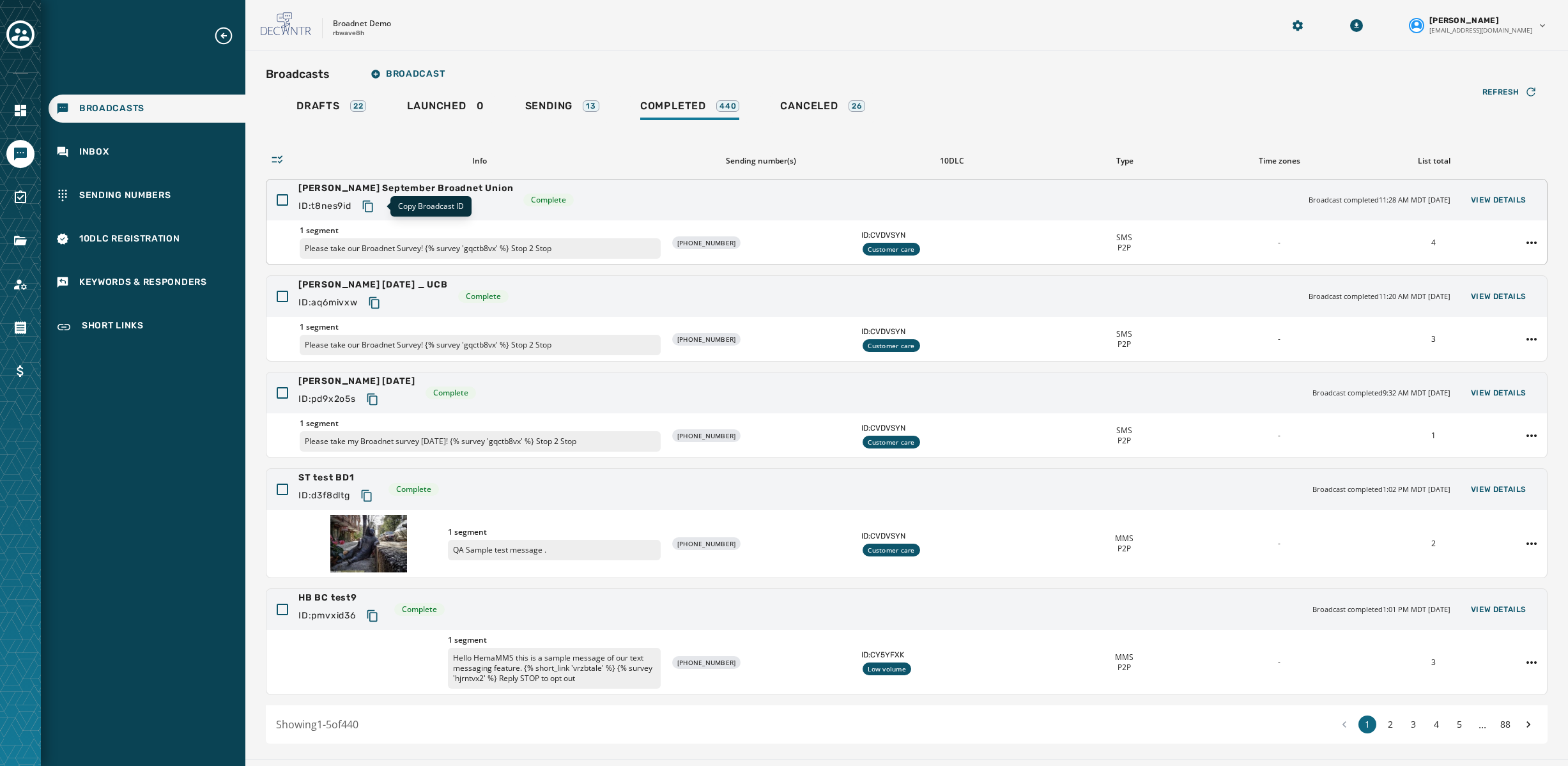
click at [375, 203] on icon "Copy text to clipboard" at bounding box center [368, 206] width 13 height 13
click at [1503, 200] on span "View Details" at bounding box center [1498, 200] width 55 height 10
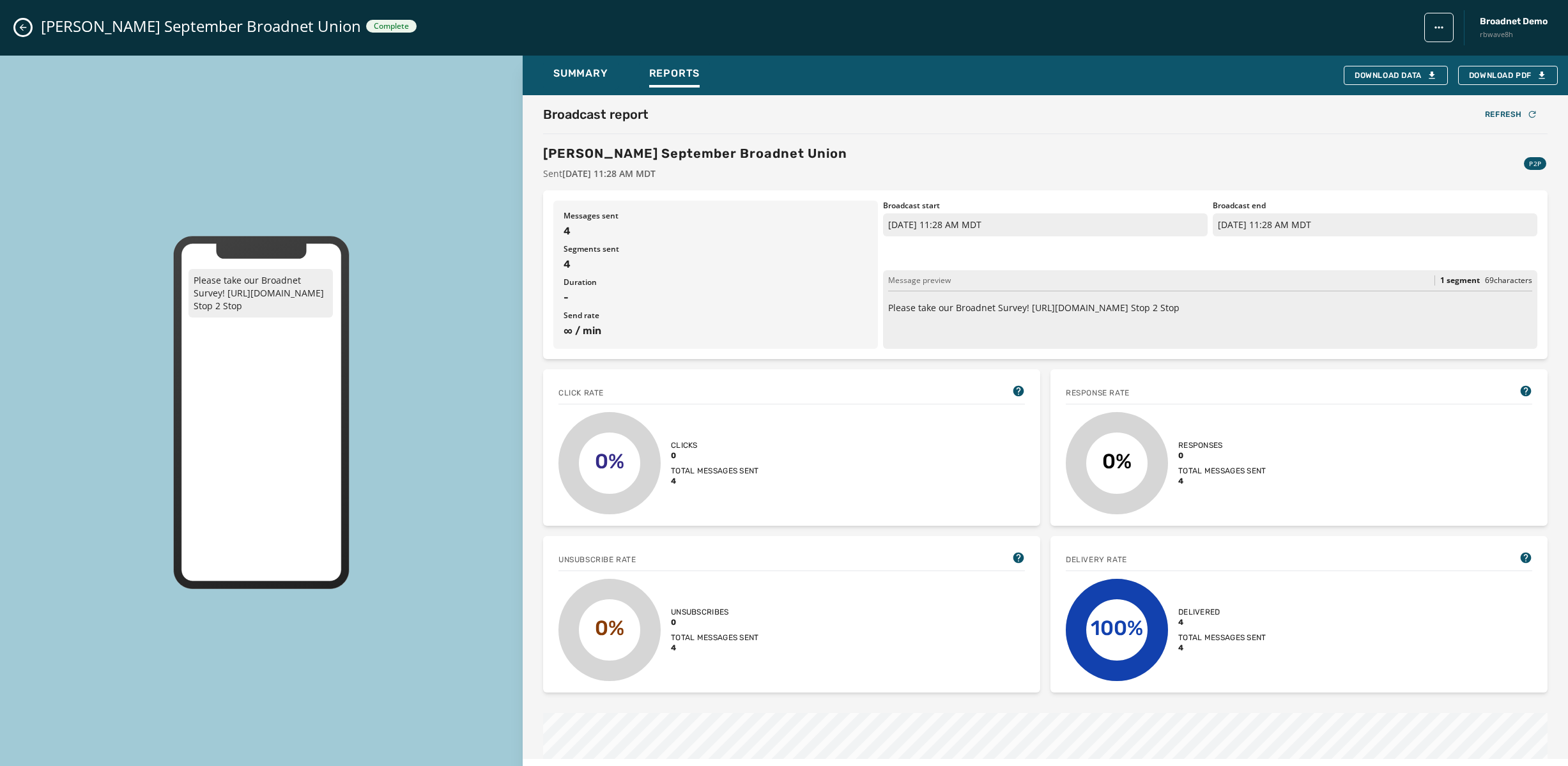
click at [20, 22] on icon "Close admin drawer" at bounding box center [23, 27] width 10 height 10
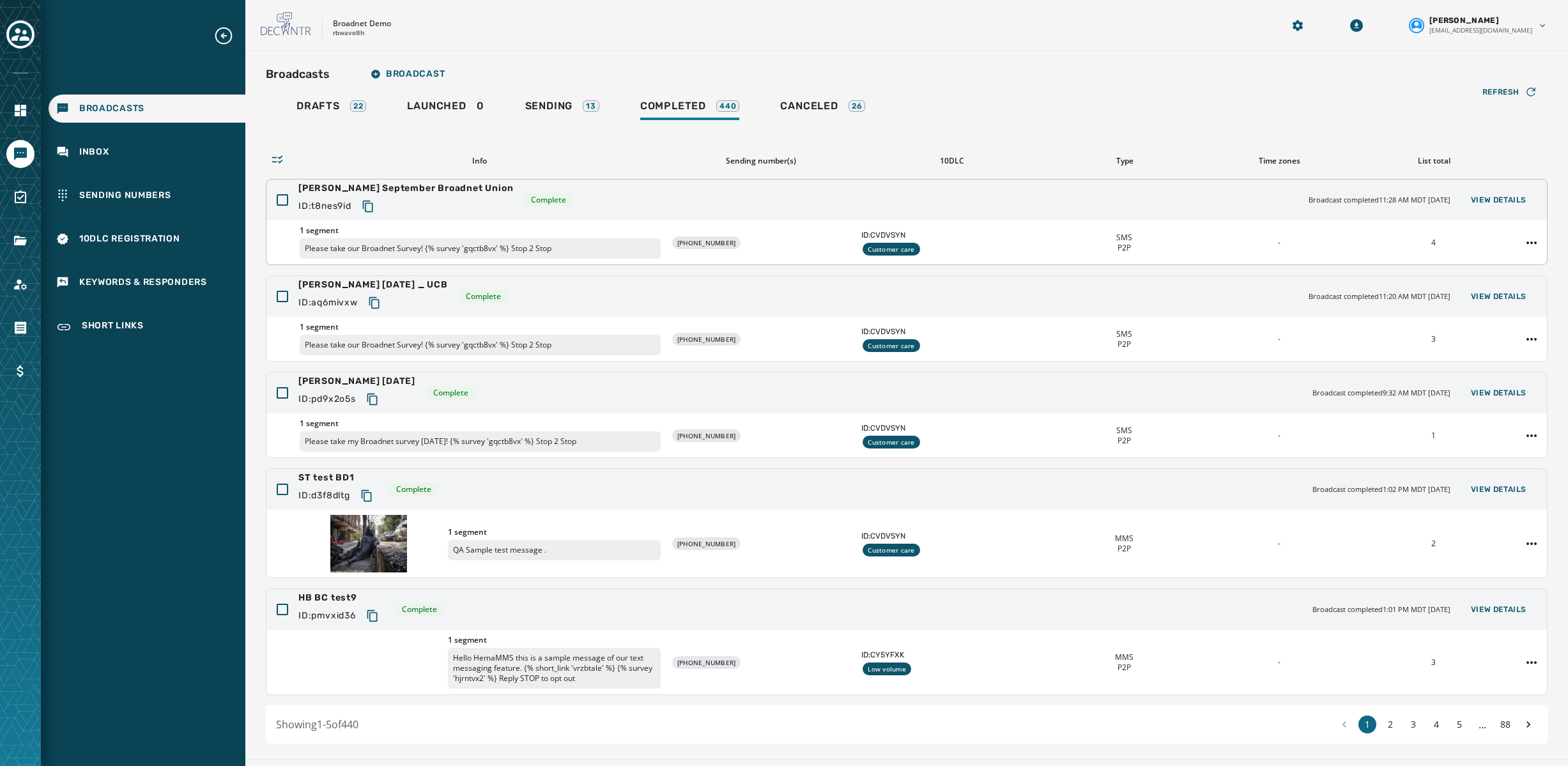
click at [787, 188] on div "[PERSON_NAME] September Broadnet Union ID: t8nes9id Complete Broadcast complete…" at bounding box center [907, 200] width 1281 height 41
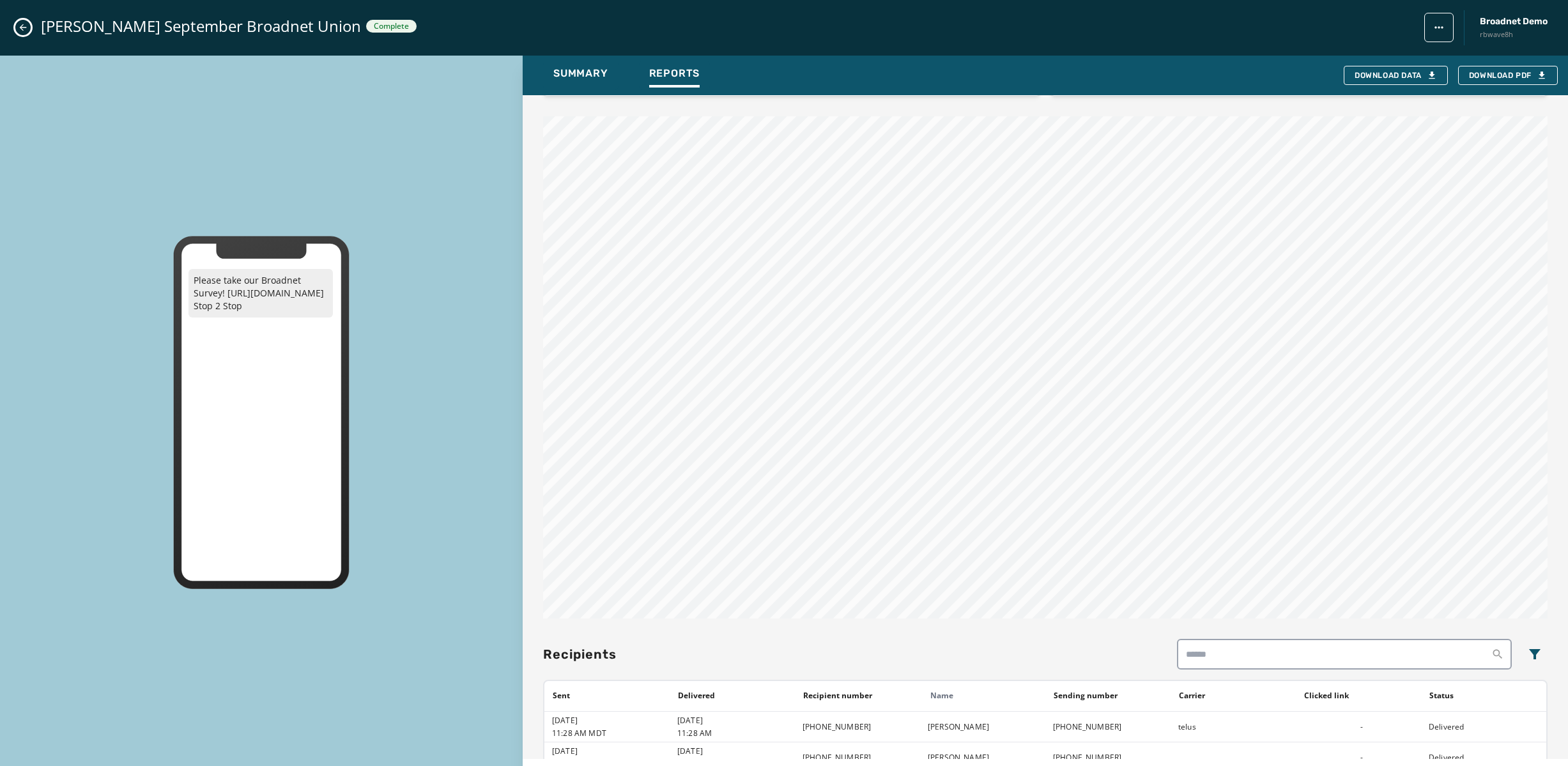
scroll to position [716, 0]
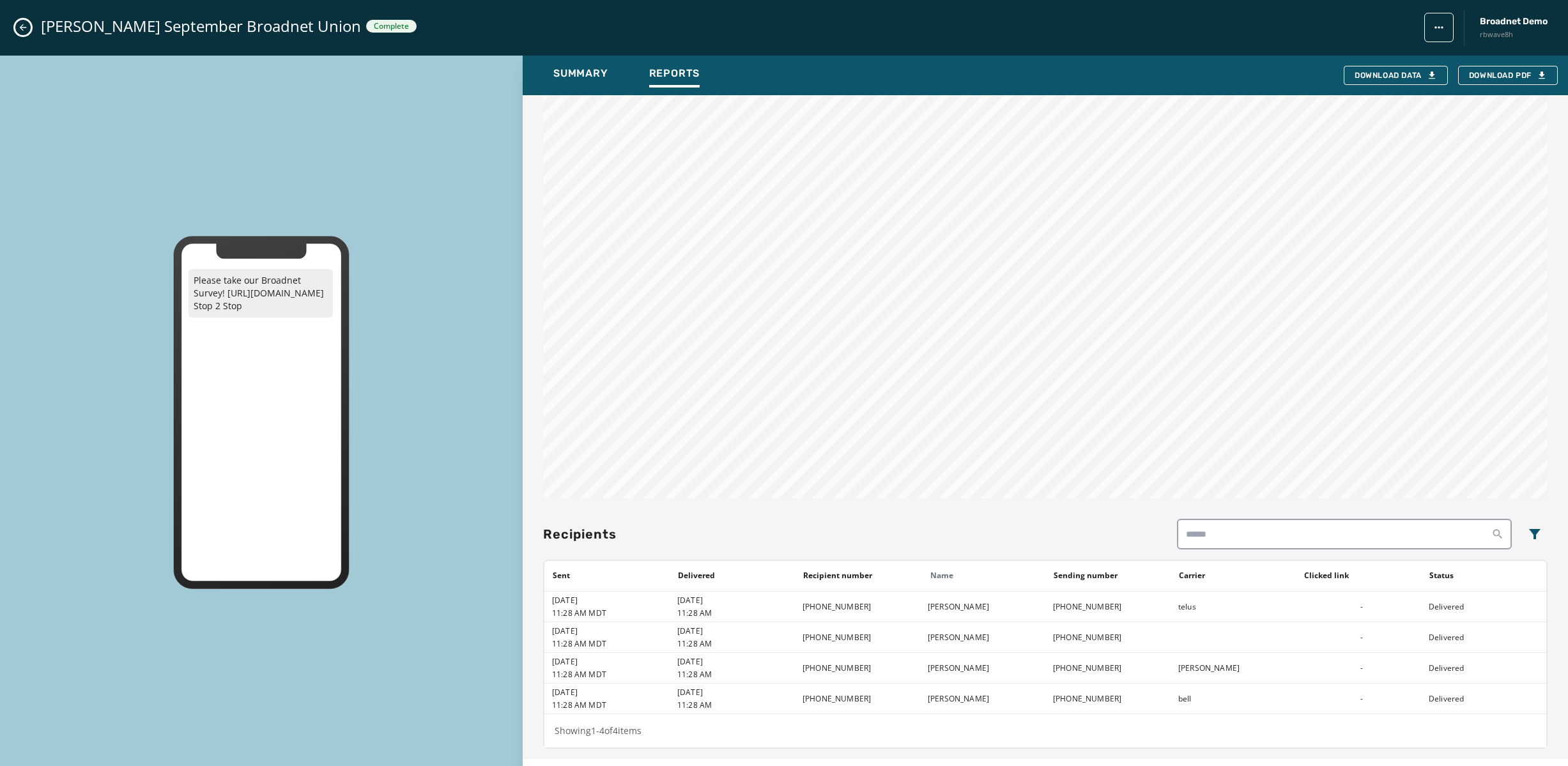
click at [23, 27] on icon "Close admin drawer" at bounding box center [23, 27] width 7 height 7
